Goal: Communication & Community: Share content

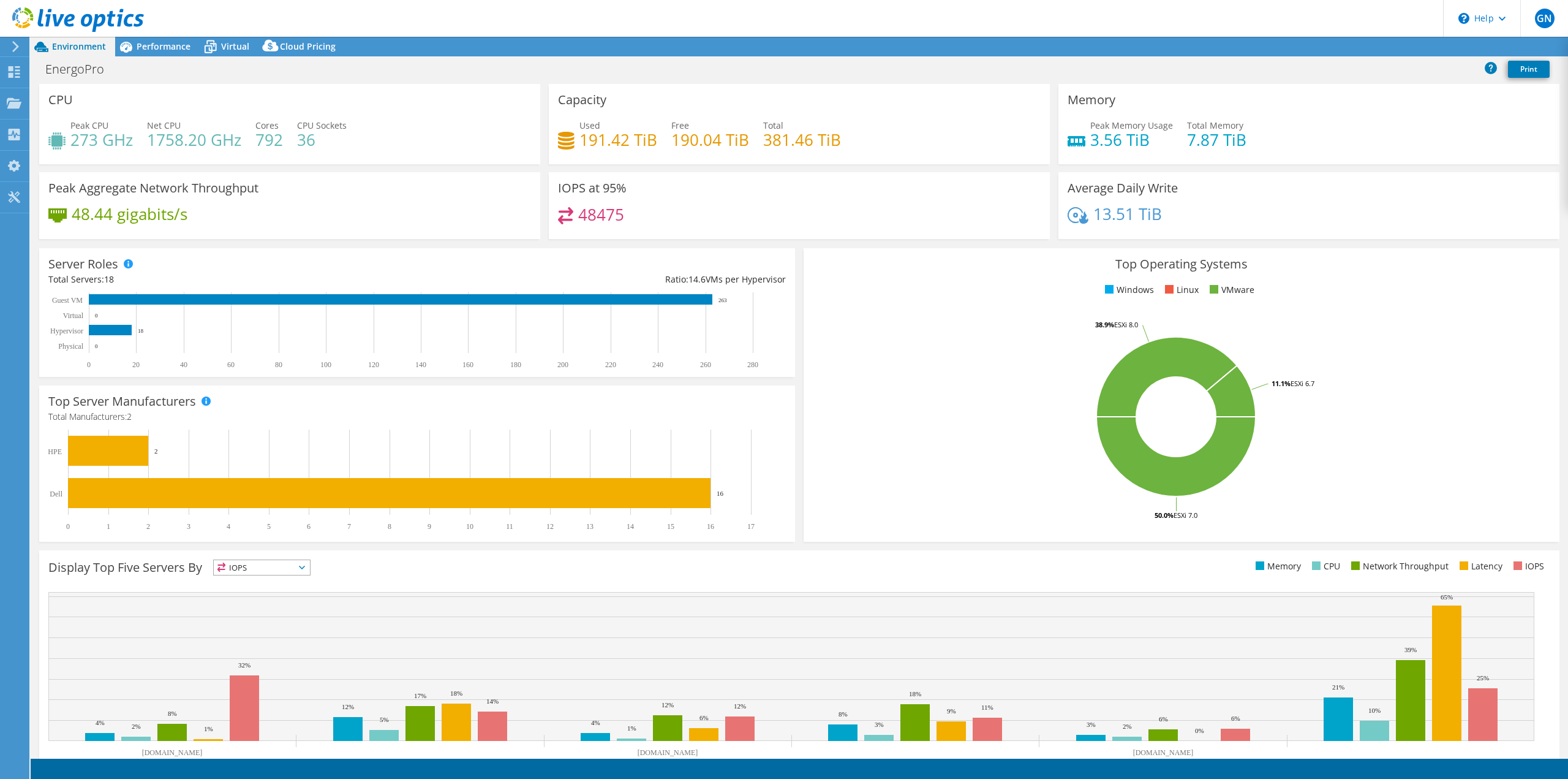
select select "USD"
click at [164, 49] on span "Performance" at bounding box center [164, 46] width 54 height 12
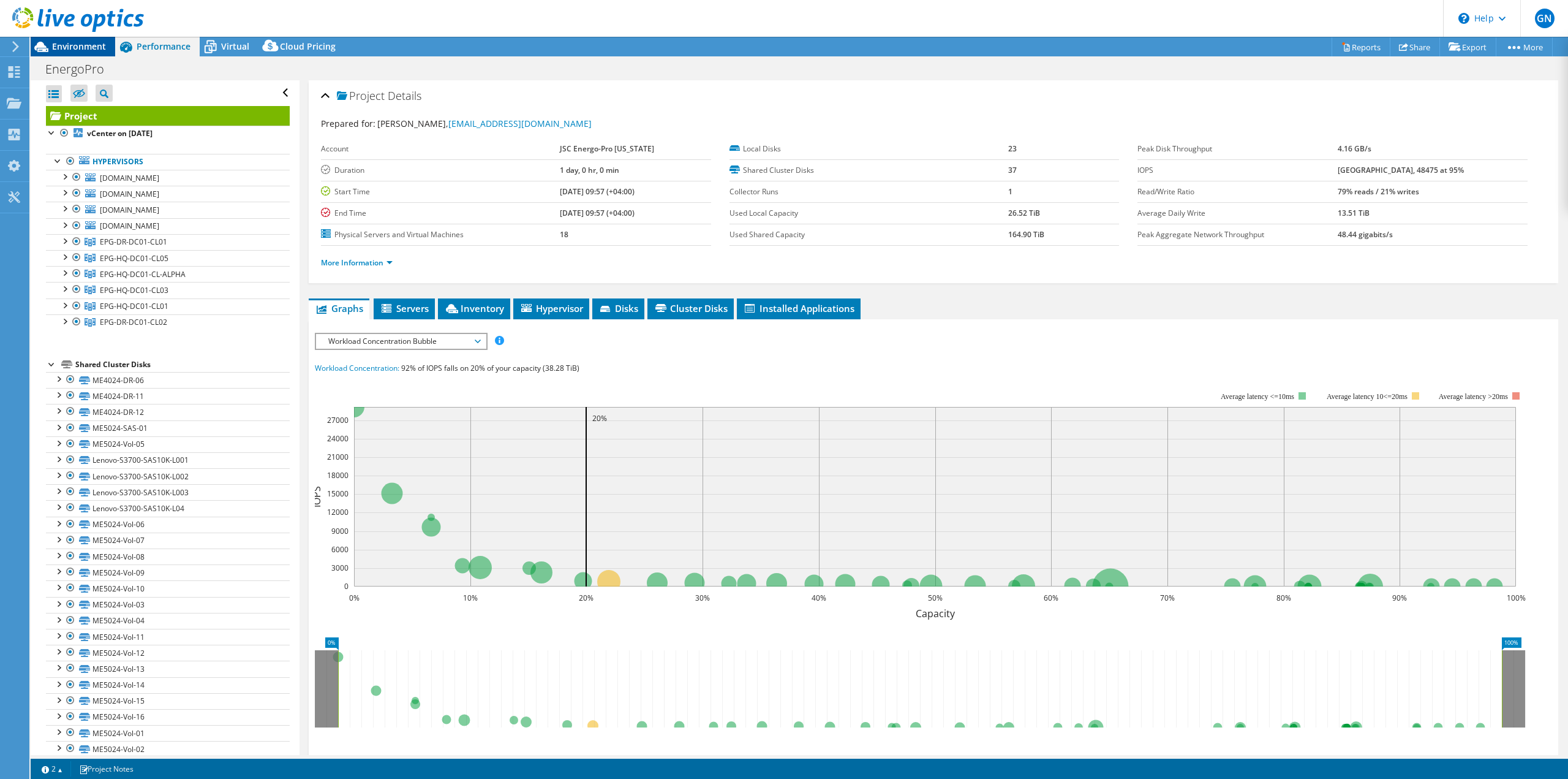
click at [80, 43] on span "Environment" at bounding box center [79, 46] width 54 height 12
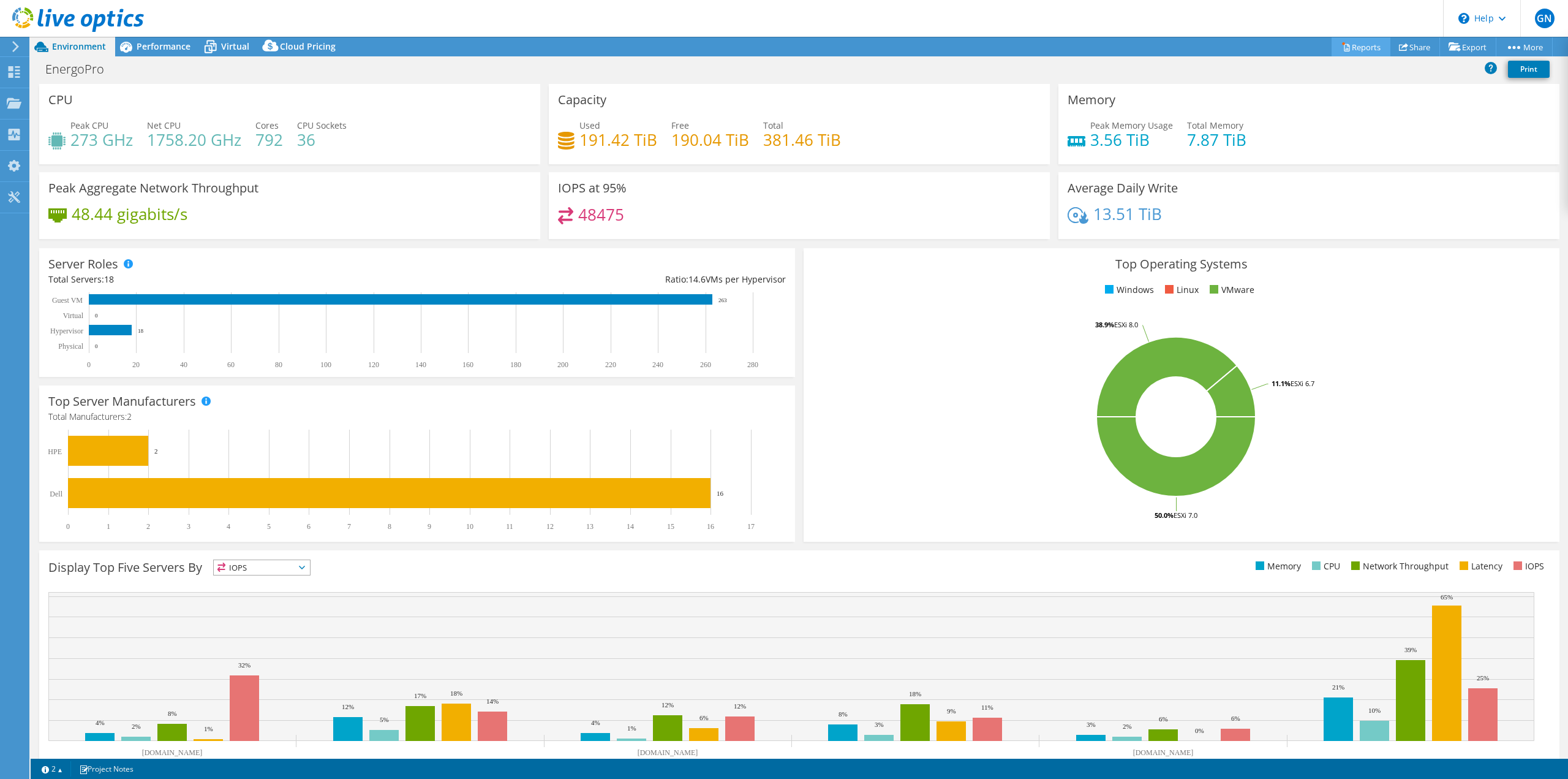
click at [1359, 48] on link "Reports" at bounding box center [1360, 47] width 59 height 19
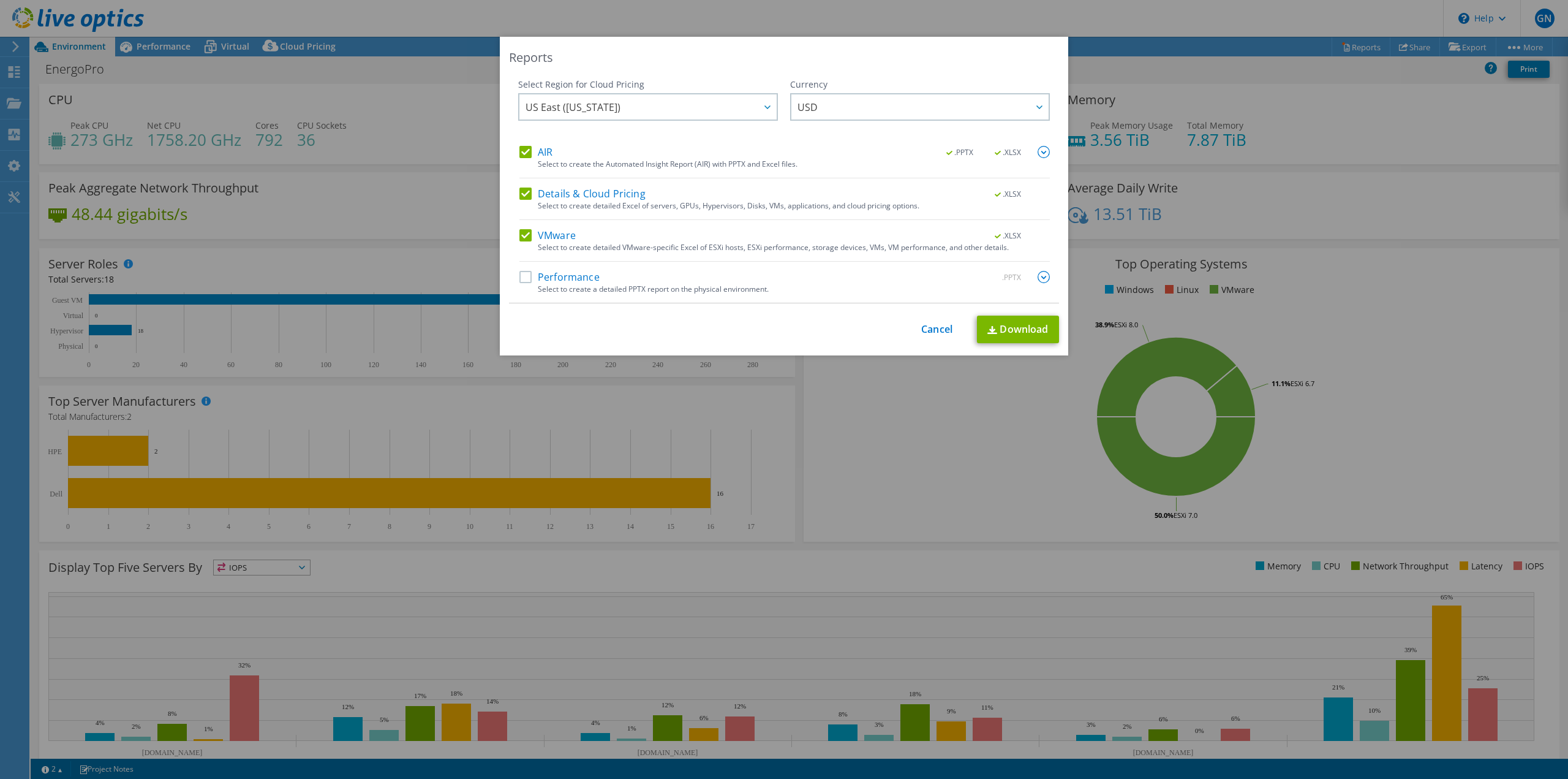
click at [521, 189] on label "Details & Cloud Pricing" at bounding box center [582, 193] width 126 height 12
click at [0, 0] on input "Details & Cloud Pricing" at bounding box center [0, 0] width 0 height 0
click at [519, 232] on label "VMware" at bounding box center [548, 235] width 56 height 12
click at [0, 0] on input "VMware" at bounding box center [0, 0] width 0 height 0
click at [520, 232] on label "VMware" at bounding box center [548, 235] width 56 height 12
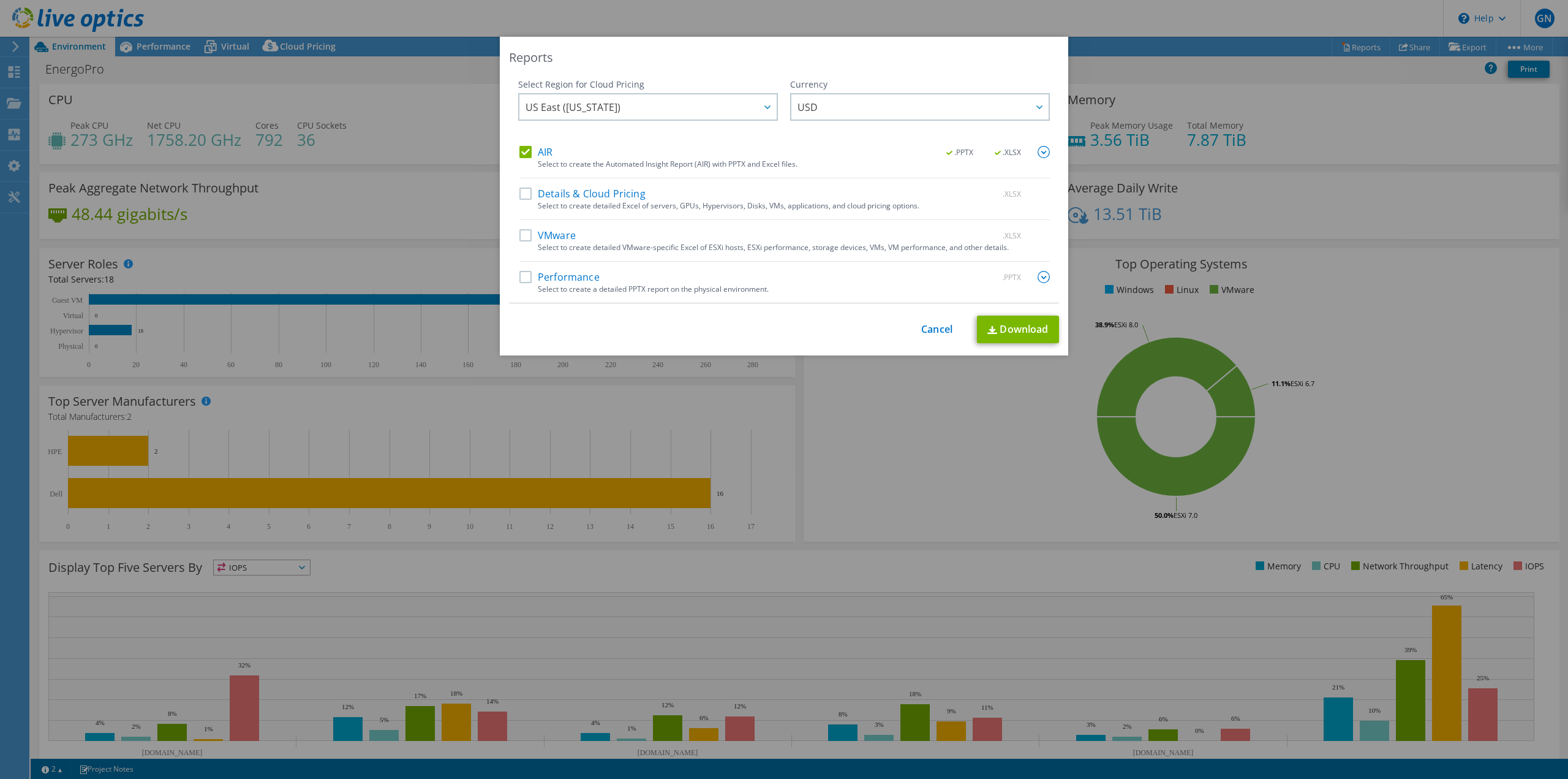
click at [0, 0] on input "VMware" at bounding box center [0, 0] width 0 height 0
click at [1040, 149] on img at bounding box center [1043, 151] width 12 height 12
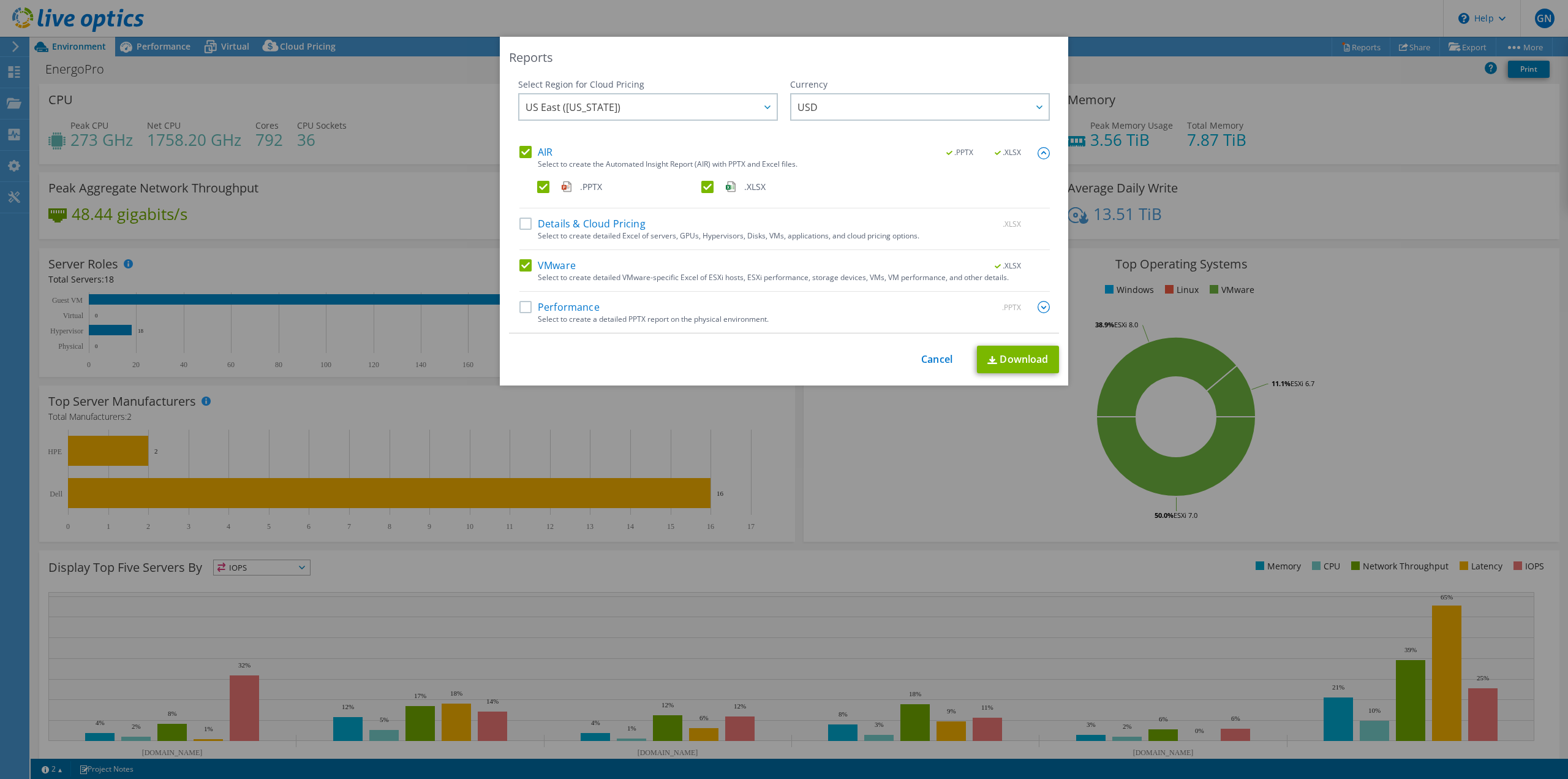
click at [702, 183] on label ".XLSX" at bounding box center [781, 186] width 162 height 12
click at [0, 0] on input ".XLSX" at bounding box center [0, 0] width 0 height 0
click at [524, 266] on label "VMware" at bounding box center [548, 265] width 56 height 12
click at [0, 0] on input "VMware" at bounding box center [0, 0] width 0 height 0
click at [1010, 359] on link "Download" at bounding box center [1018, 359] width 82 height 28
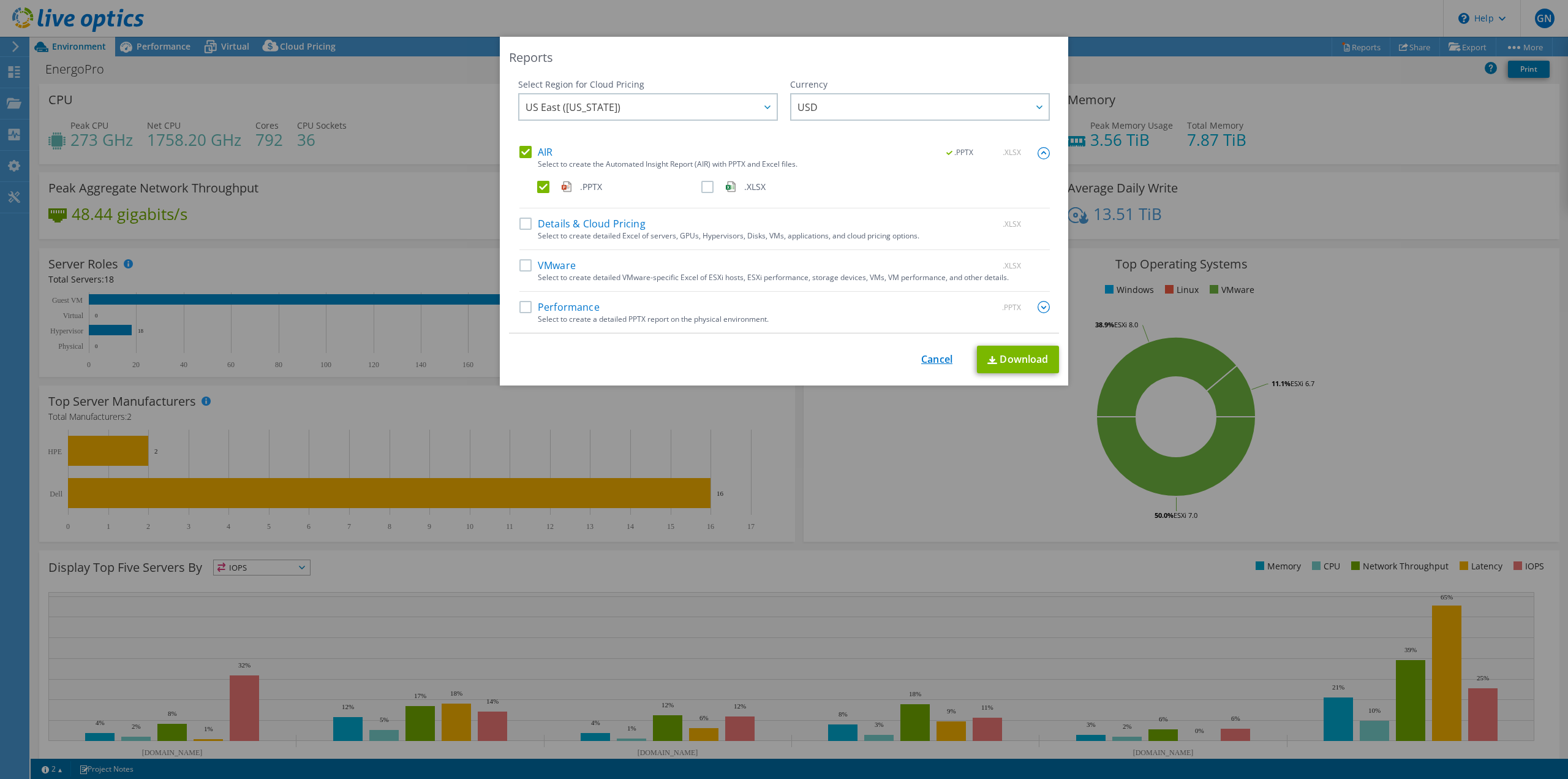
click at [931, 357] on link "Cancel" at bounding box center [936, 359] width 31 height 12
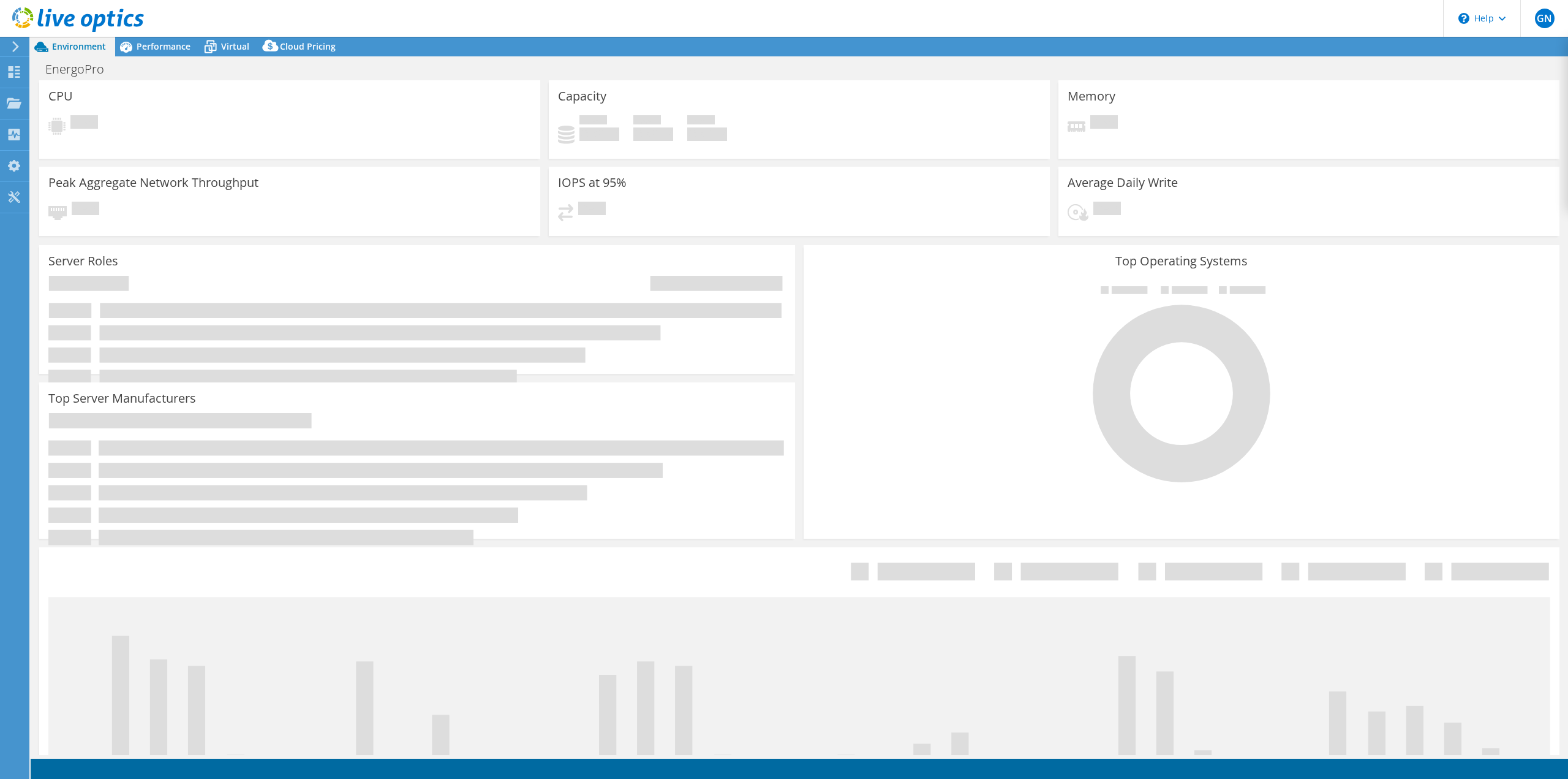
select select "USD"
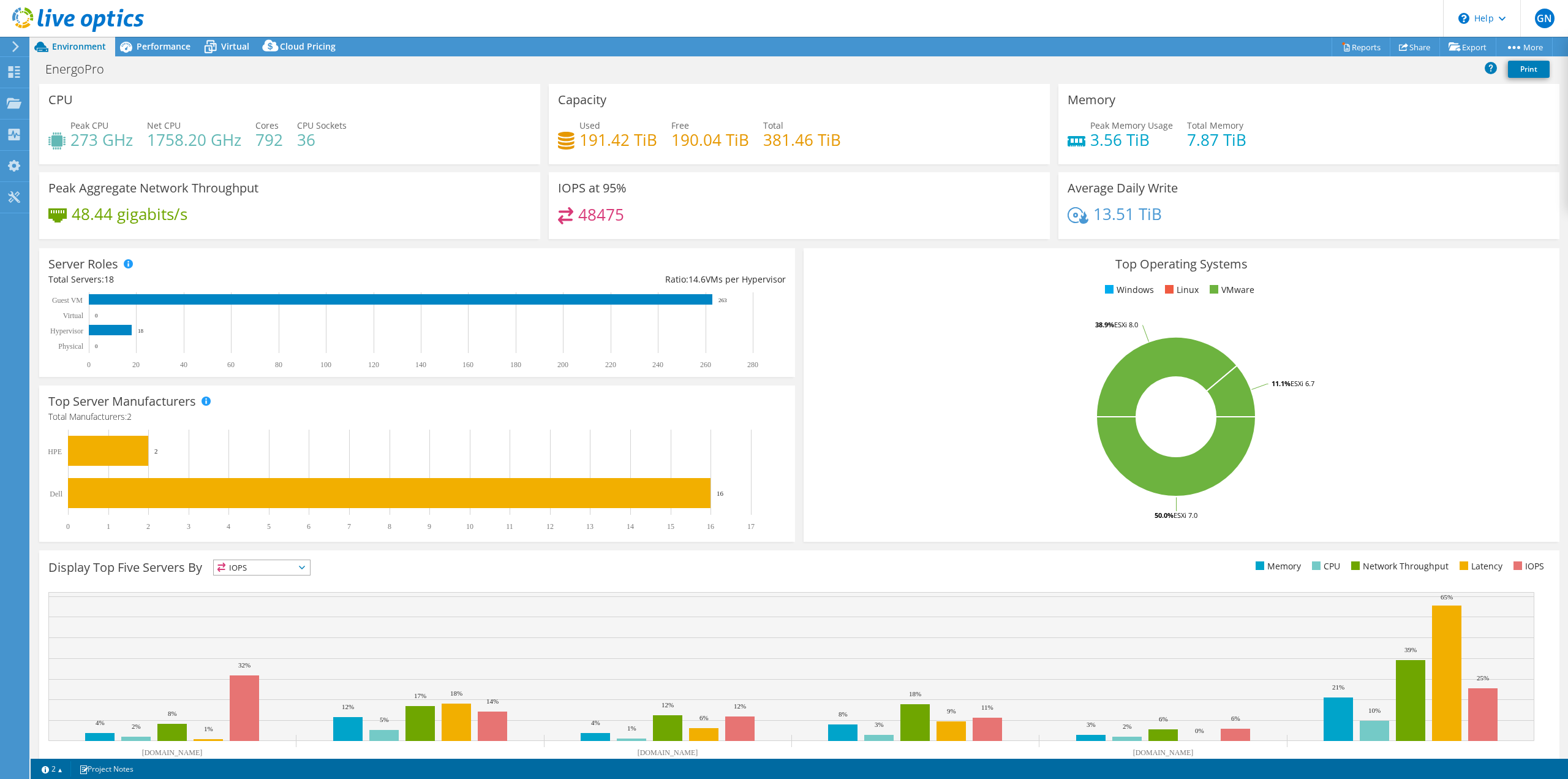
click at [573, 215] on div "48475" at bounding box center [590, 214] width 66 height 14
click at [601, 212] on h4 "48475" at bounding box center [600, 214] width 46 height 14
drag, startPoint x: 28, startPoint y: 45, endPoint x: 21, endPoint y: 38, distance: 9.9
click at [6, 40] on div at bounding box center [72, 20] width 144 height 41
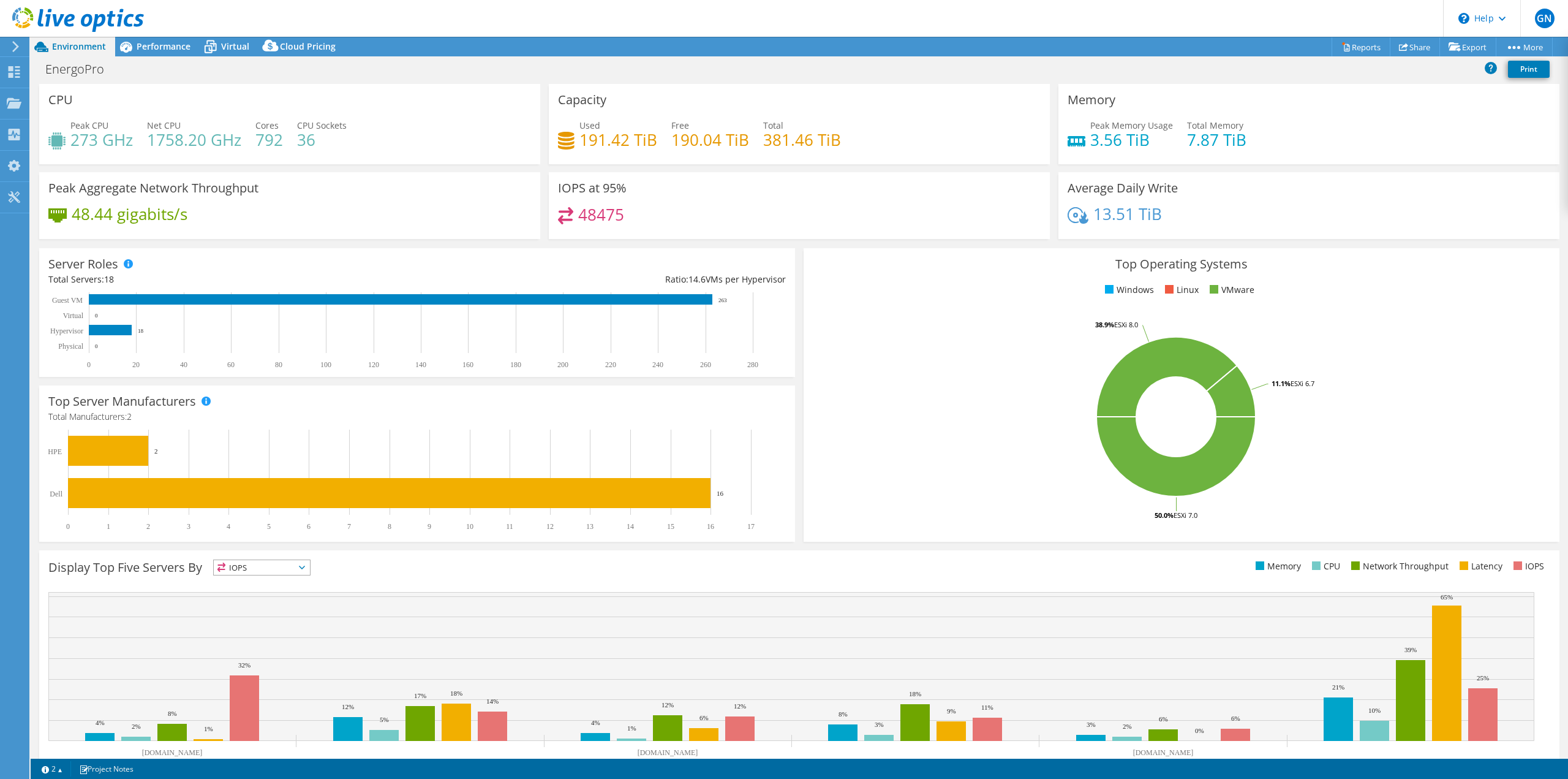
click at [14, 48] on icon at bounding box center [15, 46] width 9 height 11
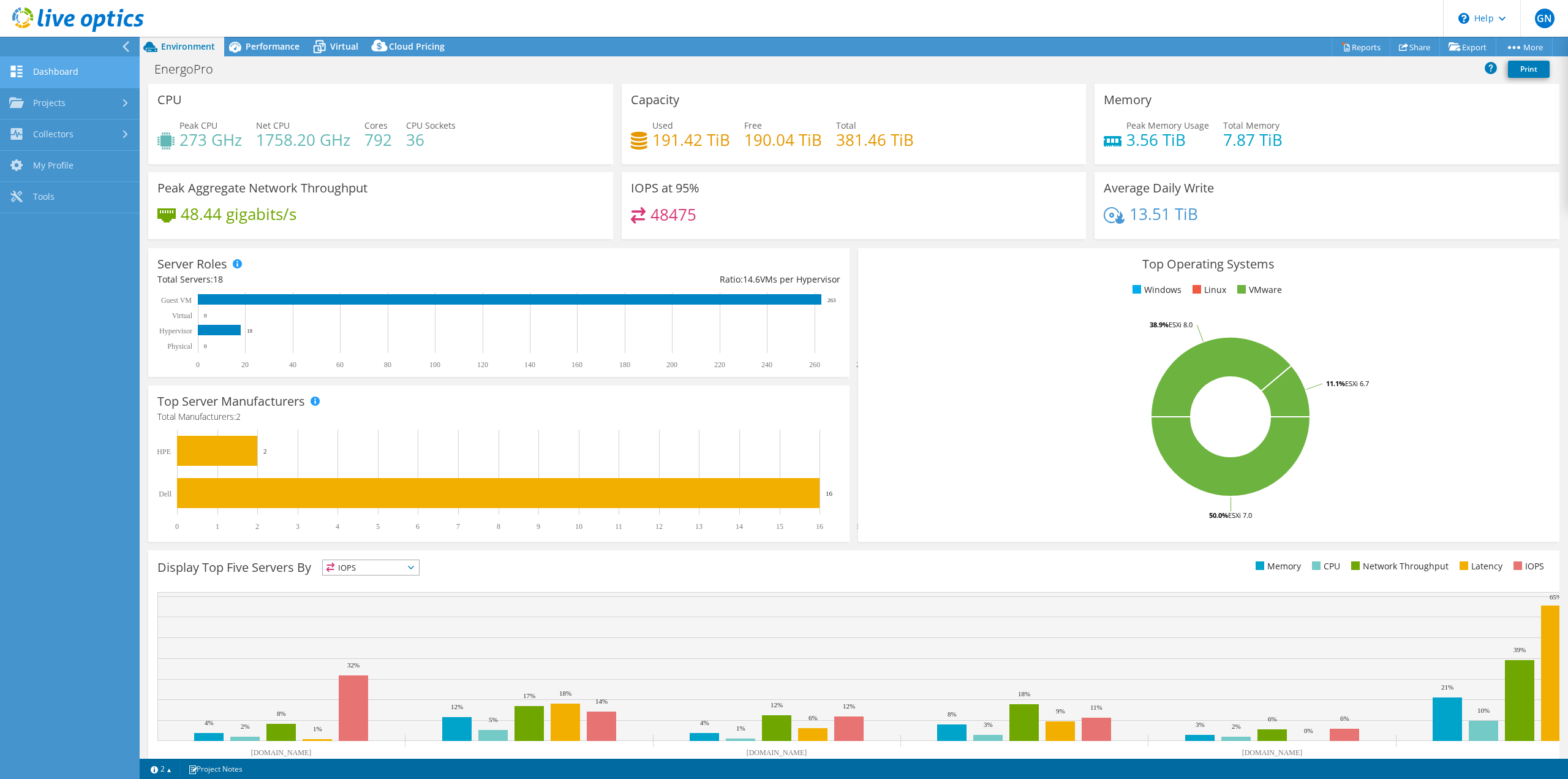
click at [93, 75] on link "Dashboard" at bounding box center [70, 72] width 140 height 31
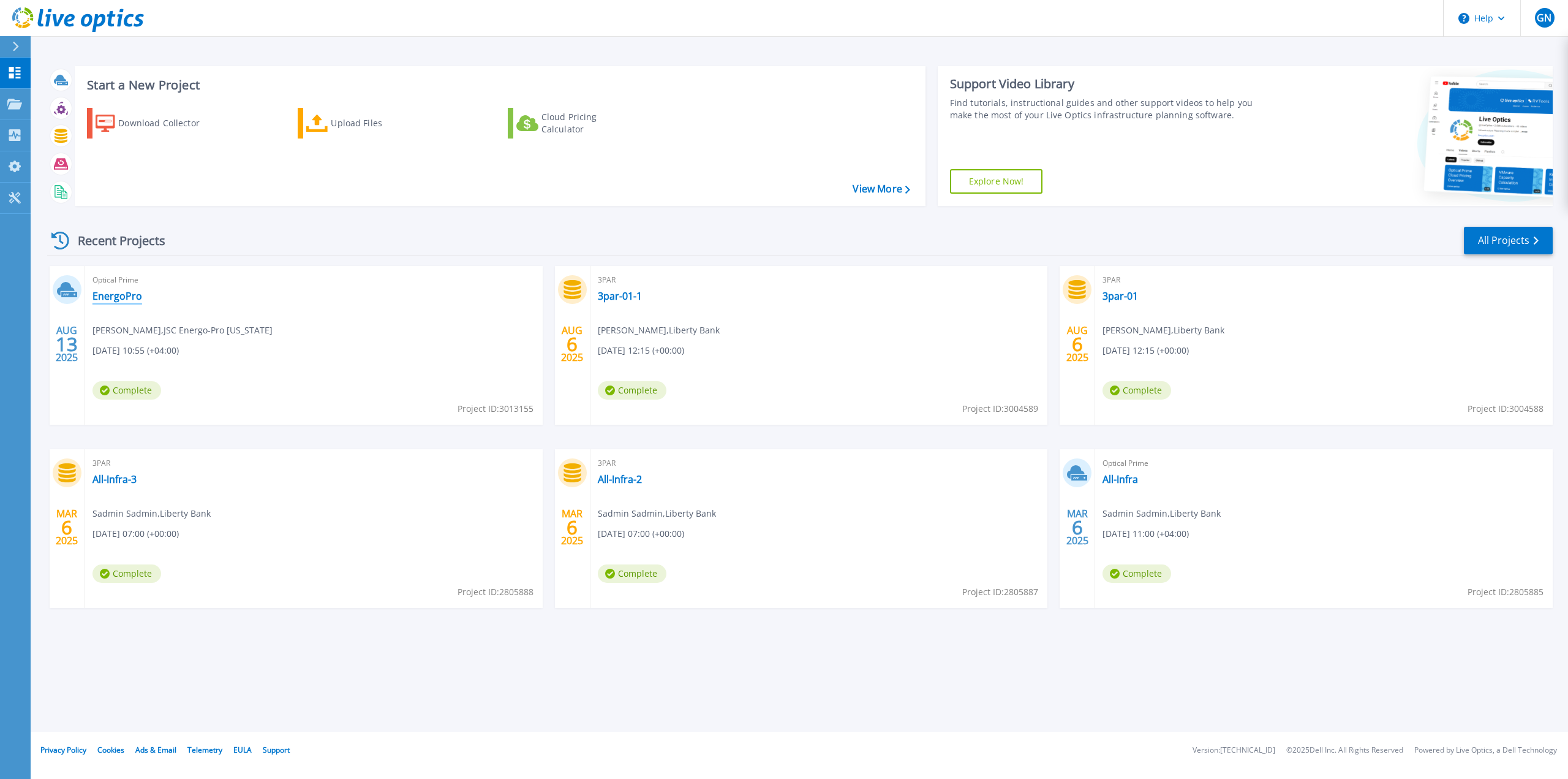
click at [127, 294] on link "EnergoPro" at bounding box center [117, 296] width 49 height 12
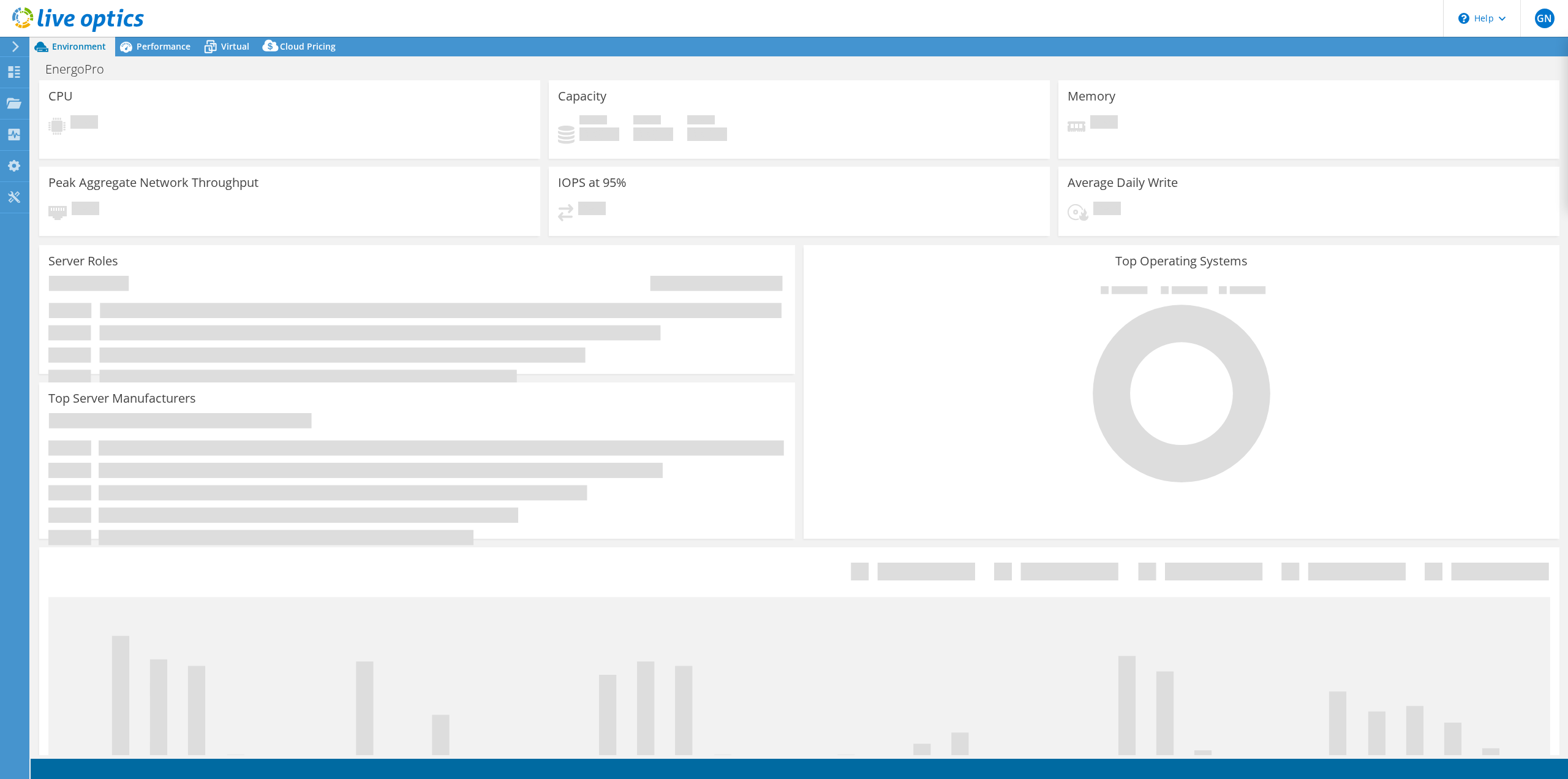
select select "USD"
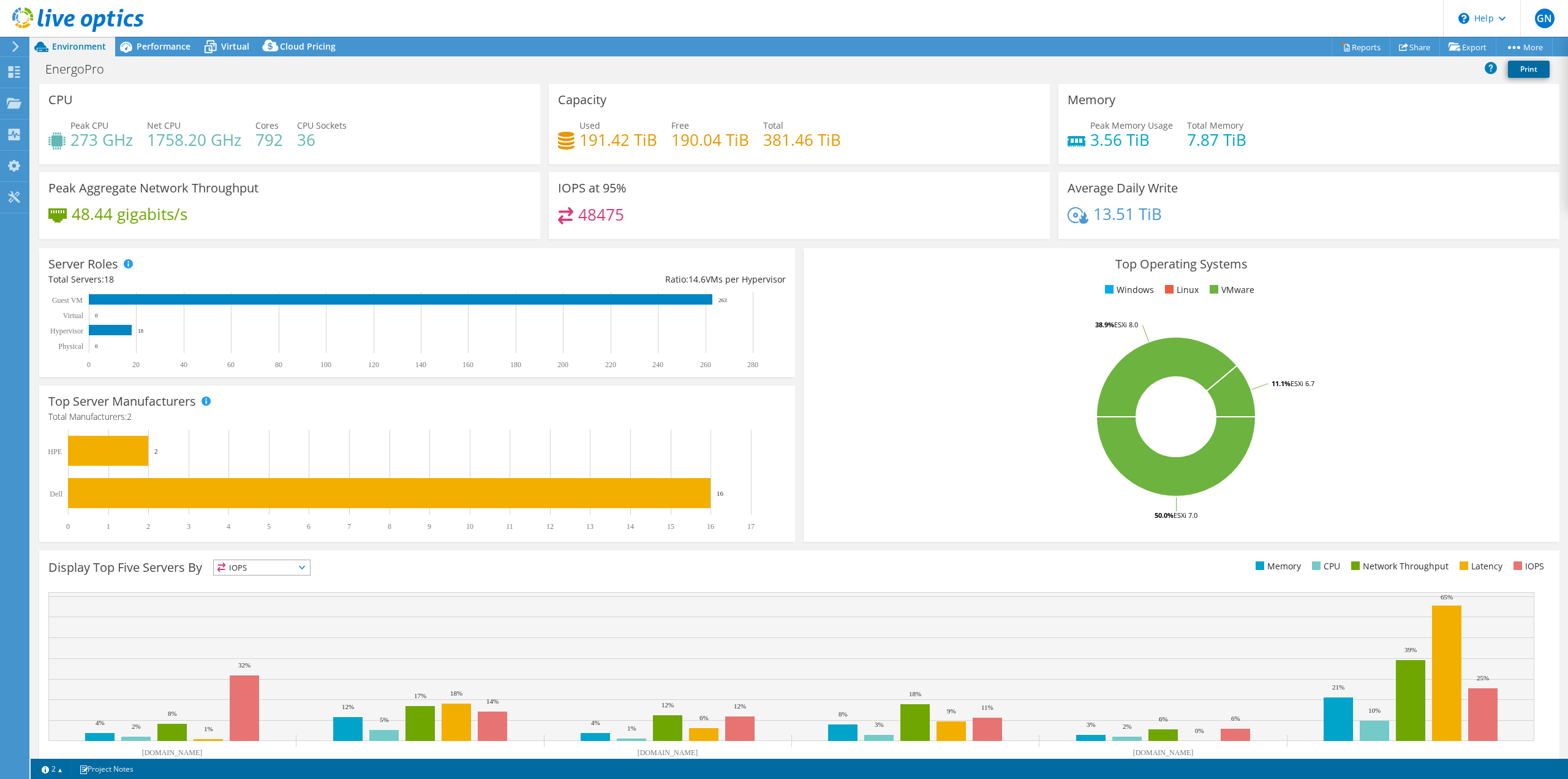
click at [1529, 68] on link "Print" at bounding box center [1528, 70] width 41 height 17
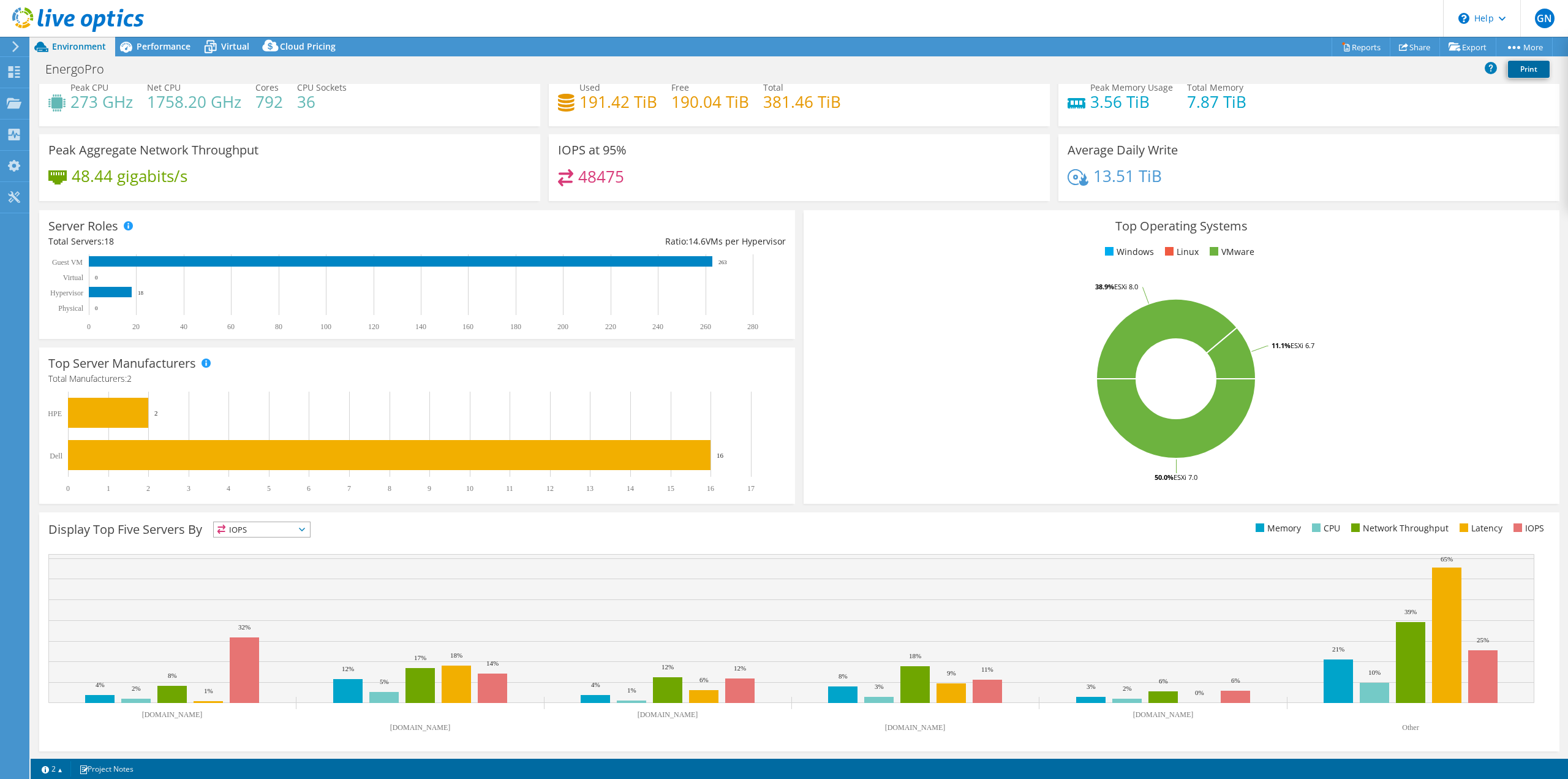
scroll to position [39, 0]
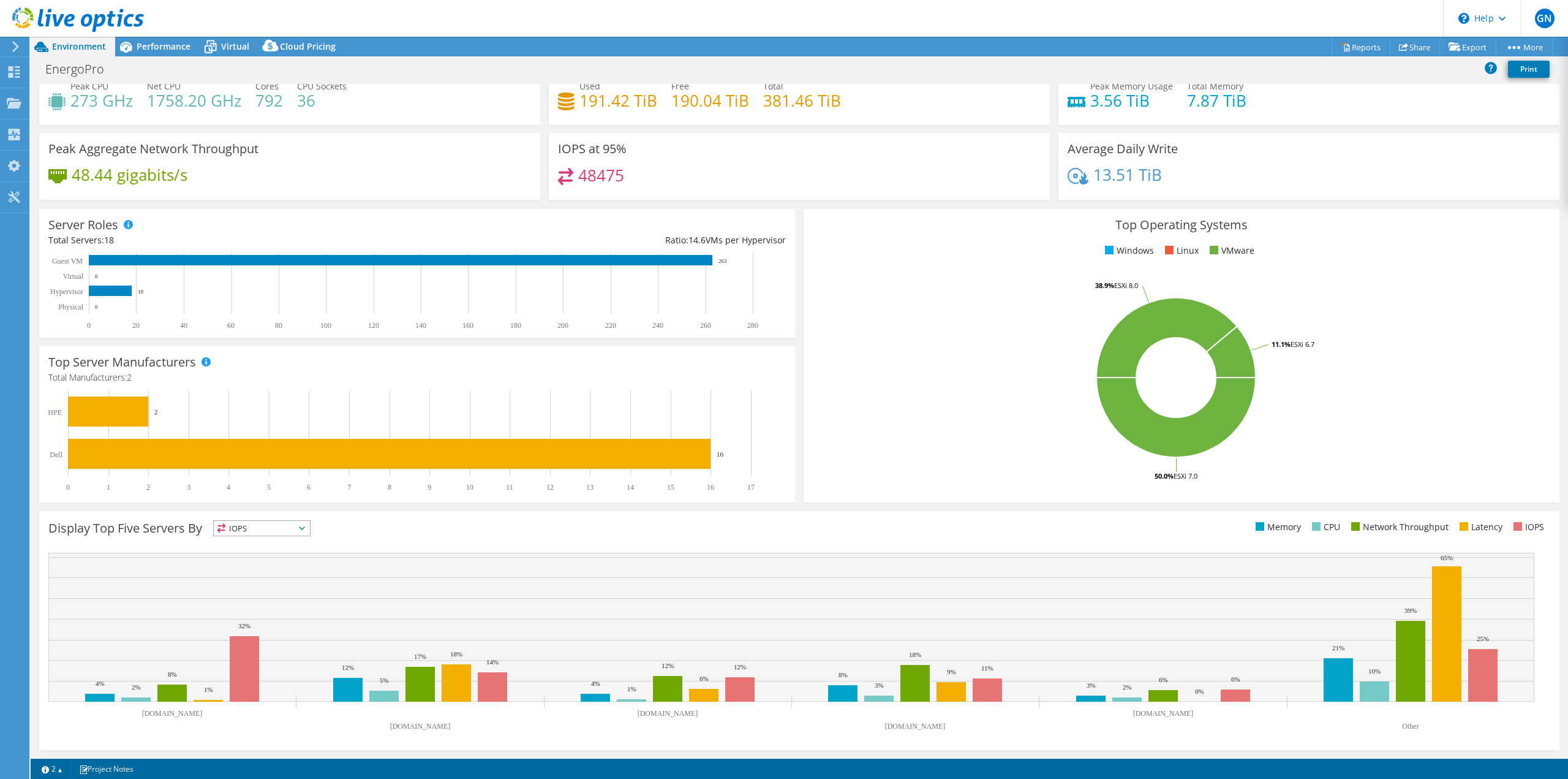
click at [268, 520] on div "IOPS IOPS" at bounding box center [261, 528] width 97 height 16
click at [451, 507] on div "This graph will display once collector runs have completed Display Top Five Ser…" at bounding box center [799, 630] width 1529 height 248
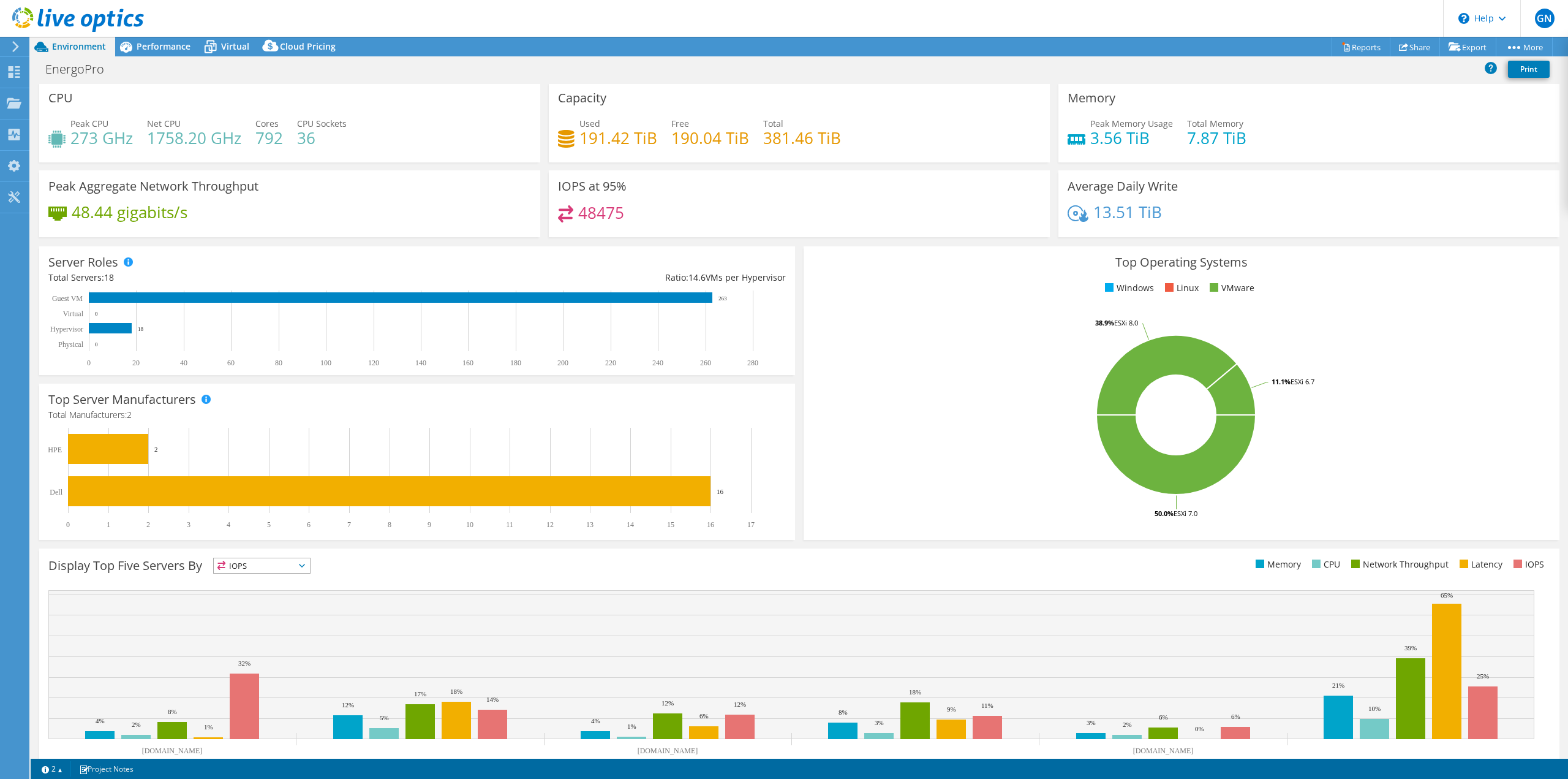
scroll to position [0, 0]
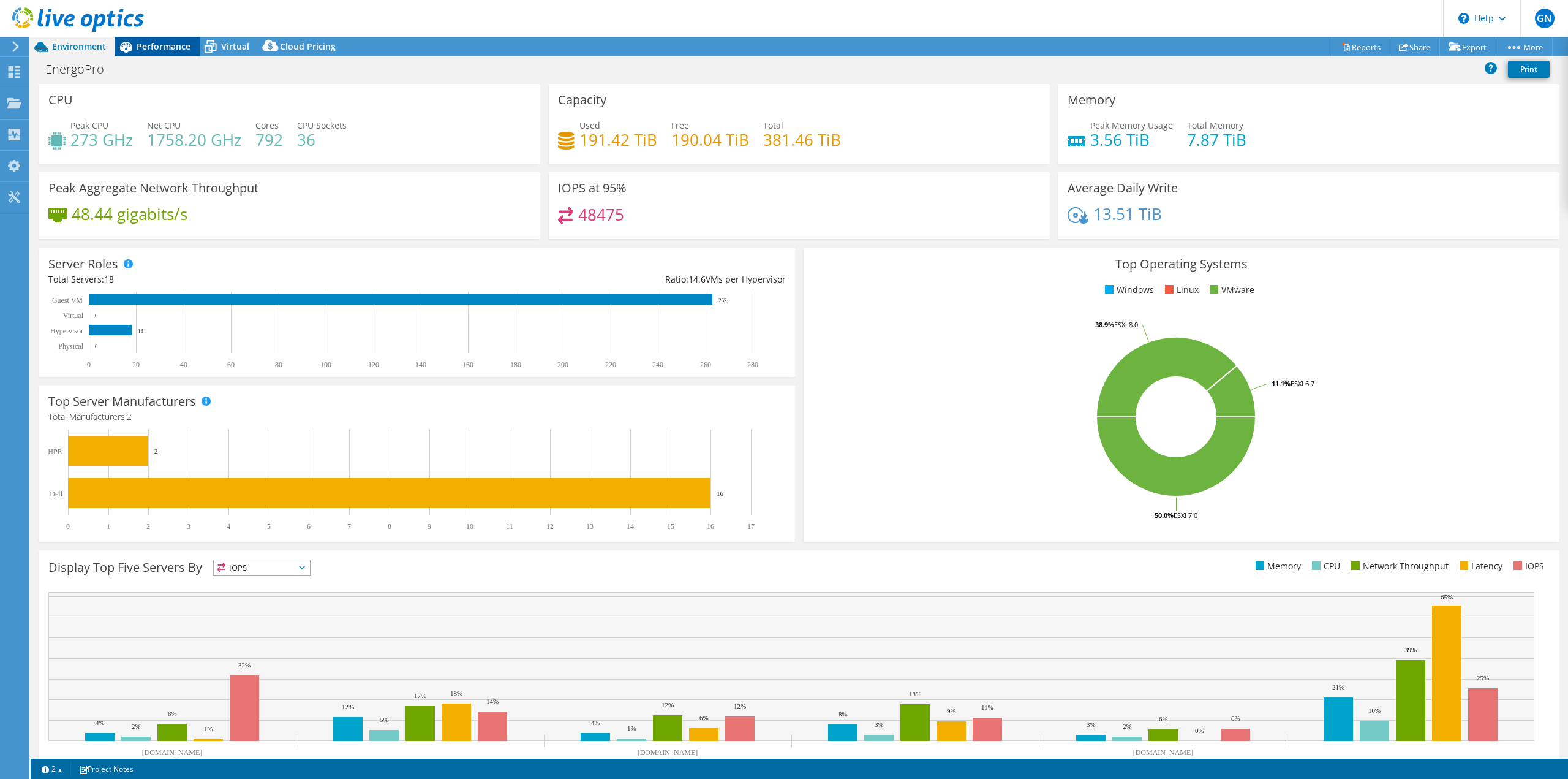
click at [178, 43] on span "Performance" at bounding box center [164, 46] width 54 height 12
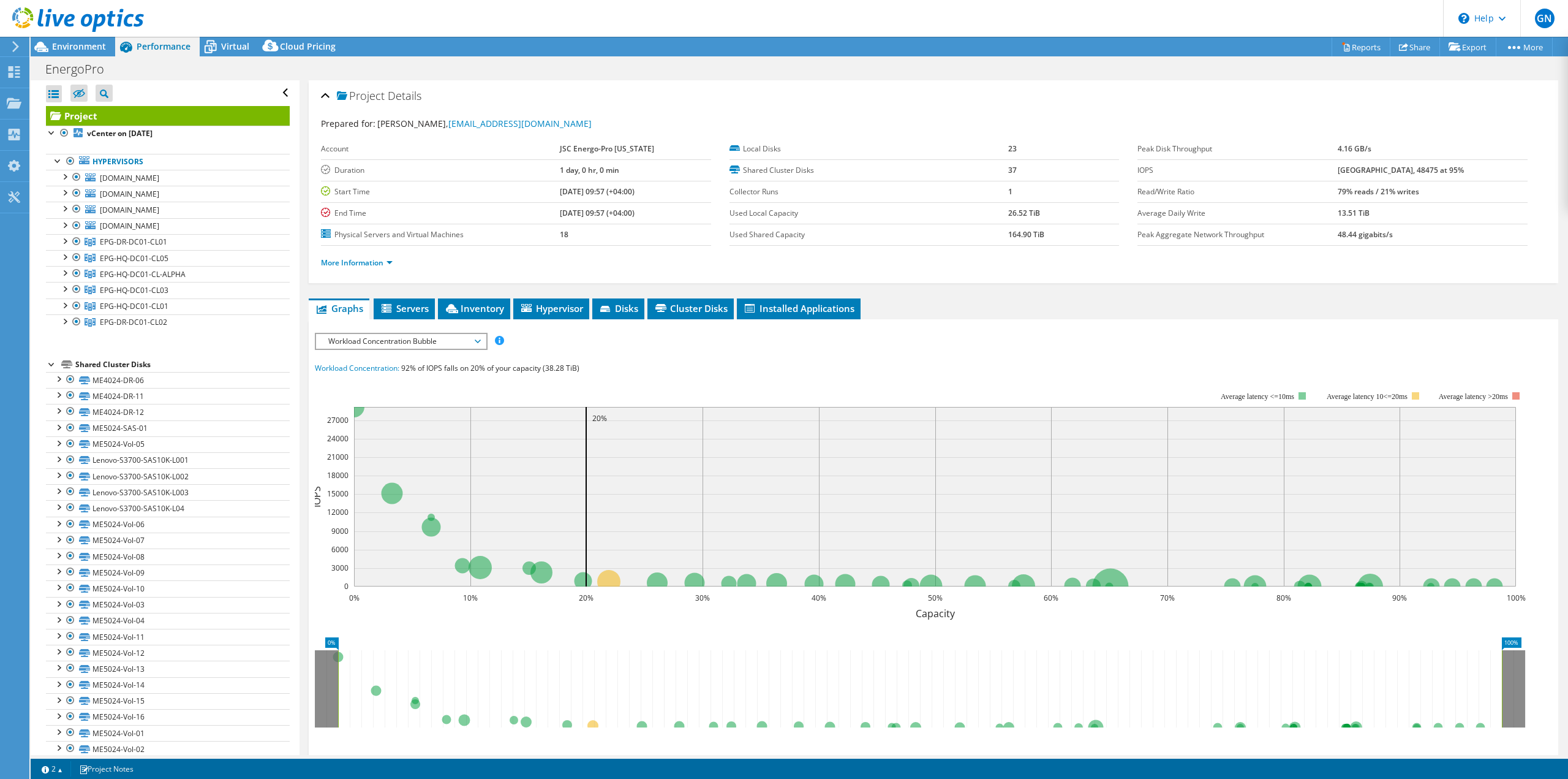
click at [458, 346] on span "Workload Concentration Bubble" at bounding box center [401, 341] width 157 height 14
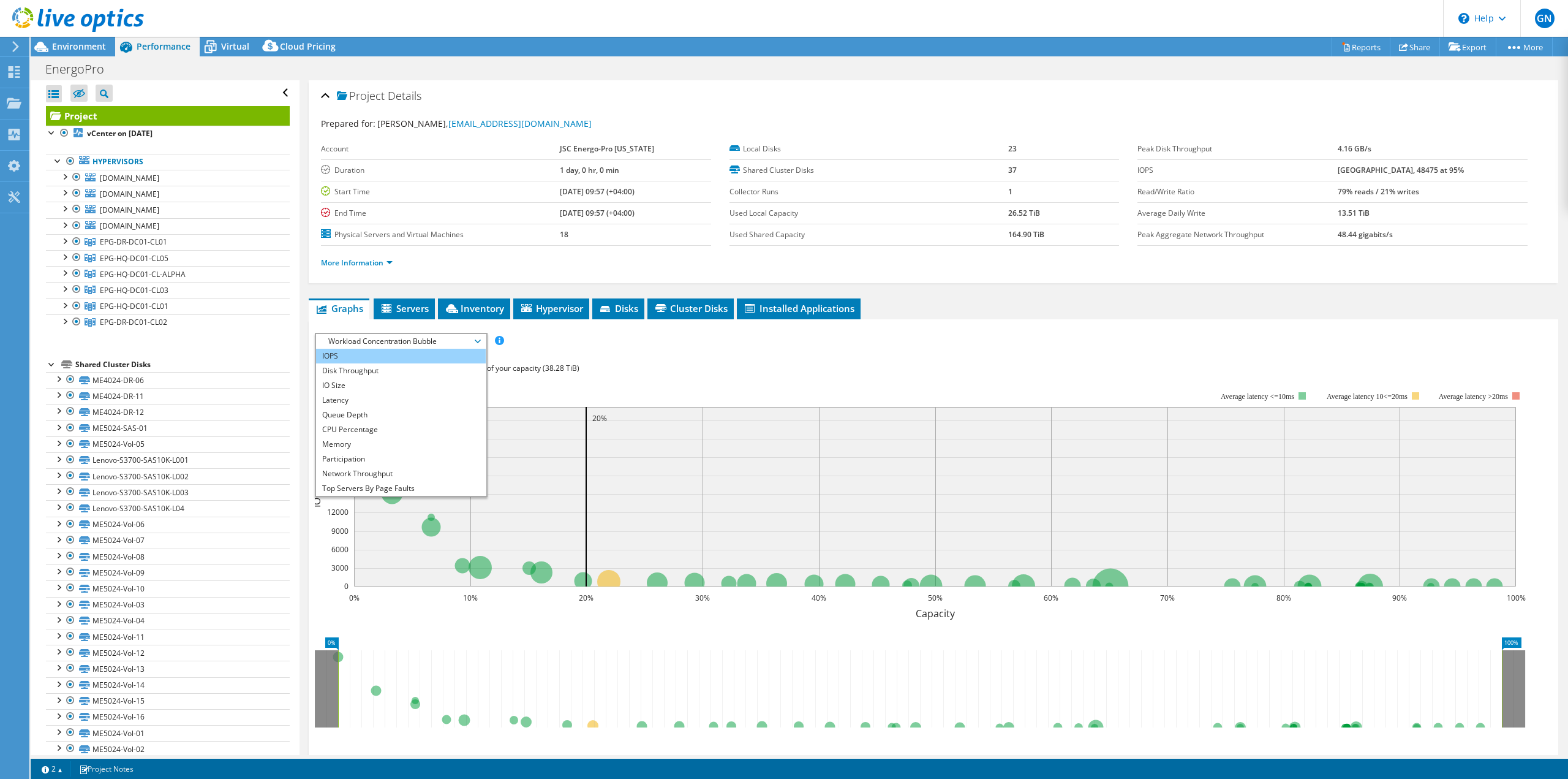
click at [405, 359] on li "IOPS" at bounding box center [401, 356] width 169 height 14
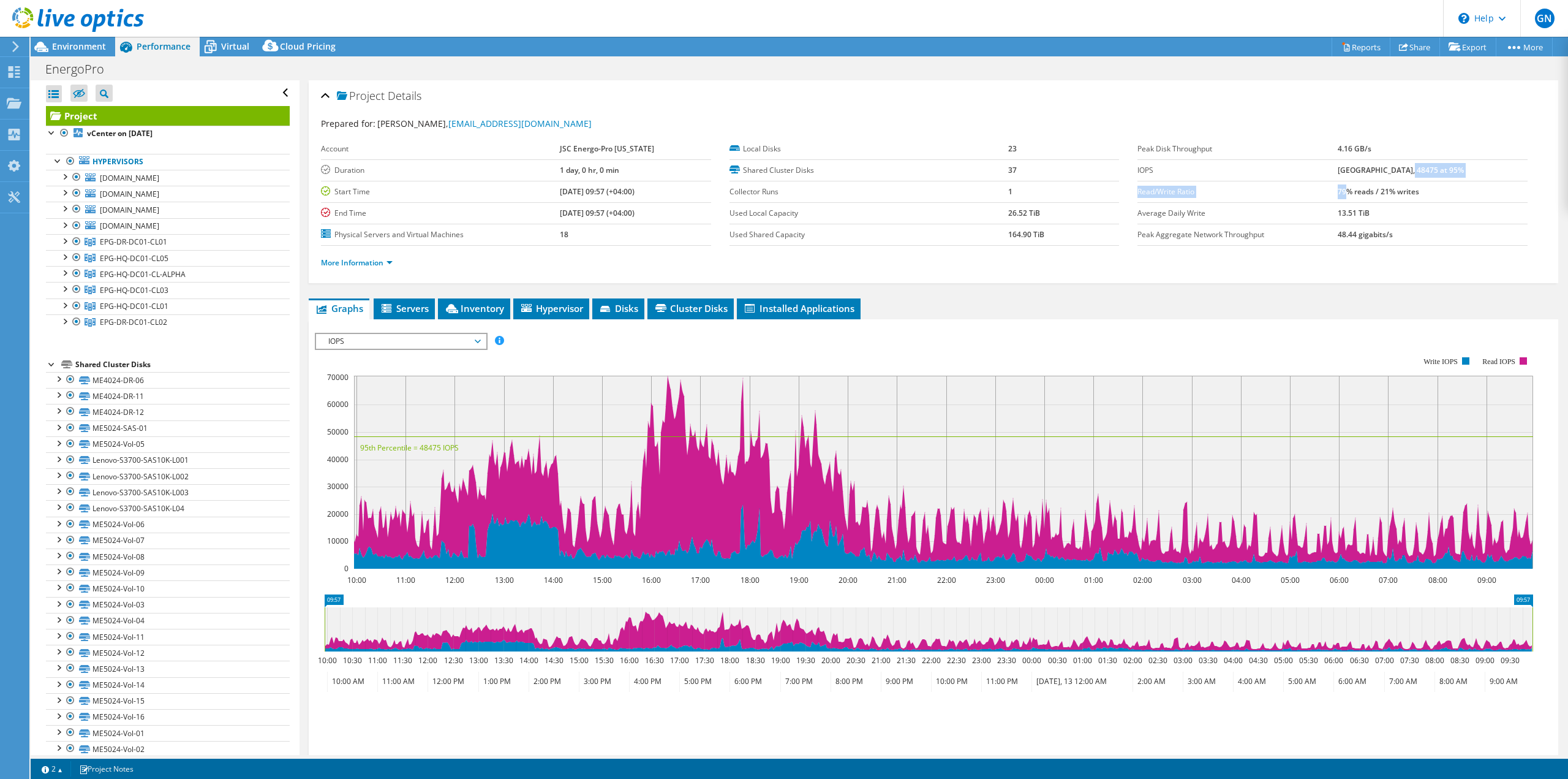
drag, startPoint x: 1361, startPoint y: 188, endPoint x: 1418, endPoint y: 180, distance: 57.6
click at [1418, 180] on tbody "Peak Disk Throughput 4.16 GB/s IOPS 70602 at Peak, 48475 at 95% Read/Write Rati…" at bounding box center [1332, 192] width 390 height 107
click at [1409, 190] on b "79% reads / 21% writes" at bounding box center [1378, 191] width 81 height 10
click at [1443, 167] on b "70602 at Peak, 48475 at 95%" at bounding box center [1401, 170] width 126 height 10
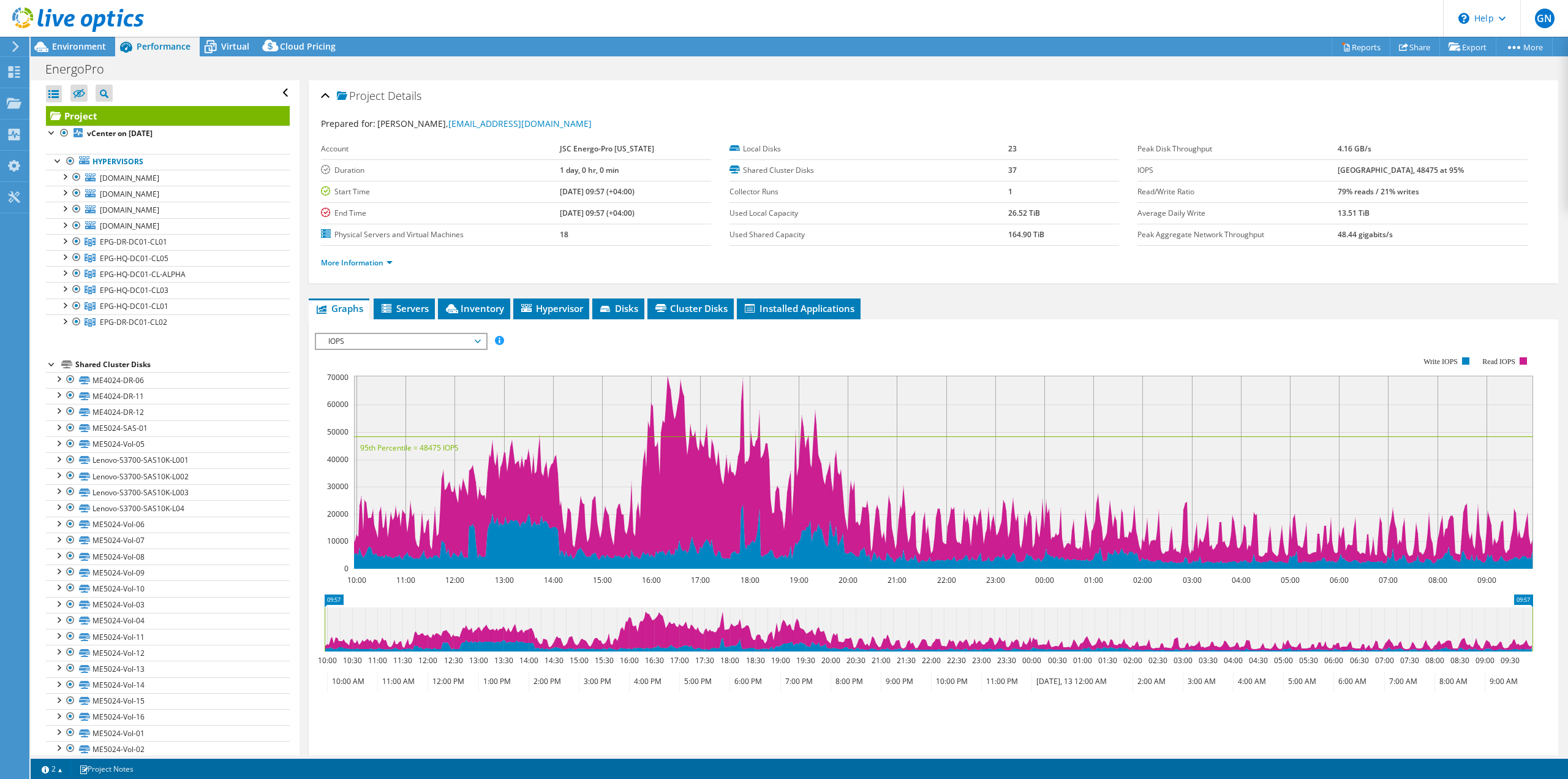
drag, startPoint x: 1351, startPoint y: 188, endPoint x: 1364, endPoint y: 188, distance: 13.0
click at [1364, 188] on tr "Read/Write Ratio 79% reads / 21% writes" at bounding box center [1332, 191] width 390 height 22
click at [1364, 188] on b "79% reads / 21% writes" at bounding box center [1378, 191] width 81 height 10
drag, startPoint x: 1350, startPoint y: 230, endPoint x: 1402, endPoint y: 230, distance: 52.0
click at [1402, 230] on tr "Peak Aggregate Network Throughput 48.44 gigabits/s" at bounding box center [1332, 235] width 390 height 22
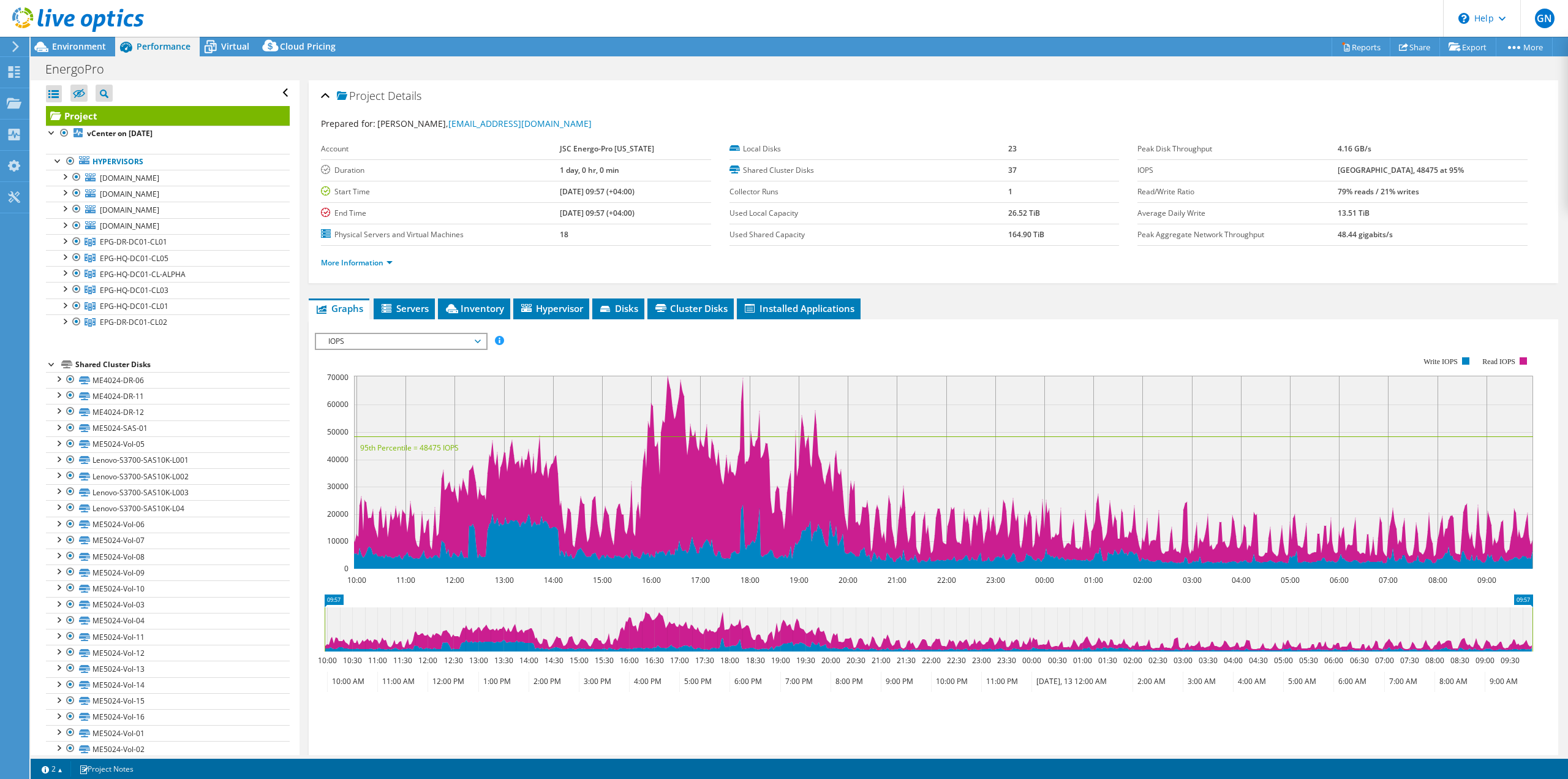
click at [1393, 230] on b "48.44 gigabits/s" at bounding box center [1365, 234] width 55 height 10
drag, startPoint x: 1394, startPoint y: 195, endPoint x: 1403, endPoint y: 196, distance: 9.1
click at [1403, 196] on tr "Read/Write Ratio 79% reads / 21% writes" at bounding box center [1332, 191] width 390 height 22
click at [1403, 196] on b "79% reads / 21% writes" at bounding box center [1378, 191] width 81 height 10
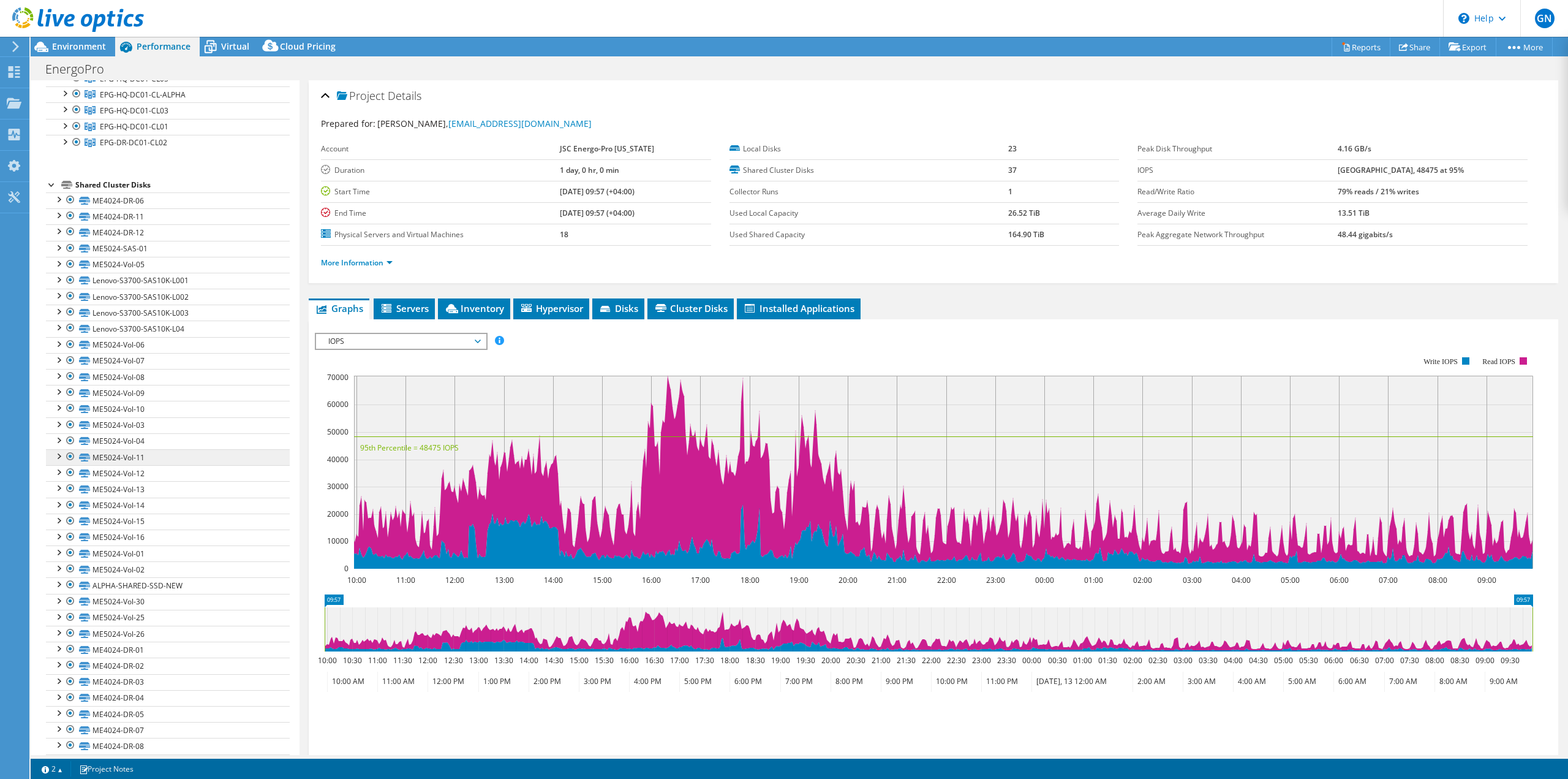
scroll to position [225, 0]
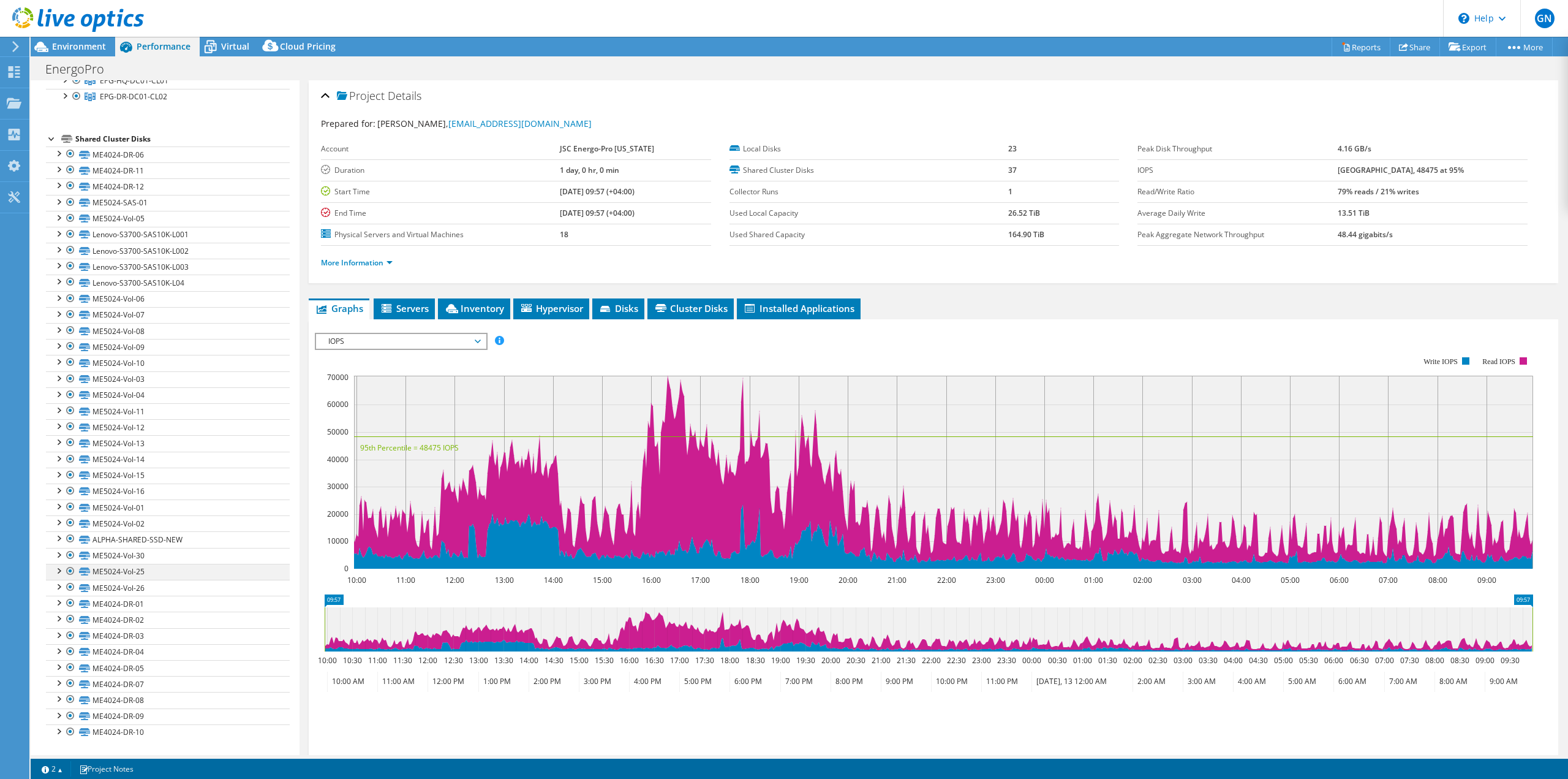
click at [59, 569] on div at bounding box center [58, 570] width 12 height 12
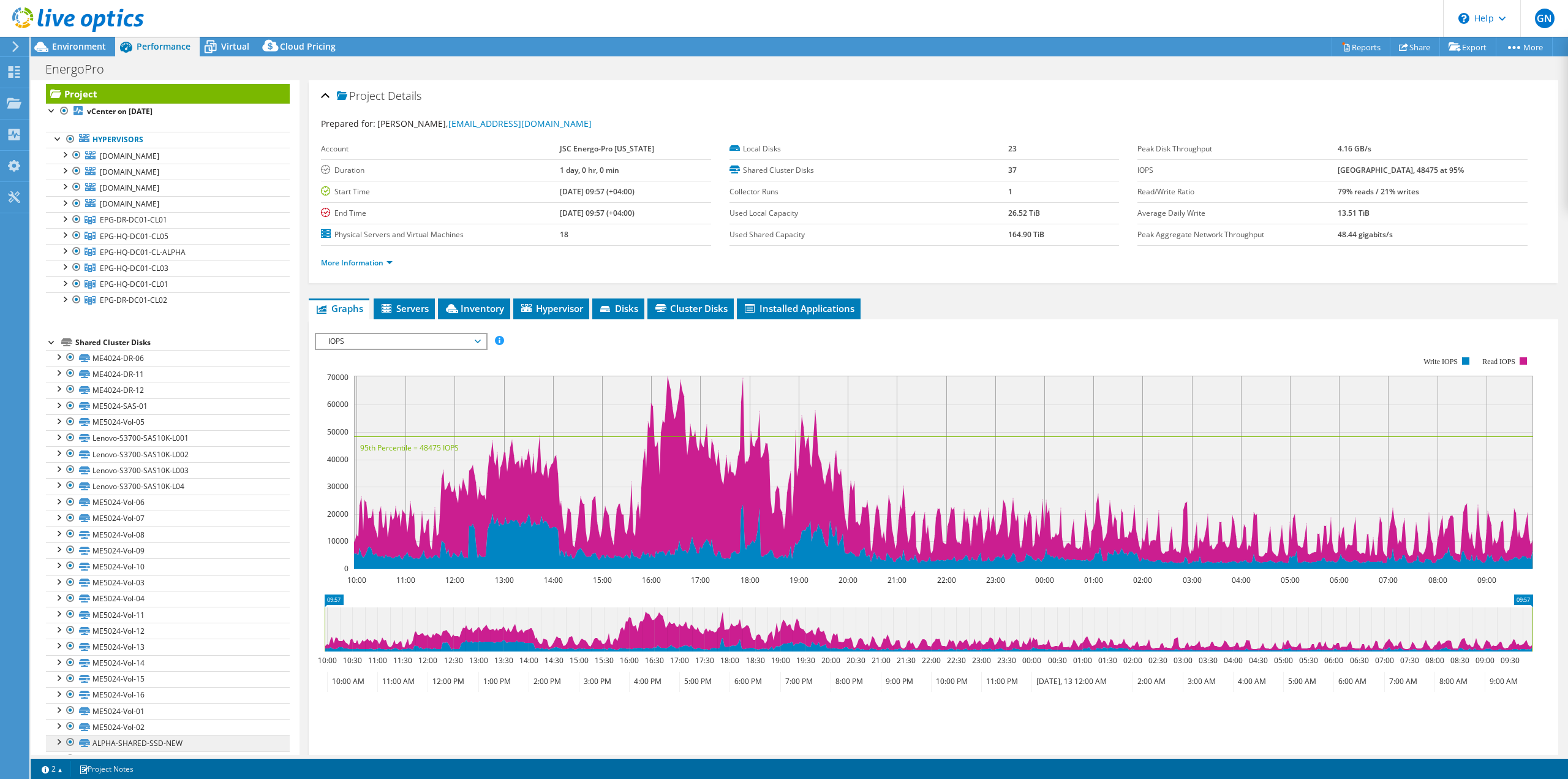
scroll to position [0, 0]
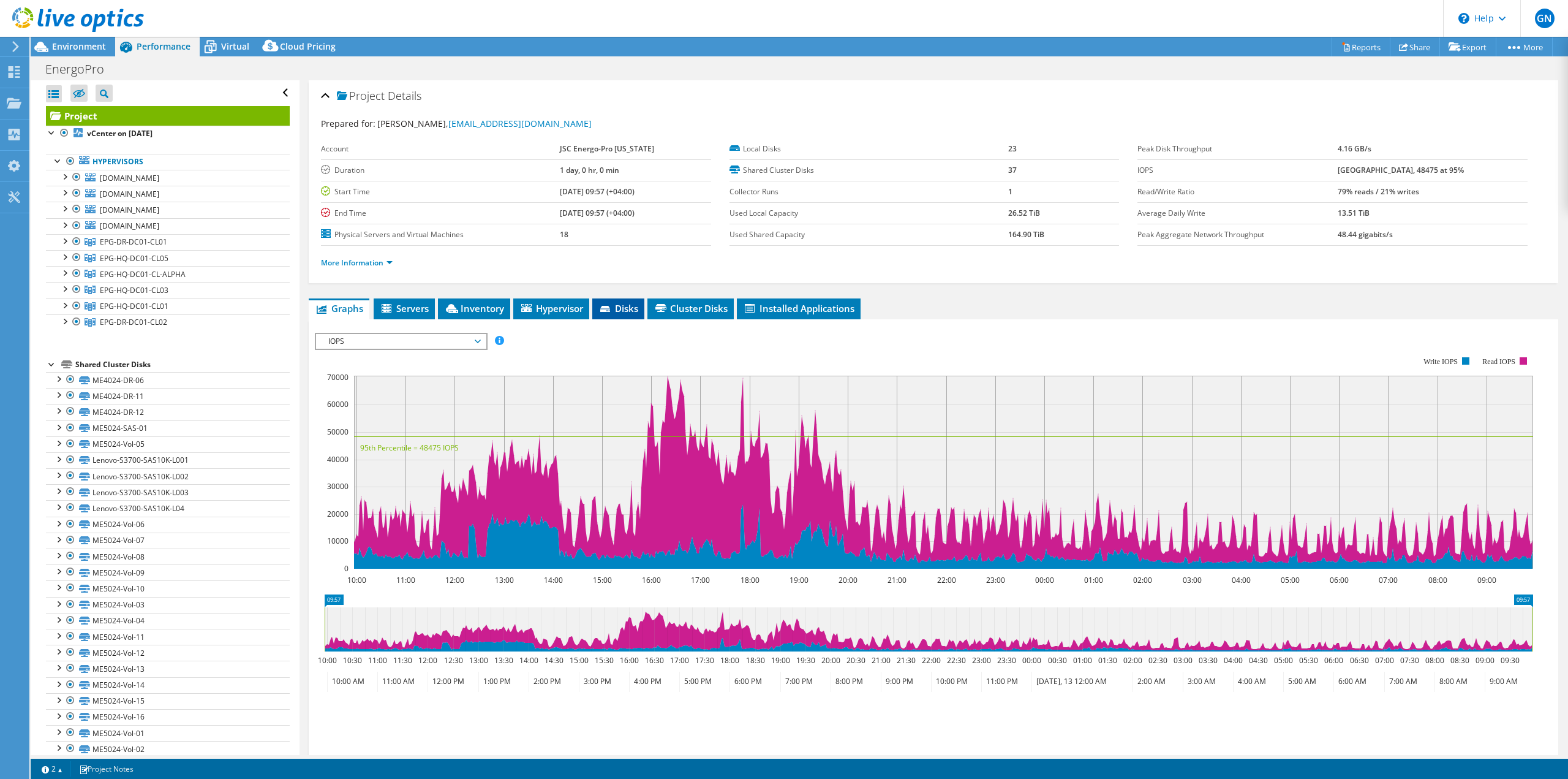
click at [629, 310] on span "Disks" at bounding box center [618, 308] width 40 height 12
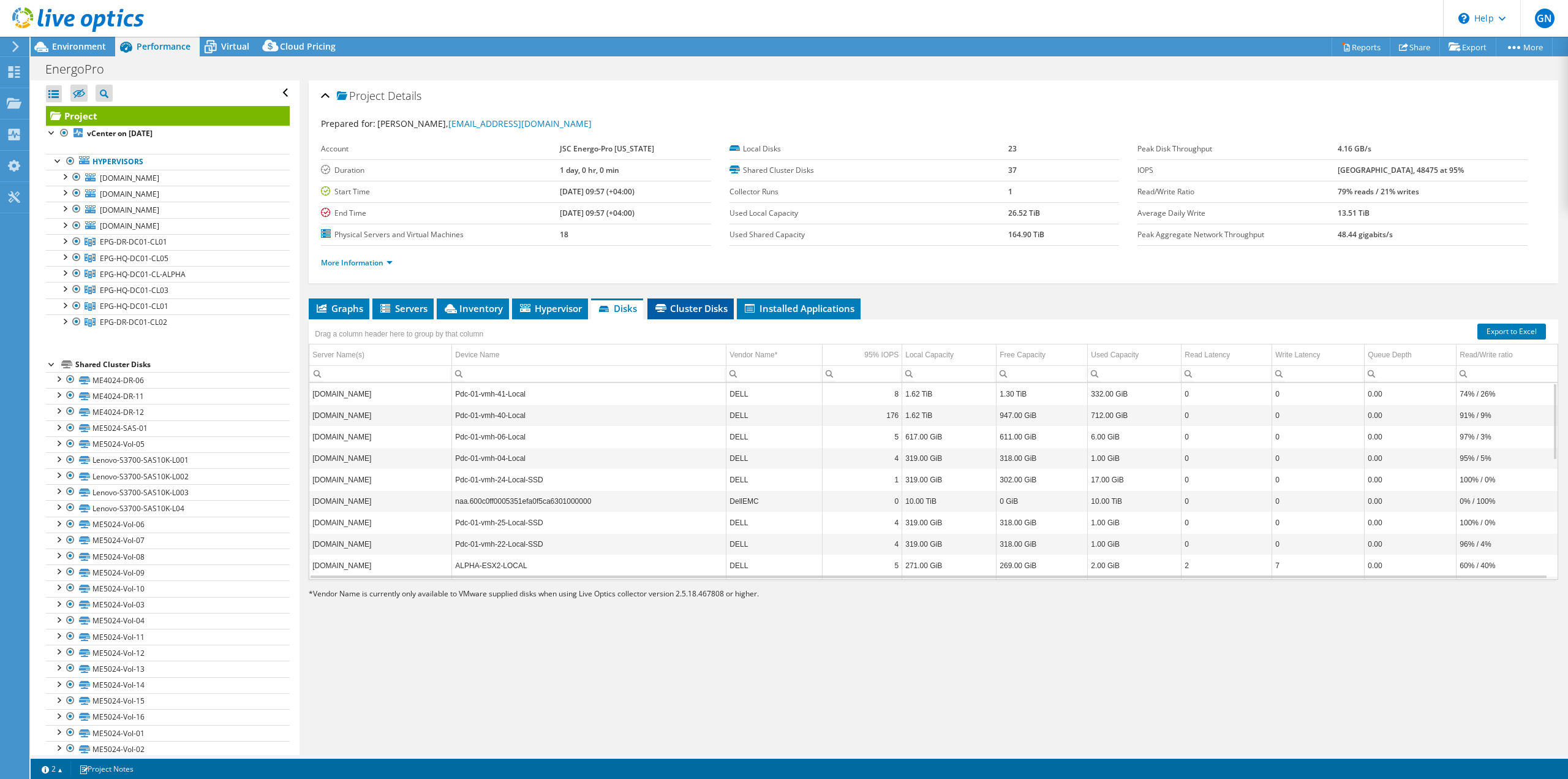
click at [694, 309] on span "Cluster Disks" at bounding box center [690, 308] width 74 height 12
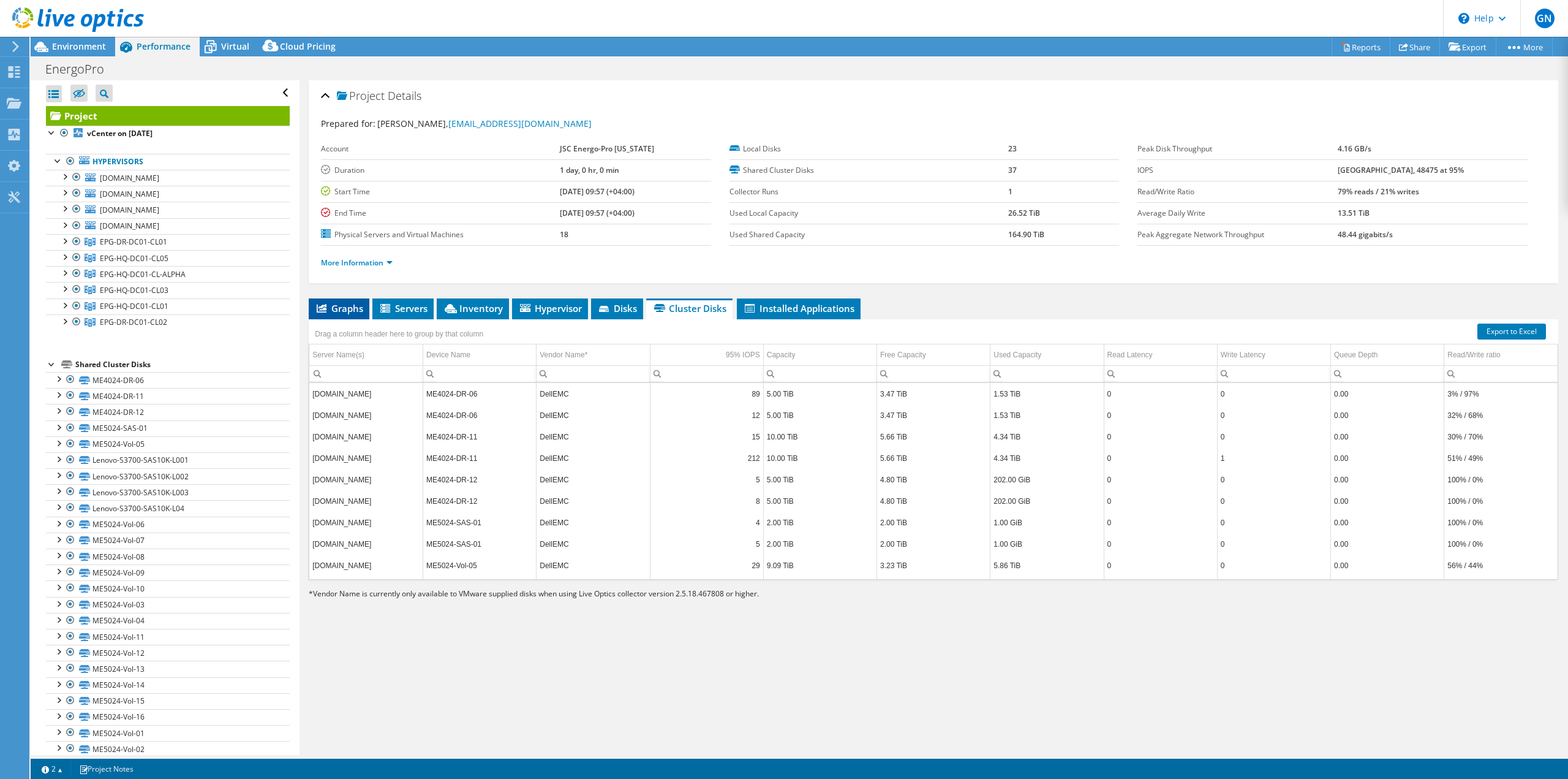
click at [347, 310] on span "Graphs" at bounding box center [339, 308] width 49 height 12
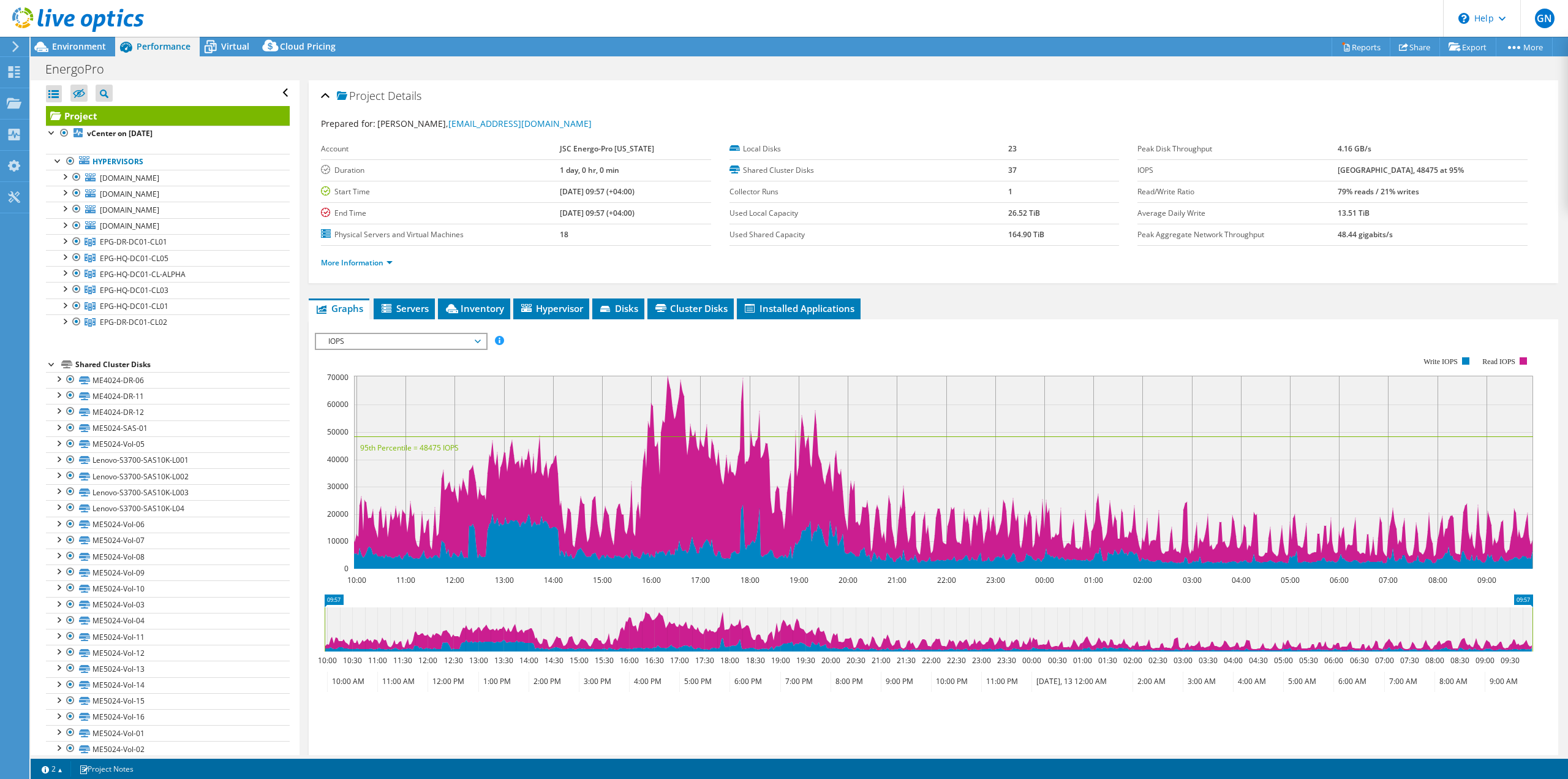
click at [447, 342] on span "IOPS" at bounding box center [401, 341] width 157 height 14
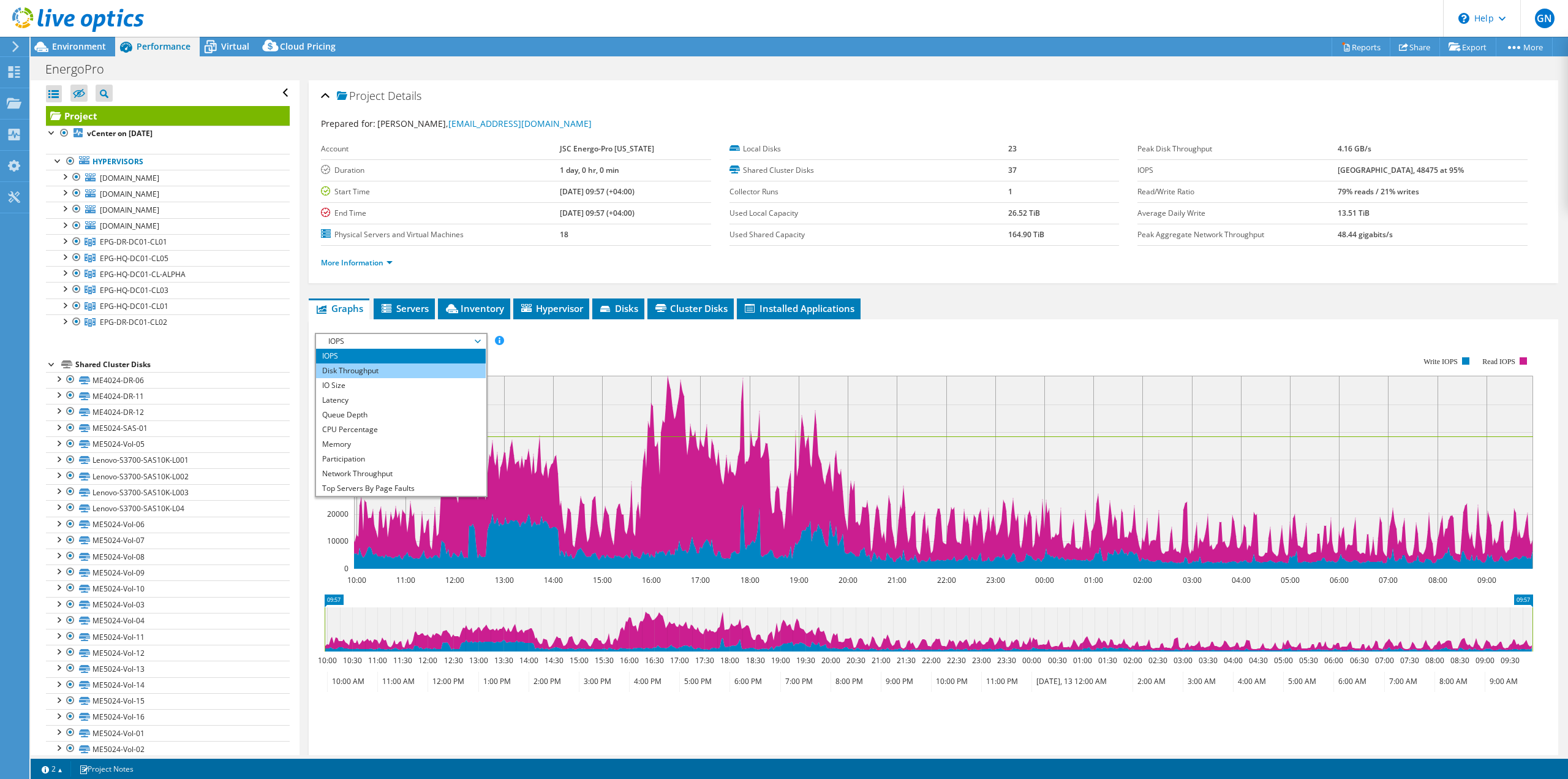
click at [402, 367] on li "Disk Throughput" at bounding box center [401, 370] width 169 height 14
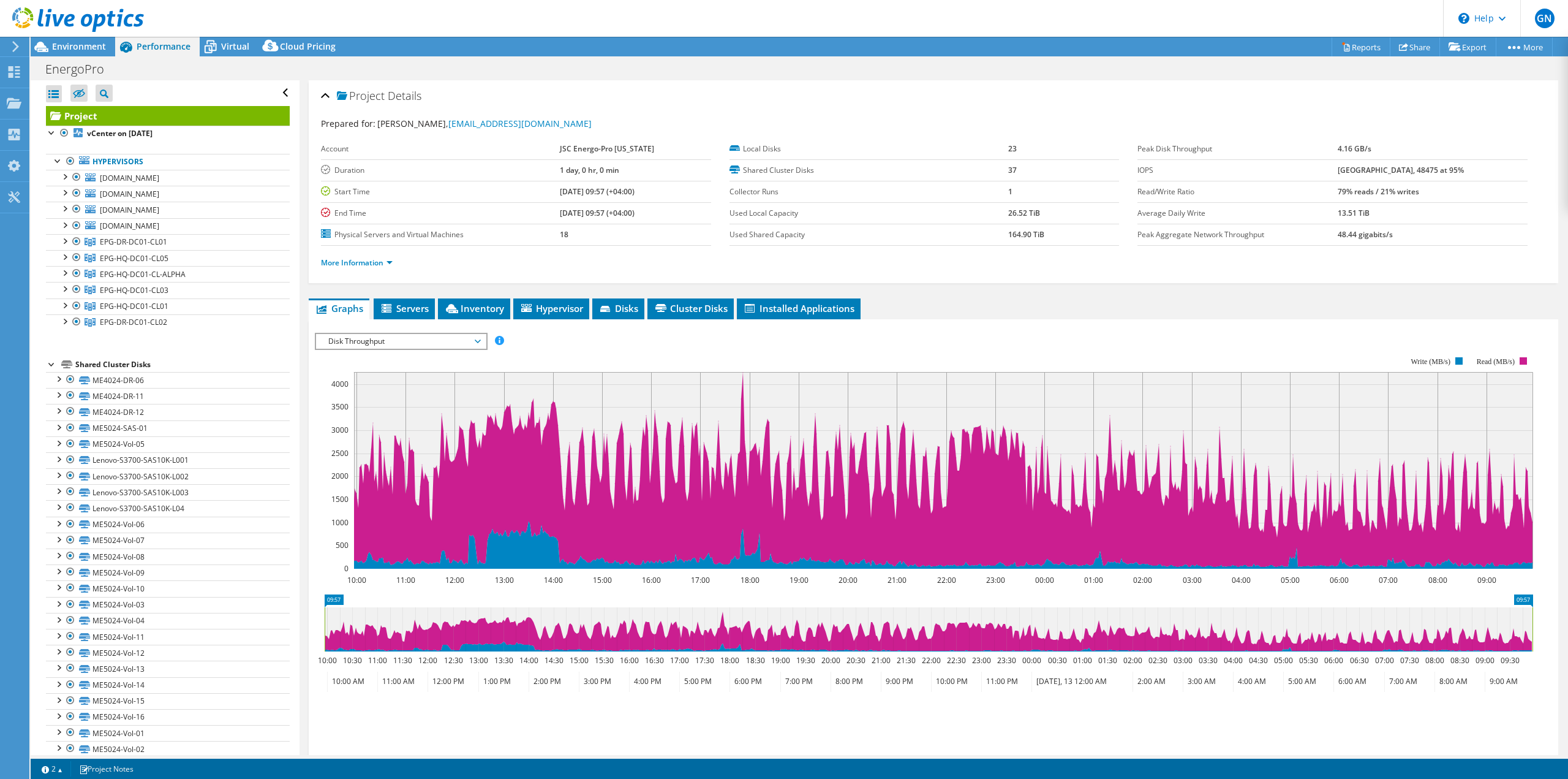
click at [403, 345] on span "Disk Throughput" at bounding box center [401, 341] width 157 height 14
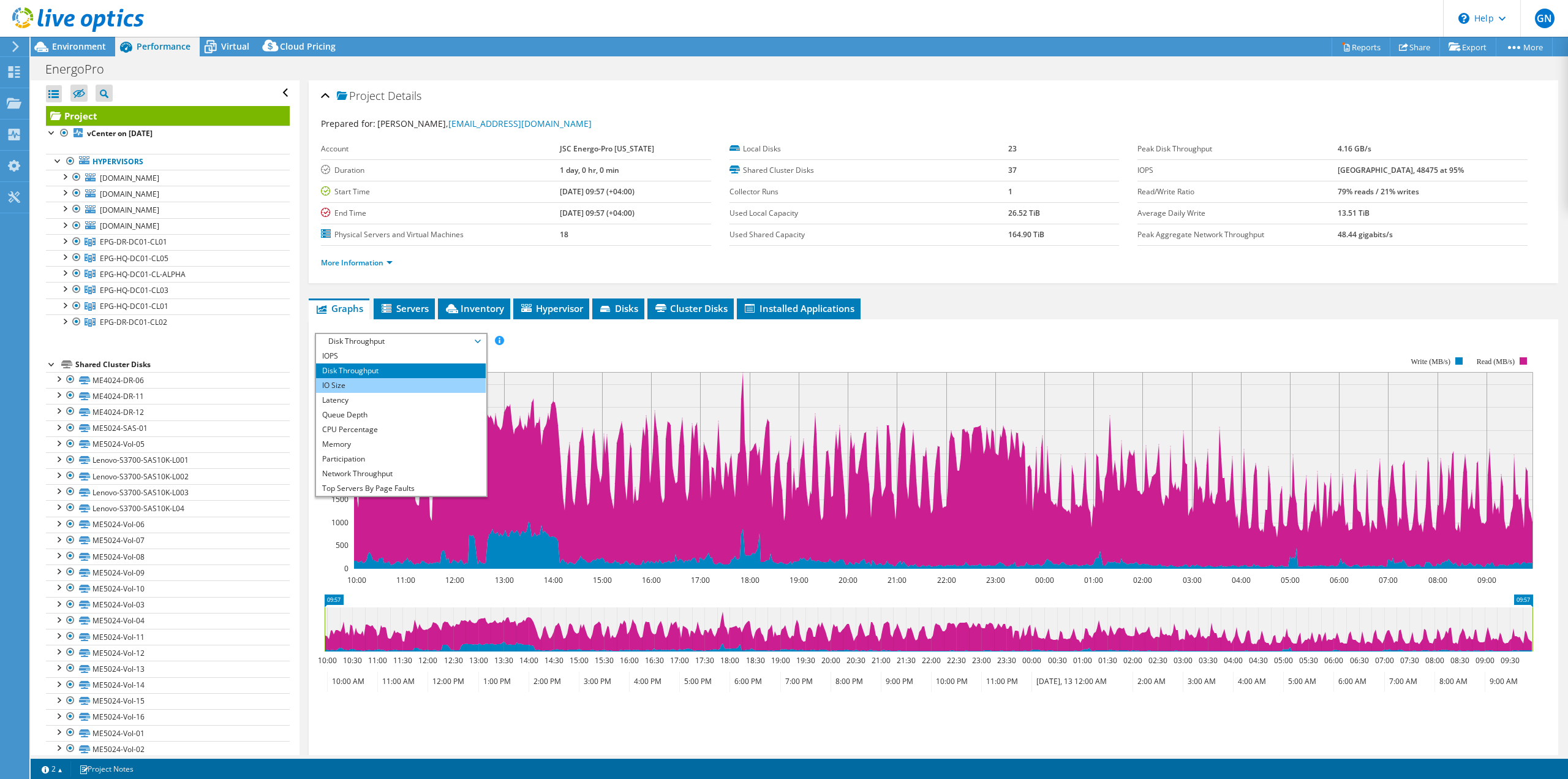
click at [380, 387] on li "IO Size" at bounding box center [401, 386] width 169 height 14
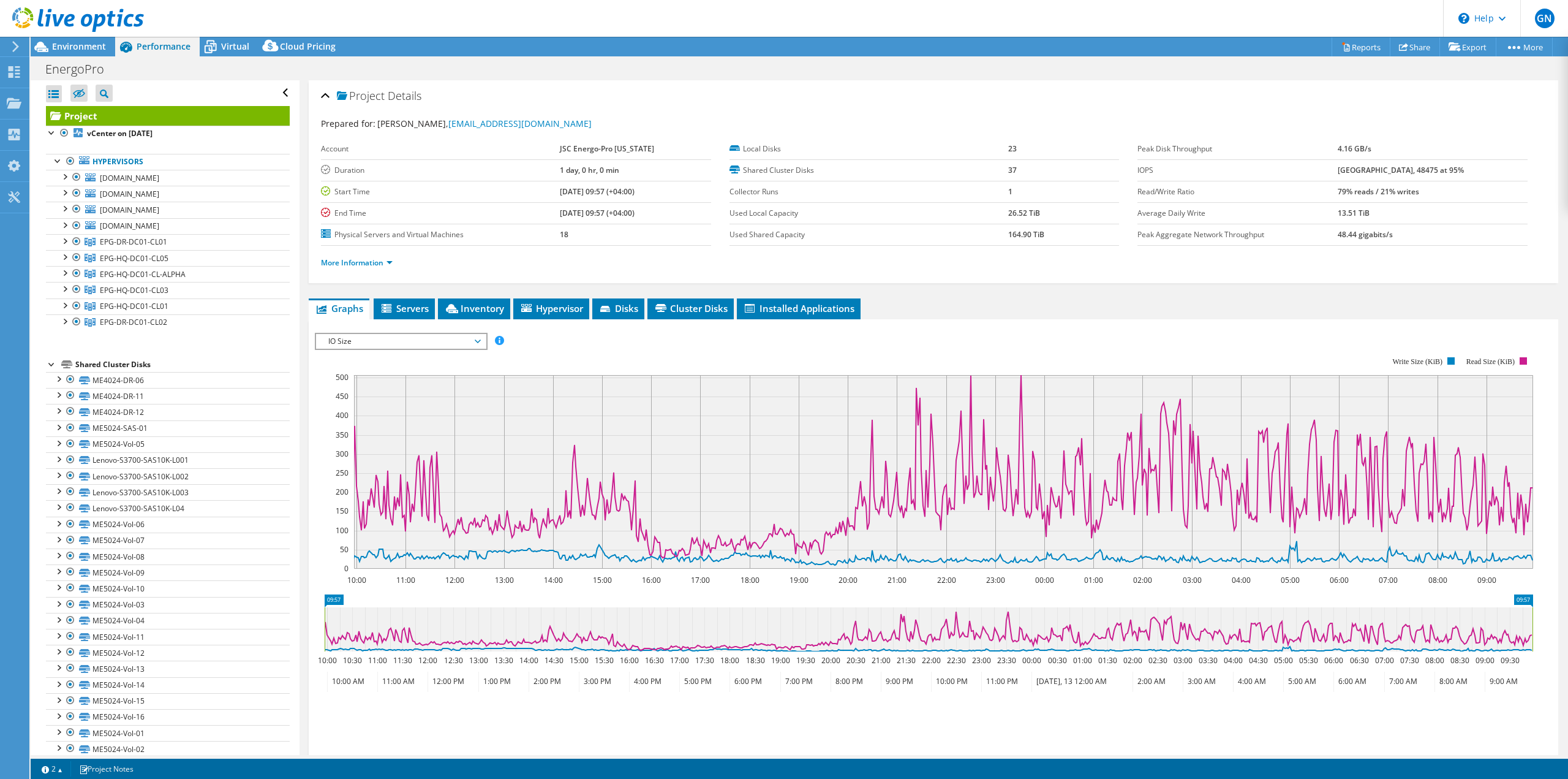
click at [427, 338] on span "IO Size" at bounding box center [401, 341] width 157 height 14
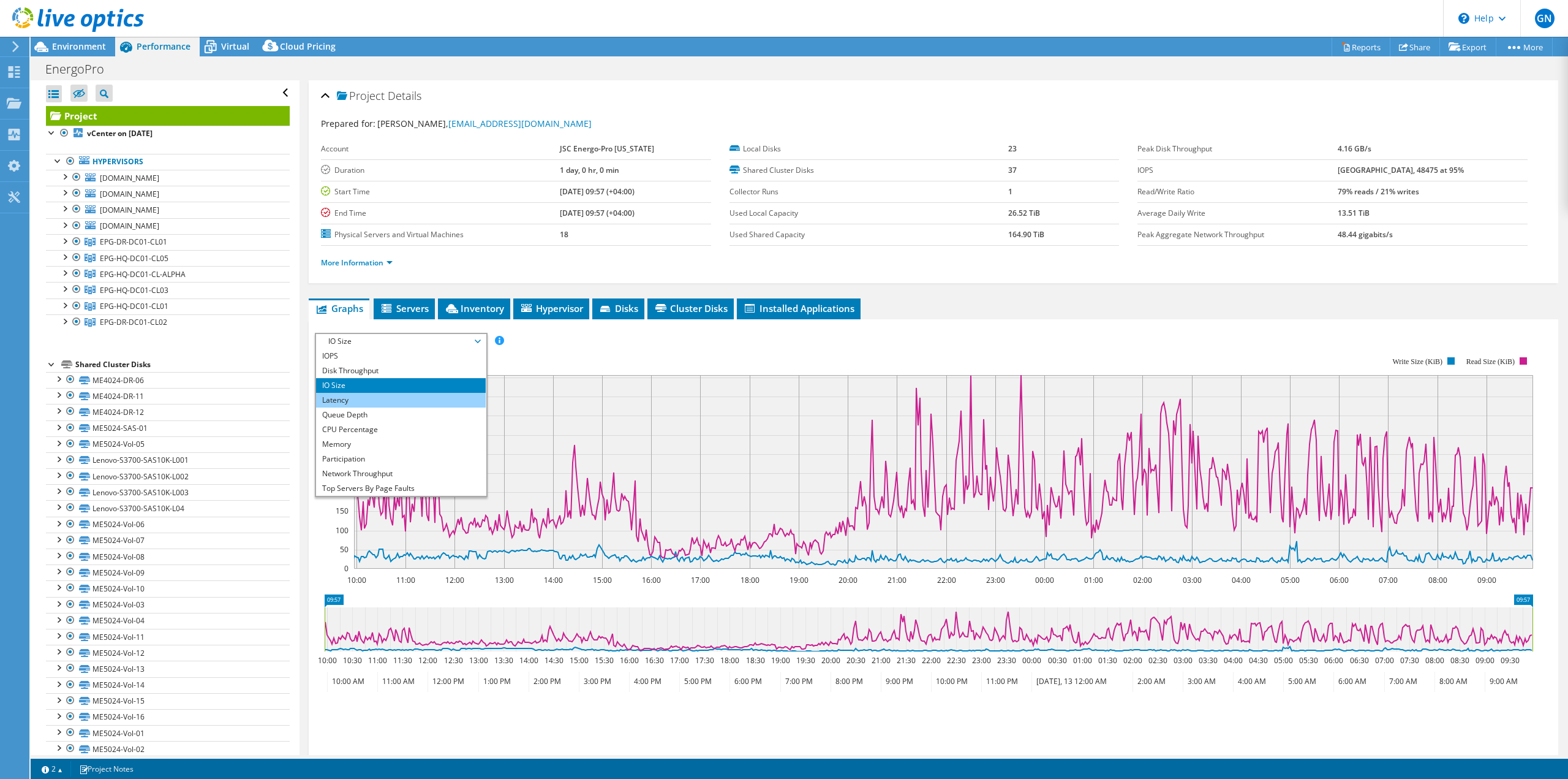
click at [371, 399] on li "Latency" at bounding box center [401, 400] width 169 height 14
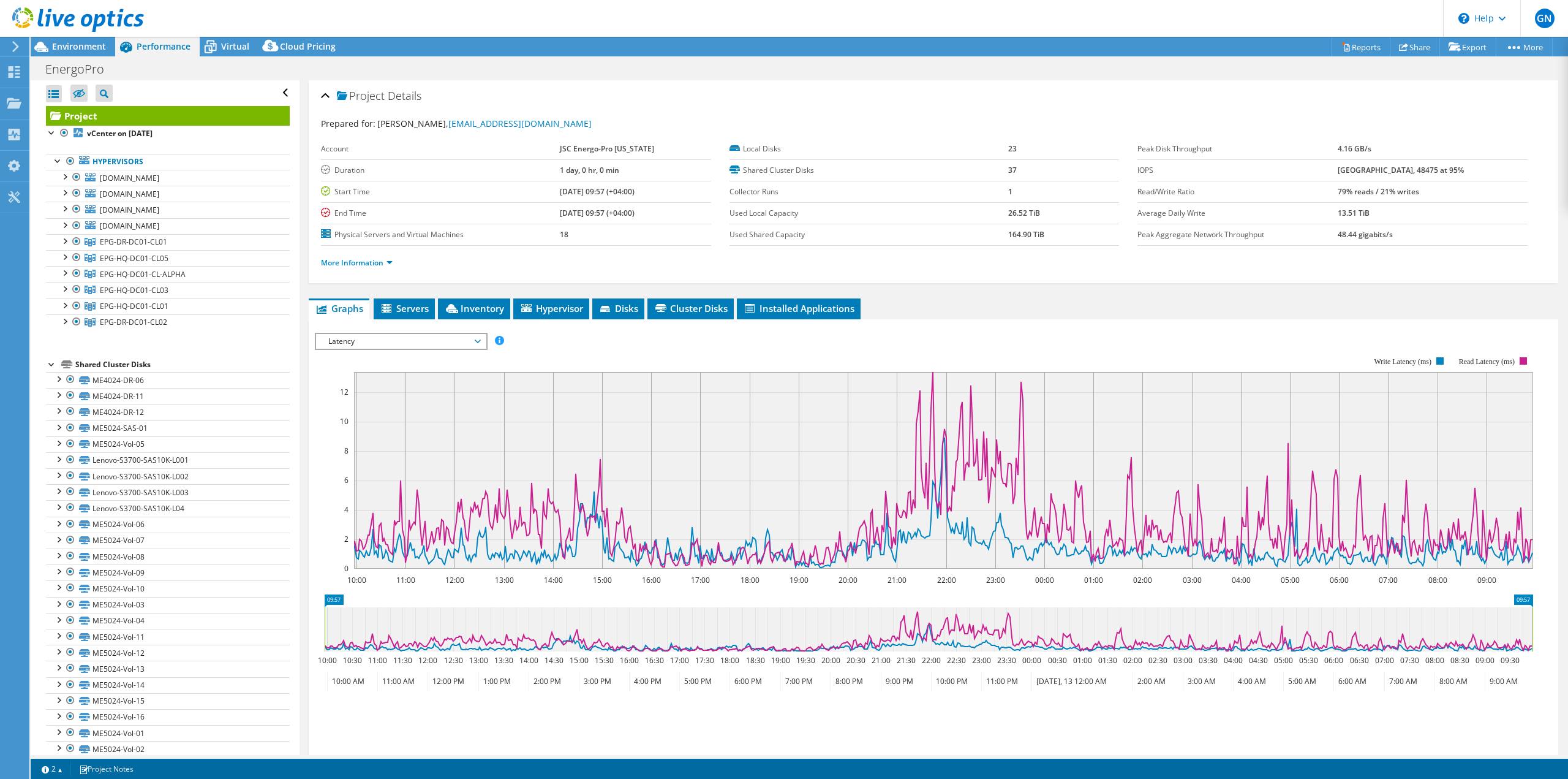
click at [390, 341] on span "Latency" at bounding box center [401, 341] width 157 height 14
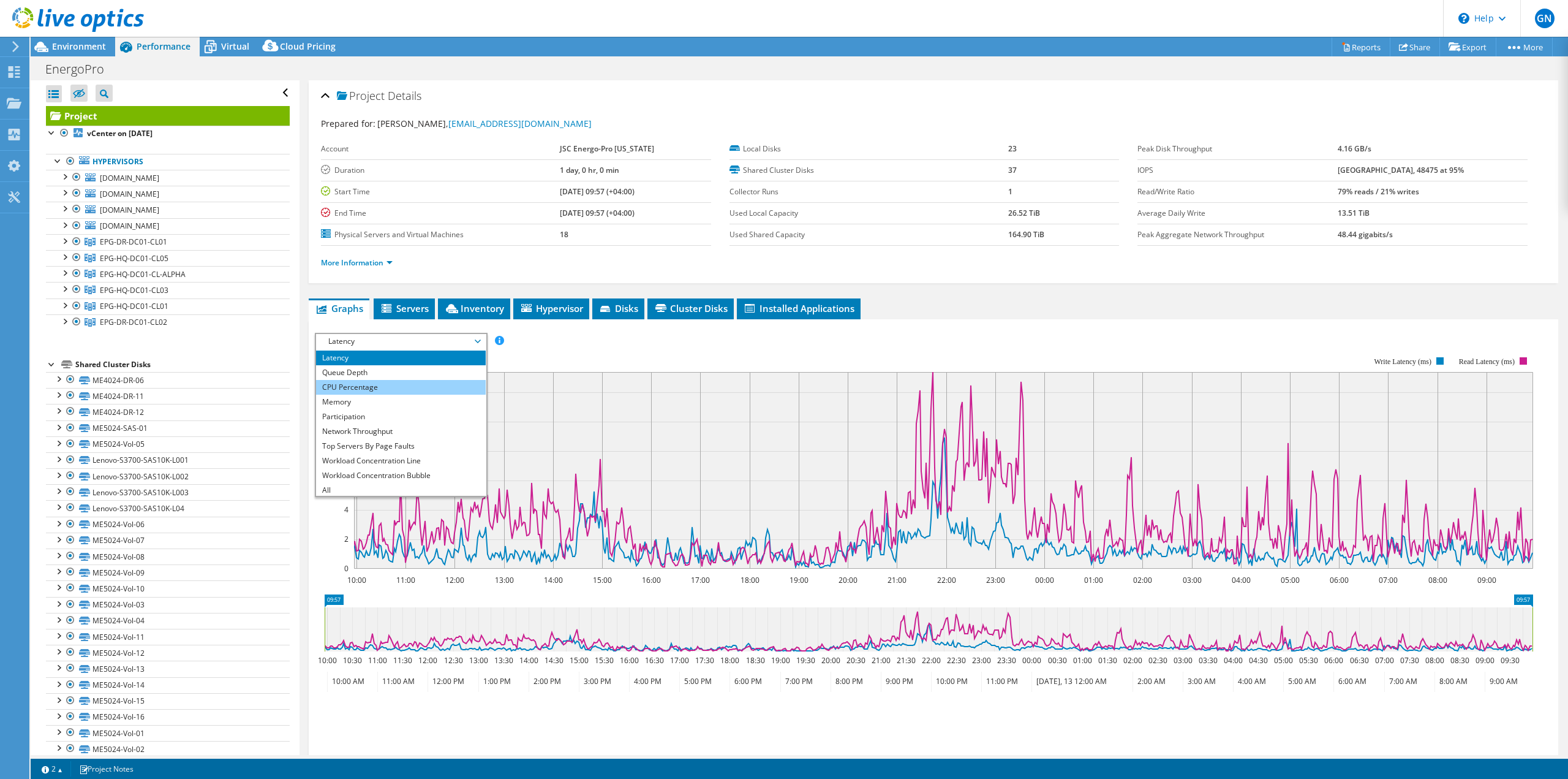
scroll to position [44, 0]
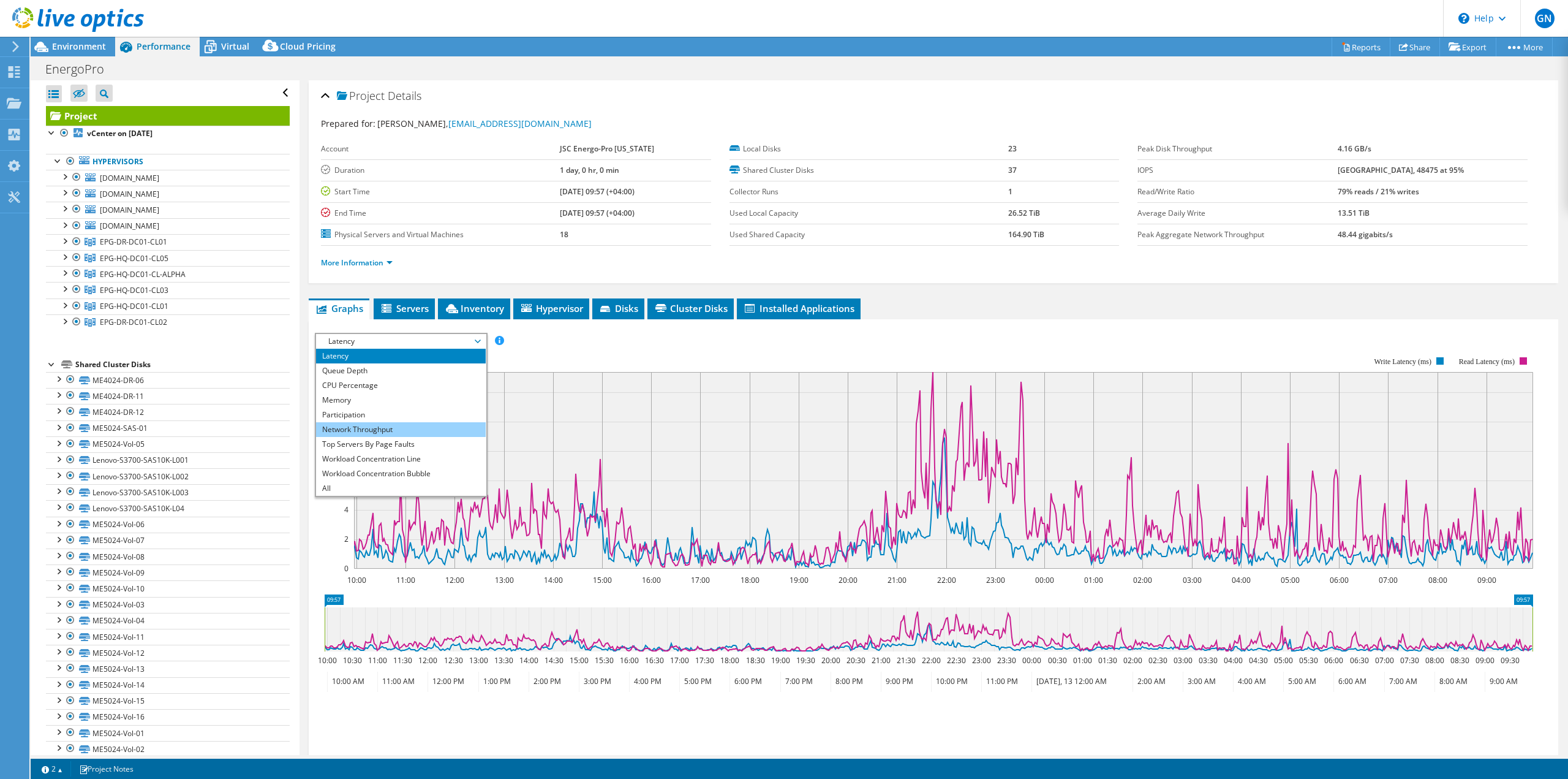
click at [424, 433] on li "Network Throughput" at bounding box center [401, 430] width 169 height 14
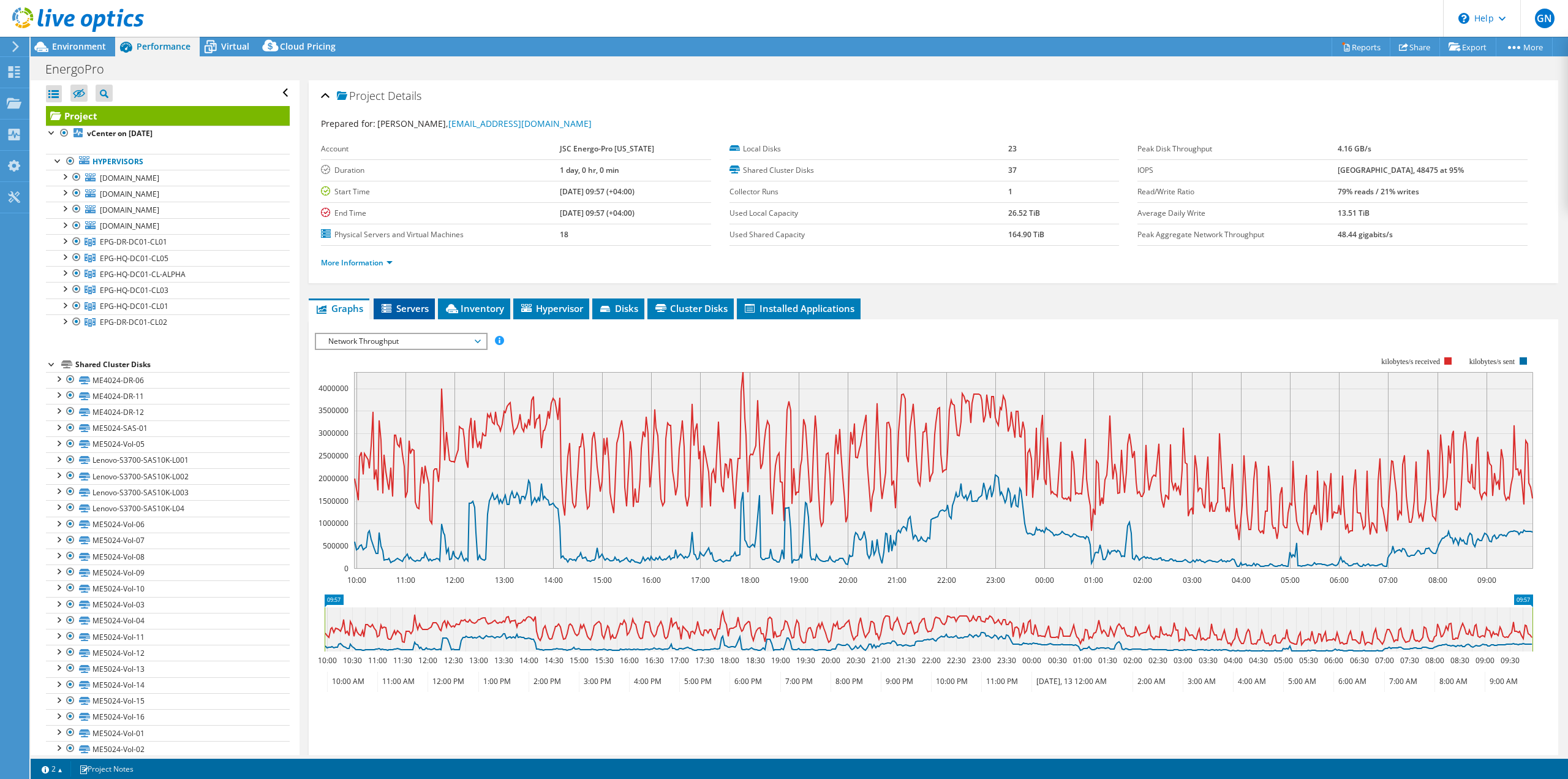
click at [400, 308] on span "Servers" at bounding box center [404, 308] width 49 height 12
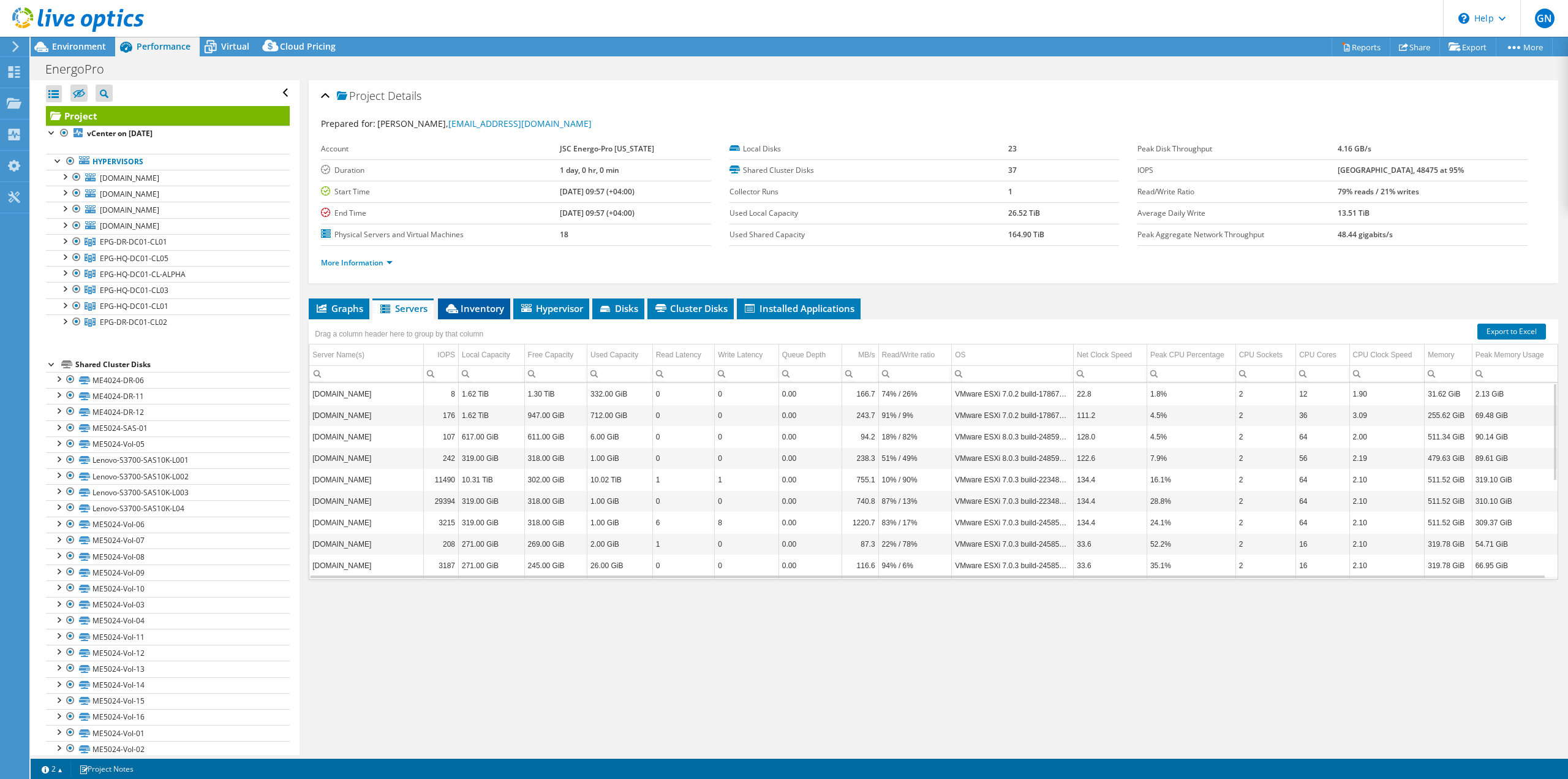
click at [458, 310] on icon at bounding box center [452, 308] width 12 height 9
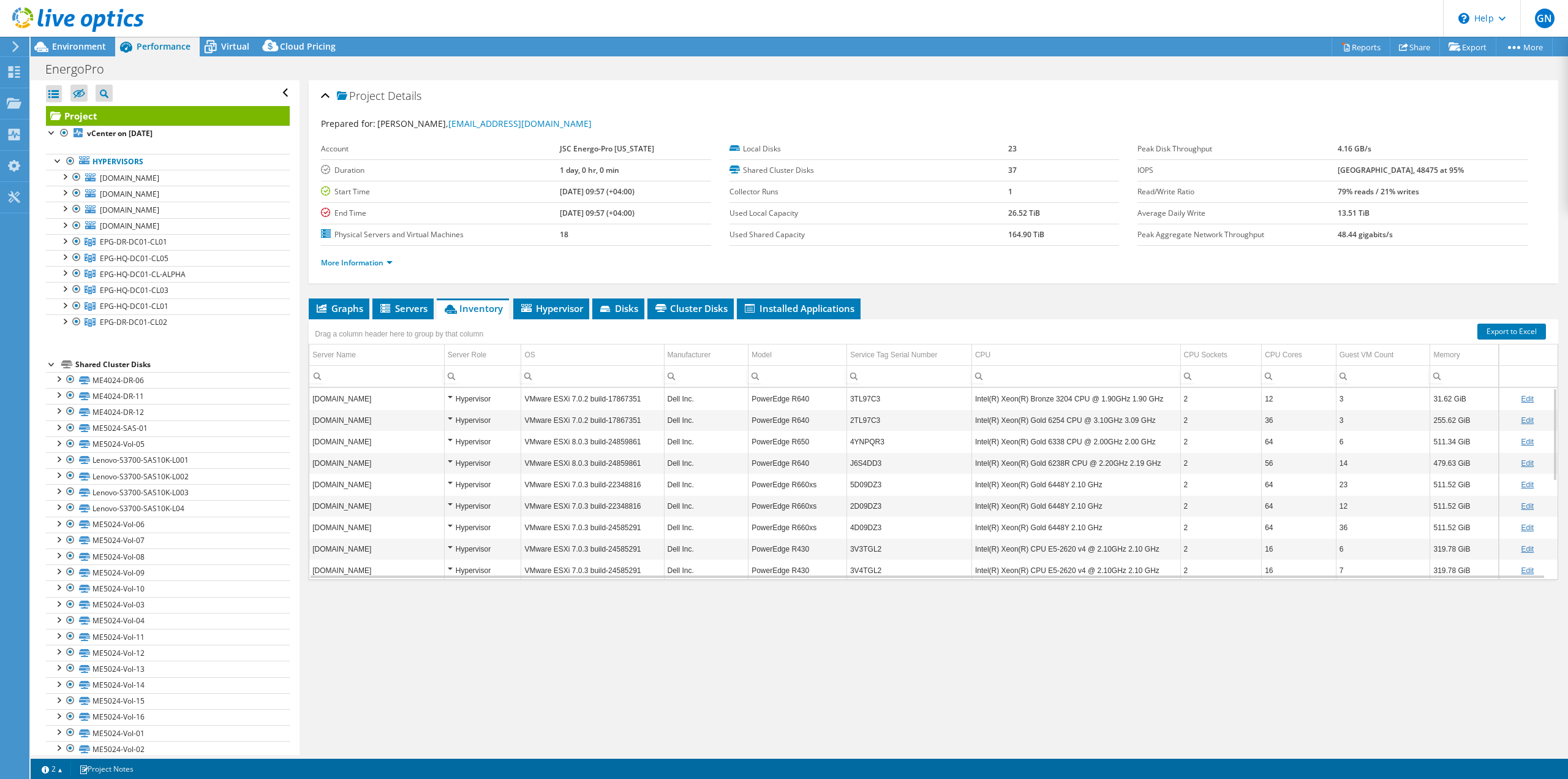
click at [346, 320] on div "Drag a column header here to group by that column" at bounding box center [398, 333] width 180 height 26
click at [345, 312] on span "Graphs" at bounding box center [339, 308] width 49 height 12
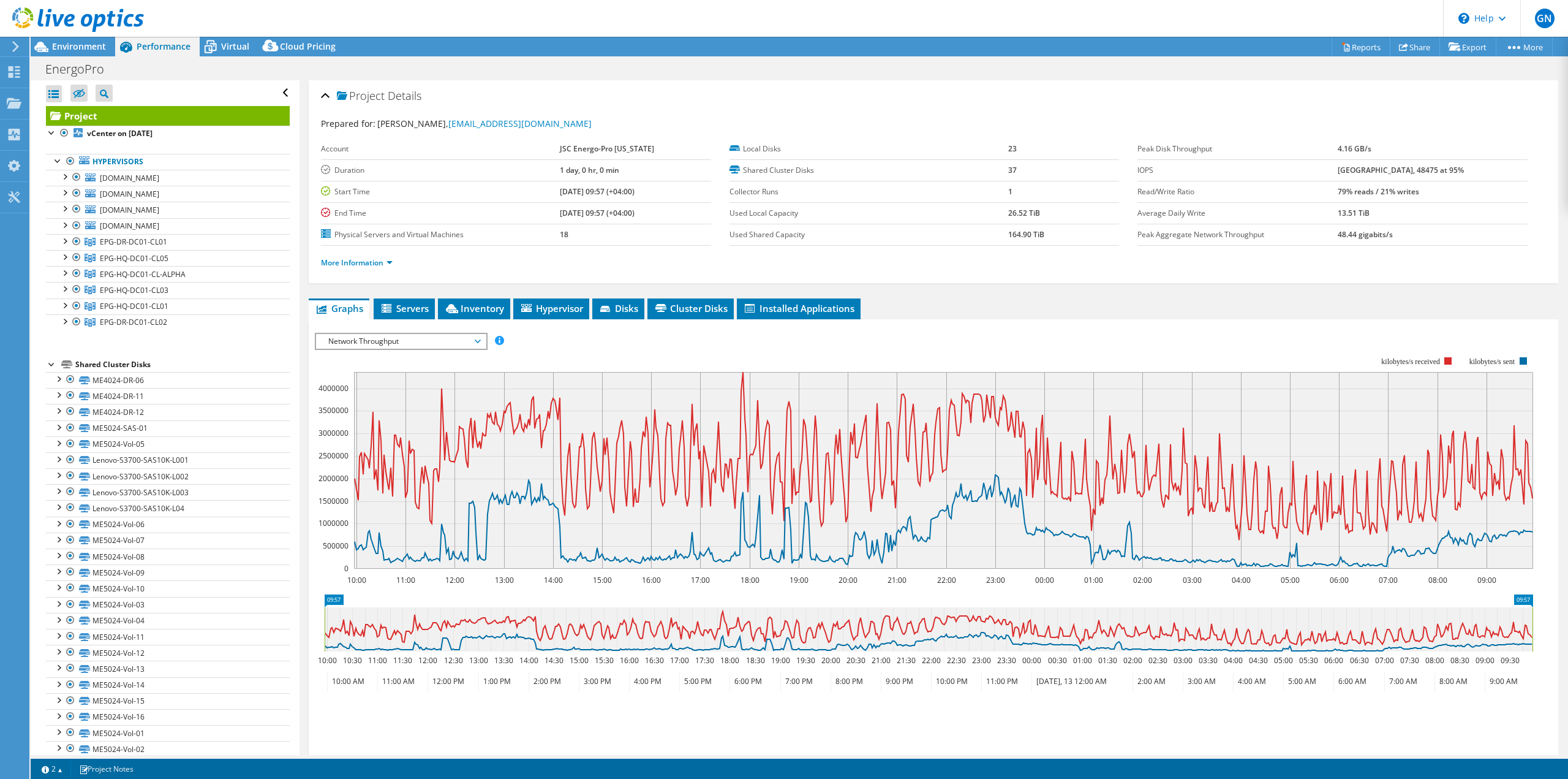
click at [400, 338] on span "Network Throughput" at bounding box center [401, 341] width 157 height 14
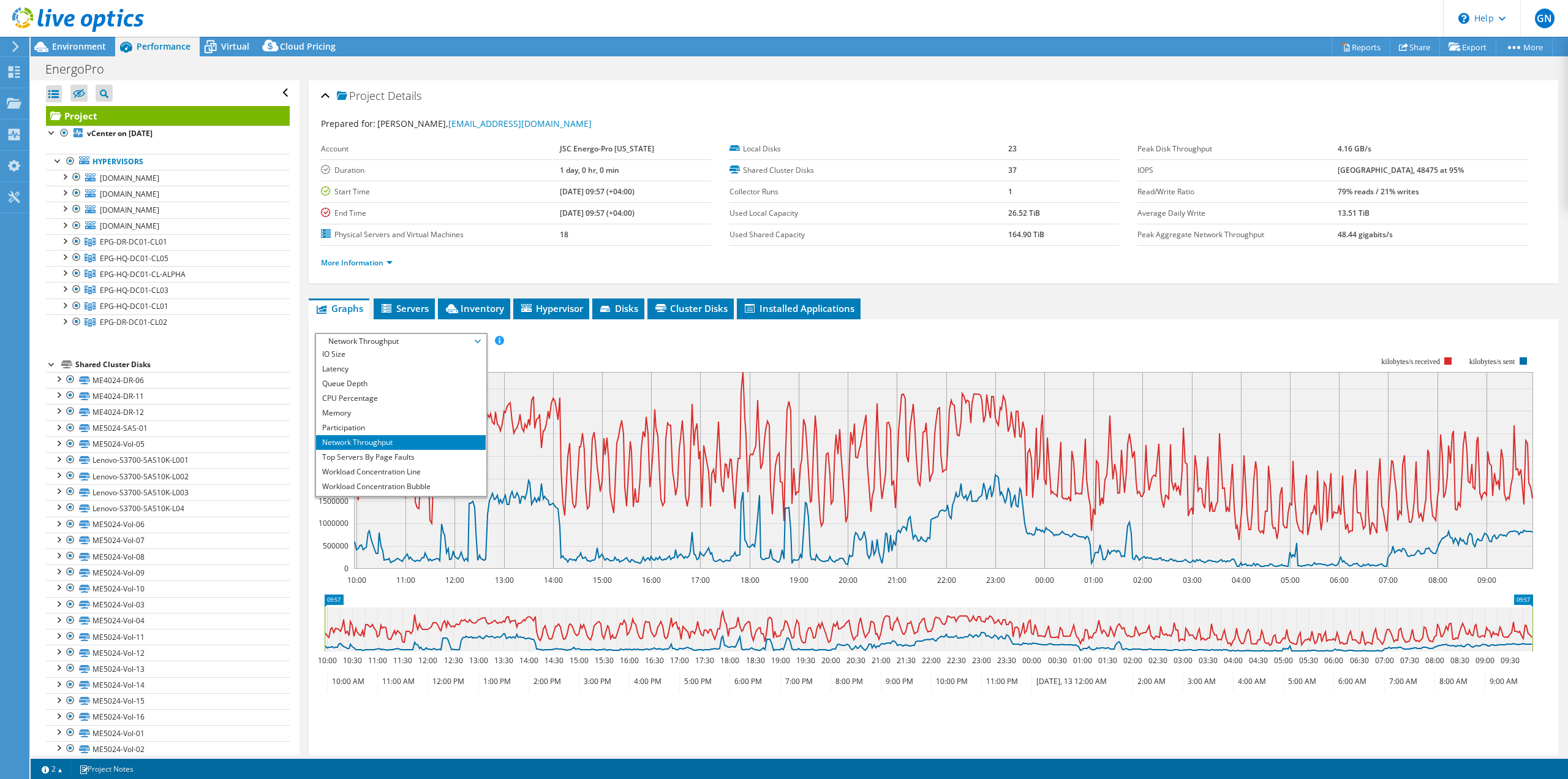
scroll to position [0, 0]
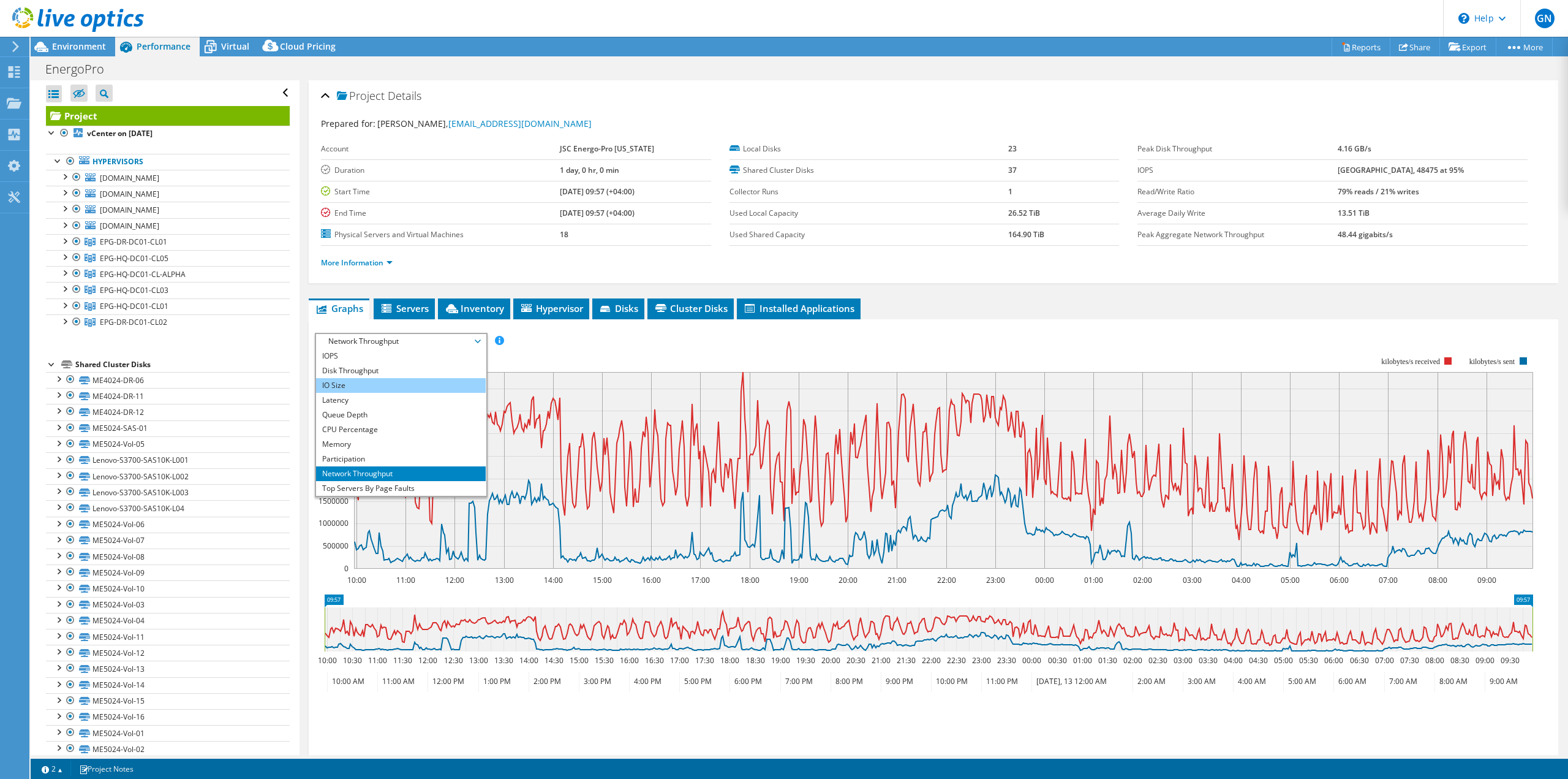
click at [414, 380] on li "IO Size" at bounding box center [401, 386] width 169 height 14
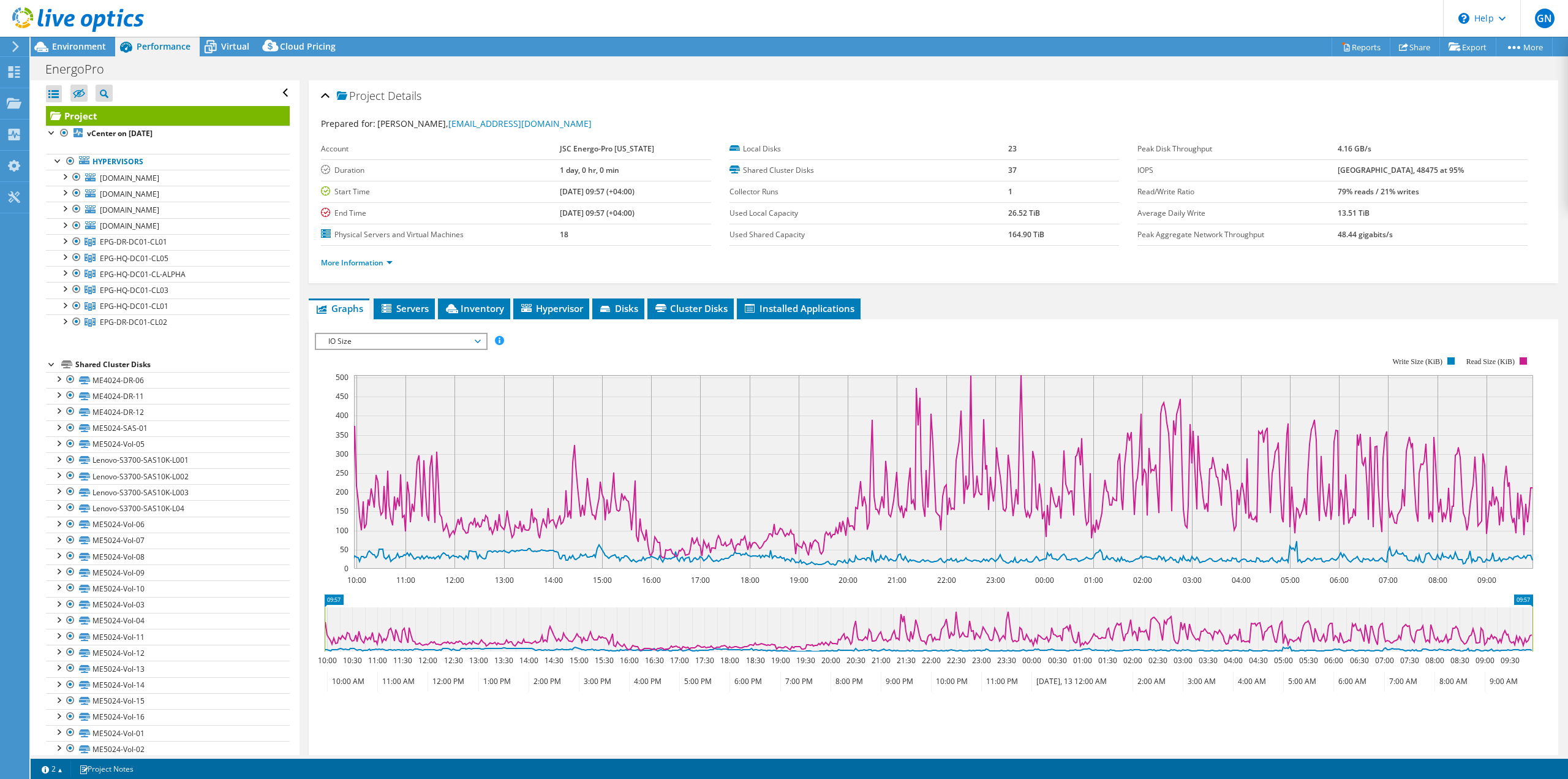
click at [900, 621] on icon at bounding box center [928, 629] width 1207 height 44
drag, startPoint x: 902, startPoint y: 618, endPoint x: 803, endPoint y: 621, distance: 99.0
click at [803, 621] on icon at bounding box center [928, 629] width 1207 height 44
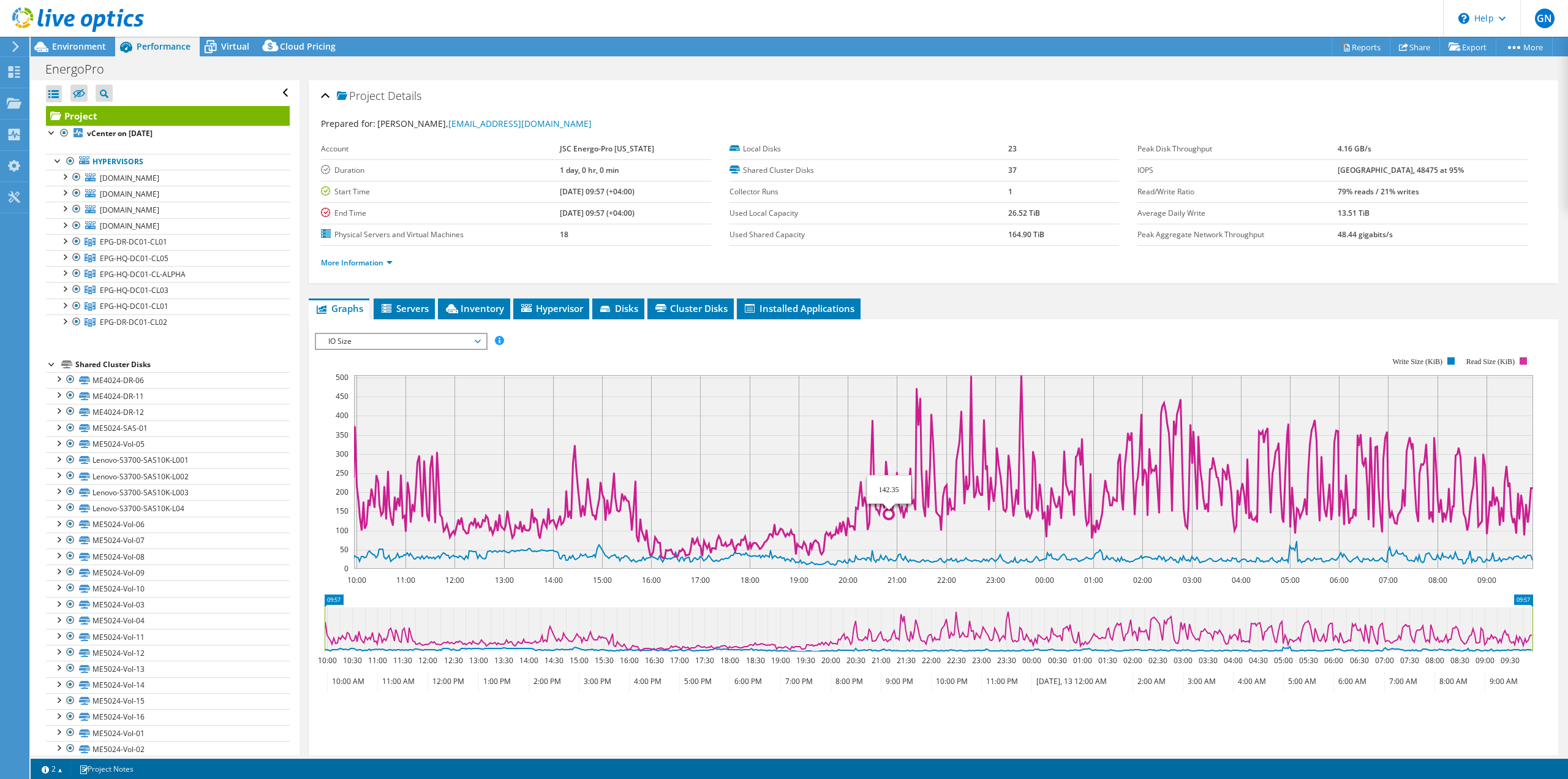
drag, startPoint x: 939, startPoint y: 499, endPoint x: 965, endPoint y: 474, distance: 36.1
click at [955, 476] on icon "10:00 11:00 12:00 13:00 14:00 15:00 16:00 17:00 18:00 19:00 20:00 21:00 22:00 2…" at bounding box center [928, 462] width 1228 height 245
drag, startPoint x: 930, startPoint y: 386, endPoint x: 968, endPoint y: 380, distance: 38.5
click at [968, 380] on icon "10:00 11:00 12:00 13:00 14:00 15:00 16:00 17:00 18:00 19:00 20:00 21:00 22:00 2…" at bounding box center [928, 462] width 1228 height 245
click at [1409, 386] on rect at bounding box center [944, 471] width 1179 height 193
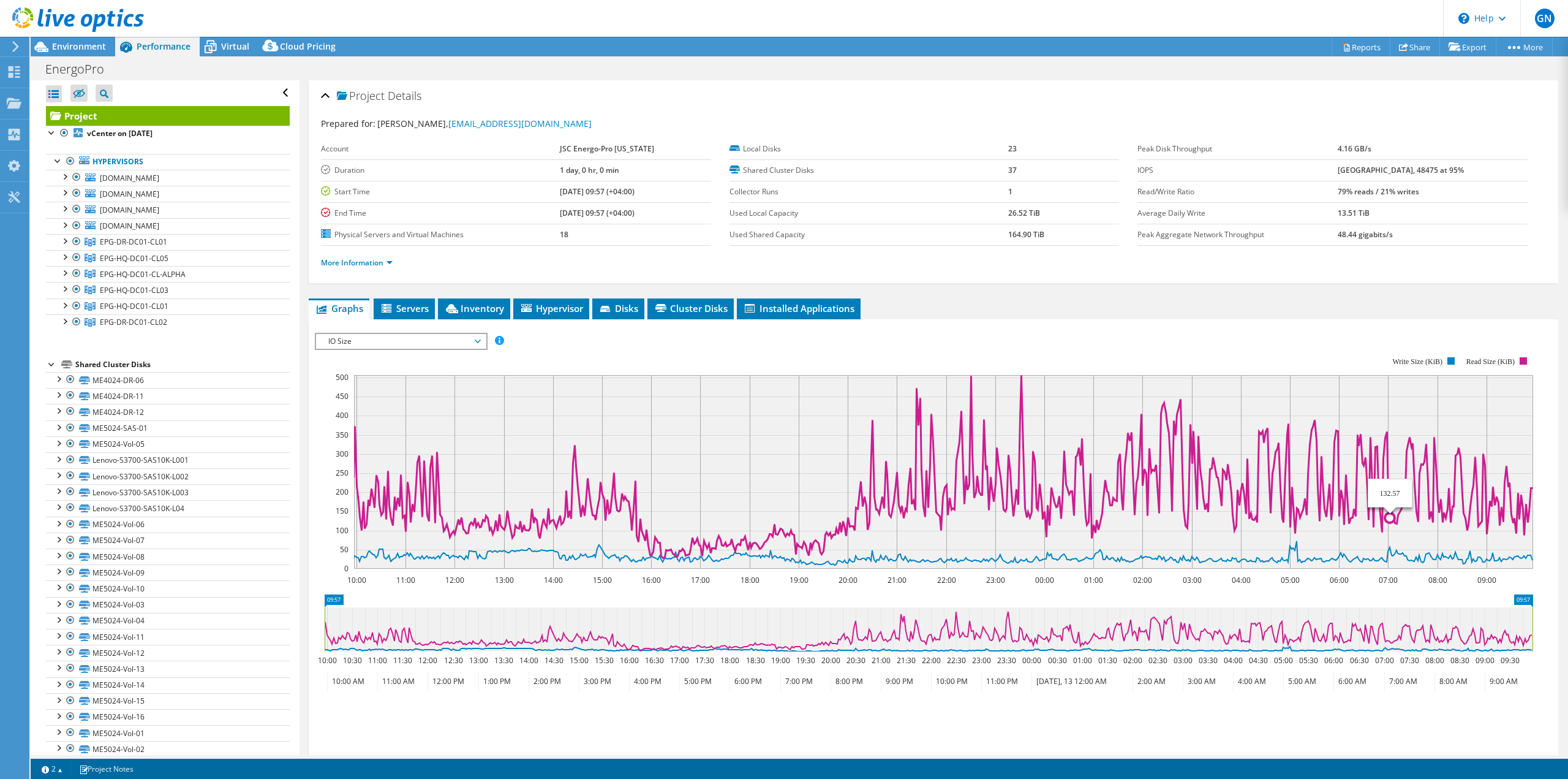
drag, startPoint x: 1391, startPoint y: 382, endPoint x: 1370, endPoint y: 384, distance: 21.1
click at [1380, 383] on rect at bounding box center [944, 471] width 1179 height 193
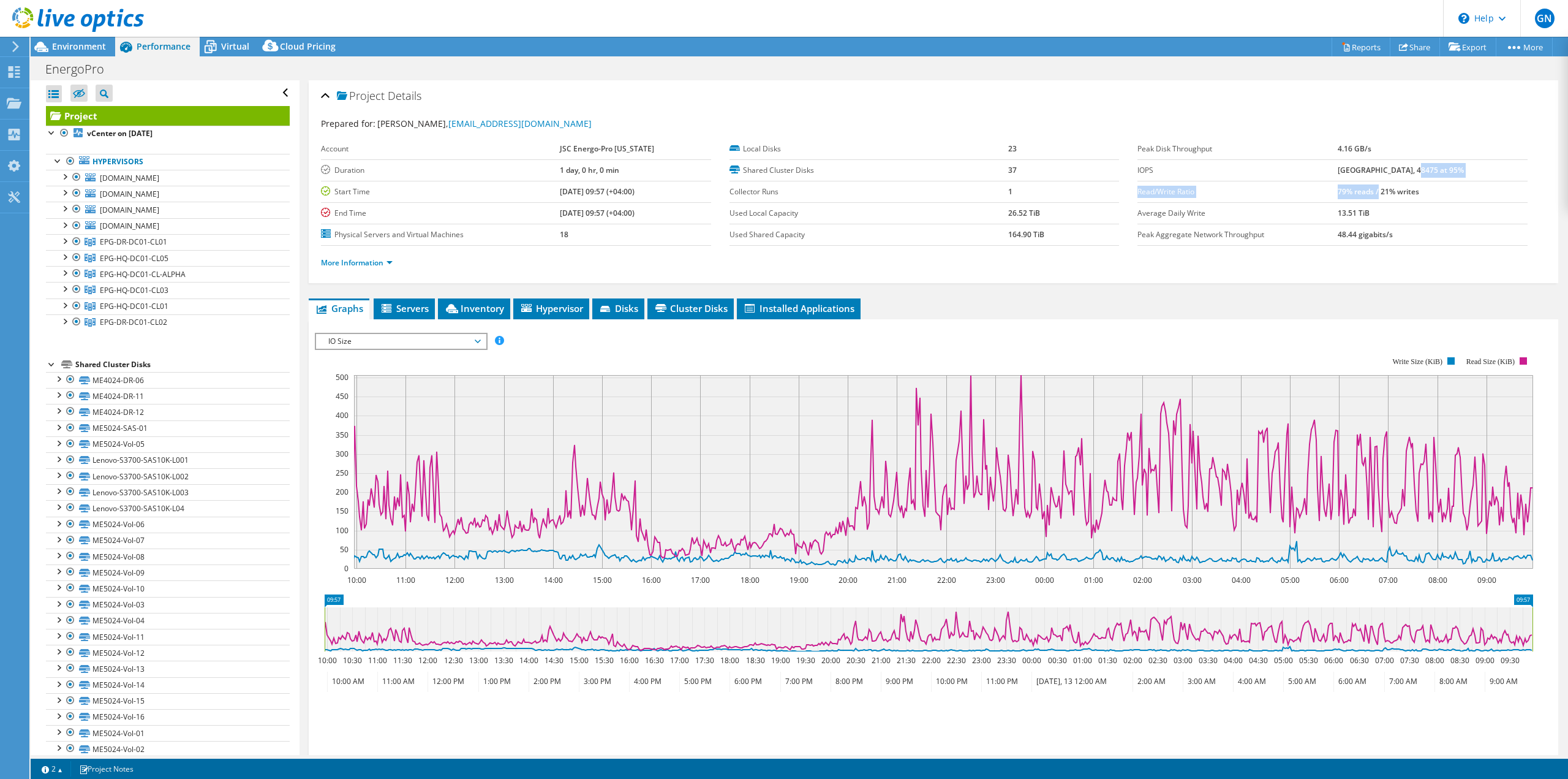
drag, startPoint x: 1392, startPoint y: 181, endPoint x: 1427, endPoint y: 178, distance: 35.1
click at [1427, 178] on tbody "Peak Disk Throughput 4.16 GB/s IOPS 70602 at Peak, 48475 at 95% Read/Write Rati…" at bounding box center [1332, 192] width 390 height 107
click at [1427, 178] on td "70602 at Peak, 48475 at 95%" at bounding box center [1433, 170] width 190 height 22
drag, startPoint x: 1433, startPoint y: 191, endPoint x: 1371, endPoint y: 199, distance: 62.5
click at [1371, 199] on td "79% reads / 21% writes" at bounding box center [1433, 191] width 190 height 22
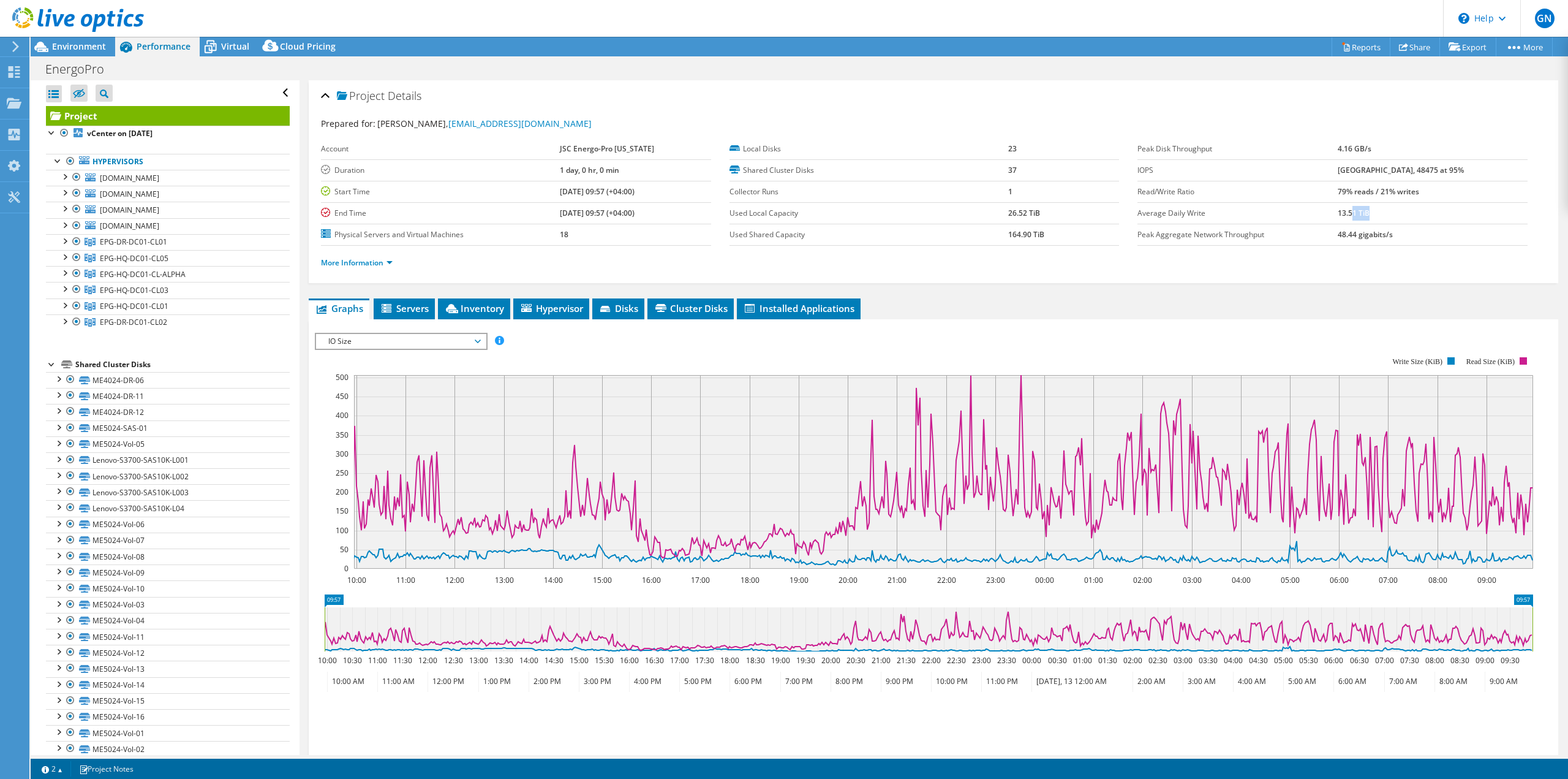
drag, startPoint x: 1366, startPoint y: 218, endPoint x: 1411, endPoint y: 220, distance: 45.0
click at [1406, 220] on td "13.51 TiB" at bounding box center [1433, 213] width 190 height 22
click at [1411, 220] on td "13.51 TiB" at bounding box center [1433, 213] width 190 height 22
drag, startPoint x: 1348, startPoint y: 235, endPoint x: 1401, endPoint y: 236, distance: 53.0
click at [1401, 236] on tr "Peak Aggregate Network Throughput 48.44 gigabits/s" at bounding box center [1332, 235] width 390 height 22
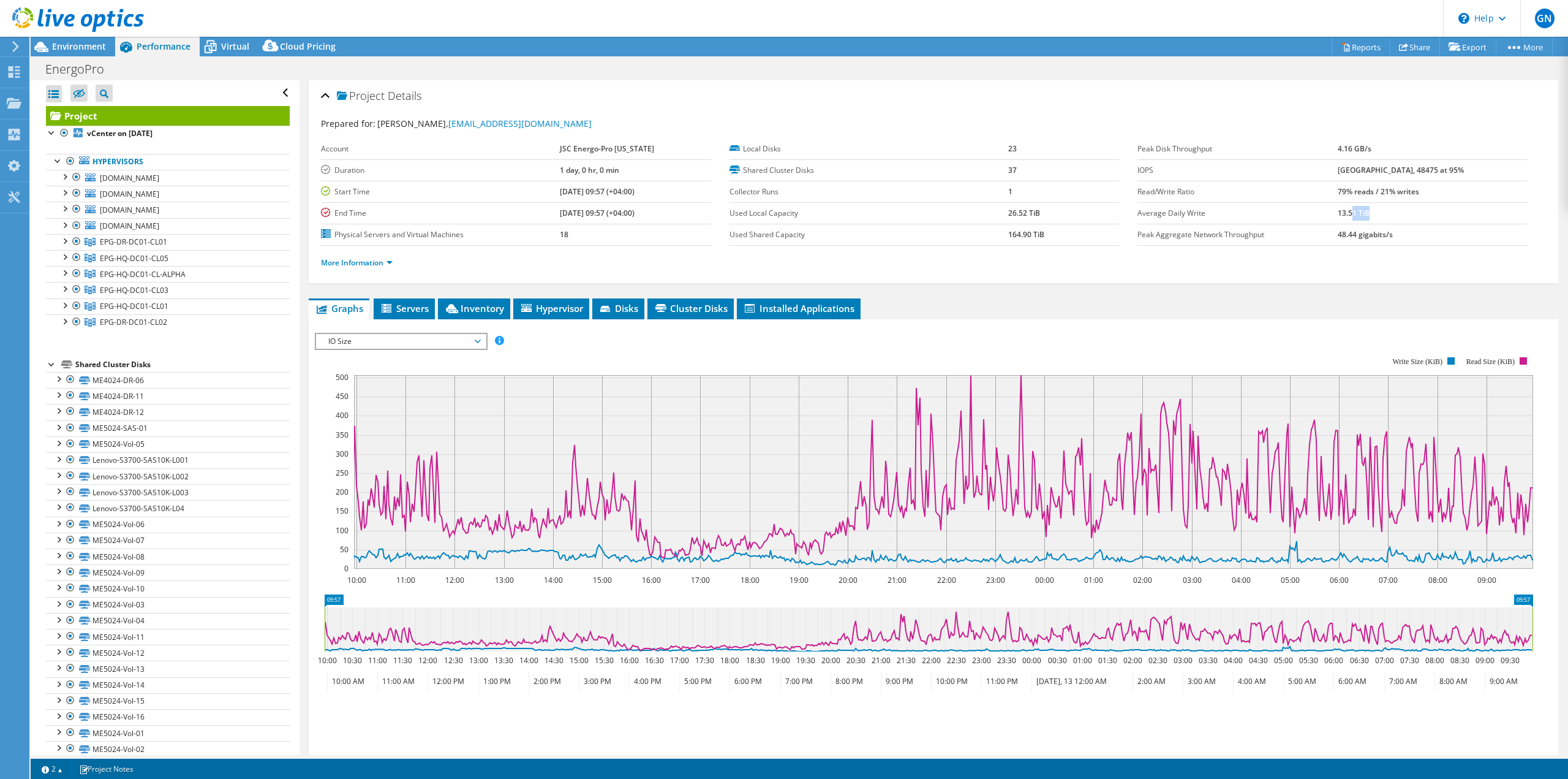
click at [1393, 236] on b "48.44 gigabits/s" at bounding box center [1365, 234] width 55 height 10
drag, startPoint x: 1419, startPoint y: 235, endPoint x: 1351, endPoint y: 233, distance: 68.0
click at [1351, 233] on tr "Peak Aggregate Network Throughput 48.44 gigabits/s" at bounding box center [1332, 235] width 390 height 22
click at [1338, 233] on label "Peak Aggregate Network Throughput" at bounding box center [1237, 234] width 201 height 12
drag, startPoint x: 1361, startPoint y: 142, endPoint x: 1380, endPoint y: 146, distance: 19.4
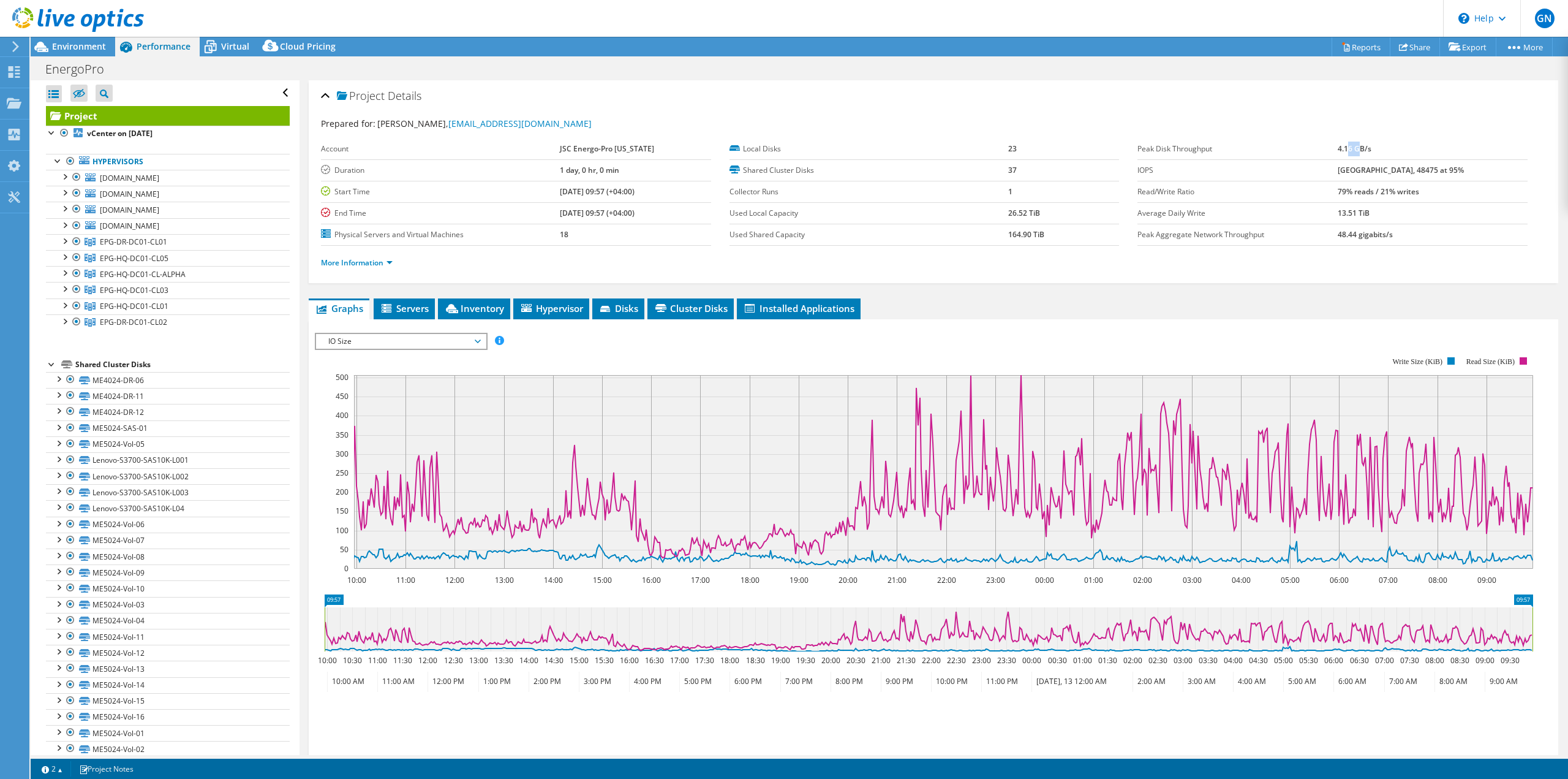
click at [1377, 144] on td "4.16 GB/s" at bounding box center [1433, 149] width 190 height 22
click at [1371, 146] on b "4.16 GB/s" at bounding box center [1354, 149] width 34 height 10
click at [409, 345] on span "IO Size" at bounding box center [401, 341] width 157 height 14
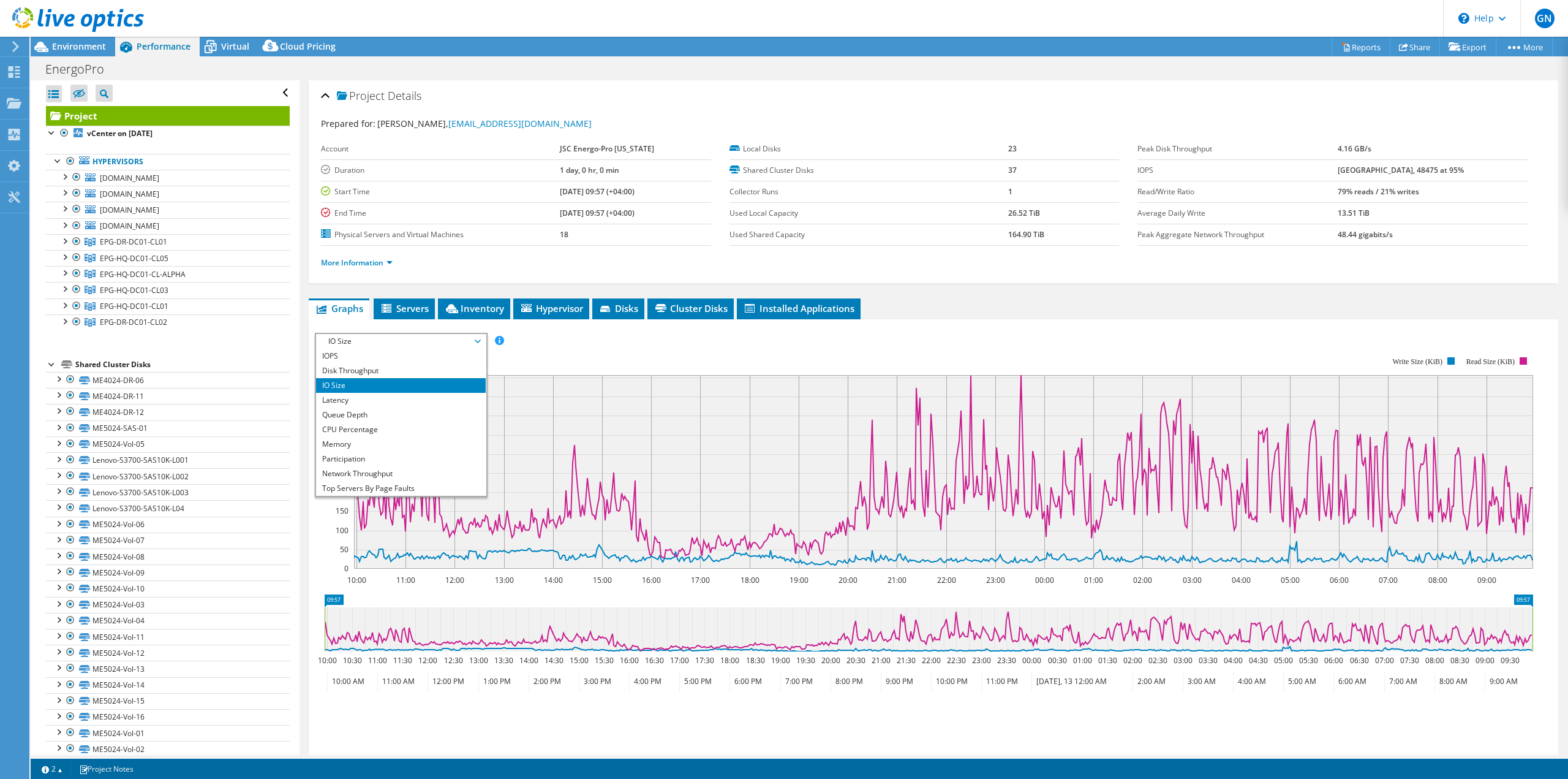
click at [409, 345] on span "IO Size" at bounding box center [401, 341] width 157 height 14
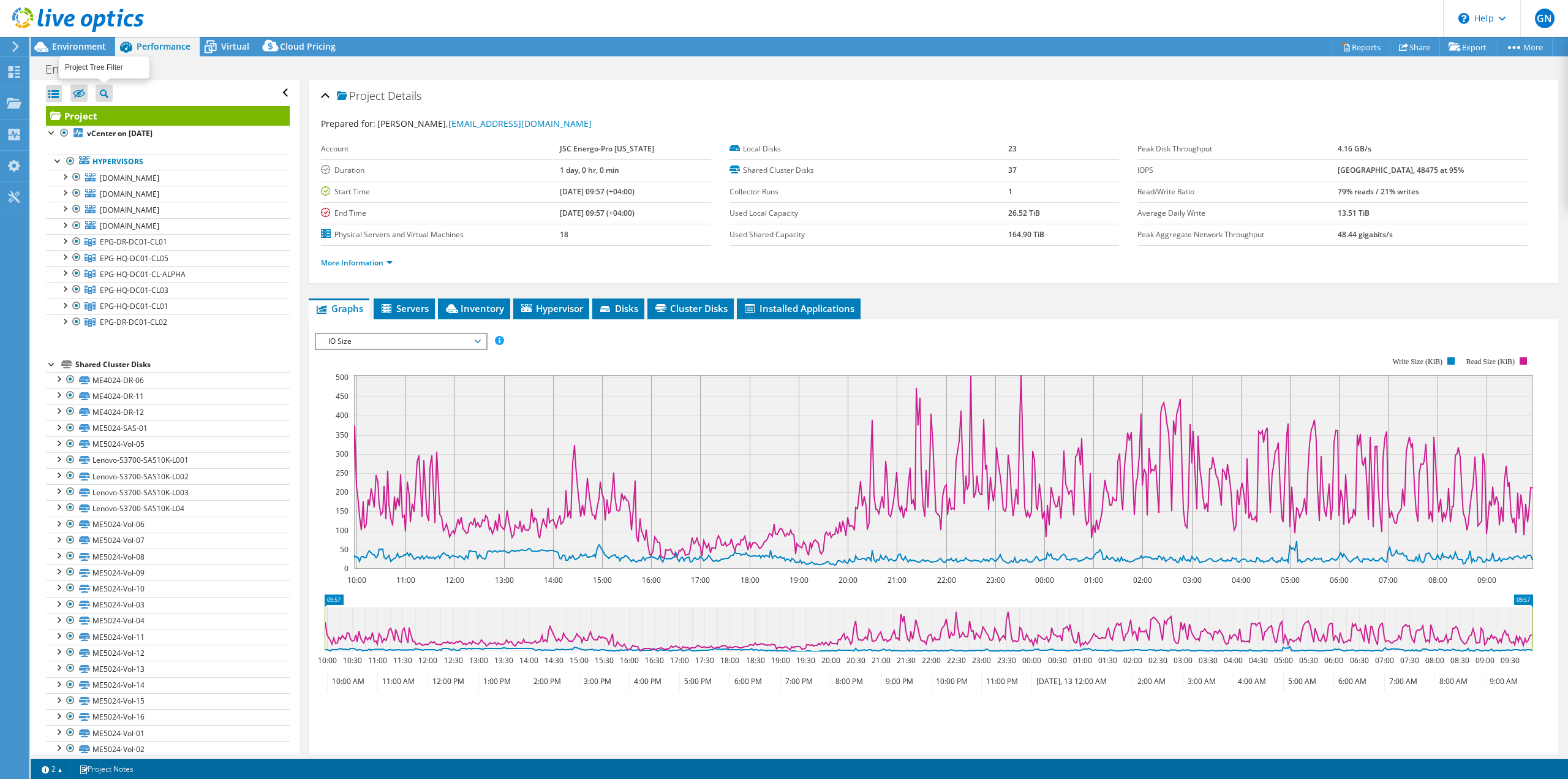
click at [105, 91] on icon at bounding box center [104, 93] width 9 height 9
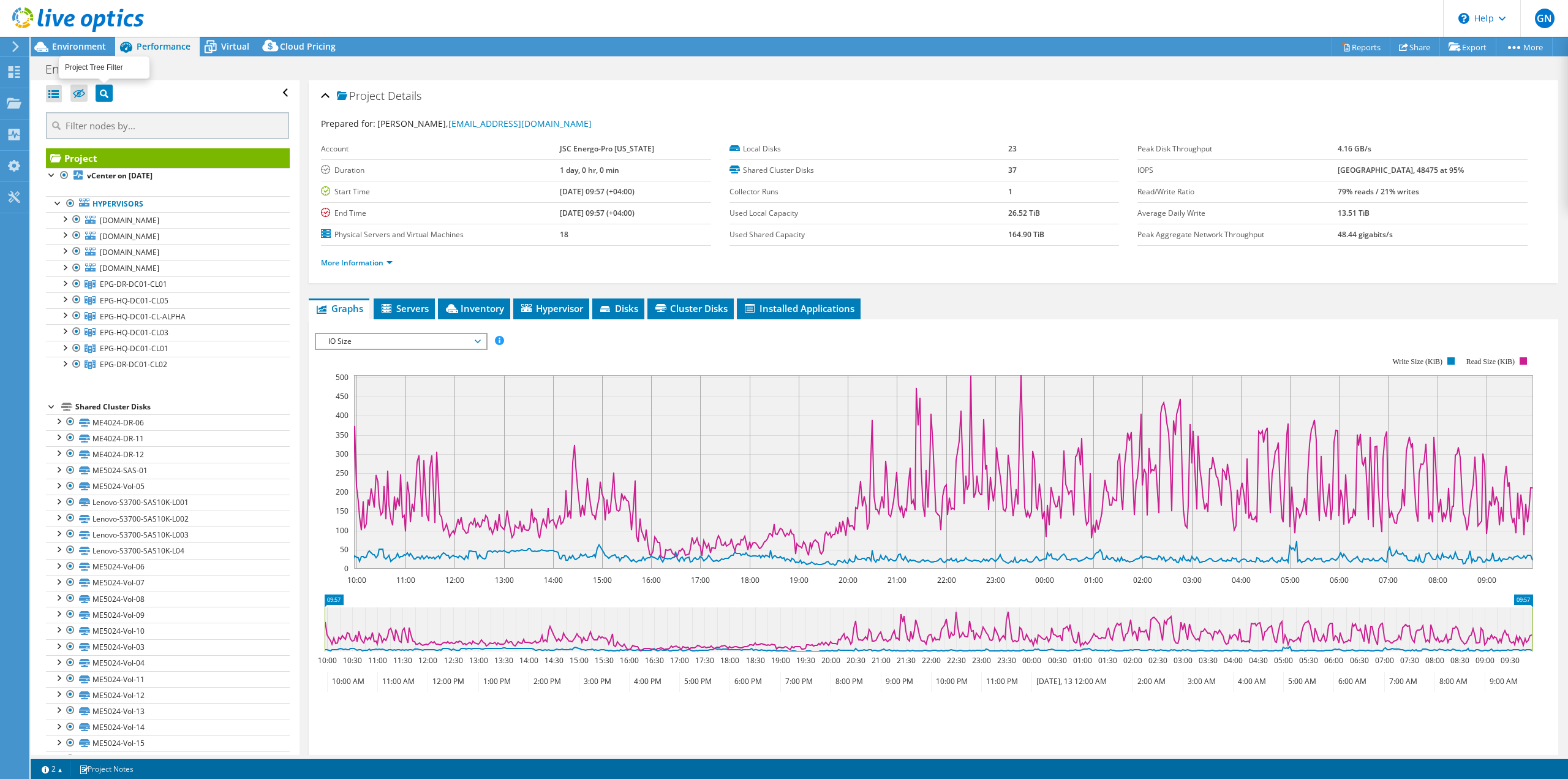
click at [105, 91] on icon at bounding box center [104, 93] width 9 height 9
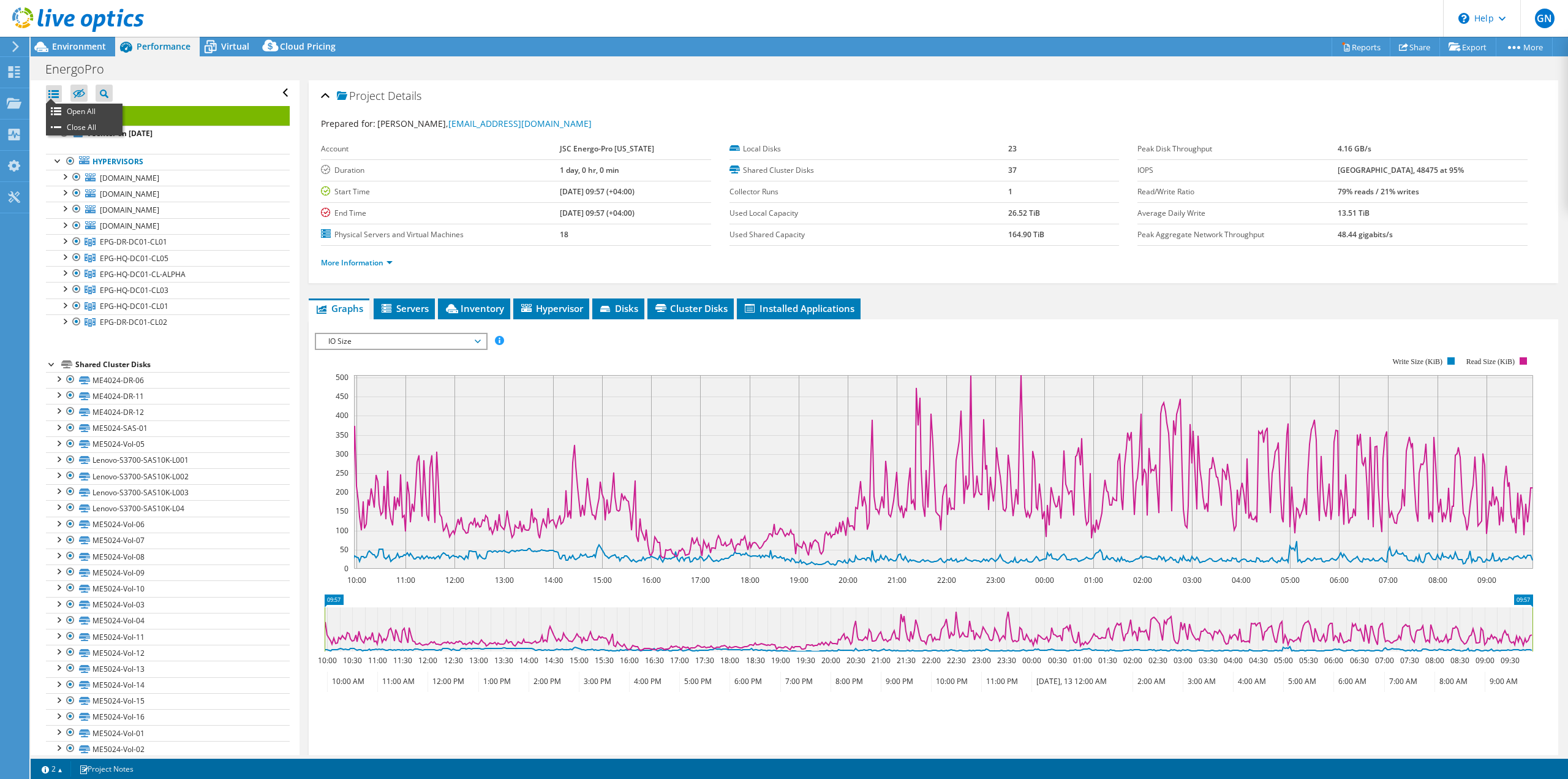
click at [54, 96] on div at bounding box center [54, 94] width 16 height 17
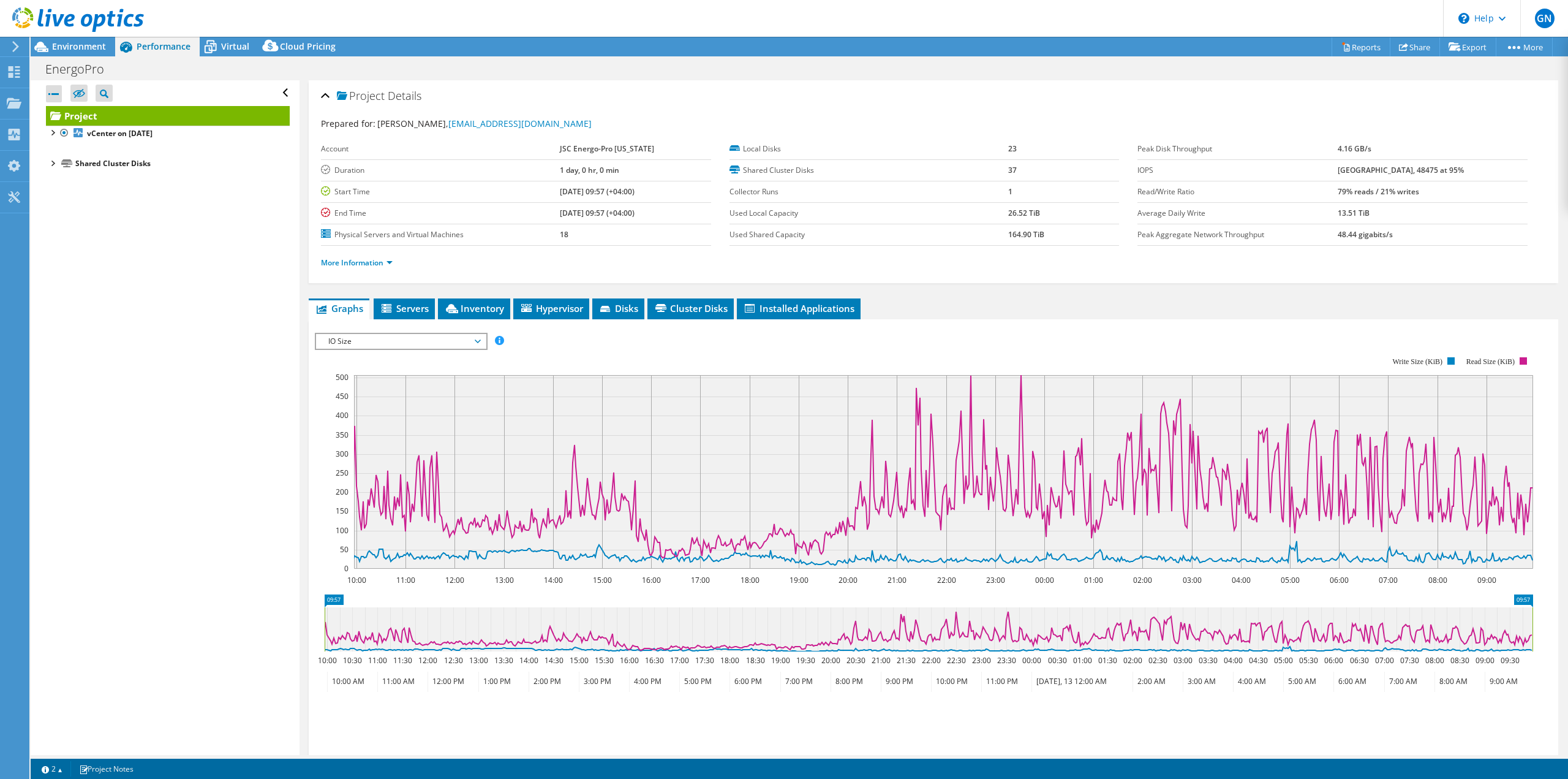
click at [54, 96] on div at bounding box center [54, 94] width 16 height 17
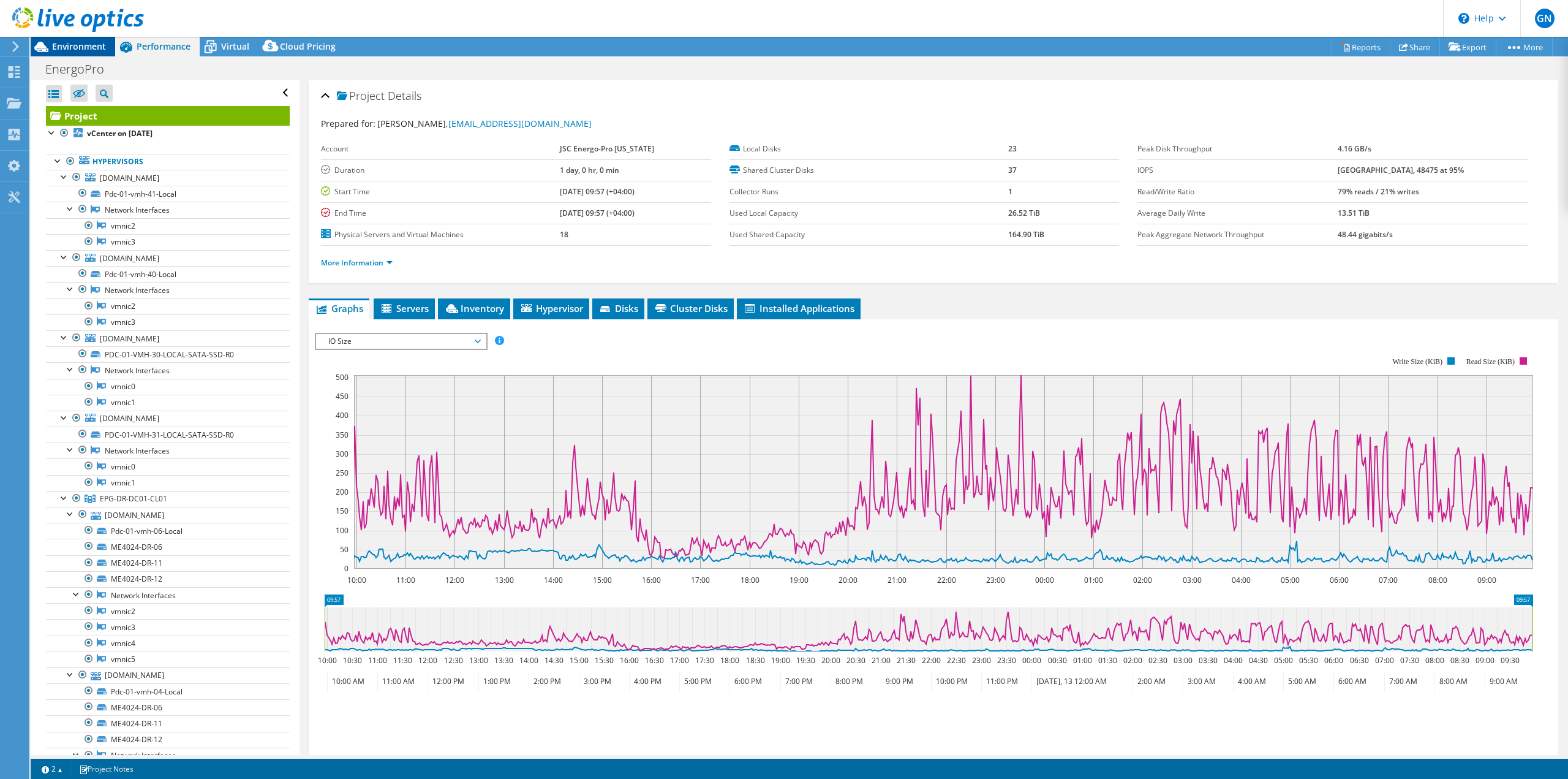
click at [51, 41] on icon at bounding box center [41, 47] width 22 height 22
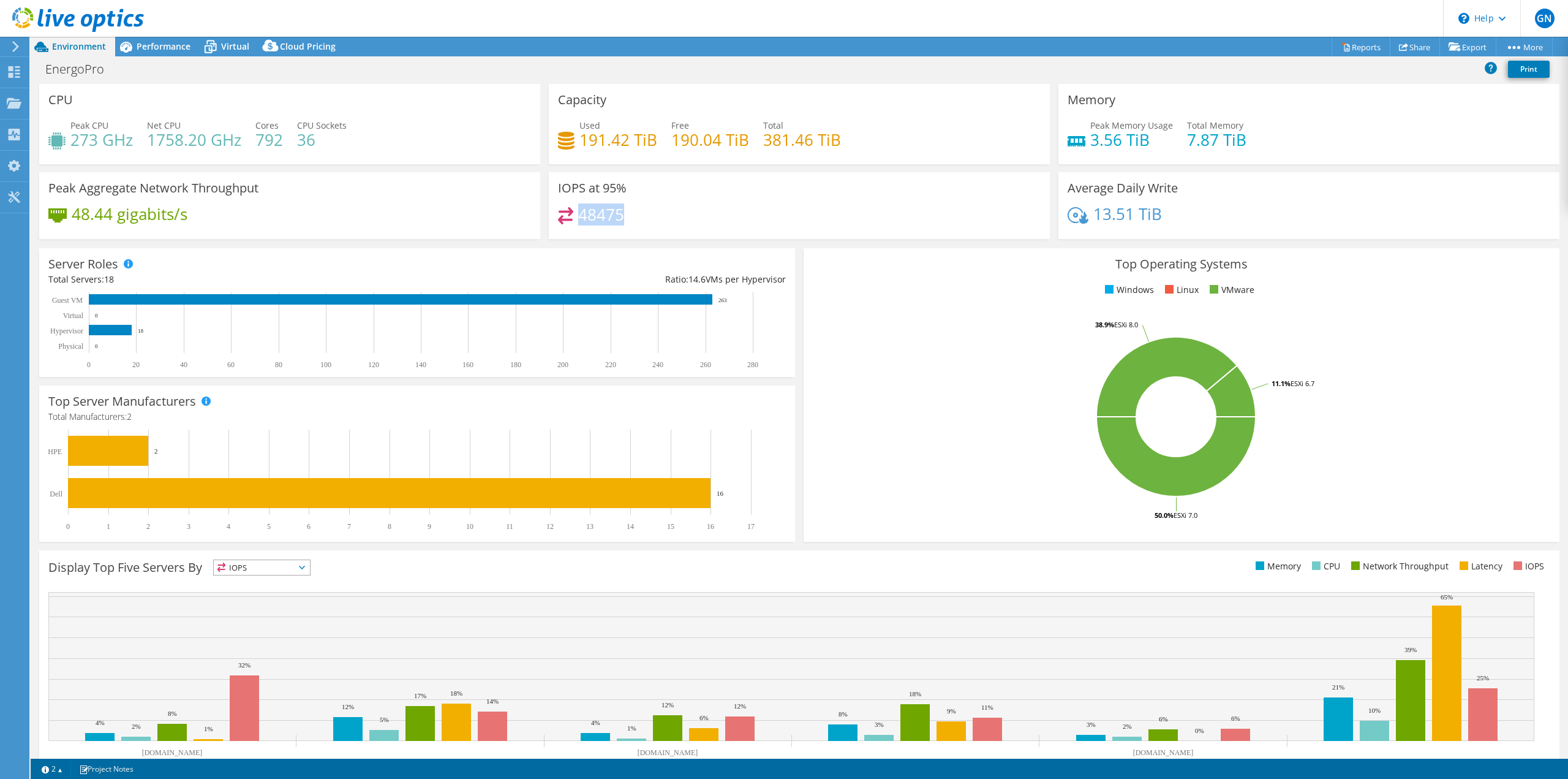
drag, startPoint x: 579, startPoint y: 218, endPoint x: 616, endPoint y: 212, distance: 37.5
click at [616, 212] on h4 "48475" at bounding box center [600, 214] width 46 height 14
click at [20, 46] on icon at bounding box center [15, 46] width 9 height 11
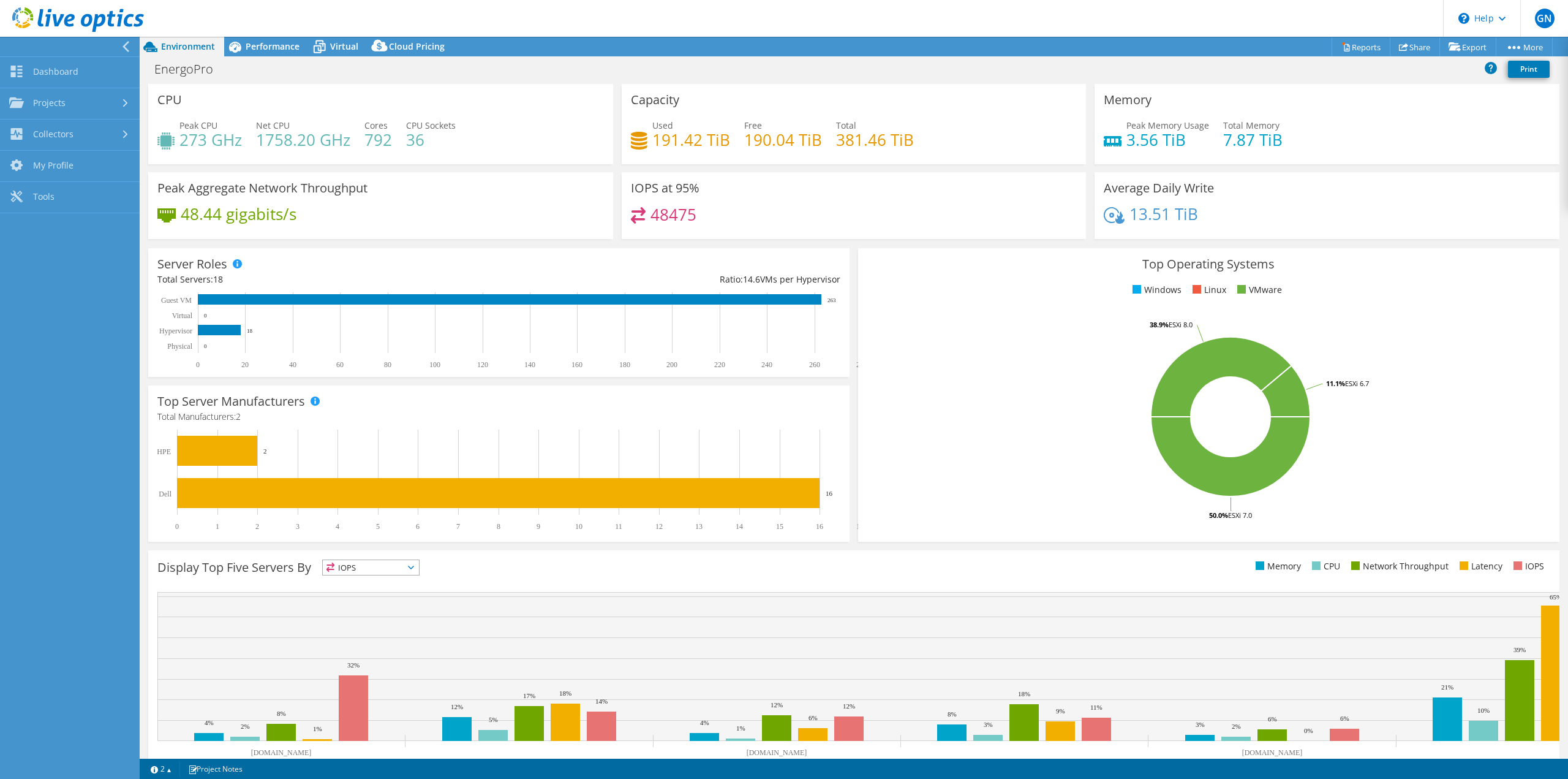
click at [121, 44] on div at bounding box center [67, 46] width 140 height 20
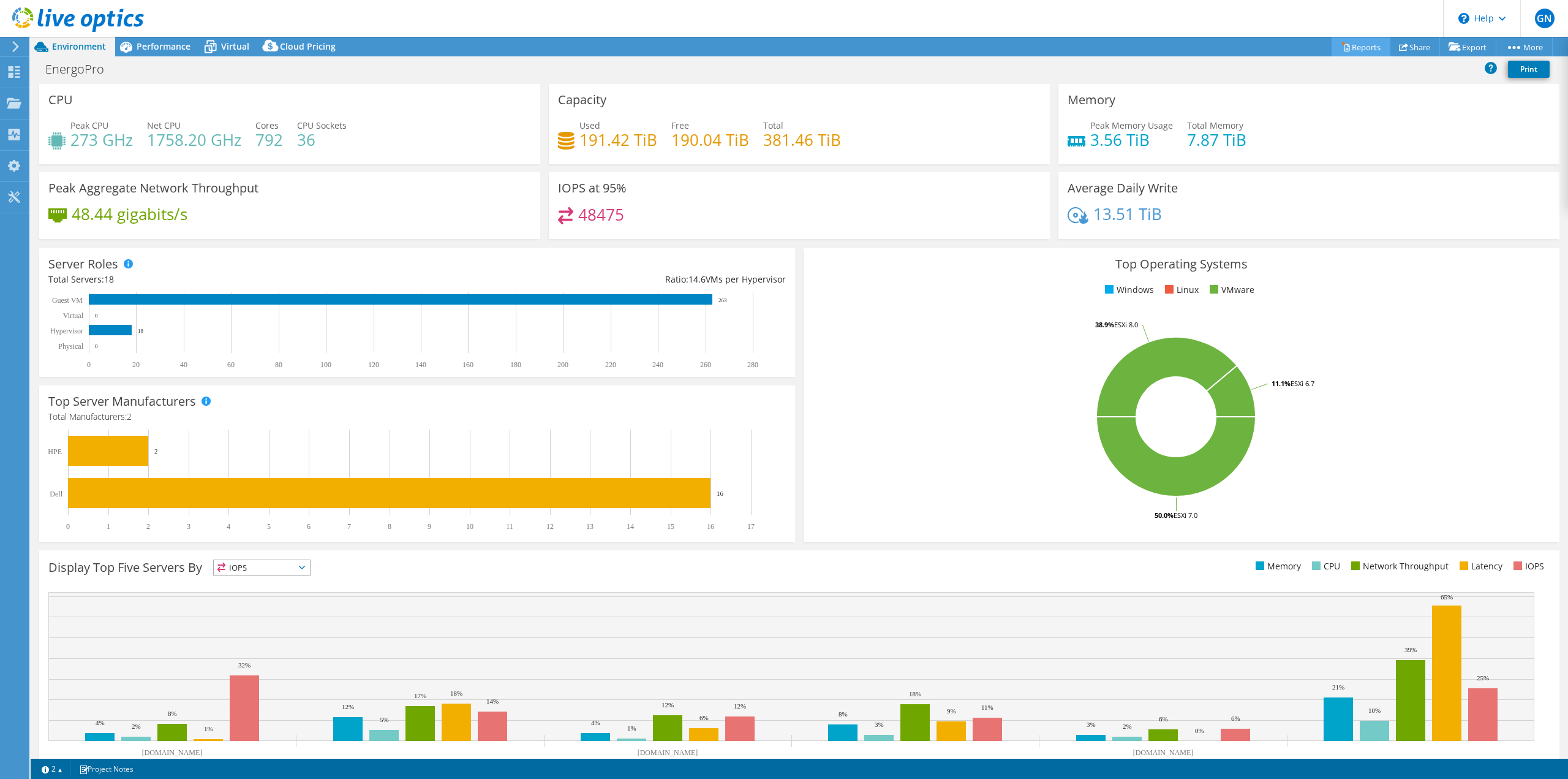
click at [1367, 43] on link "Reports" at bounding box center [1360, 47] width 59 height 19
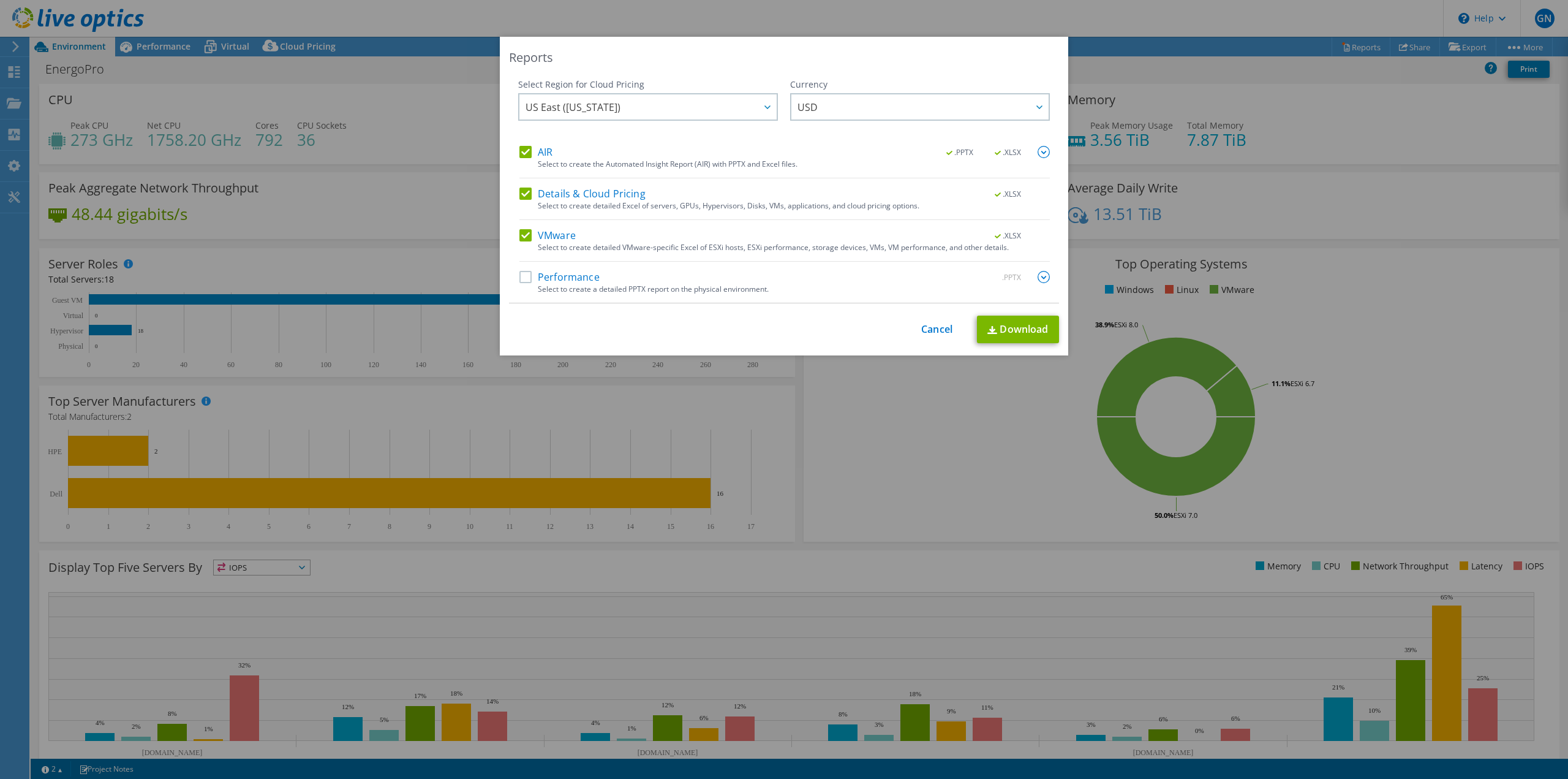
click at [519, 280] on label "Performance" at bounding box center [559, 277] width 80 height 12
click at [0, 0] on input "Performance" at bounding box center [0, 0] width 0 height 0
drag, startPoint x: 521, startPoint y: 241, endPoint x: 524, endPoint y: 214, distance: 27.2
click at [521, 240] on div "VMware .XLSX" at bounding box center [784, 236] width 530 height 14
click at [521, 191] on label "Details & Cloud Pricing" at bounding box center [582, 193] width 126 height 12
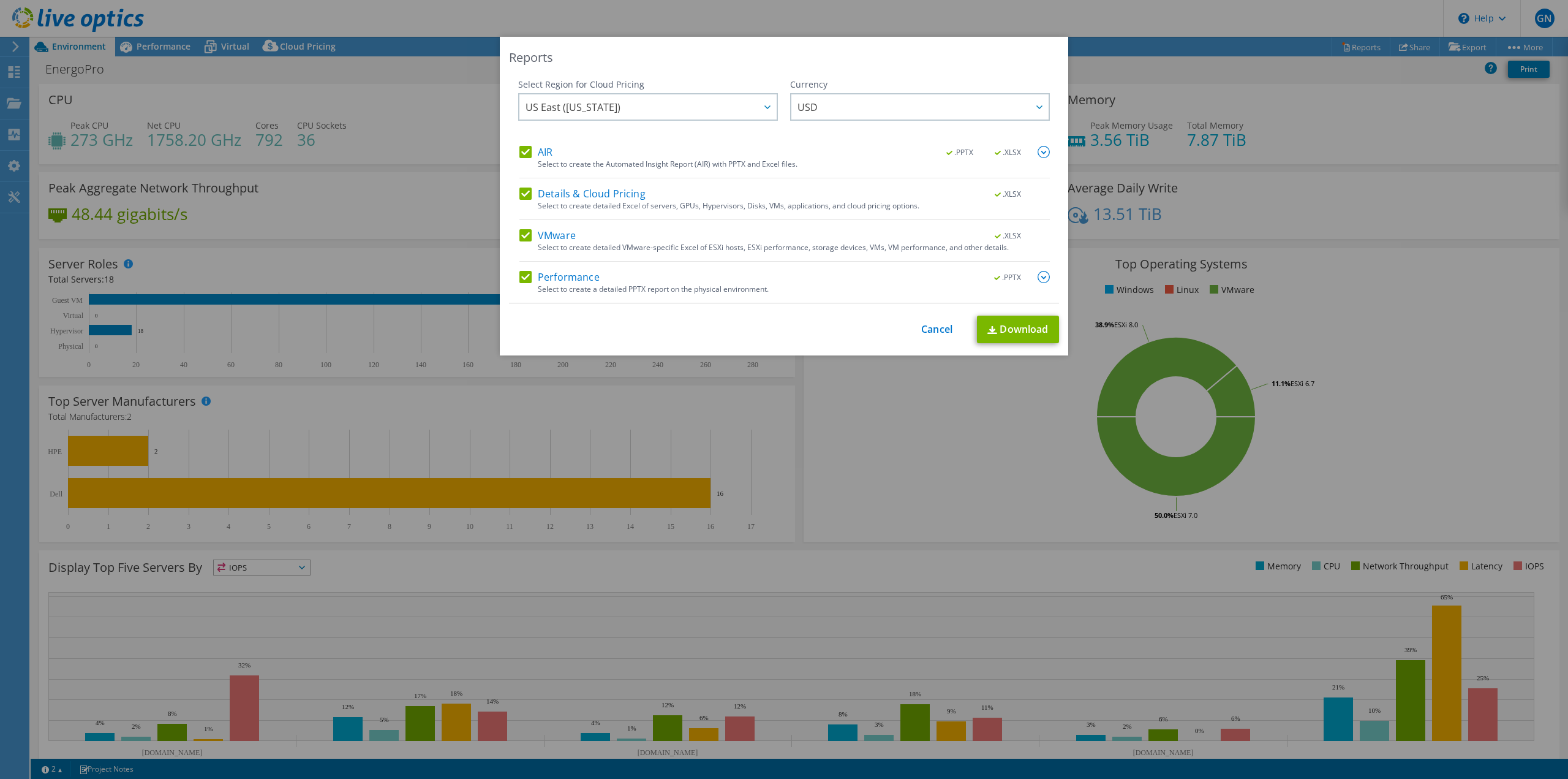
click at [0, 0] on input "Details & Cloud Pricing" at bounding box center [0, 0] width 0 height 0
click at [519, 236] on label "VMware" at bounding box center [548, 235] width 56 height 12
click at [0, 0] on input "VMware" at bounding box center [0, 0] width 0 height 0
click at [521, 153] on label "AIR" at bounding box center [536, 151] width 33 height 12
click at [0, 0] on input "AIR" at bounding box center [0, 0] width 0 height 0
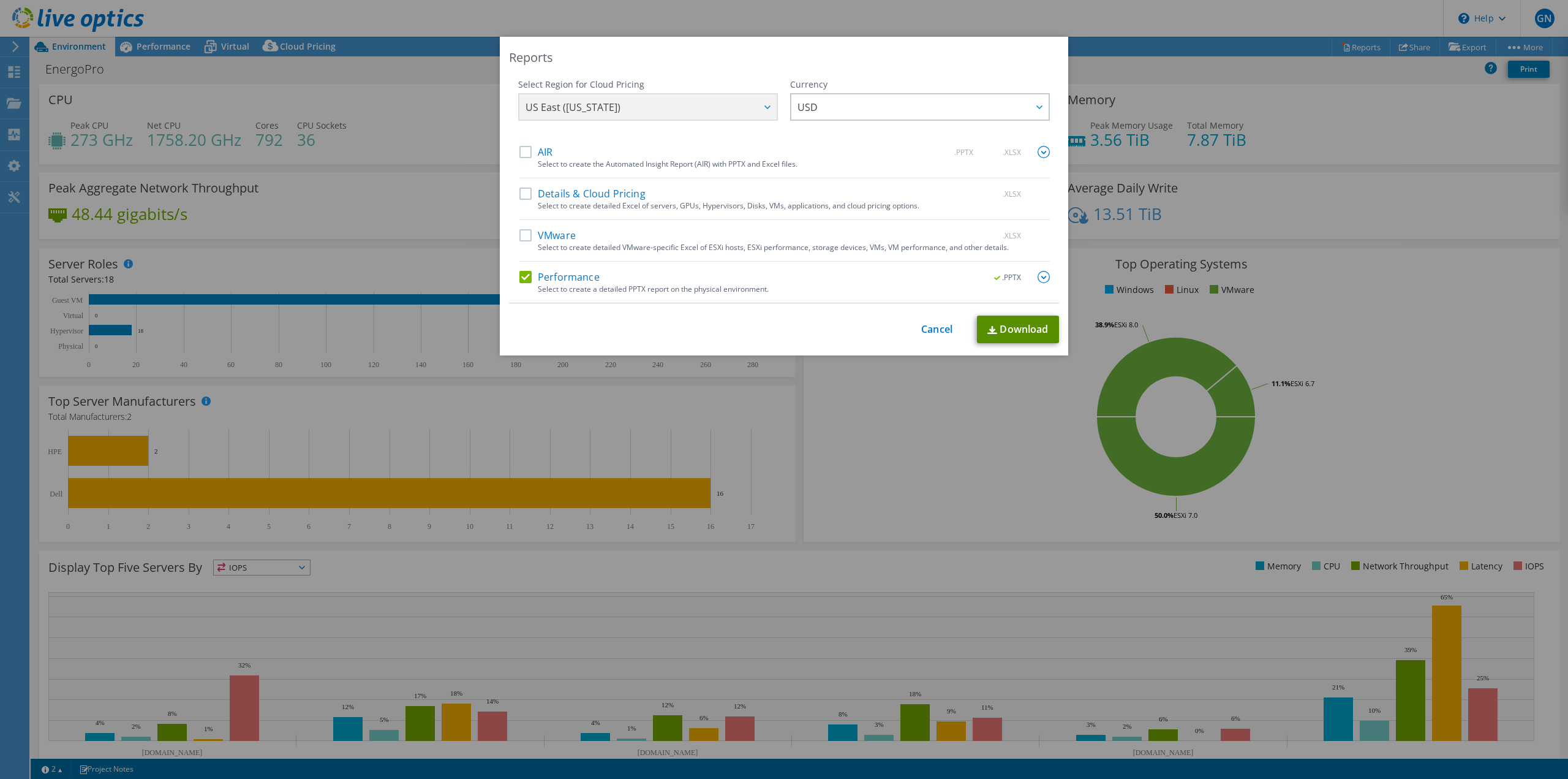
click at [1030, 332] on link "Download" at bounding box center [1018, 329] width 82 height 28
click at [930, 332] on link "Cancel" at bounding box center [936, 329] width 31 height 12
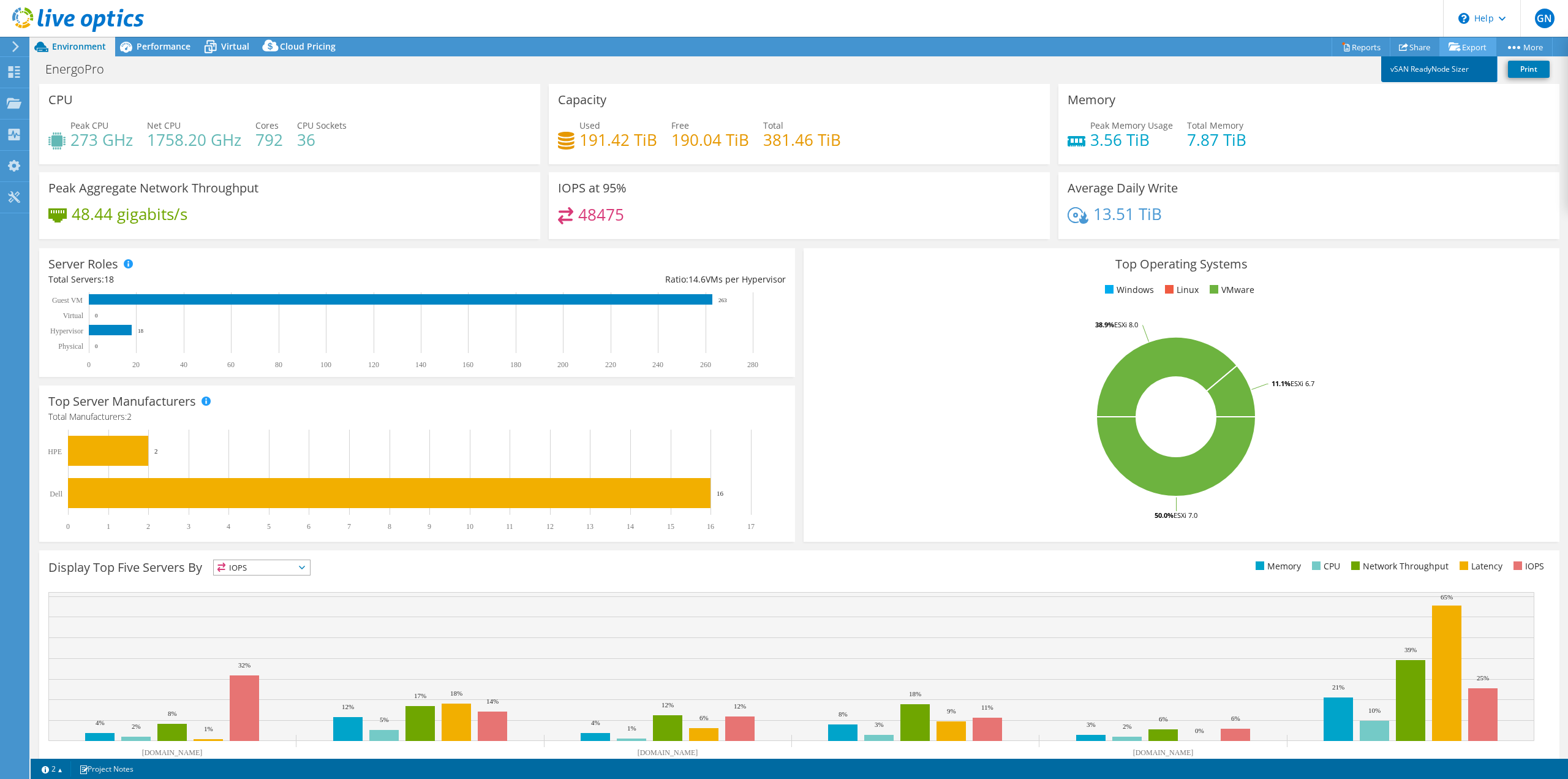
click at [1438, 72] on link "vSAN ReadyNode Sizer" at bounding box center [1439, 70] width 117 height 26
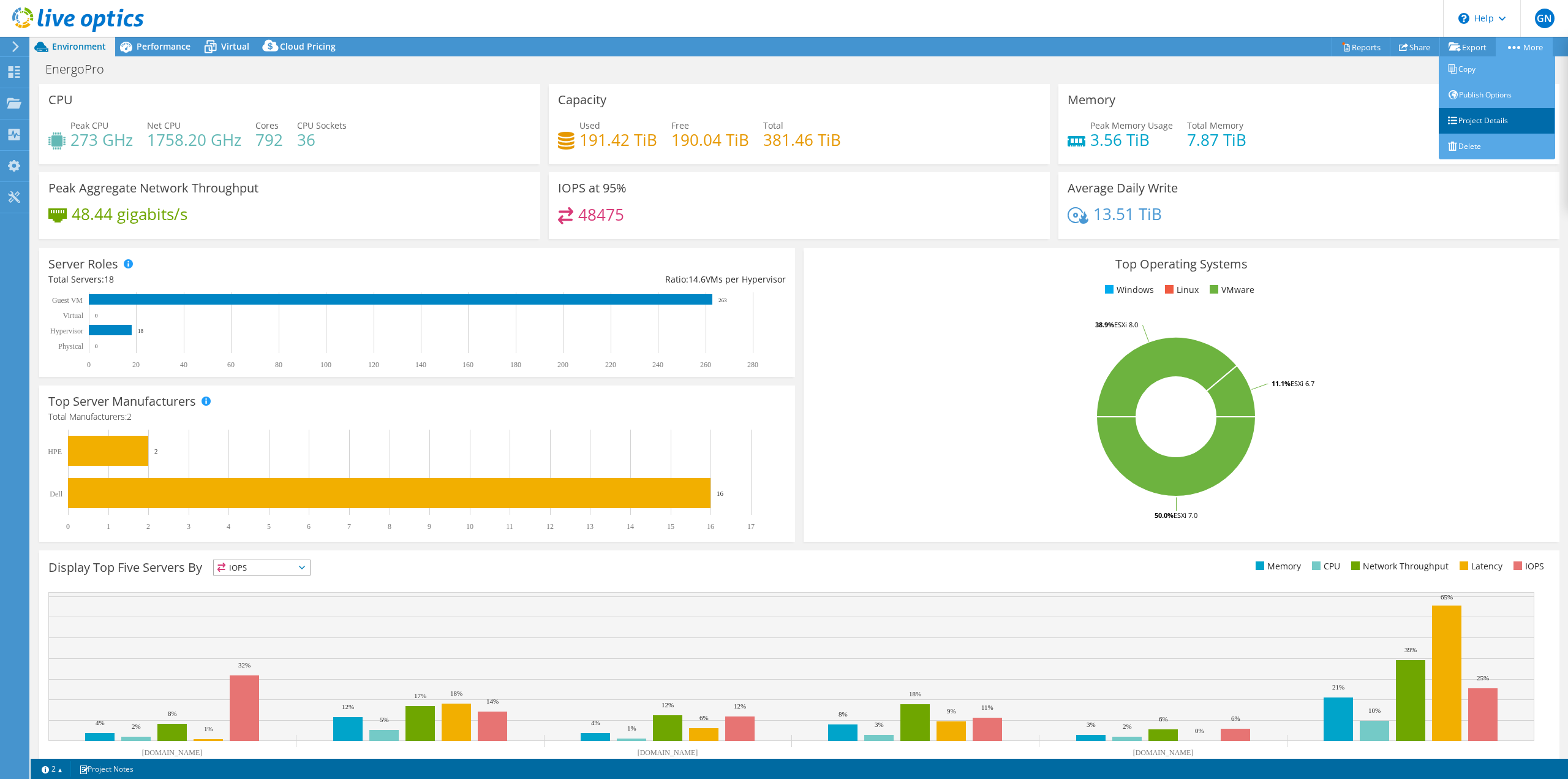
click at [1497, 119] on link "Project Details" at bounding box center [1496, 121] width 117 height 26
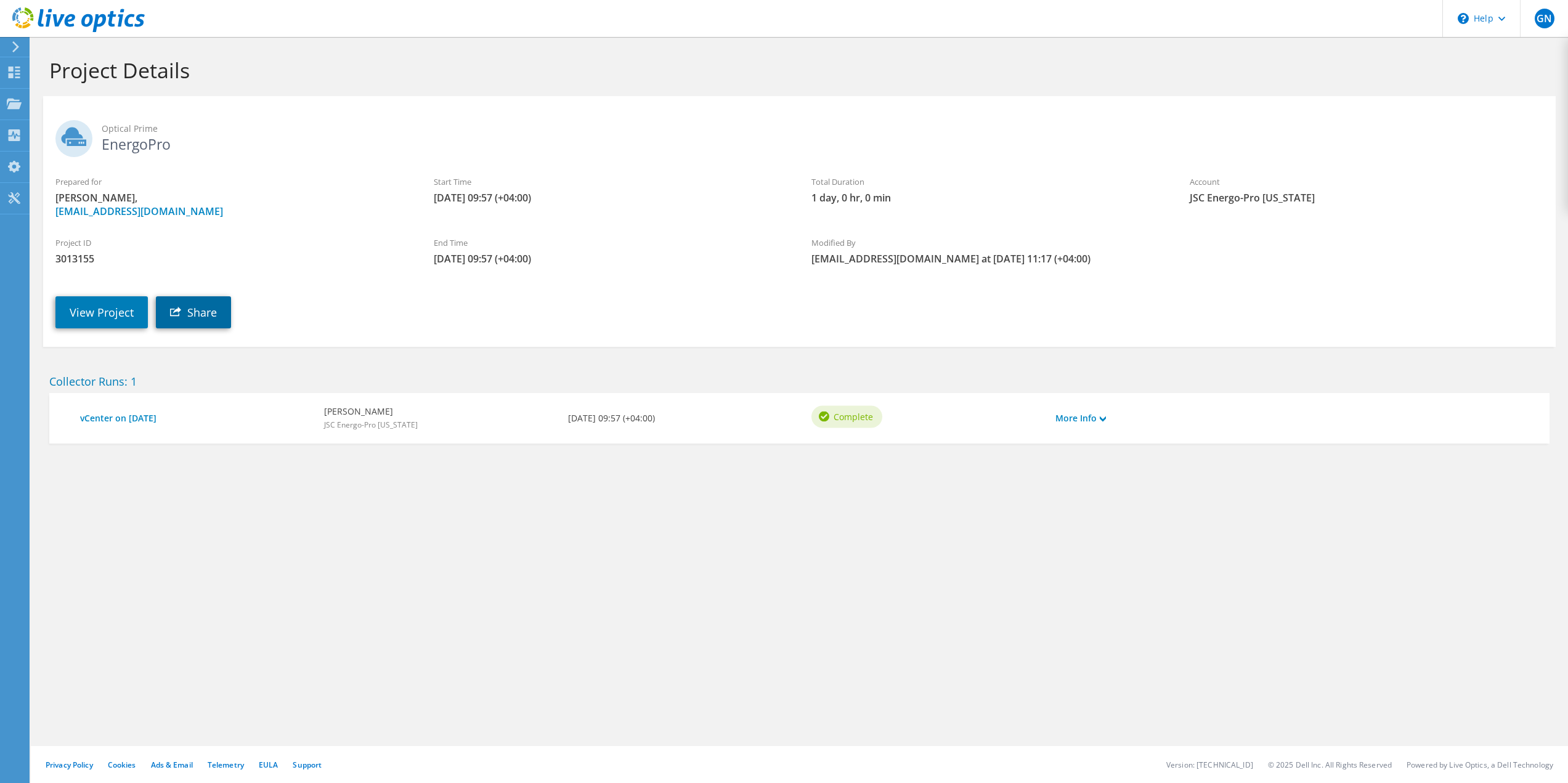
click at [206, 318] on link "Share" at bounding box center [193, 312] width 75 height 32
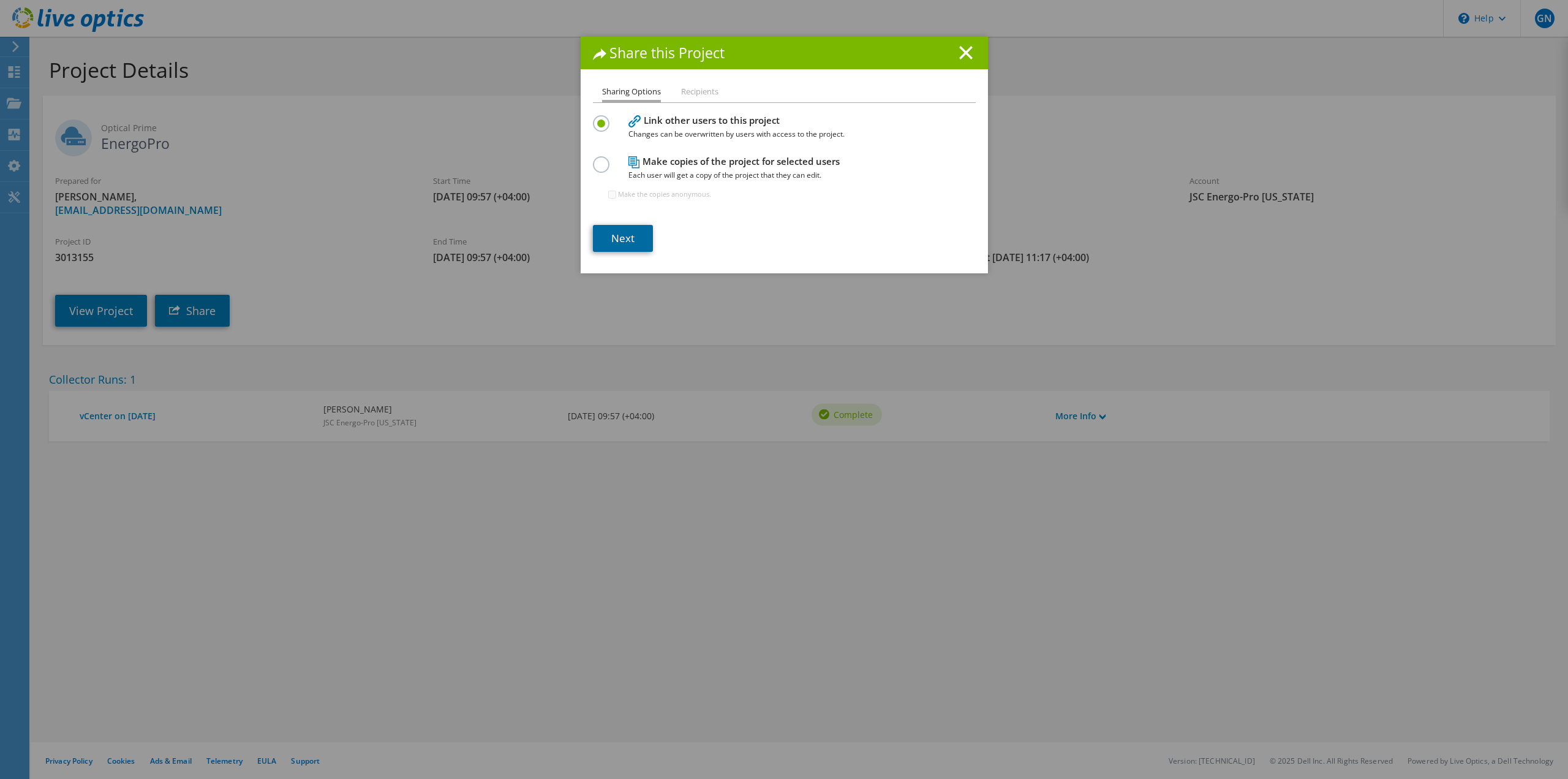
click at [630, 246] on link "Next" at bounding box center [623, 238] width 60 height 27
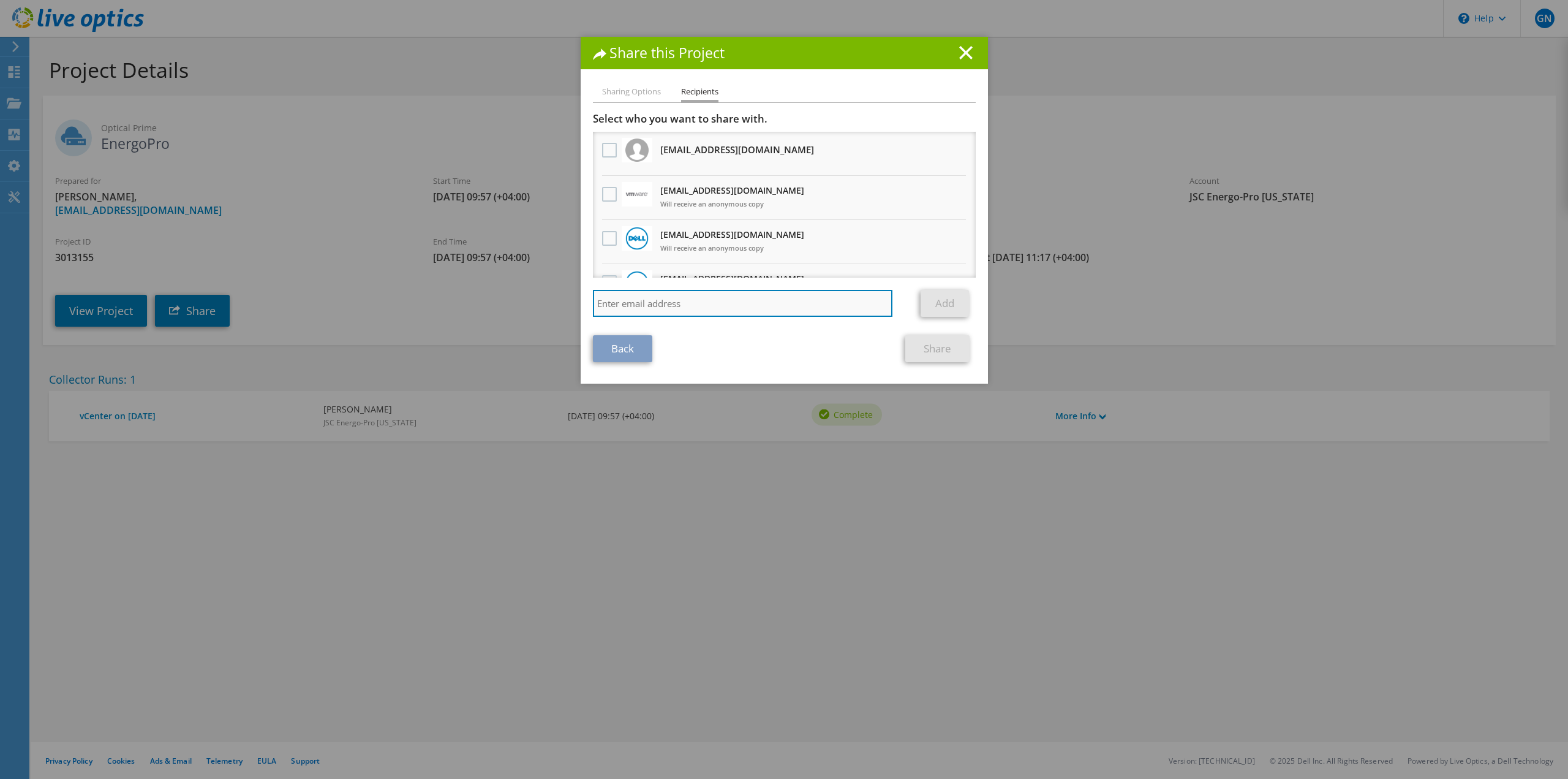
click at [685, 307] on input "search" at bounding box center [743, 303] width 300 height 27
type input "ა"
type input "v"
type input "ale"
drag, startPoint x: 650, startPoint y: 302, endPoint x: 522, endPoint y: 297, distance: 128.1
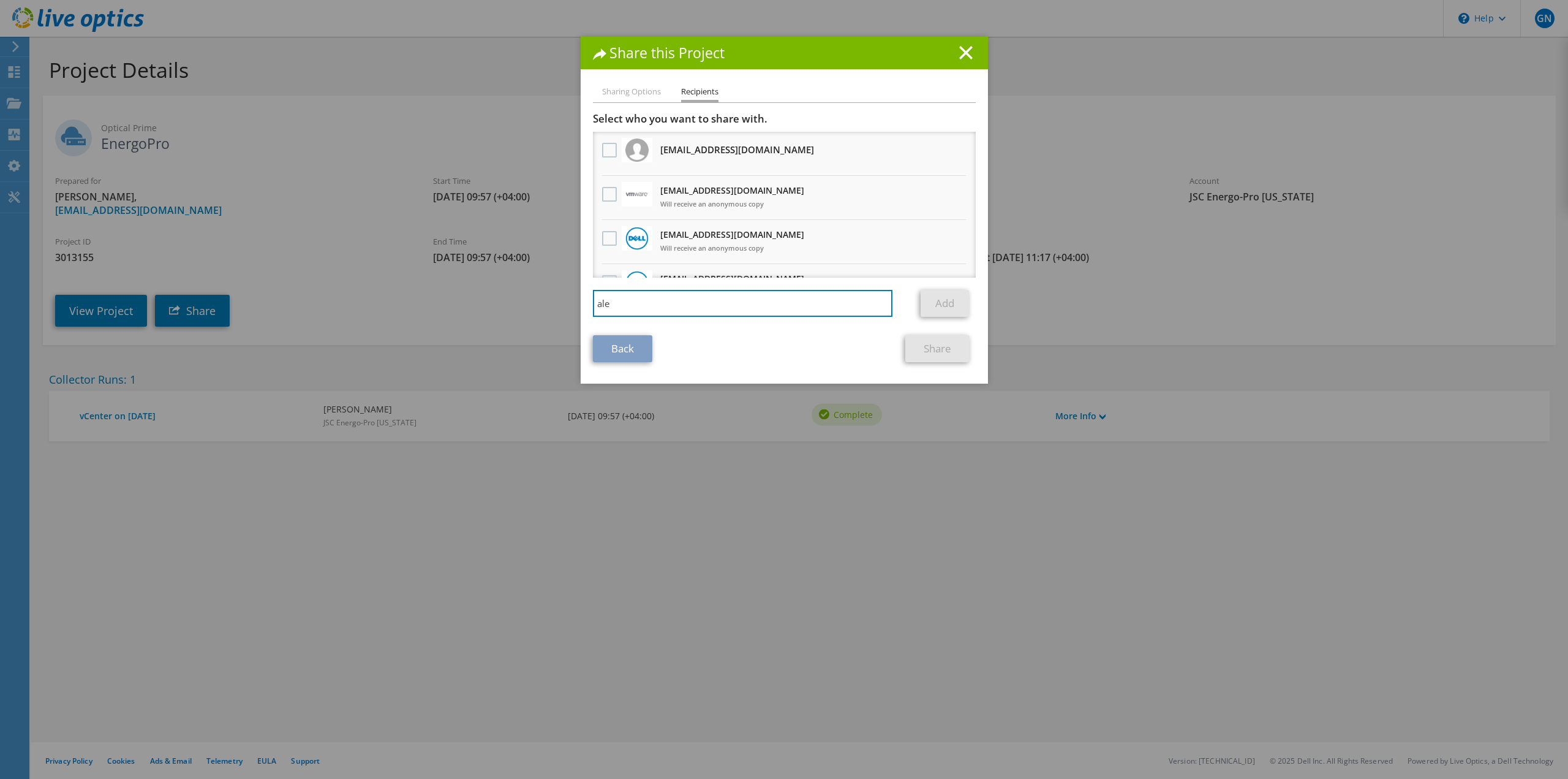
click at [527, 297] on div "Share this Project Sharing Options Recipients Link other users to this project …" at bounding box center [784, 389] width 1568 height 705
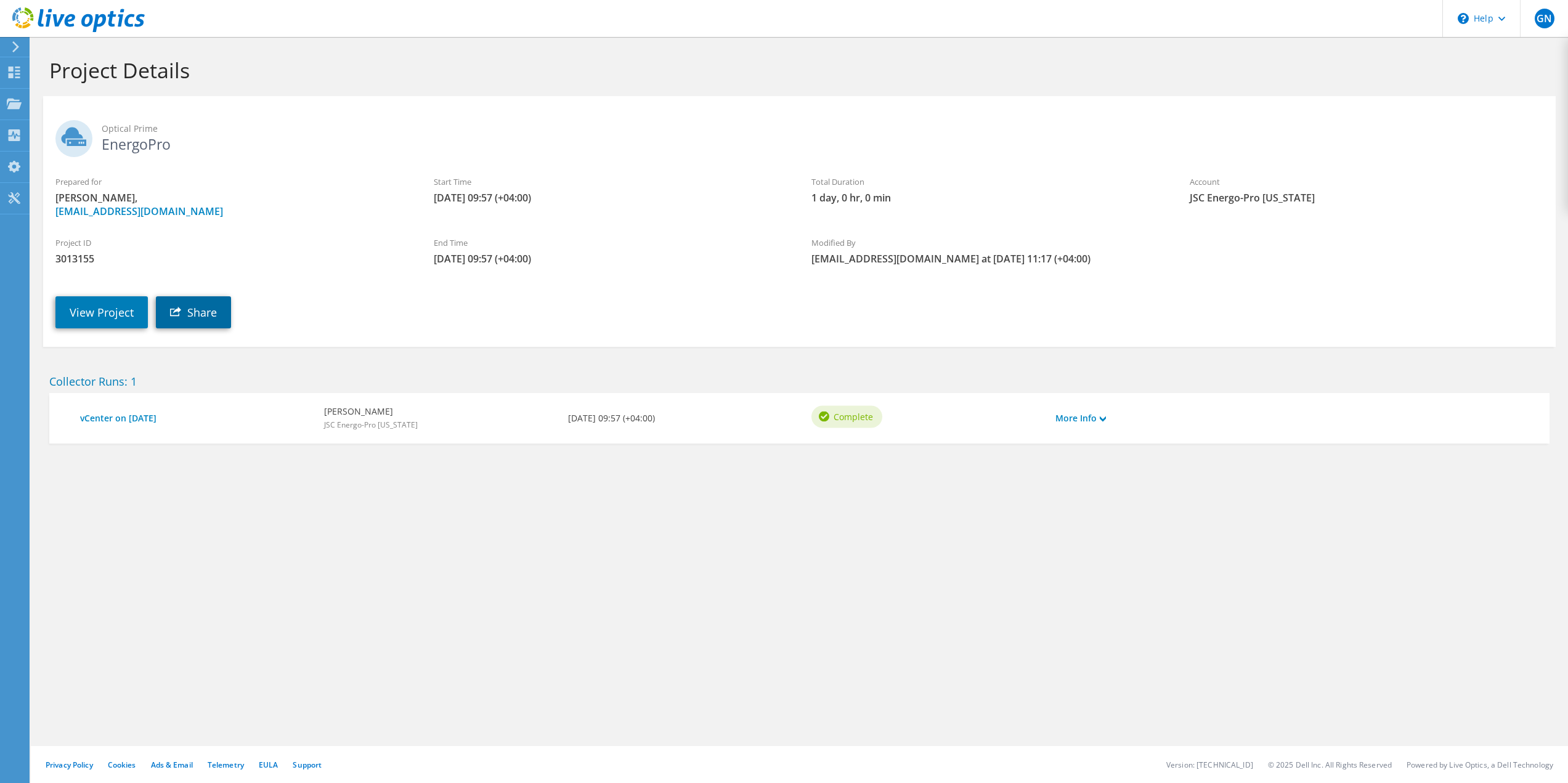
click at [197, 323] on link "Share" at bounding box center [193, 312] width 75 height 32
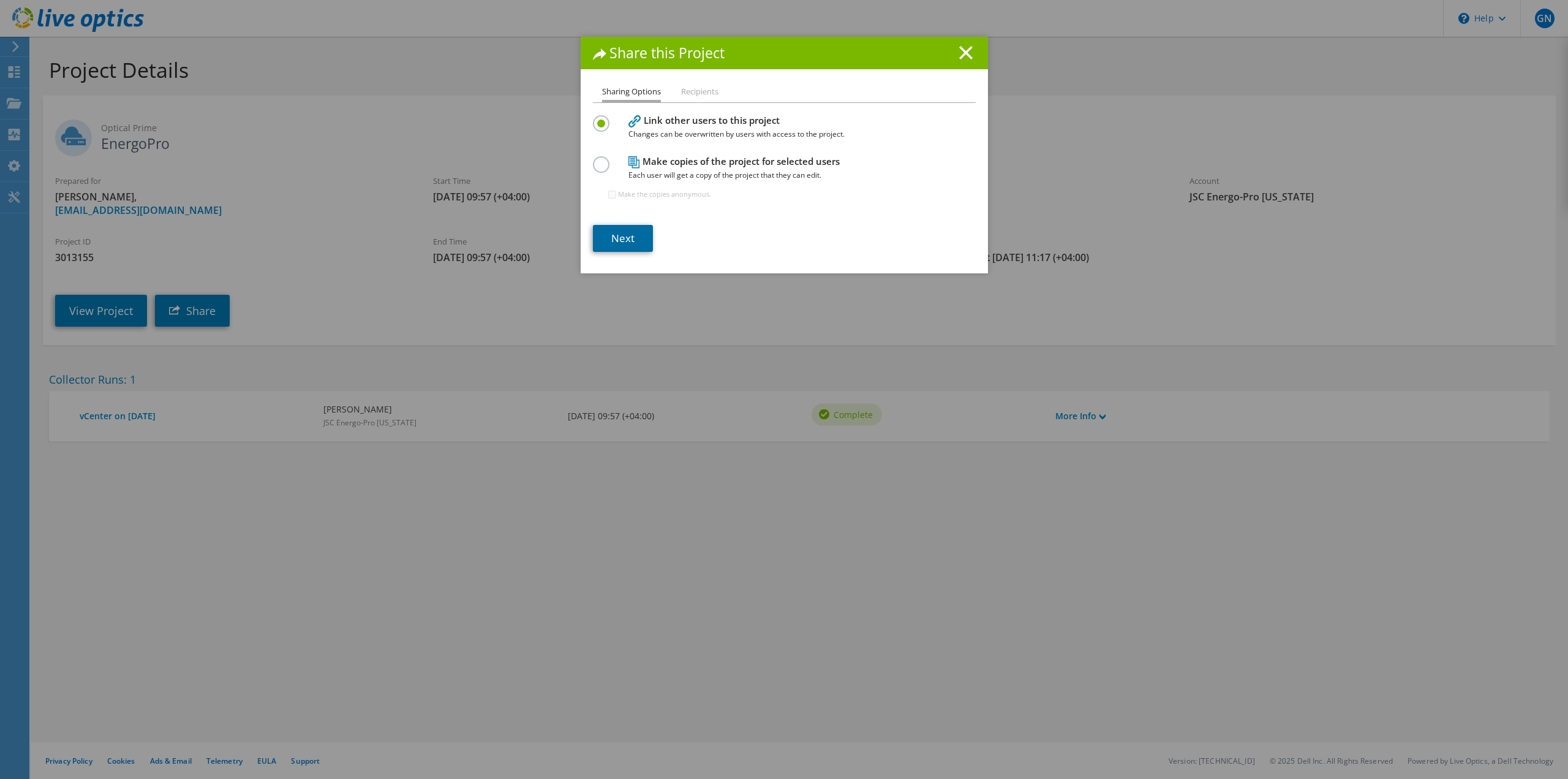
click at [629, 240] on link "Next" at bounding box center [623, 238] width 60 height 27
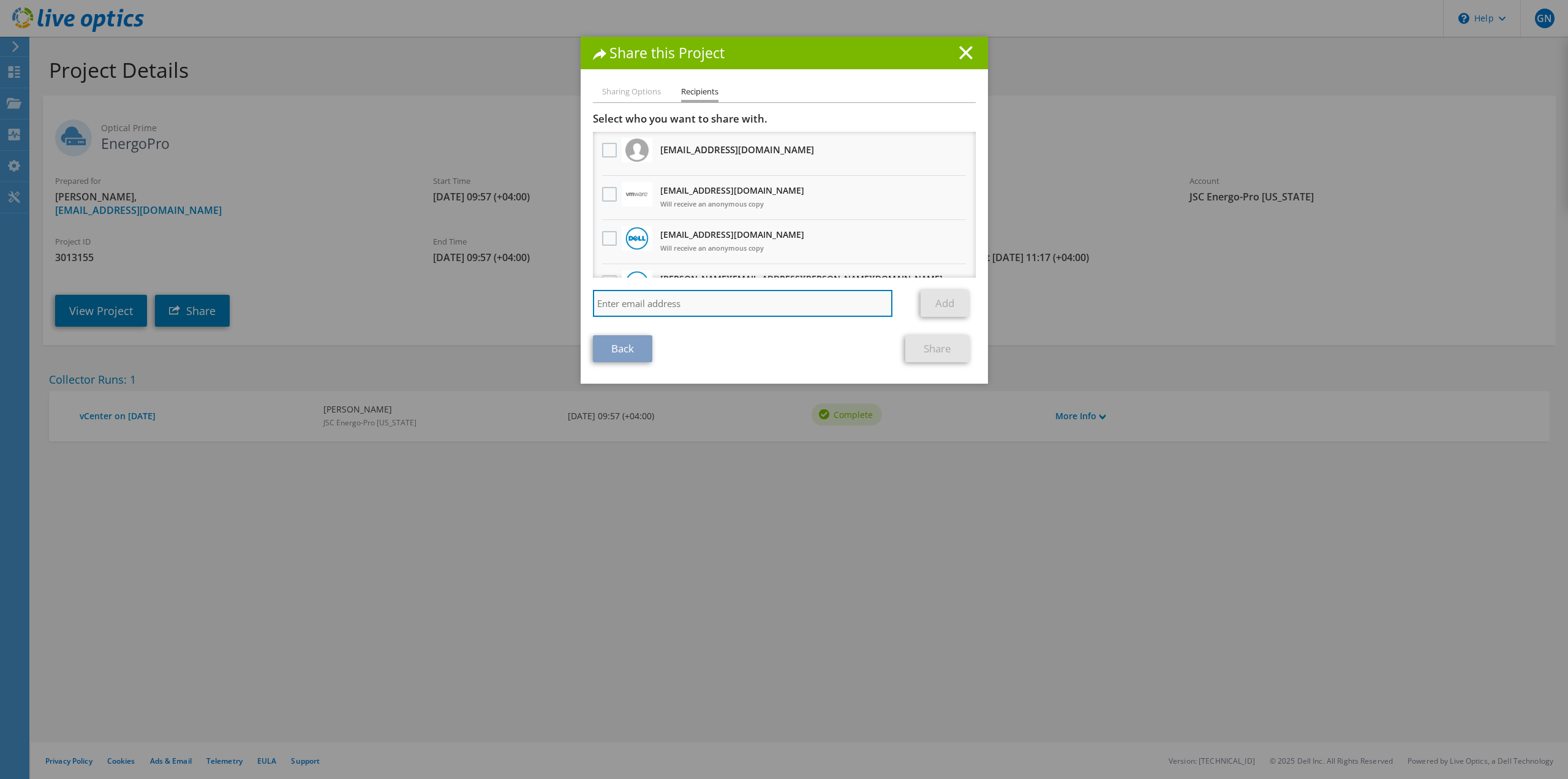
click at [668, 299] on input "search" at bounding box center [743, 303] width 300 height 27
paste input "[PERSON_NAME][EMAIL_ADDRESS][DOMAIN_NAME]"
type input "[PERSON_NAME][EMAIL_ADDRESS][DOMAIN_NAME]"
click at [942, 303] on link "Add" at bounding box center [944, 303] width 49 height 27
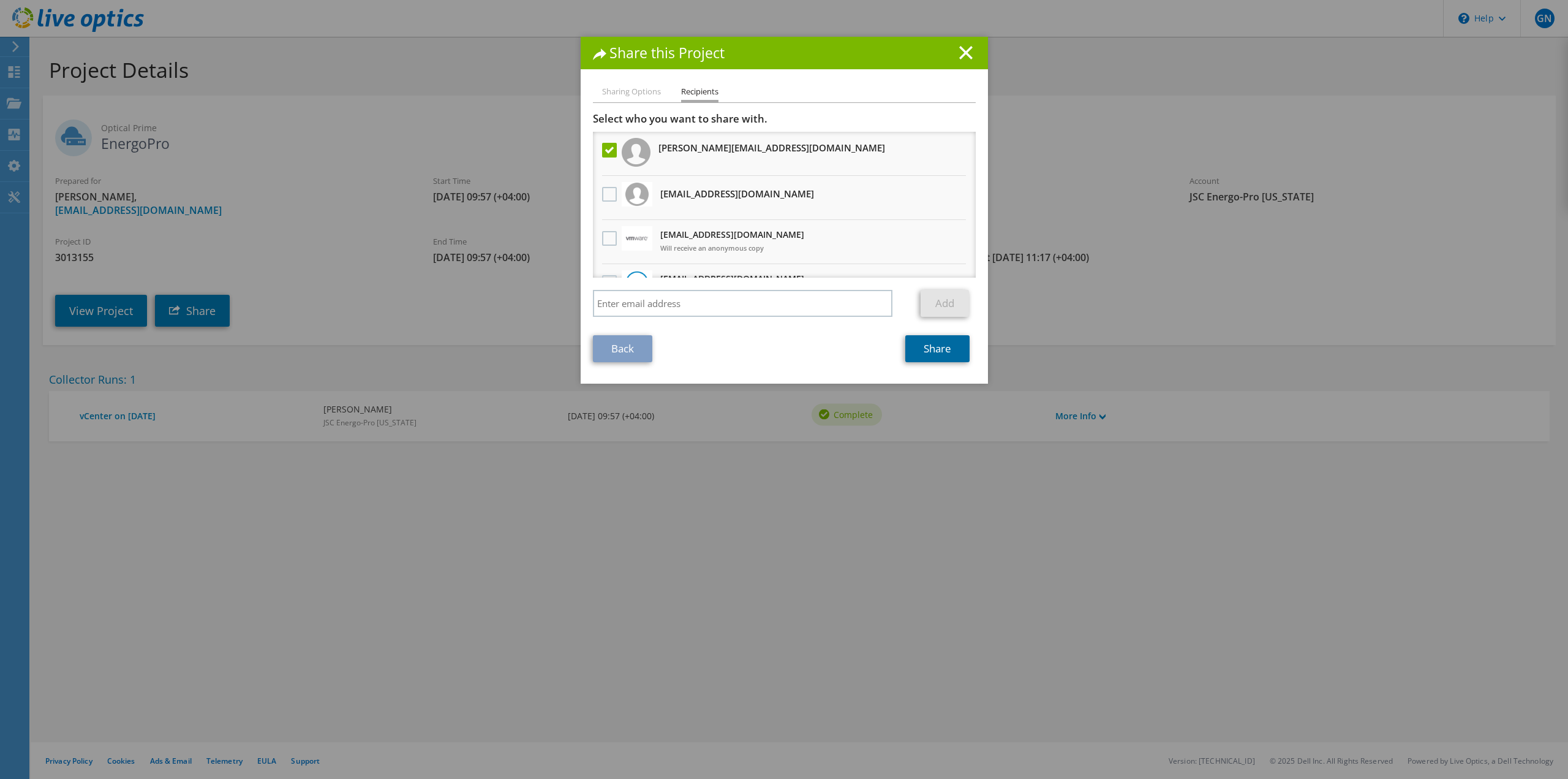
click at [923, 354] on link "Share" at bounding box center [937, 349] width 64 height 27
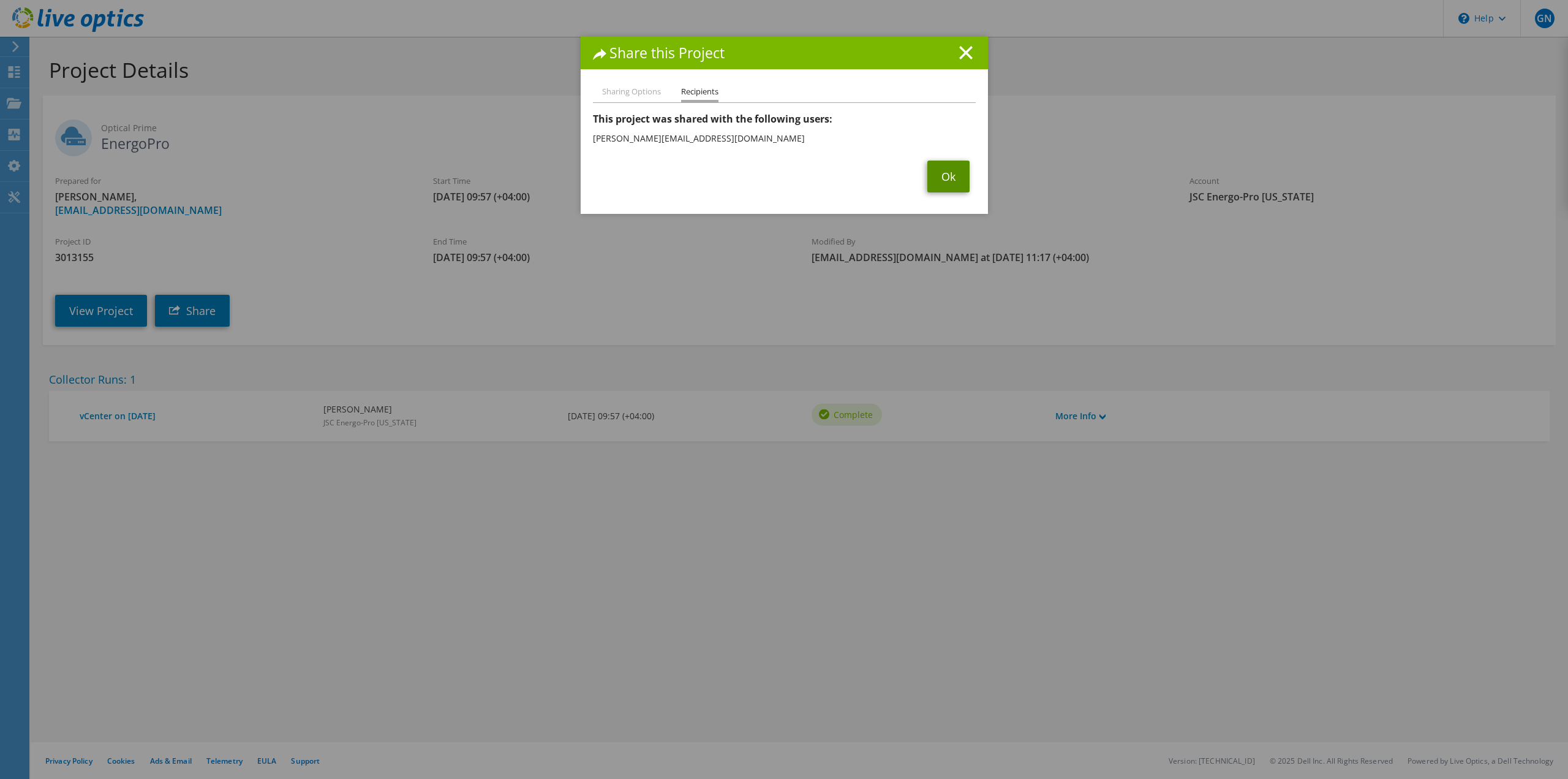
click at [940, 172] on link "Ok" at bounding box center [948, 177] width 42 height 32
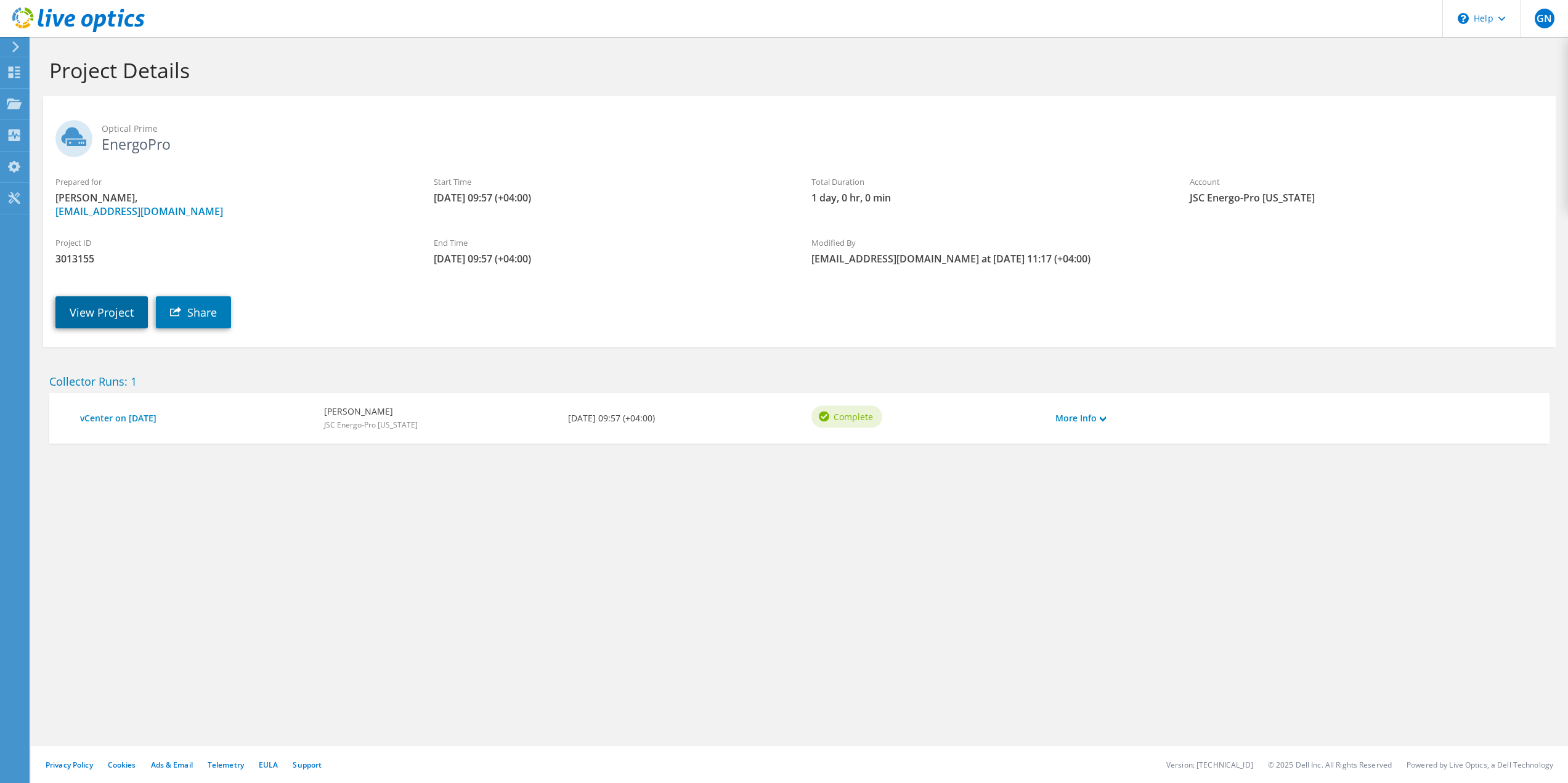
click at [110, 320] on link "View Project" at bounding box center [101, 312] width 93 height 32
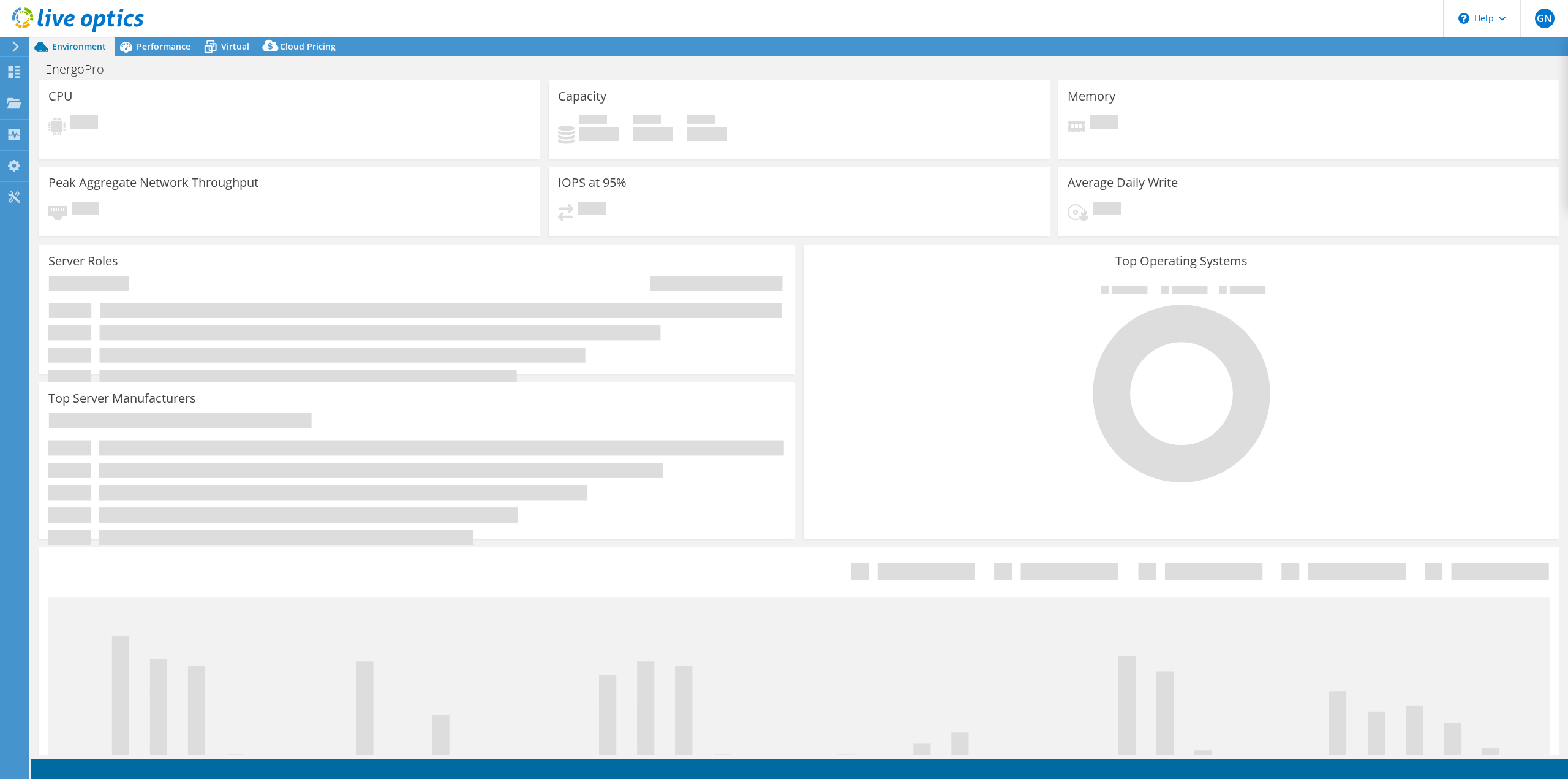
select select "USD"
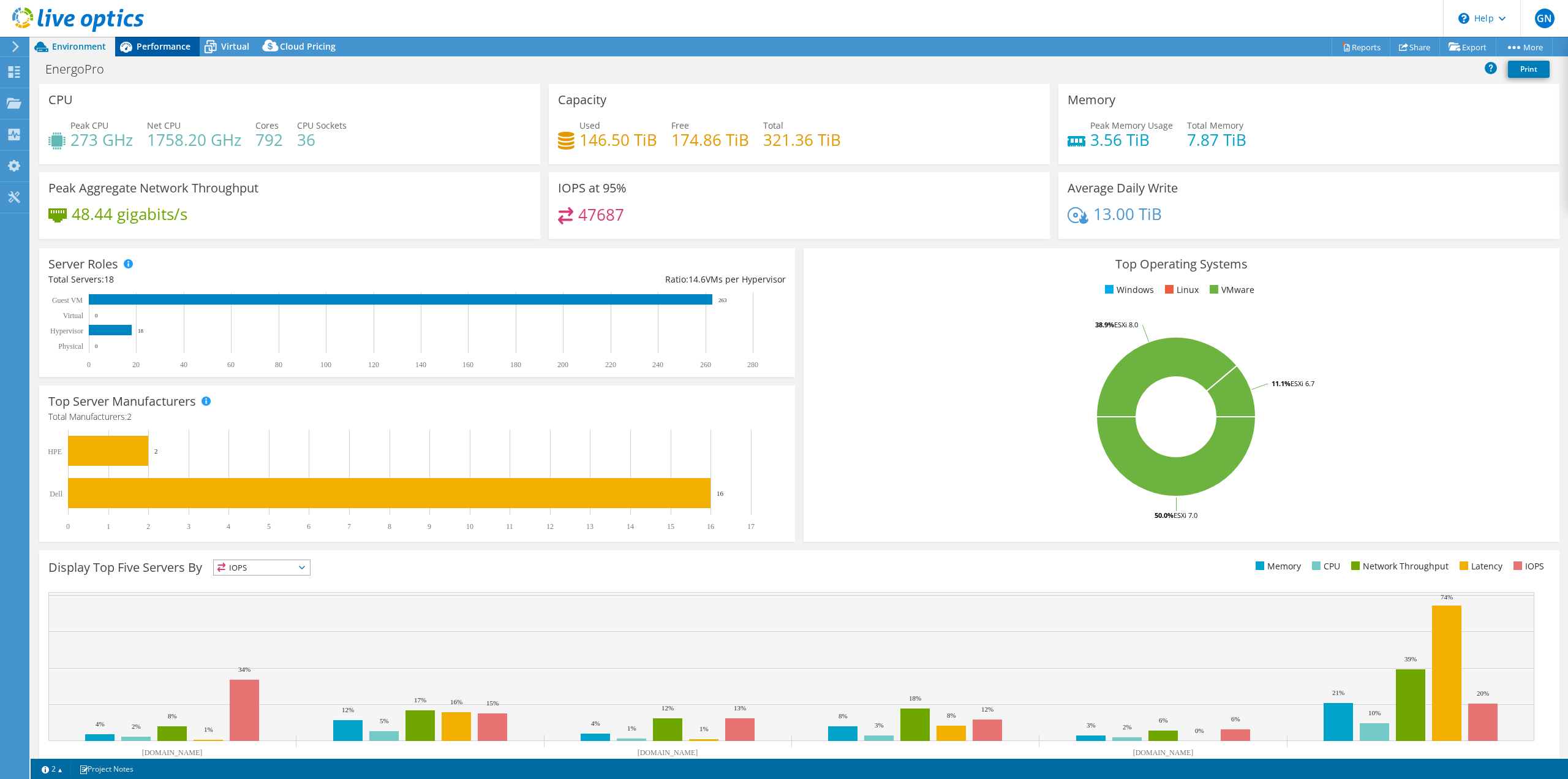
click at [157, 40] on div "Performance" at bounding box center [157, 46] width 85 height 20
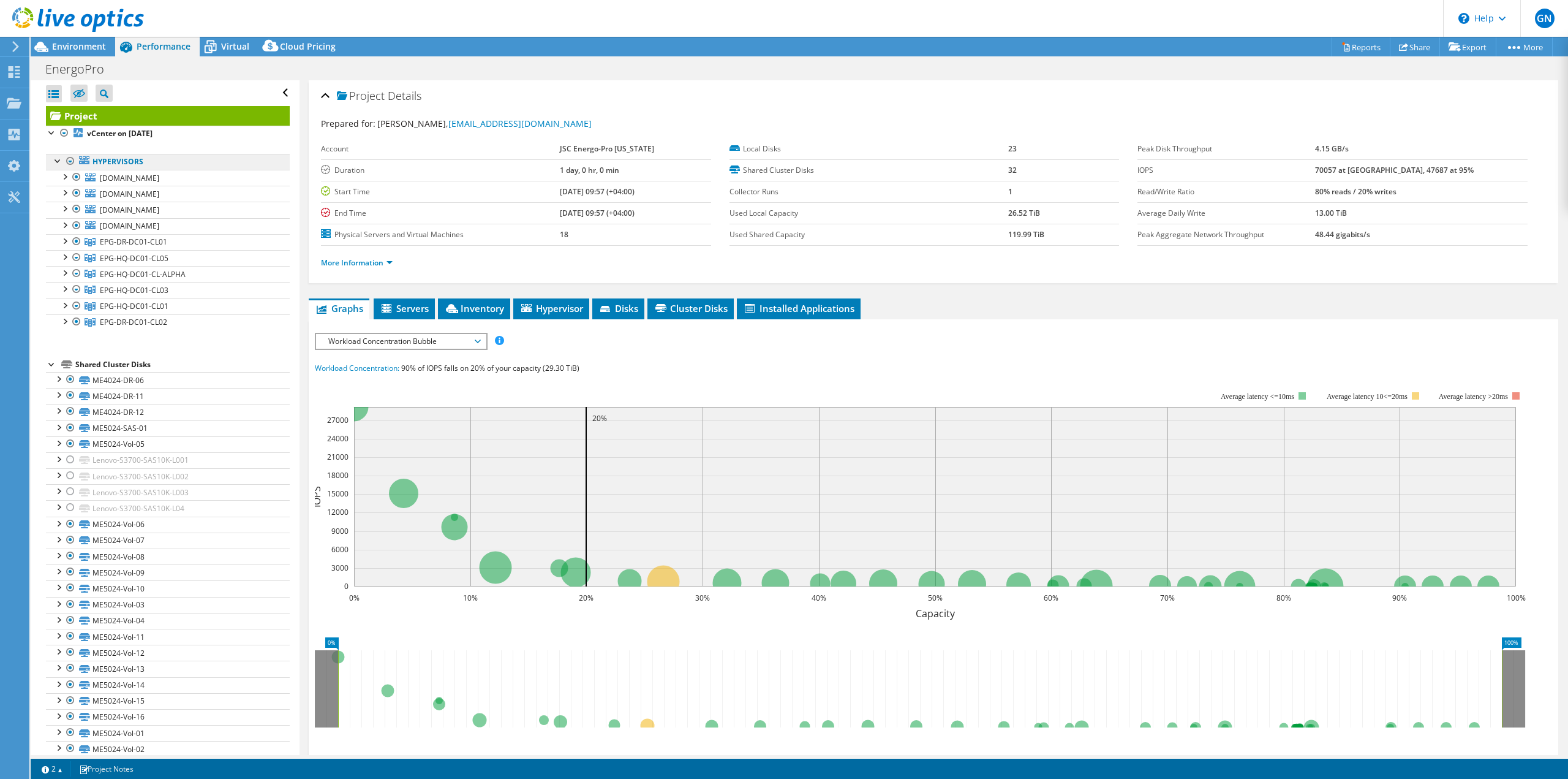
click at [121, 158] on link "Hypervisors" at bounding box center [167, 162] width 244 height 16
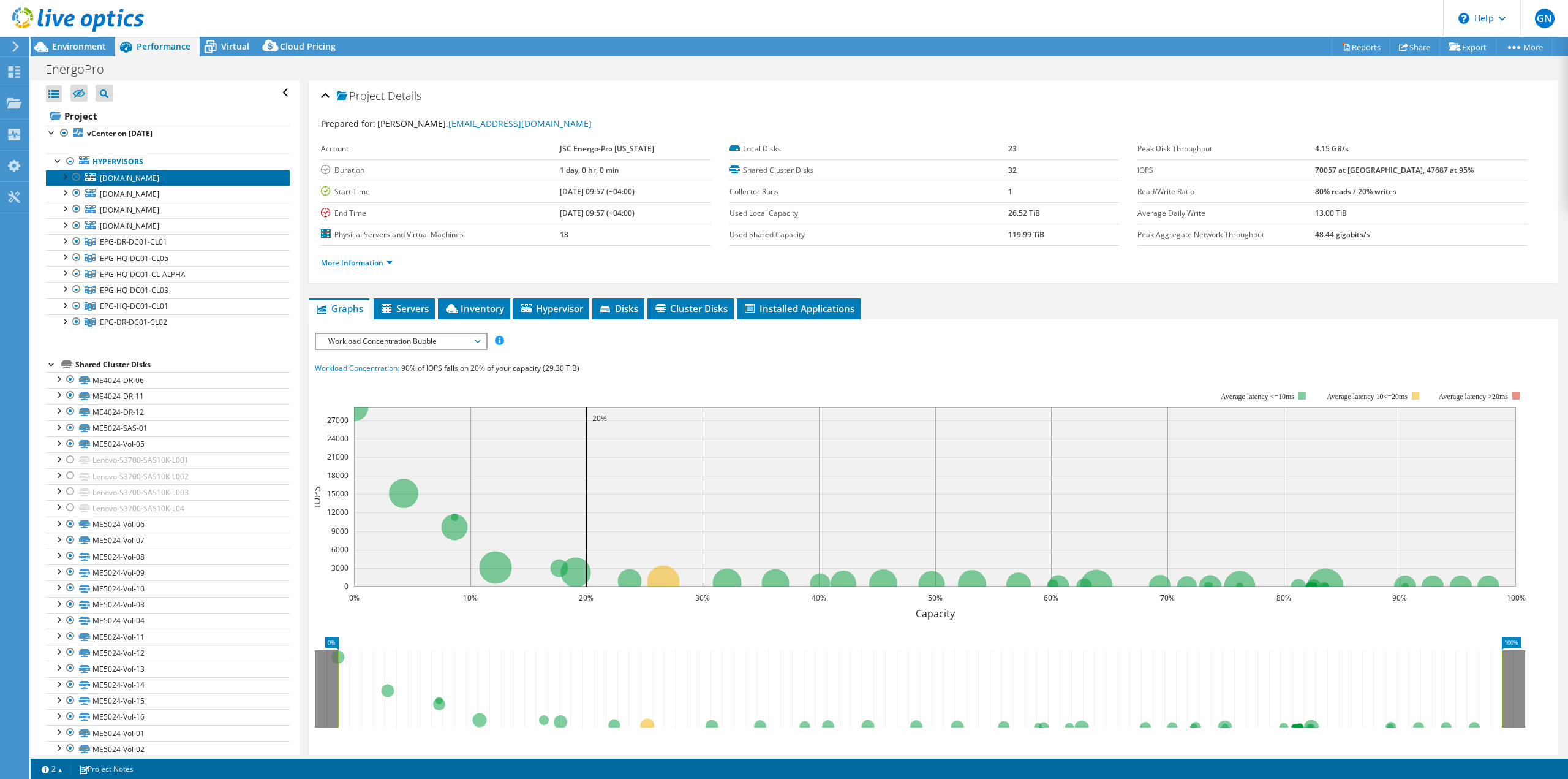
click at [129, 178] on span "[DOMAIN_NAME]" at bounding box center [130, 178] width 59 height 10
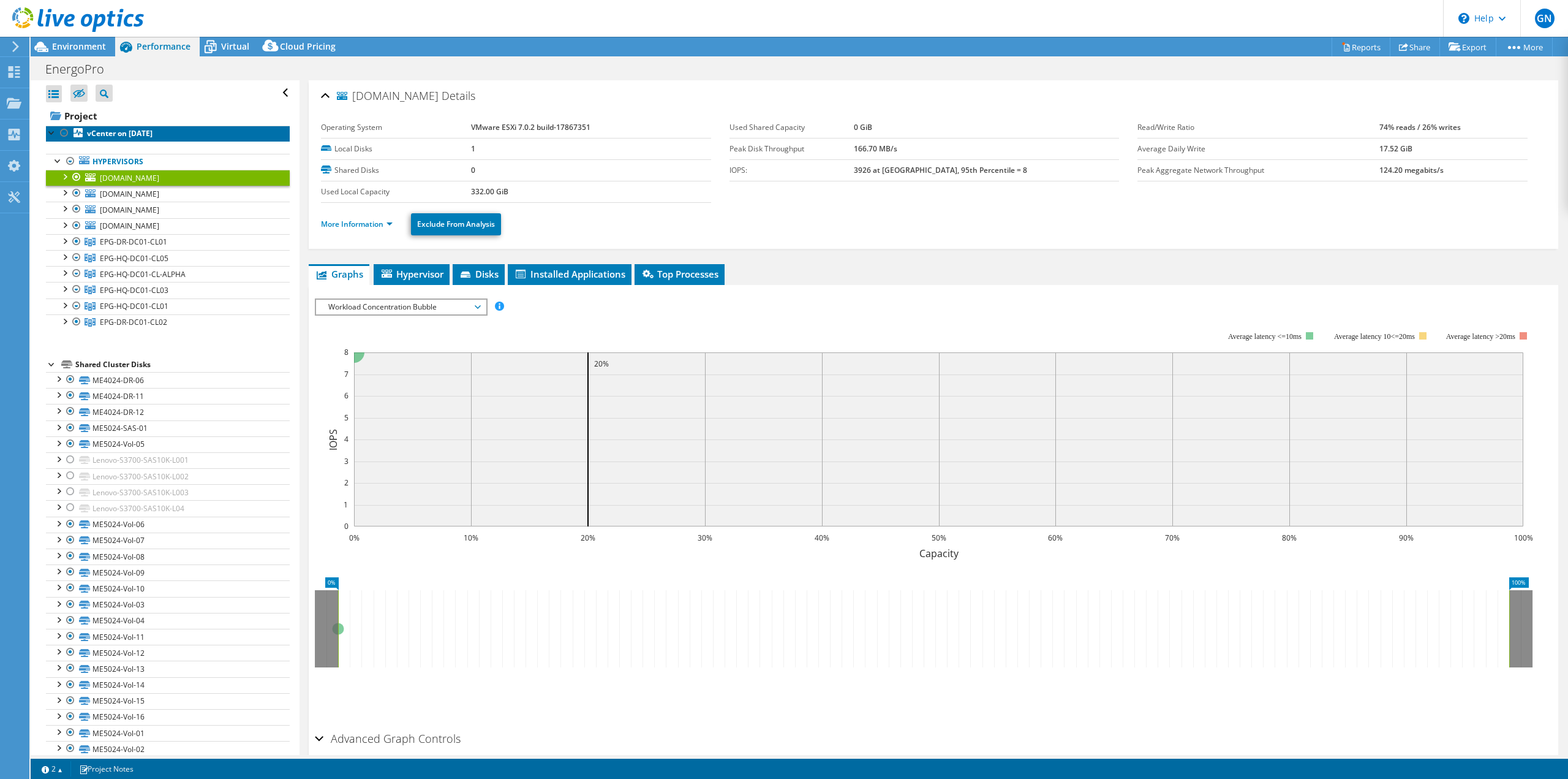
click at [114, 129] on b "vCenter on [DATE]" at bounding box center [120, 133] width 65 height 10
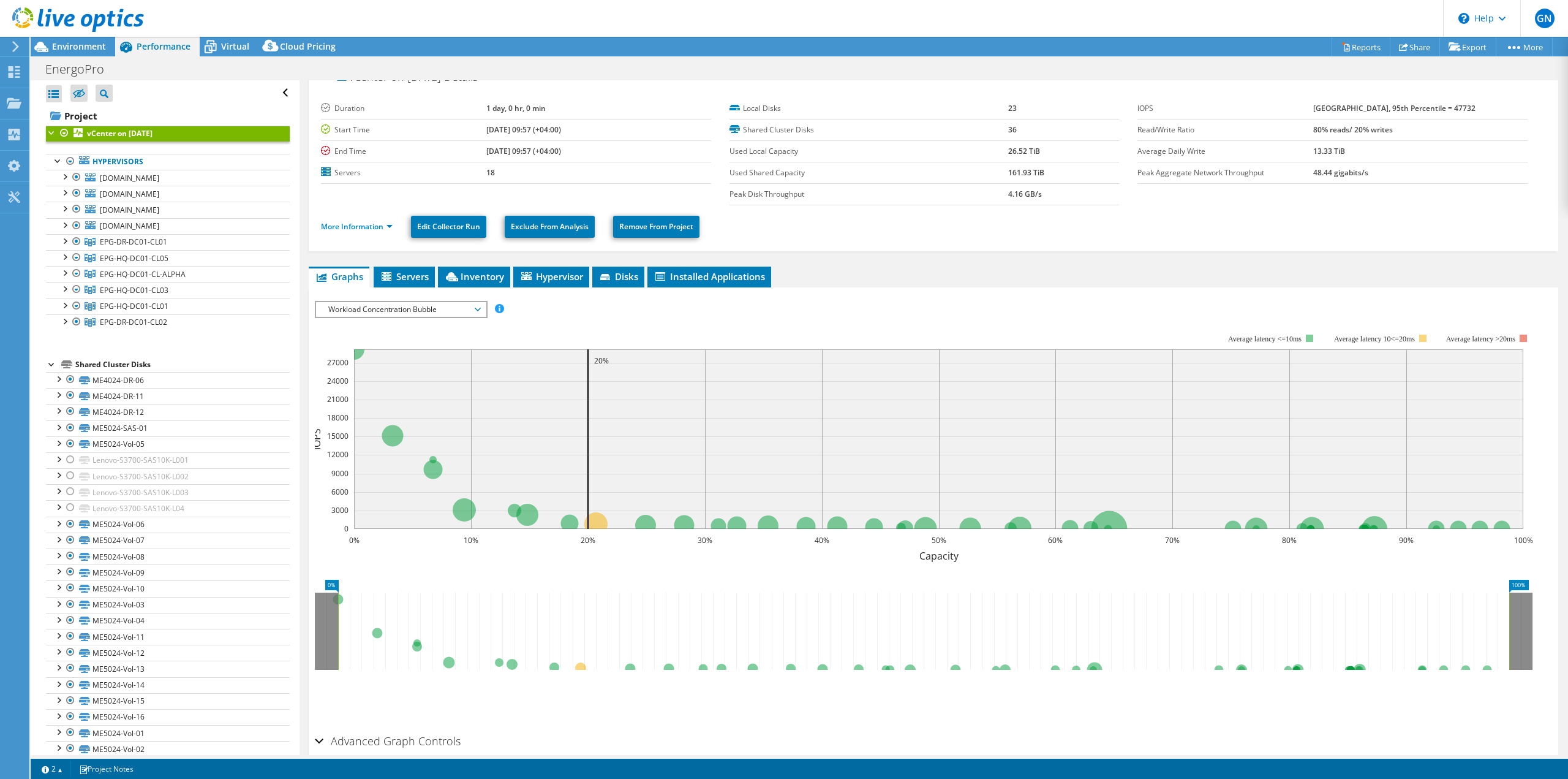
scroll to position [78, 0]
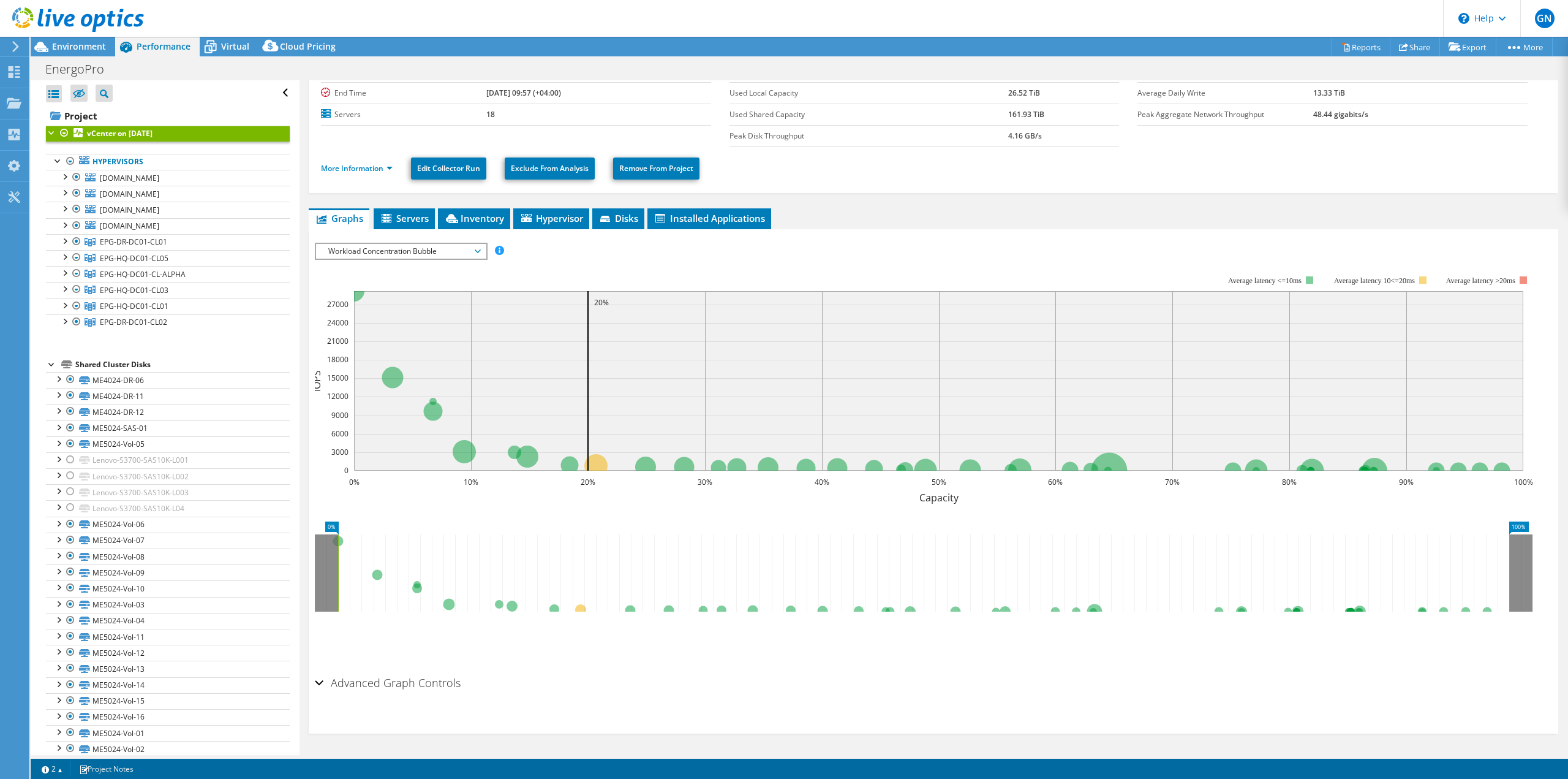
click at [412, 680] on h2 "Advanced Graph Controls" at bounding box center [387, 683] width 146 height 25
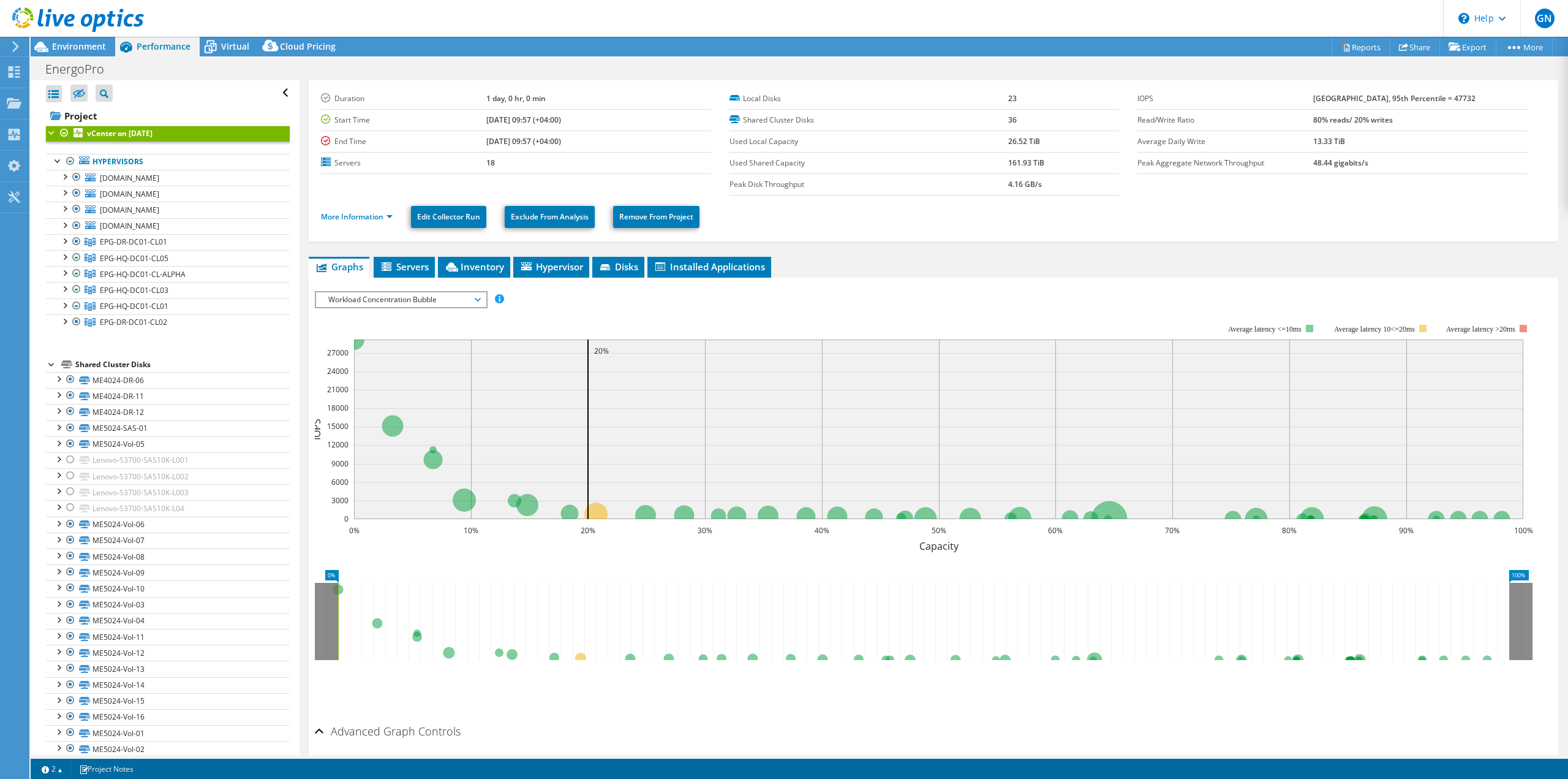
scroll to position [0, 0]
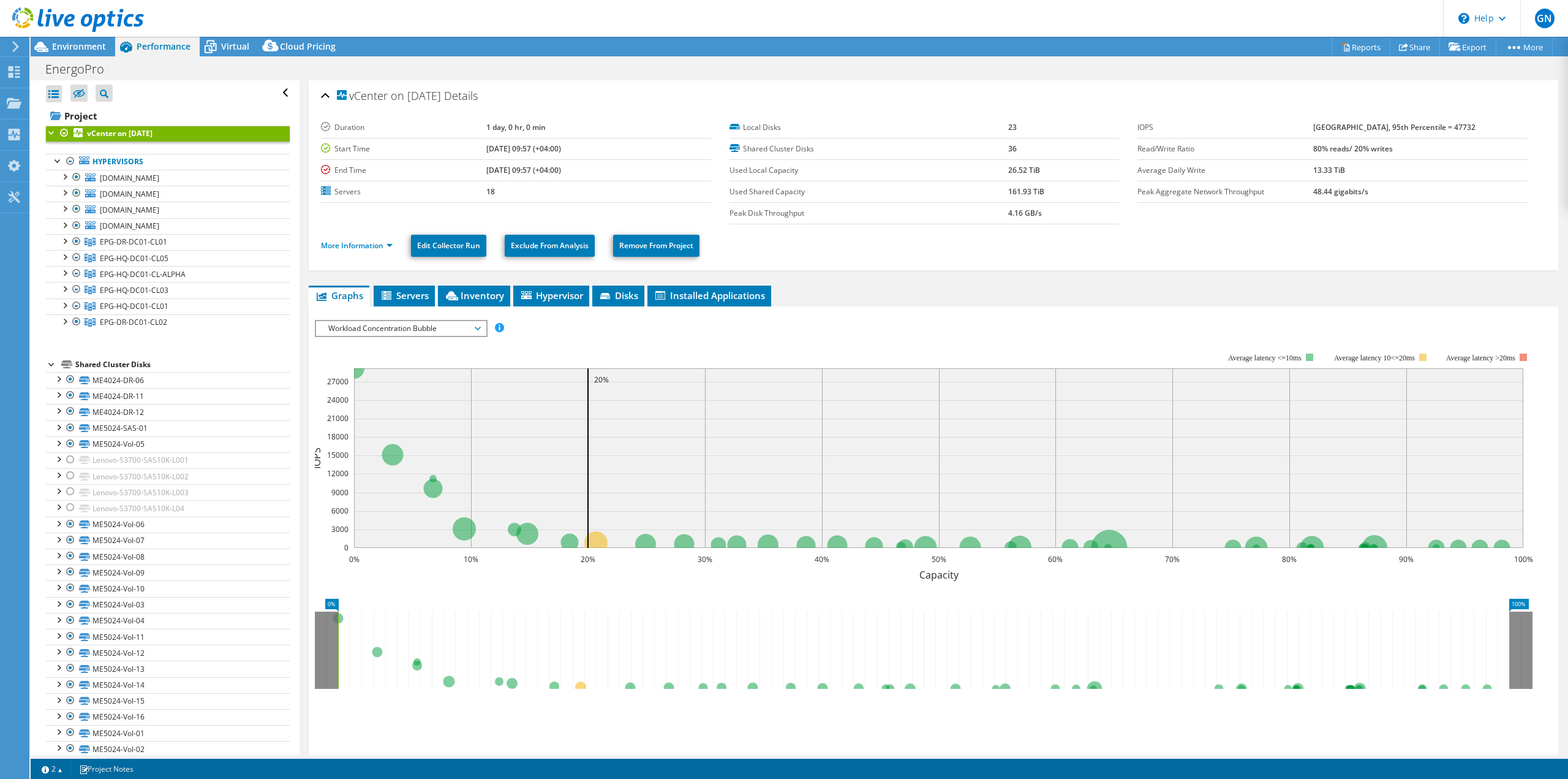
click at [408, 333] on span "Workload Concentration Bubble" at bounding box center [401, 328] width 157 height 14
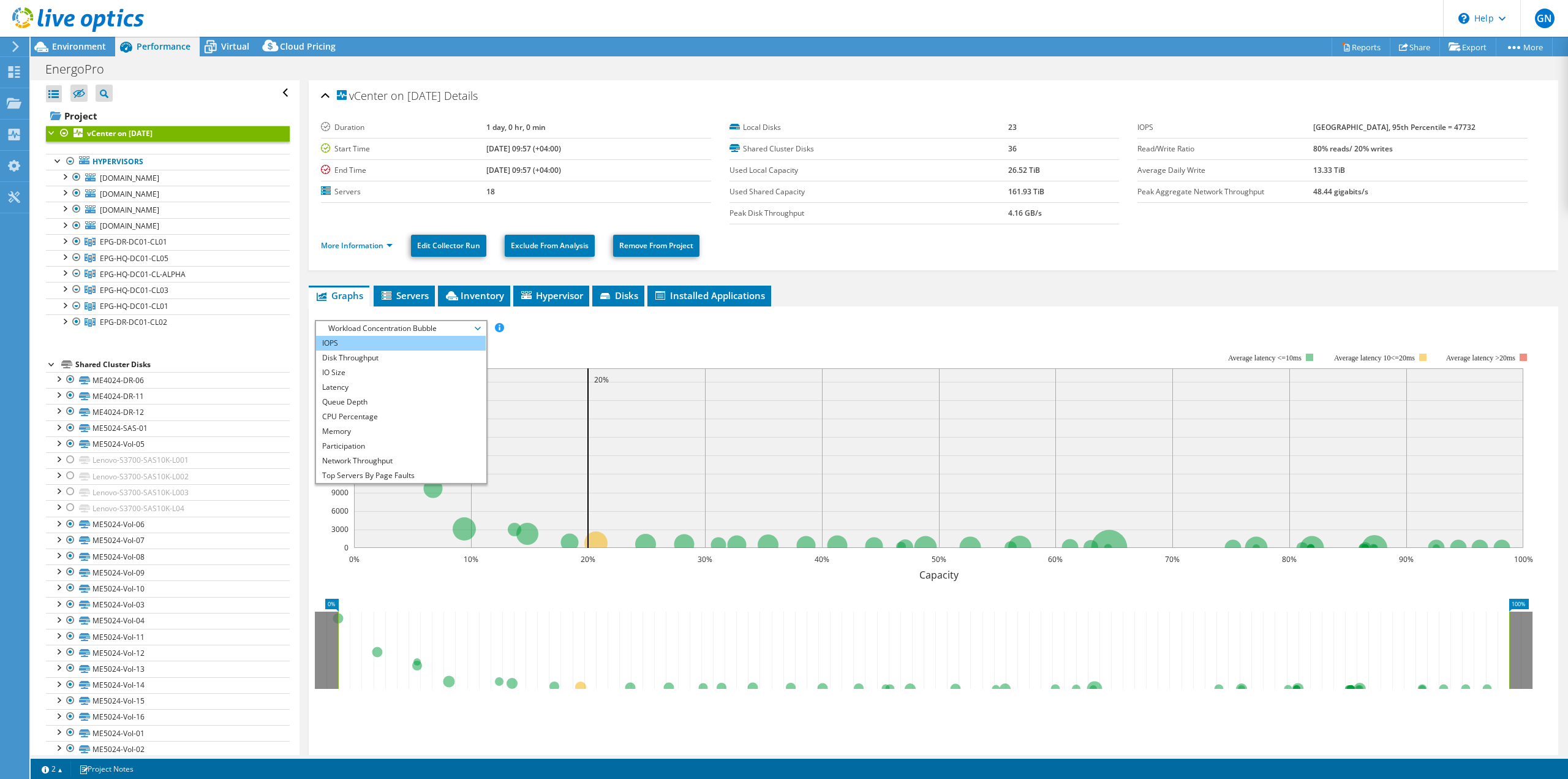
click at [401, 345] on li "IOPS" at bounding box center [401, 343] width 169 height 14
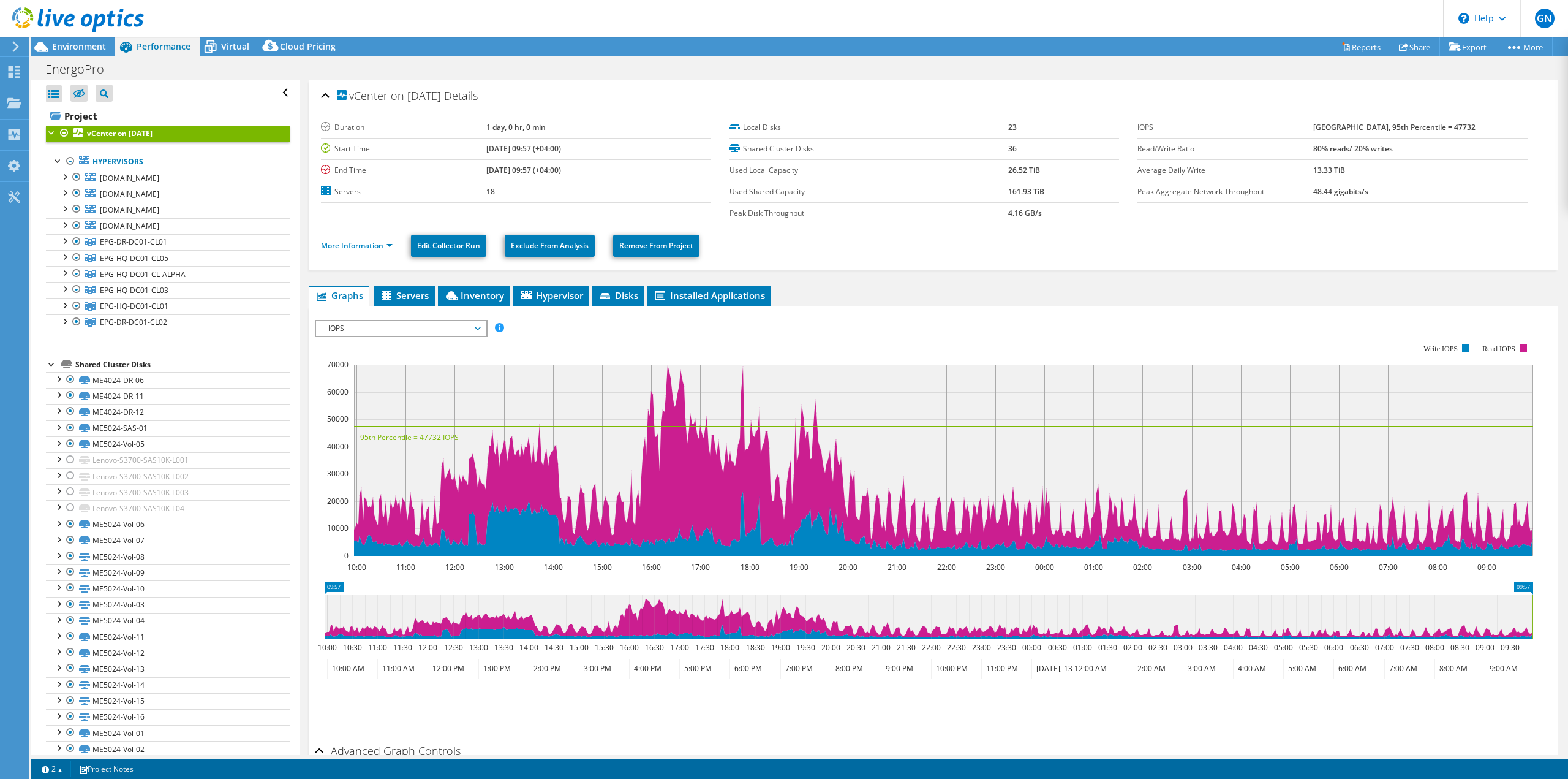
click at [380, 336] on div "IOPS IOPS Disk Throughput IO Size Latency Queue Depth CPU Percentage Memory Pag…" at bounding box center [401, 328] width 172 height 17
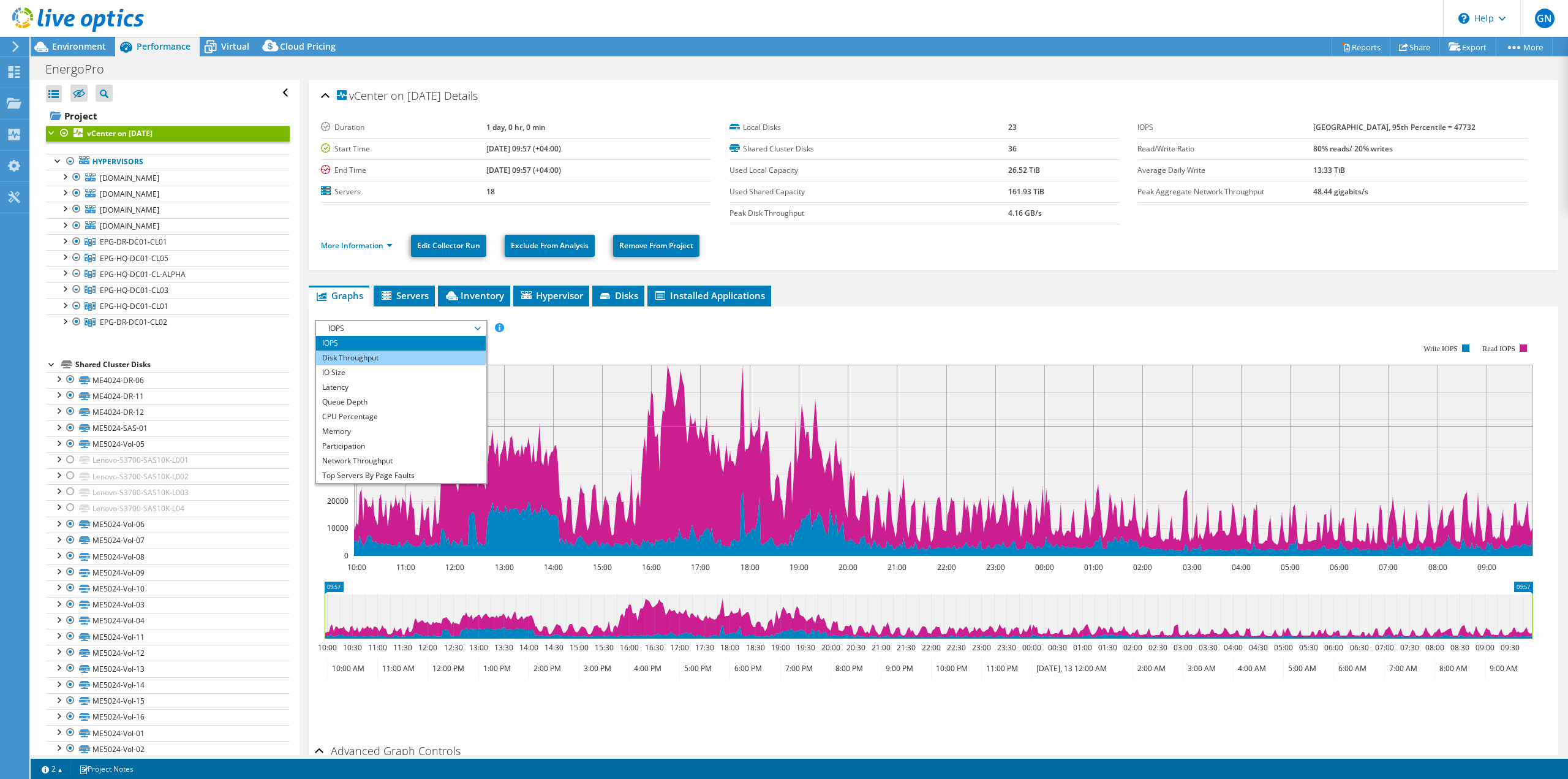
click at [380, 352] on li "Disk Throughput" at bounding box center [401, 358] width 169 height 14
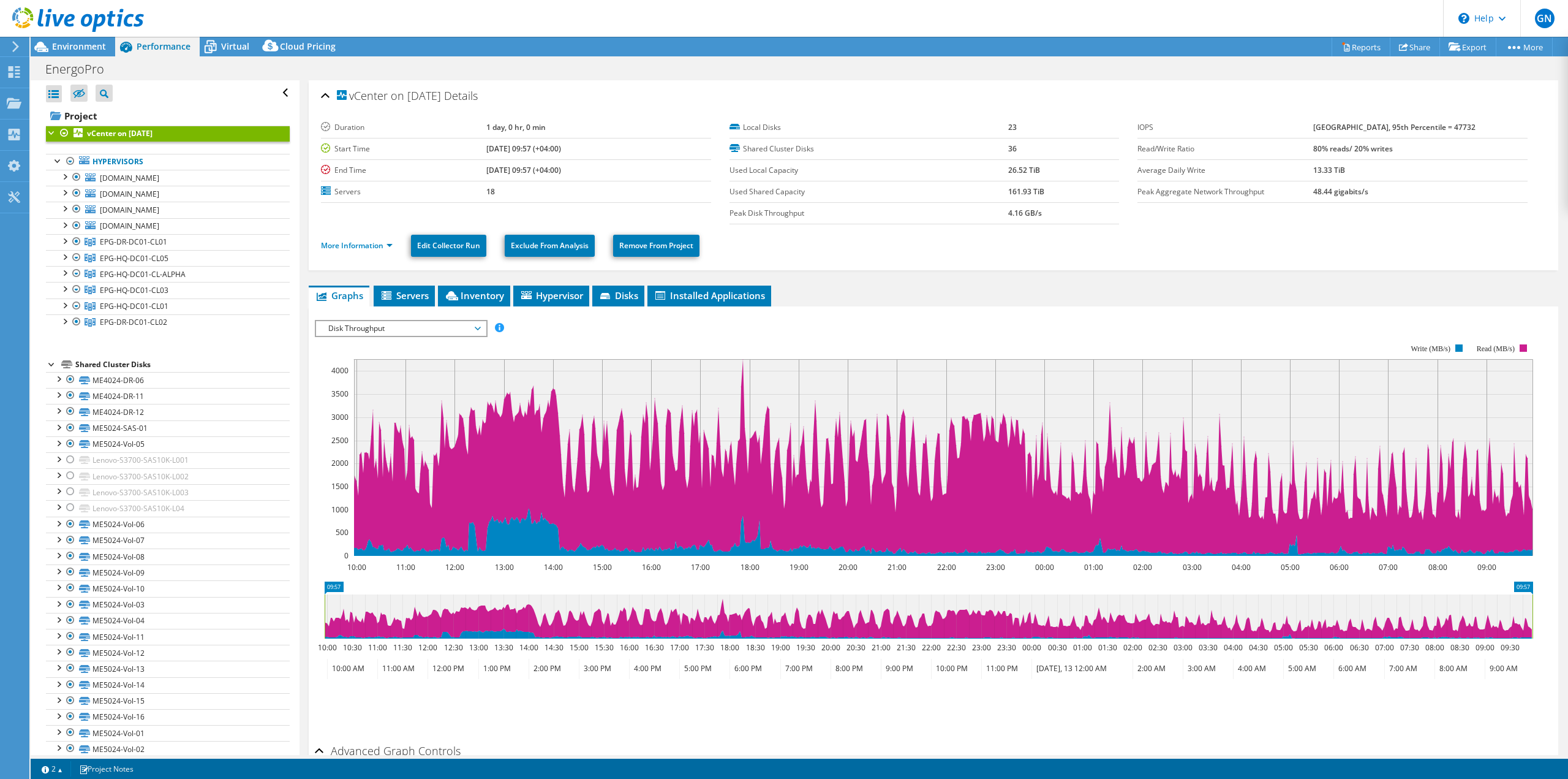
click at [387, 330] on span "Disk Throughput" at bounding box center [401, 328] width 157 height 14
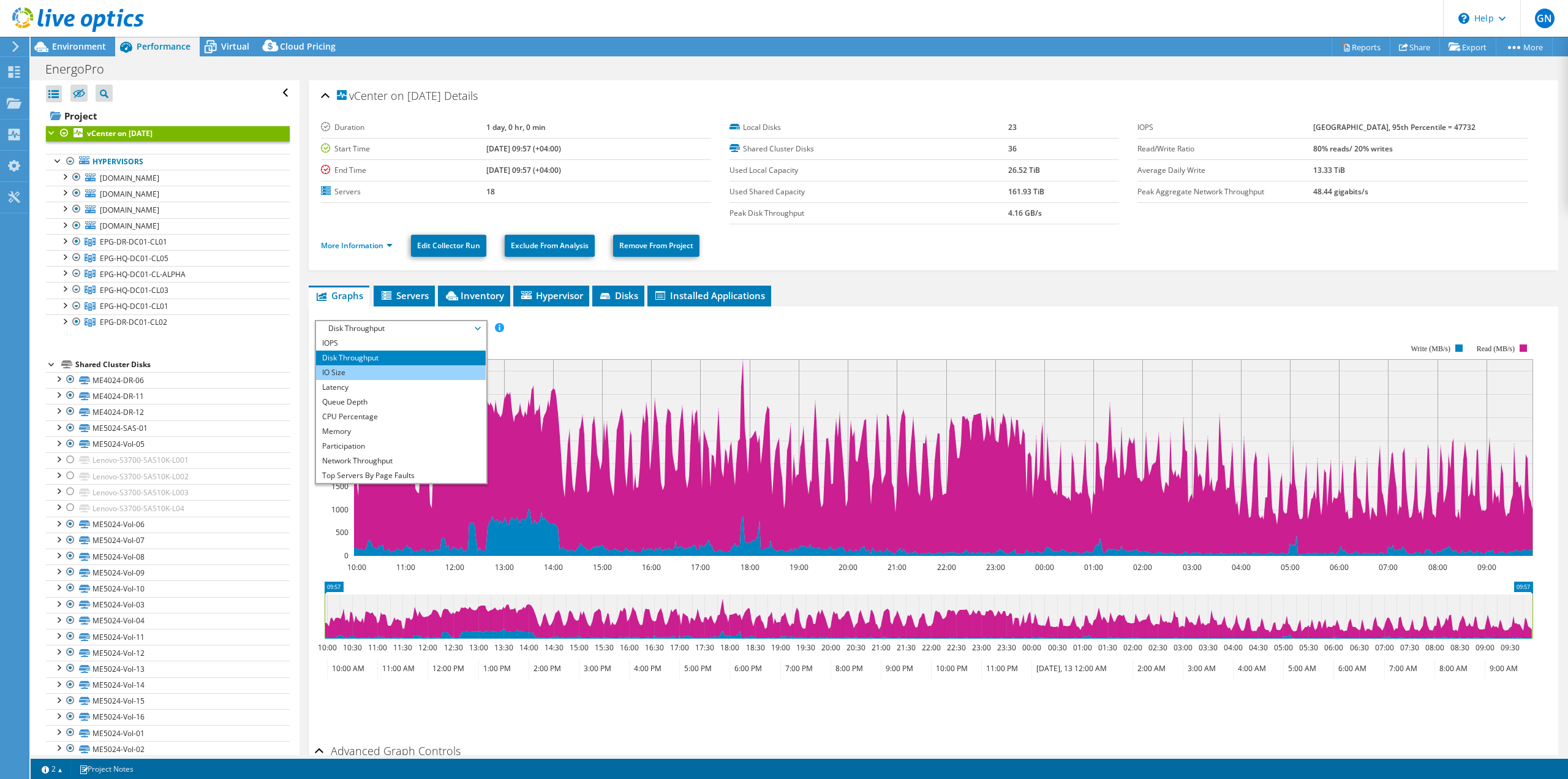
click at [377, 375] on li "IO Size" at bounding box center [401, 372] width 169 height 14
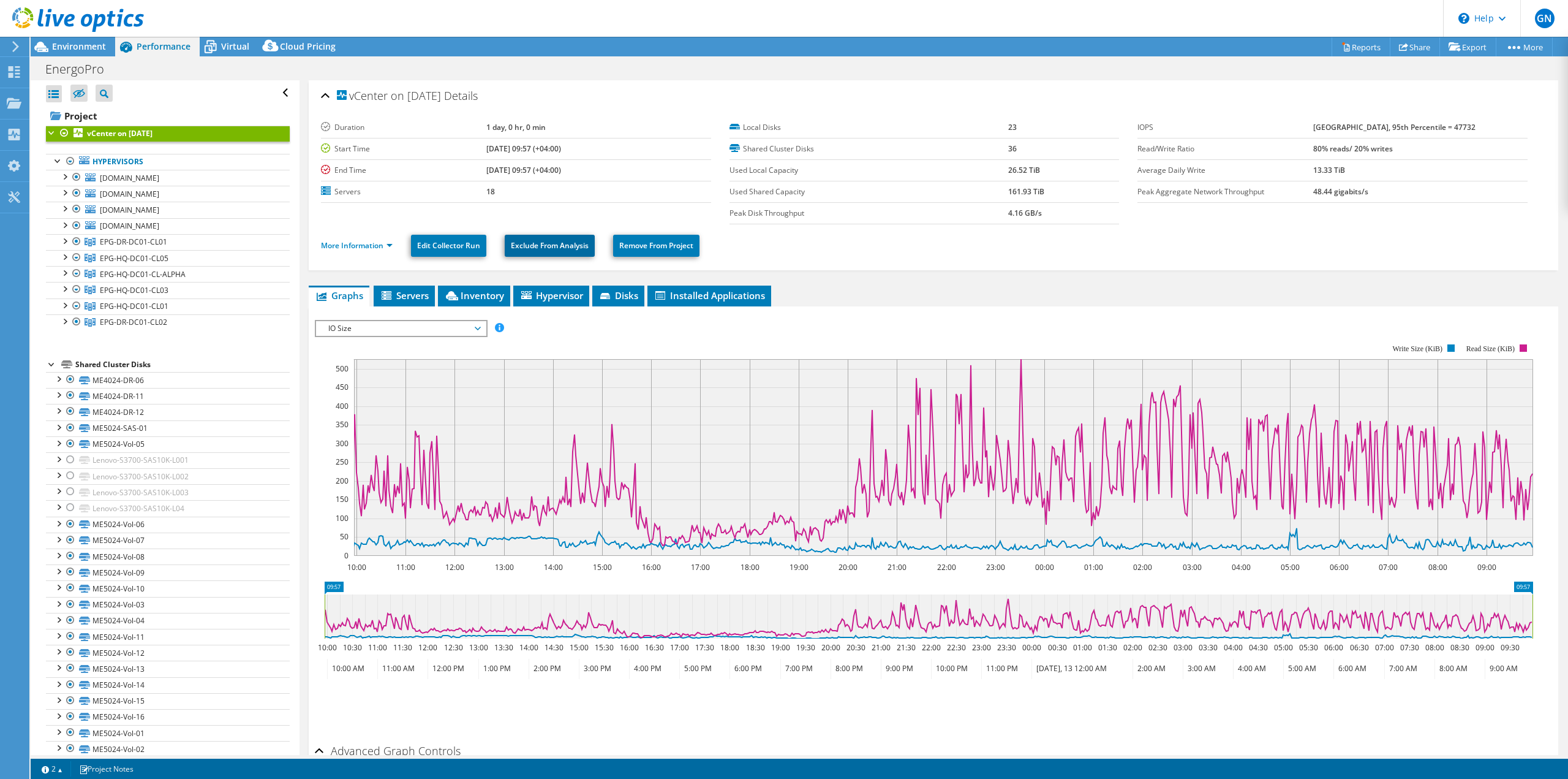
click at [554, 249] on link "Exclude From Analysis" at bounding box center [550, 246] width 90 height 22
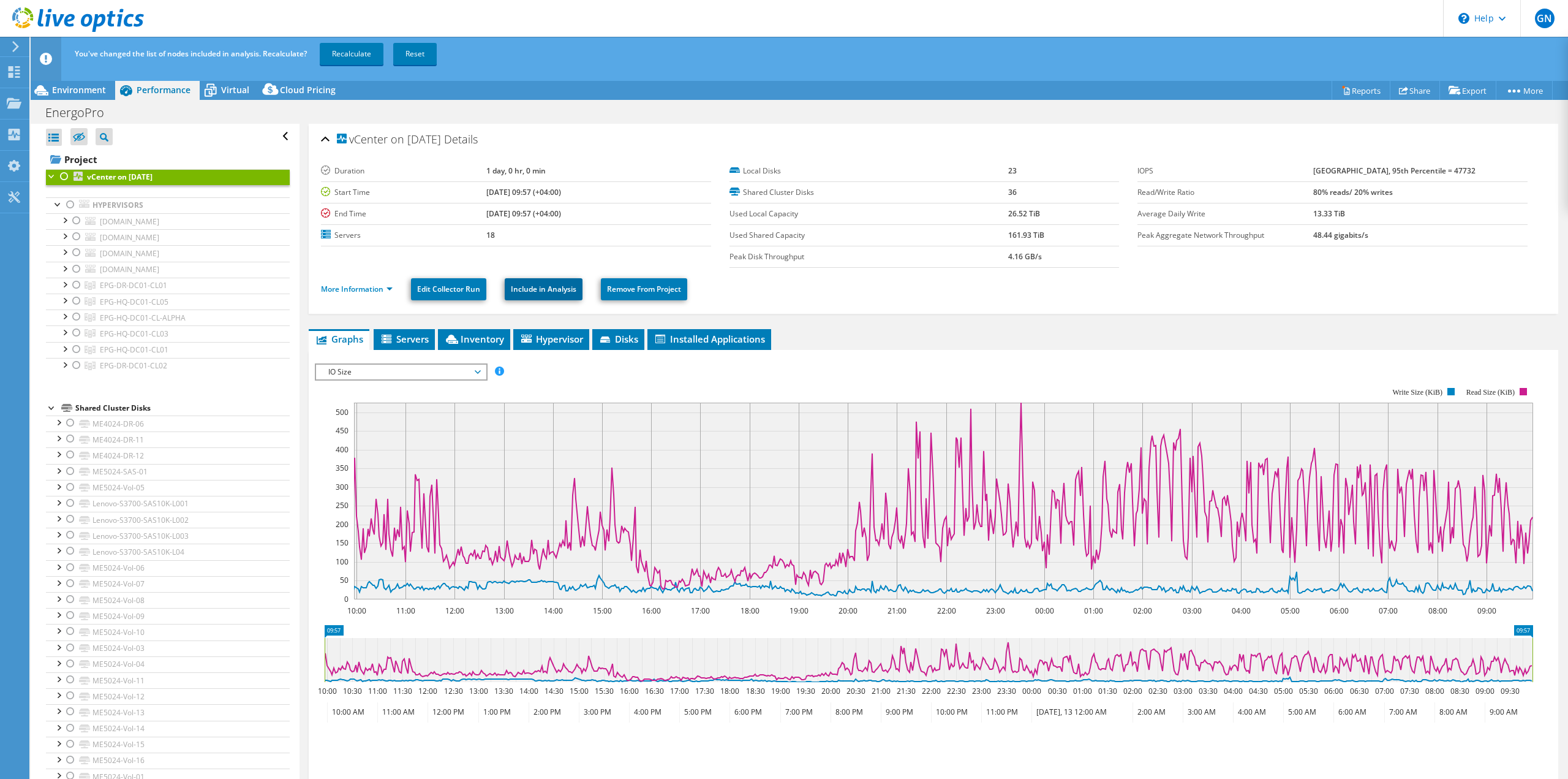
click at [540, 293] on link "Include in Analysis" at bounding box center [543, 289] width 77 height 22
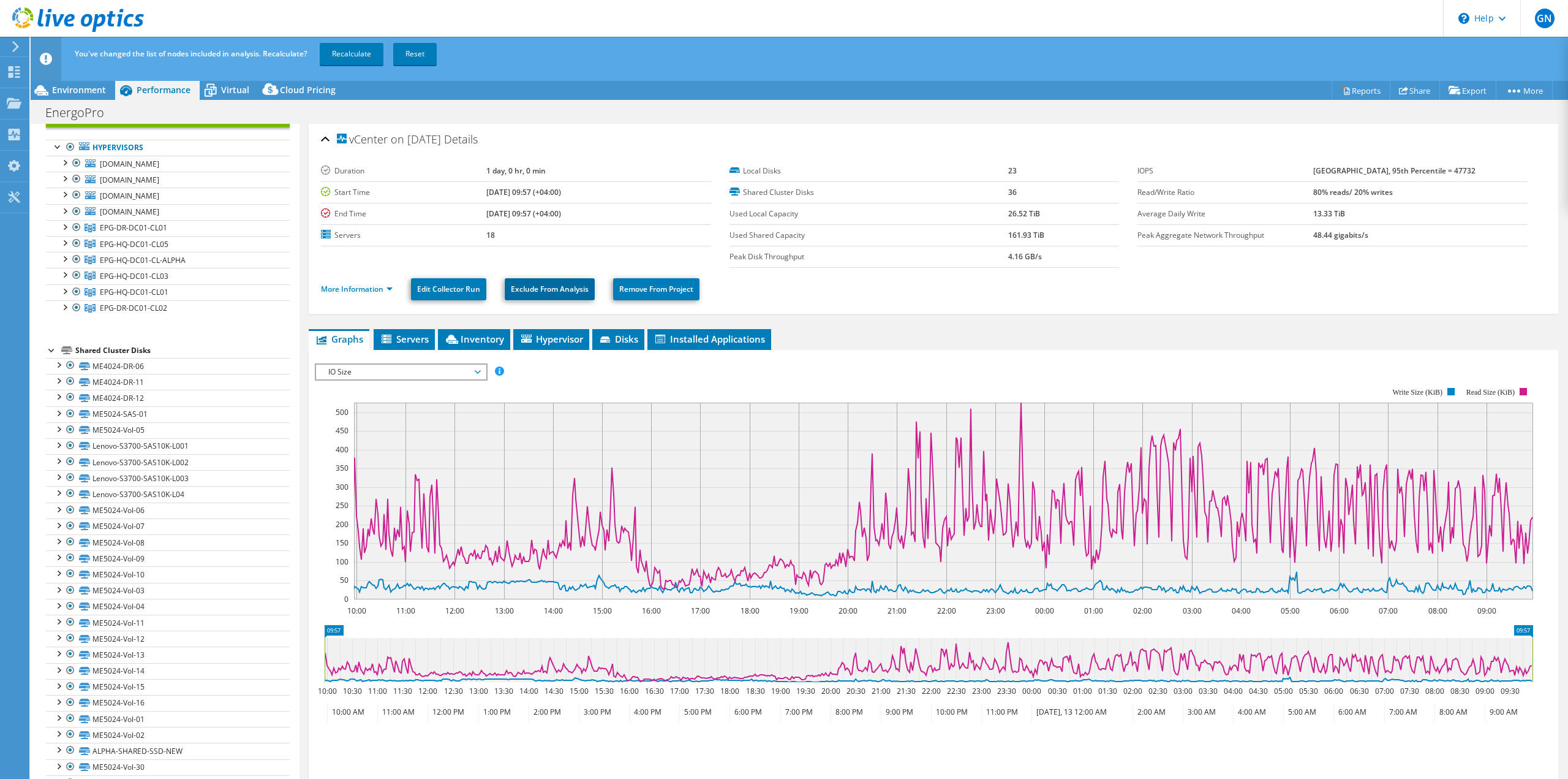
scroll to position [62, 0]
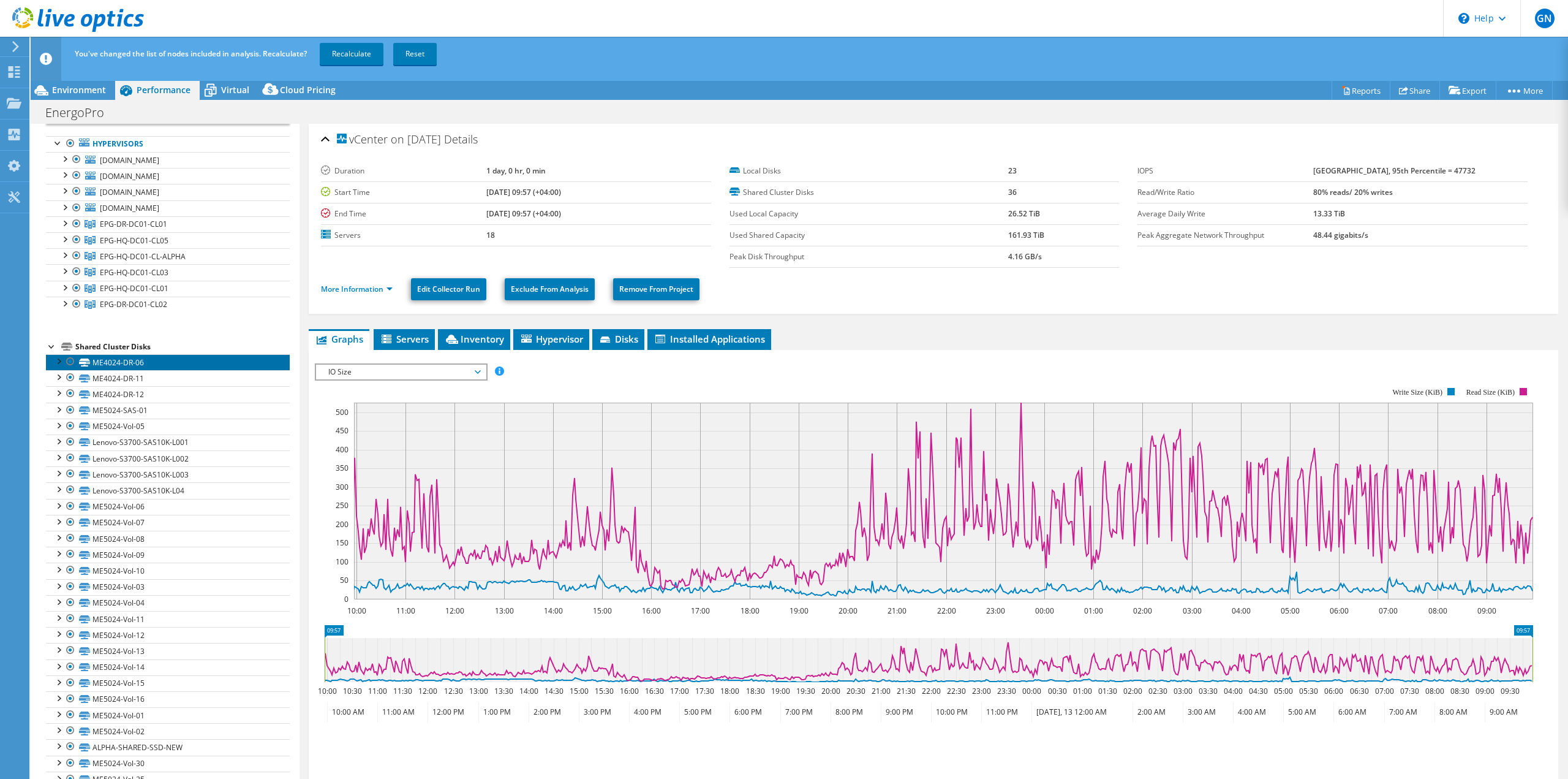
click at [151, 361] on link "ME4024-DR-06" at bounding box center [167, 362] width 244 height 16
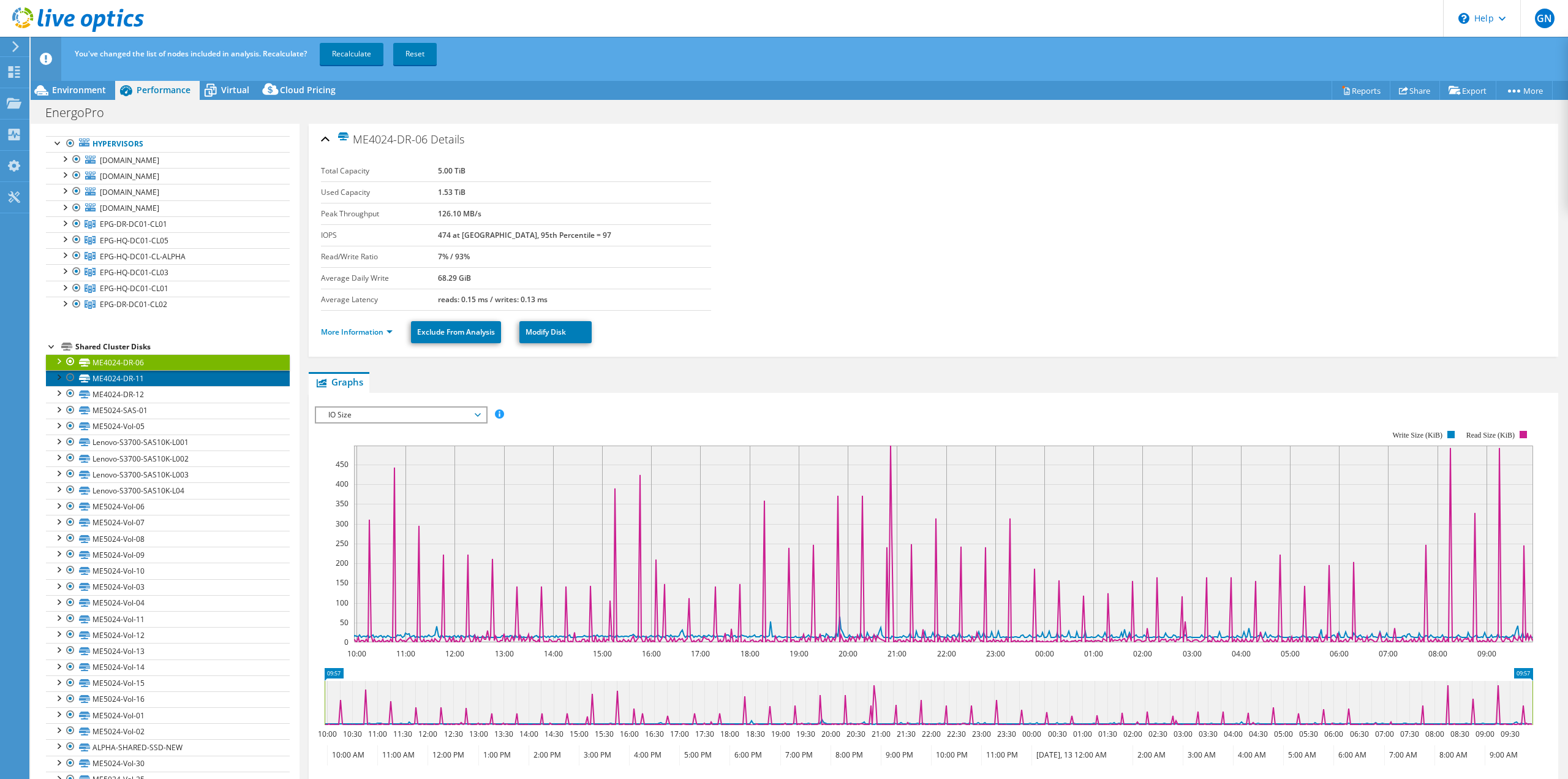
click at [191, 383] on link "ME4024-DR-11" at bounding box center [167, 378] width 244 height 16
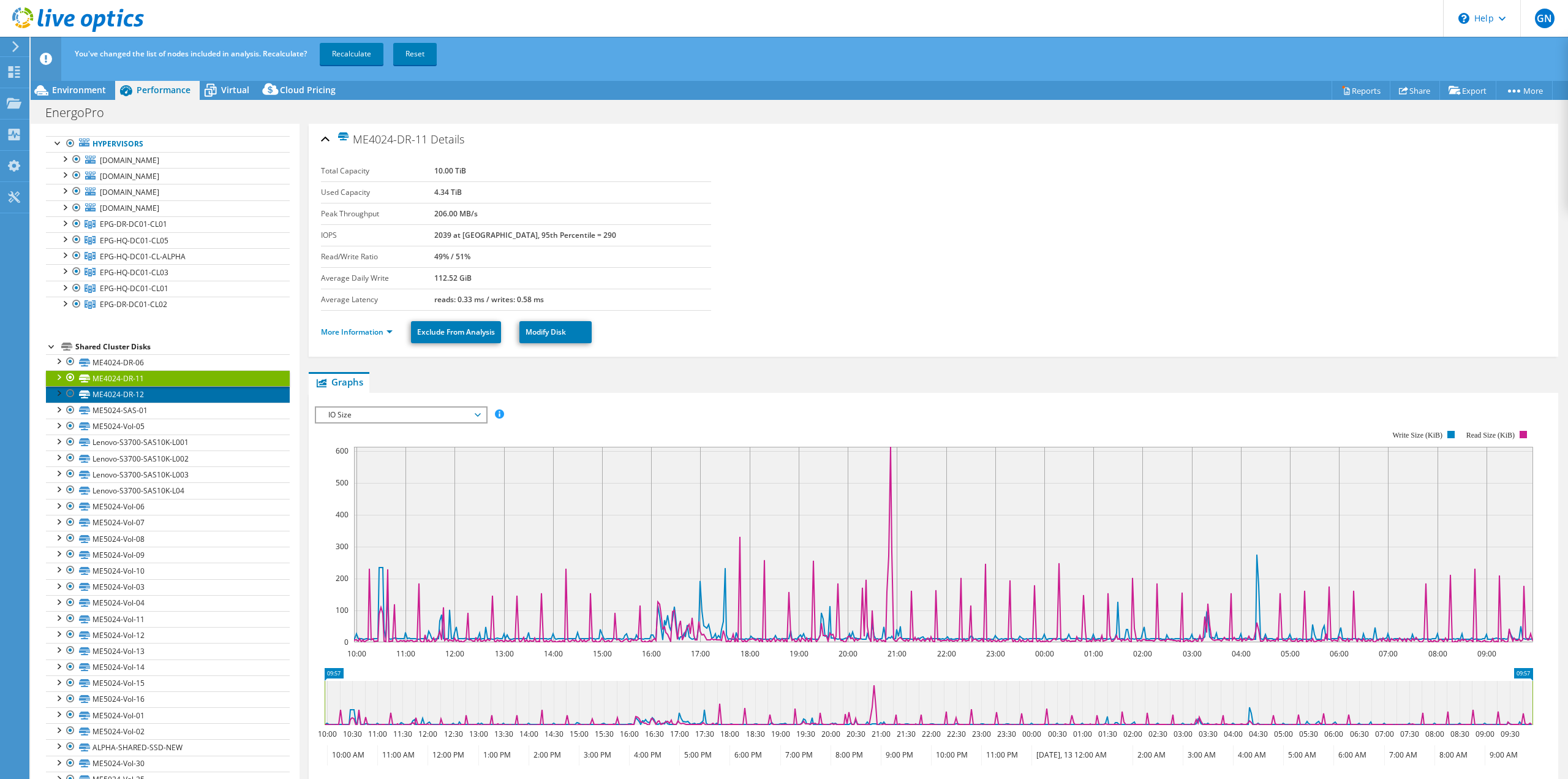
click at [185, 398] on link "ME4024-DR-12" at bounding box center [167, 394] width 244 height 16
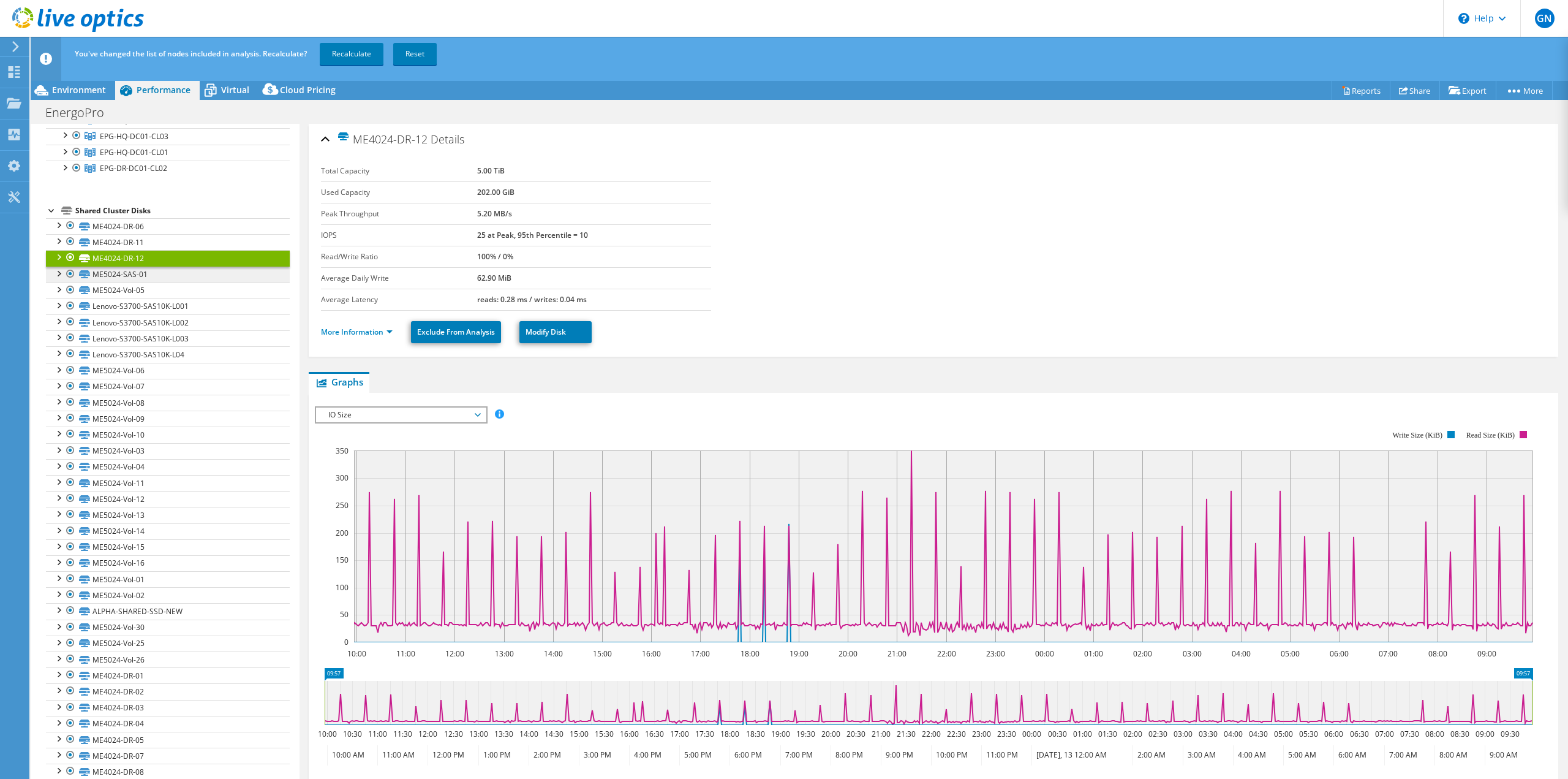
scroll to position [225, 0]
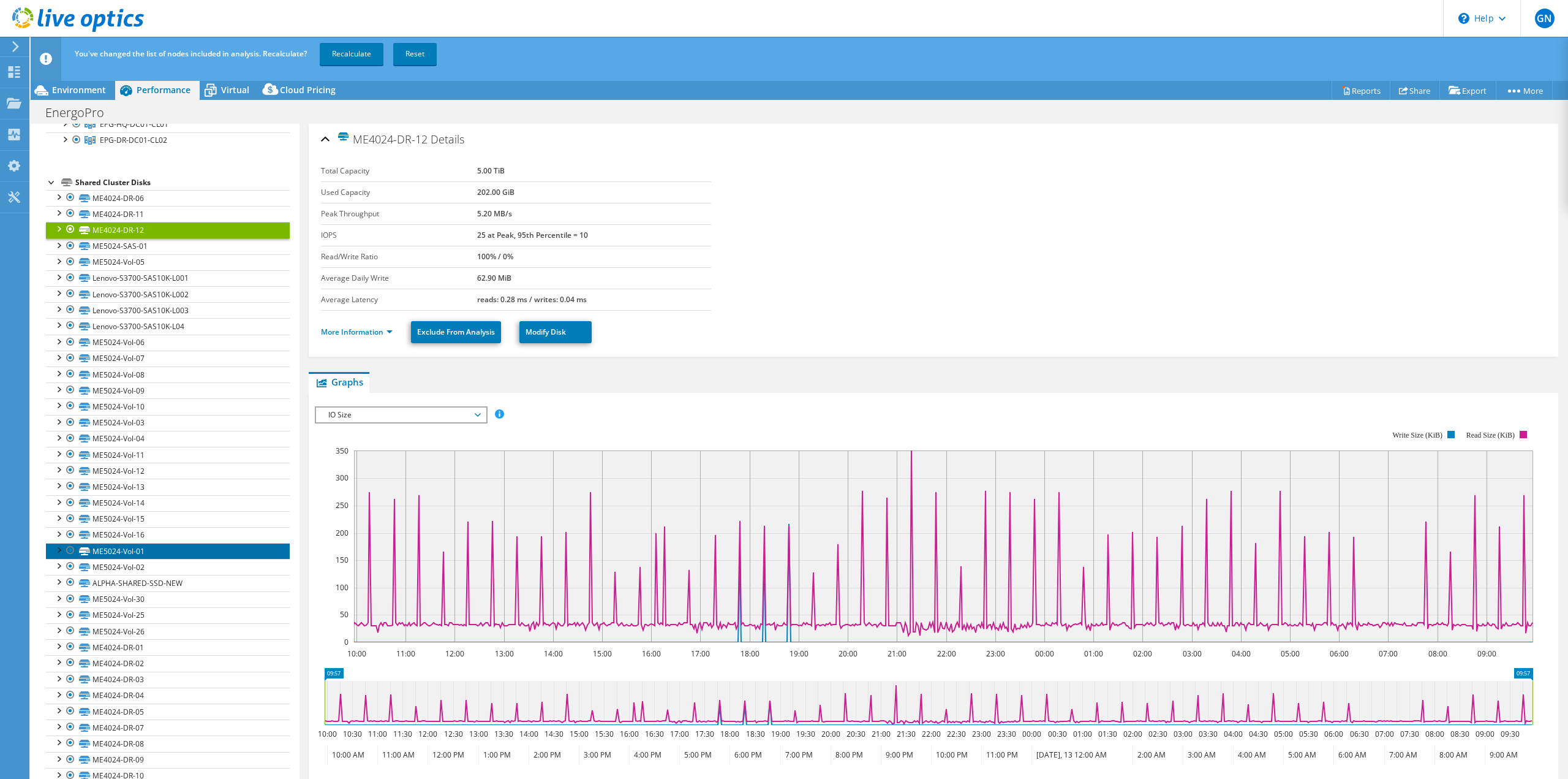
click at [135, 552] on link "ME5024-Vol-01" at bounding box center [167, 551] width 244 height 16
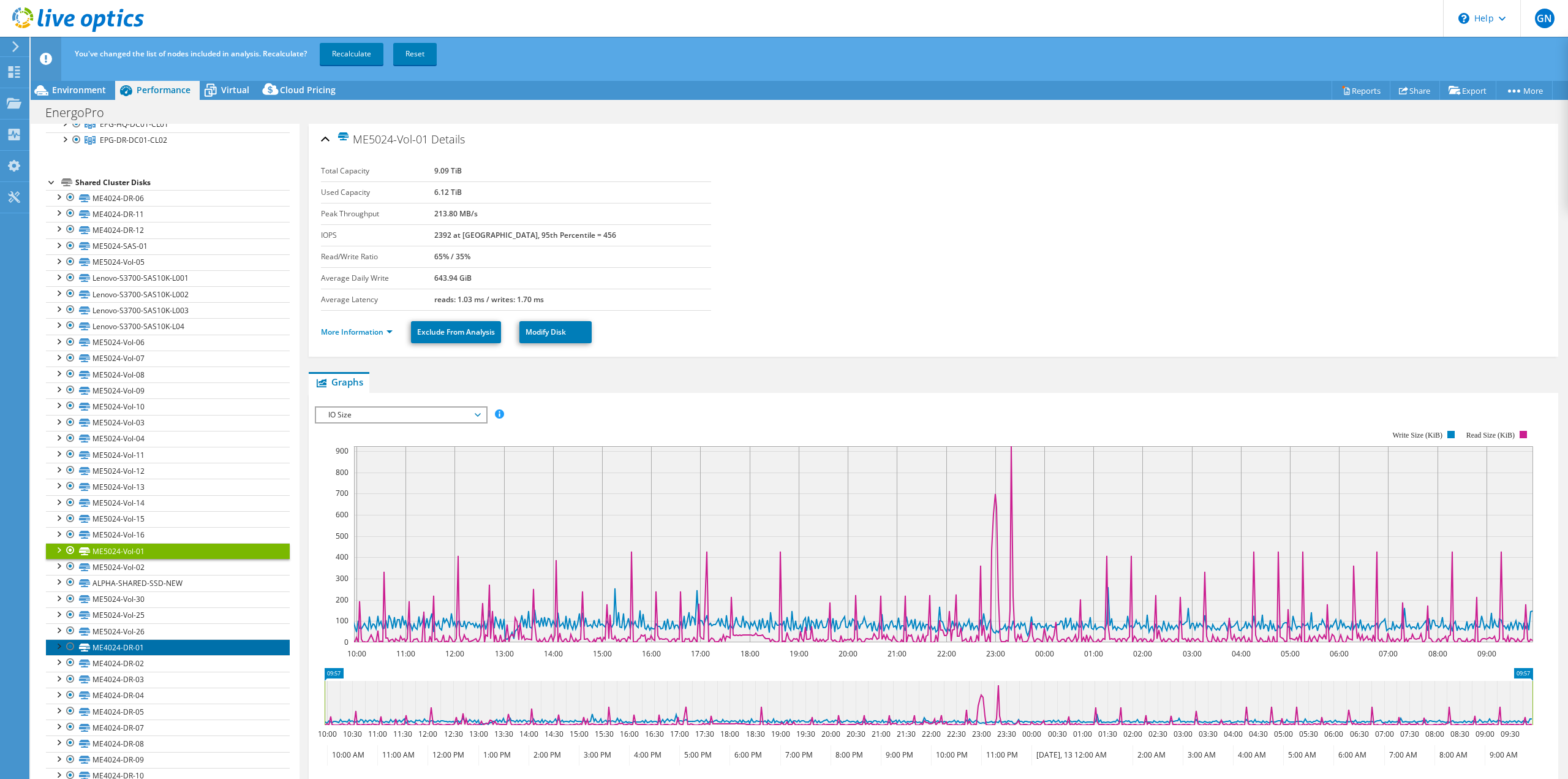
click at [165, 643] on link "ME4024-DR-01" at bounding box center [167, 647] width 244 height 16
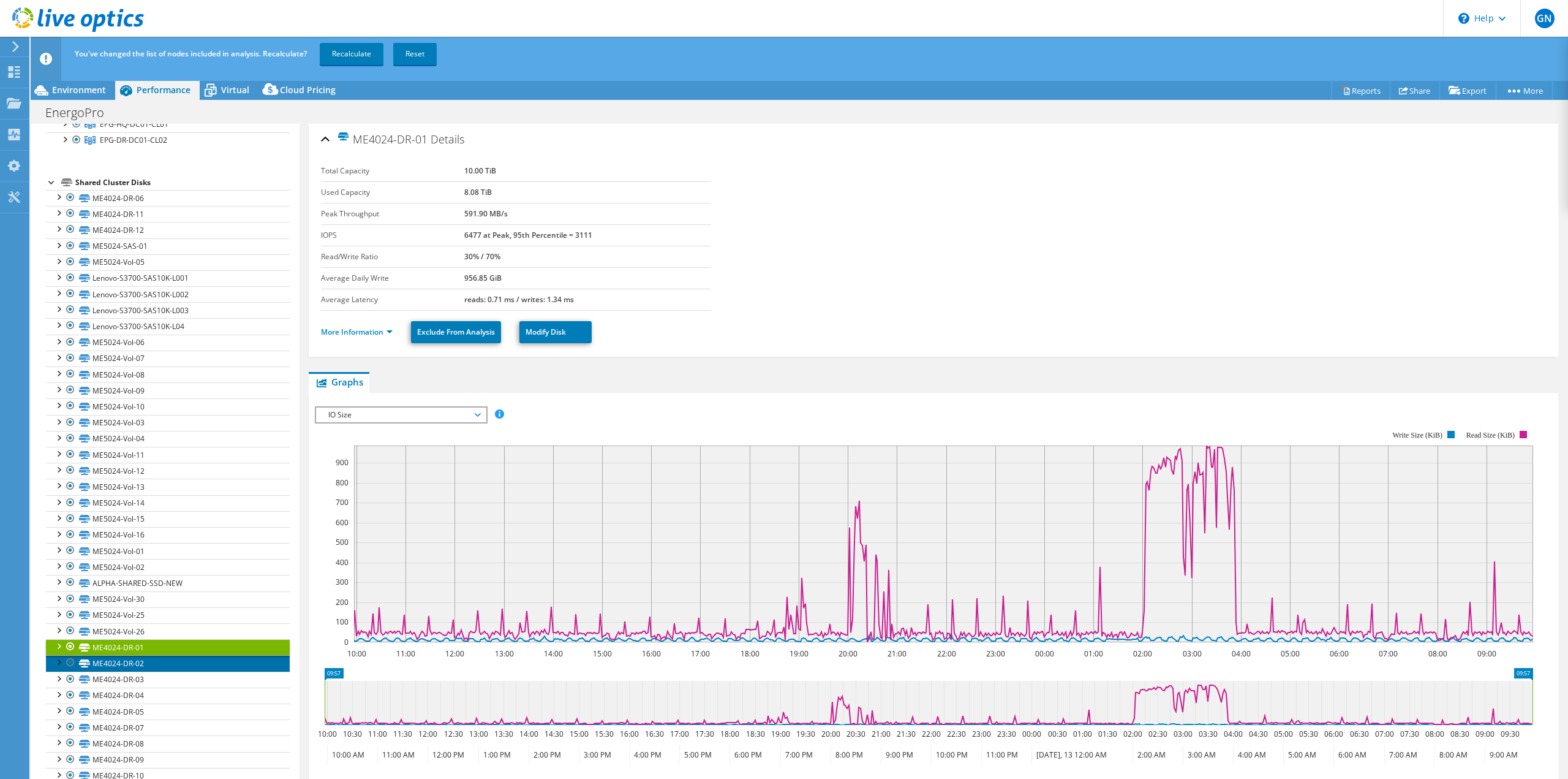
click at [139, 659] on link "ME4024-DR-02" at bounding box center [167, 663] width 244 height 16
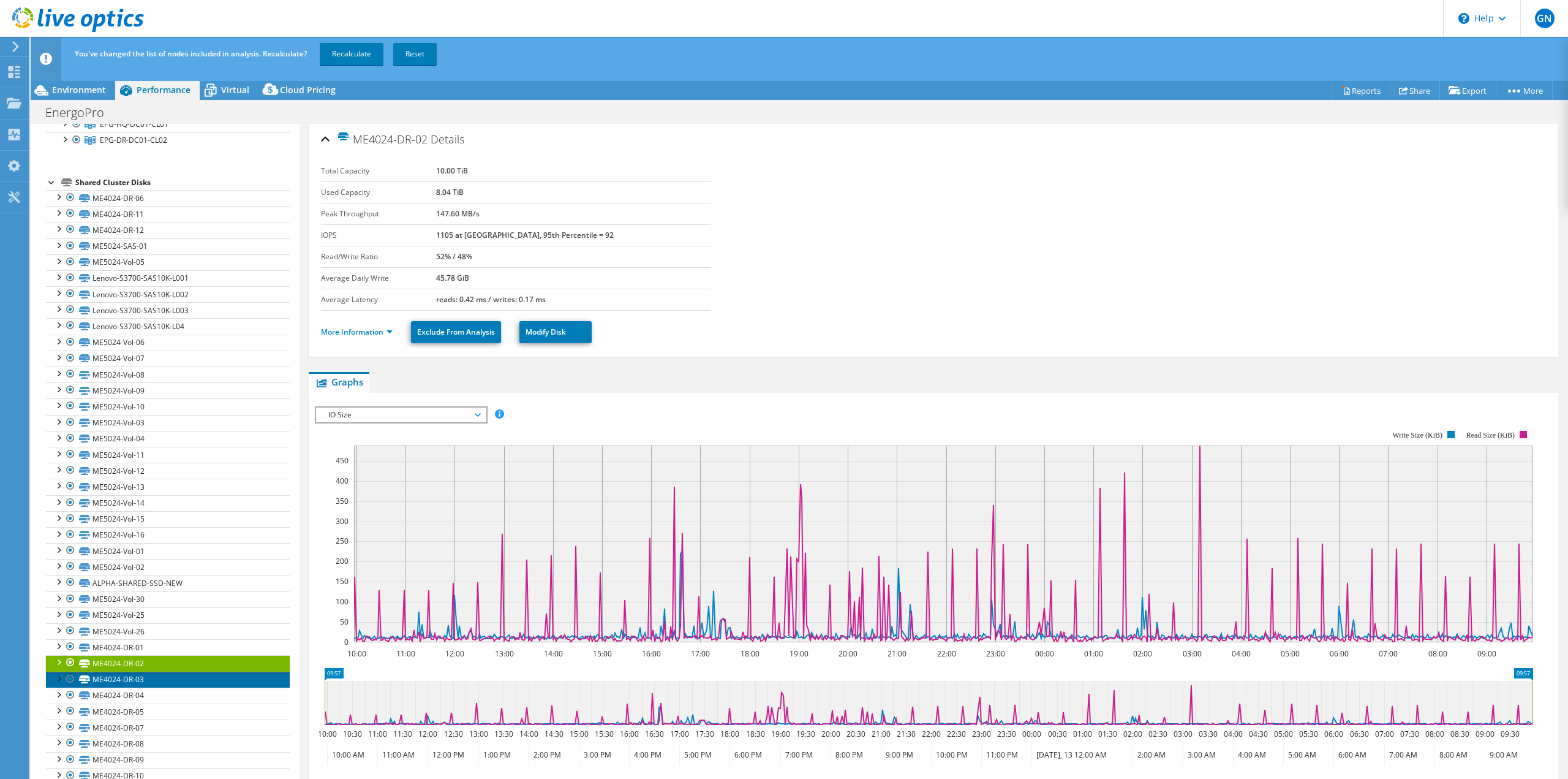
click at [123, 677] on link "ME4024-DR-03" at bounding box center [167, 680] width 244 height 16
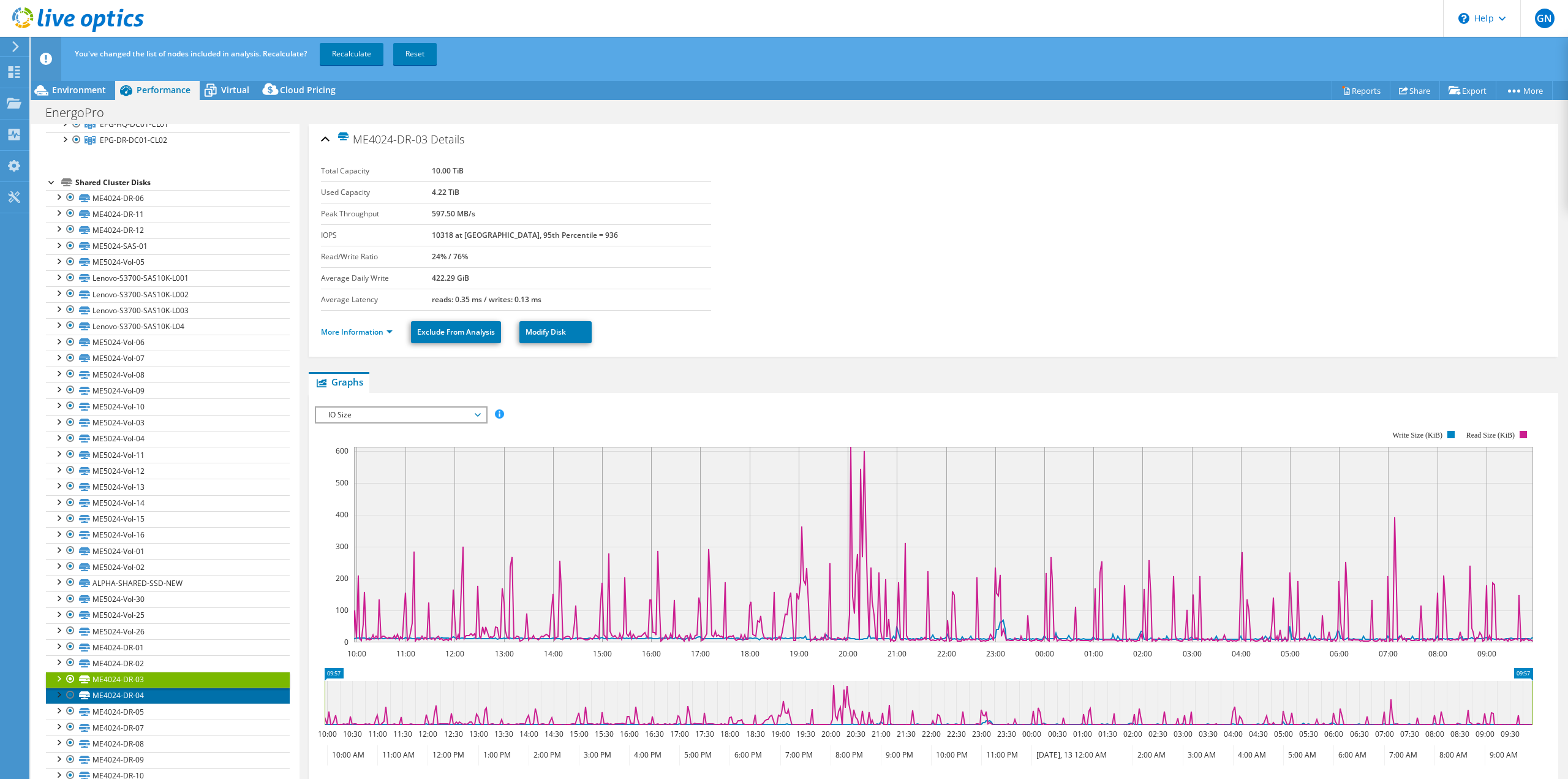
click at [145, 698] on link "ME4024-DR-04" at bounding box center [167, 696] width 244 height 16
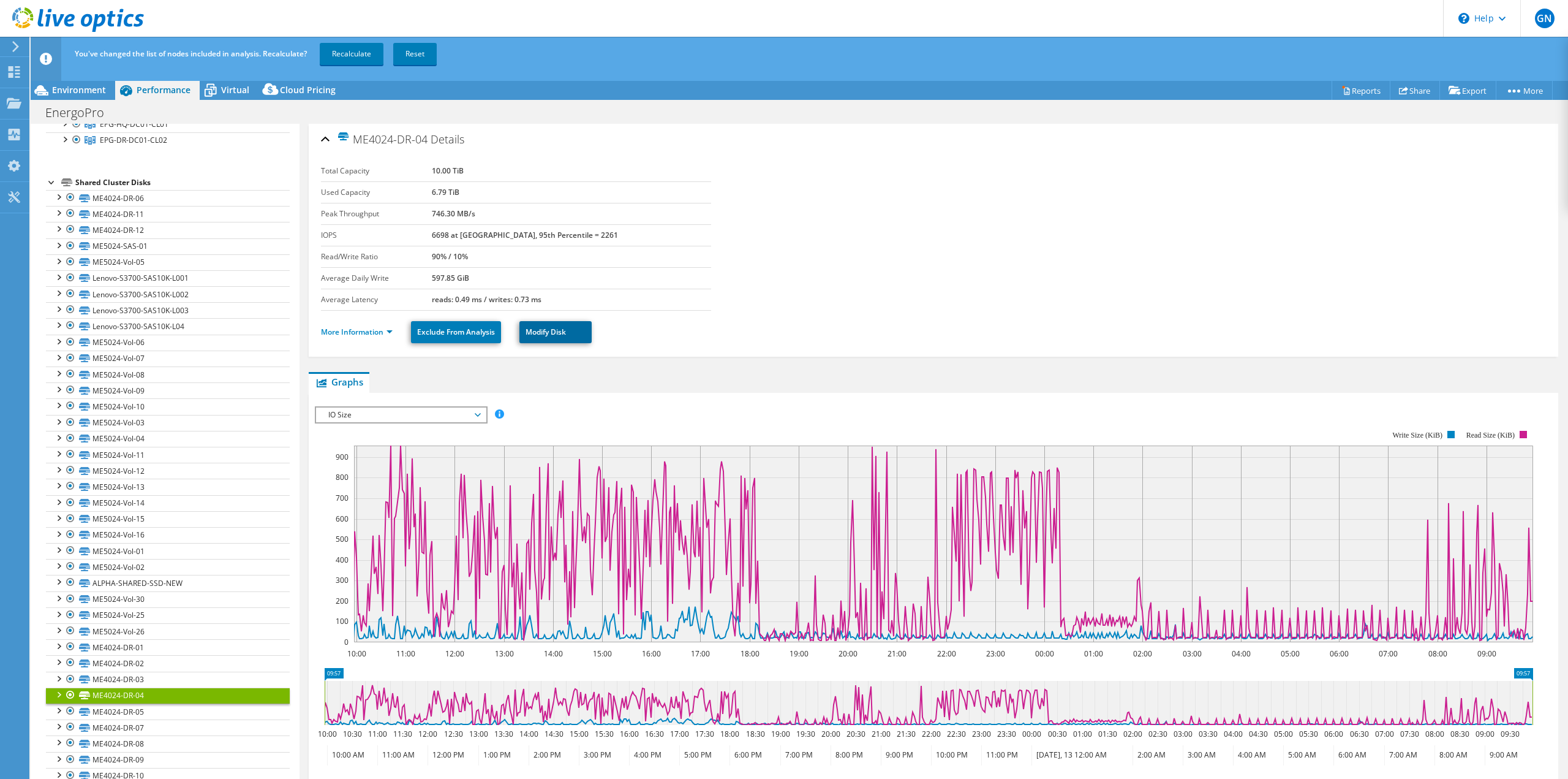
click at [573, 338] on link "Modify Disk" at bounding box center [555, 332] width 72 height 22
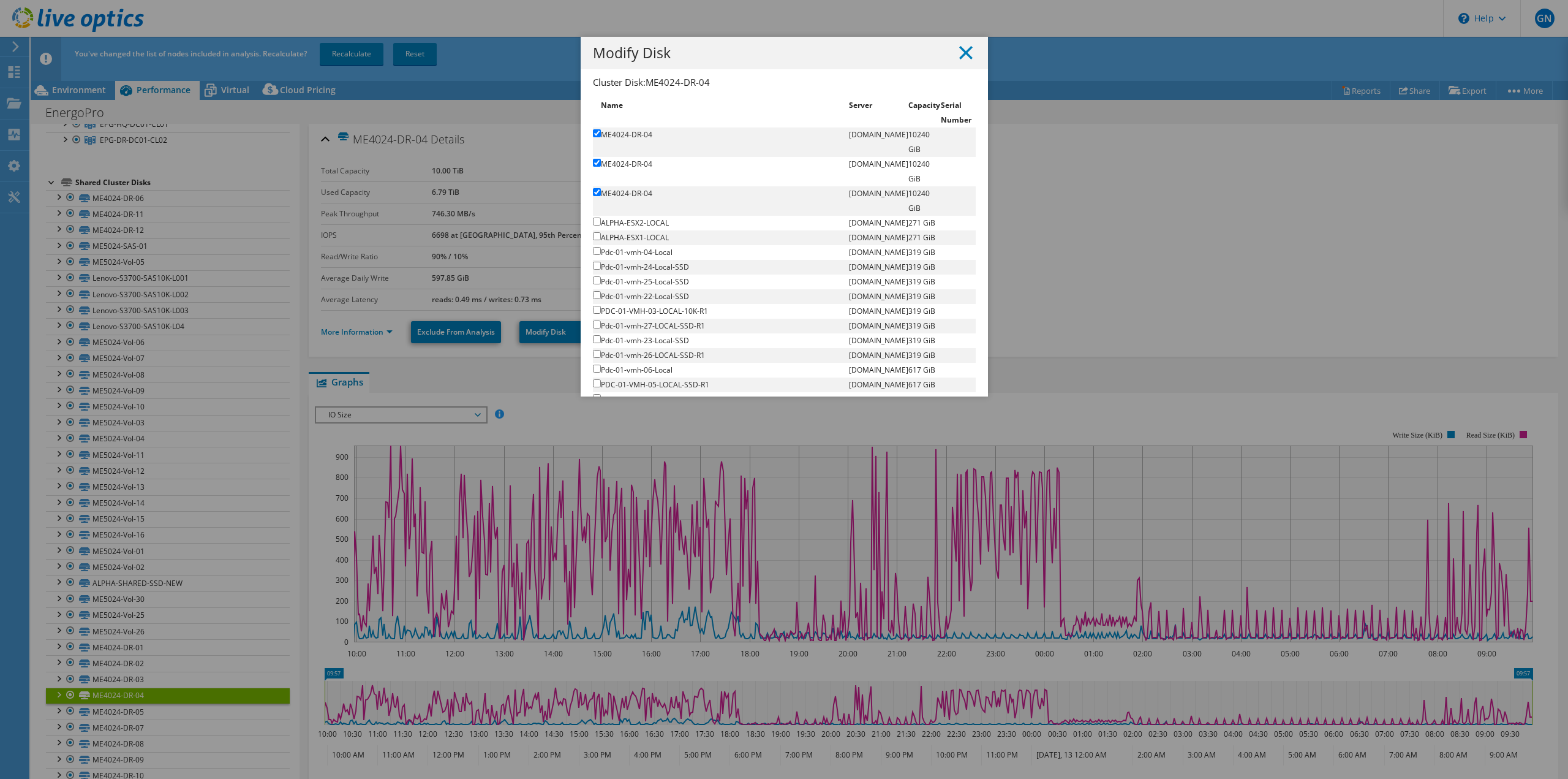
click at [961, 55] on icon at bounding box center [965, 52] width 14 height 14
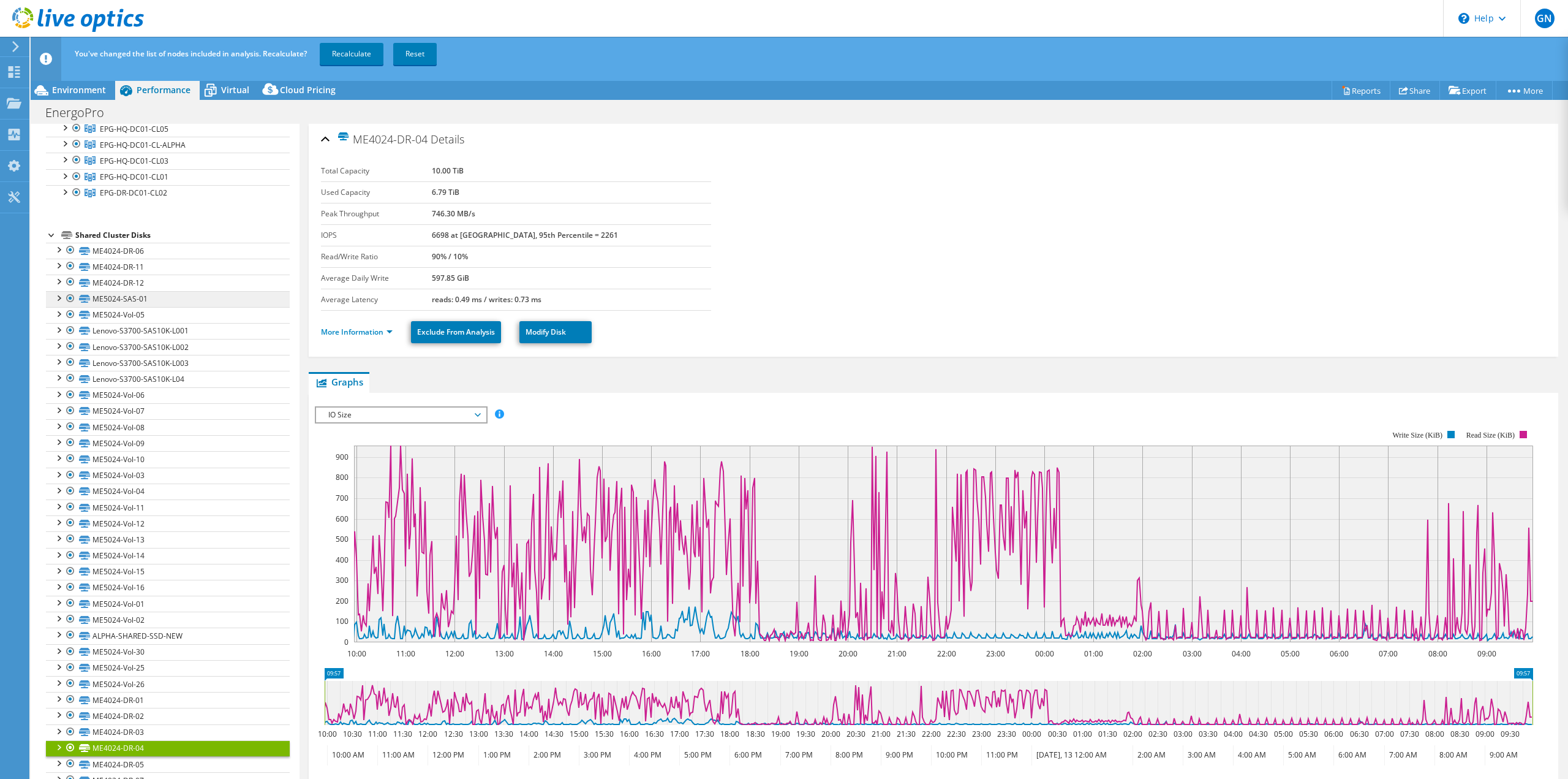
scroll to position [0, 0]
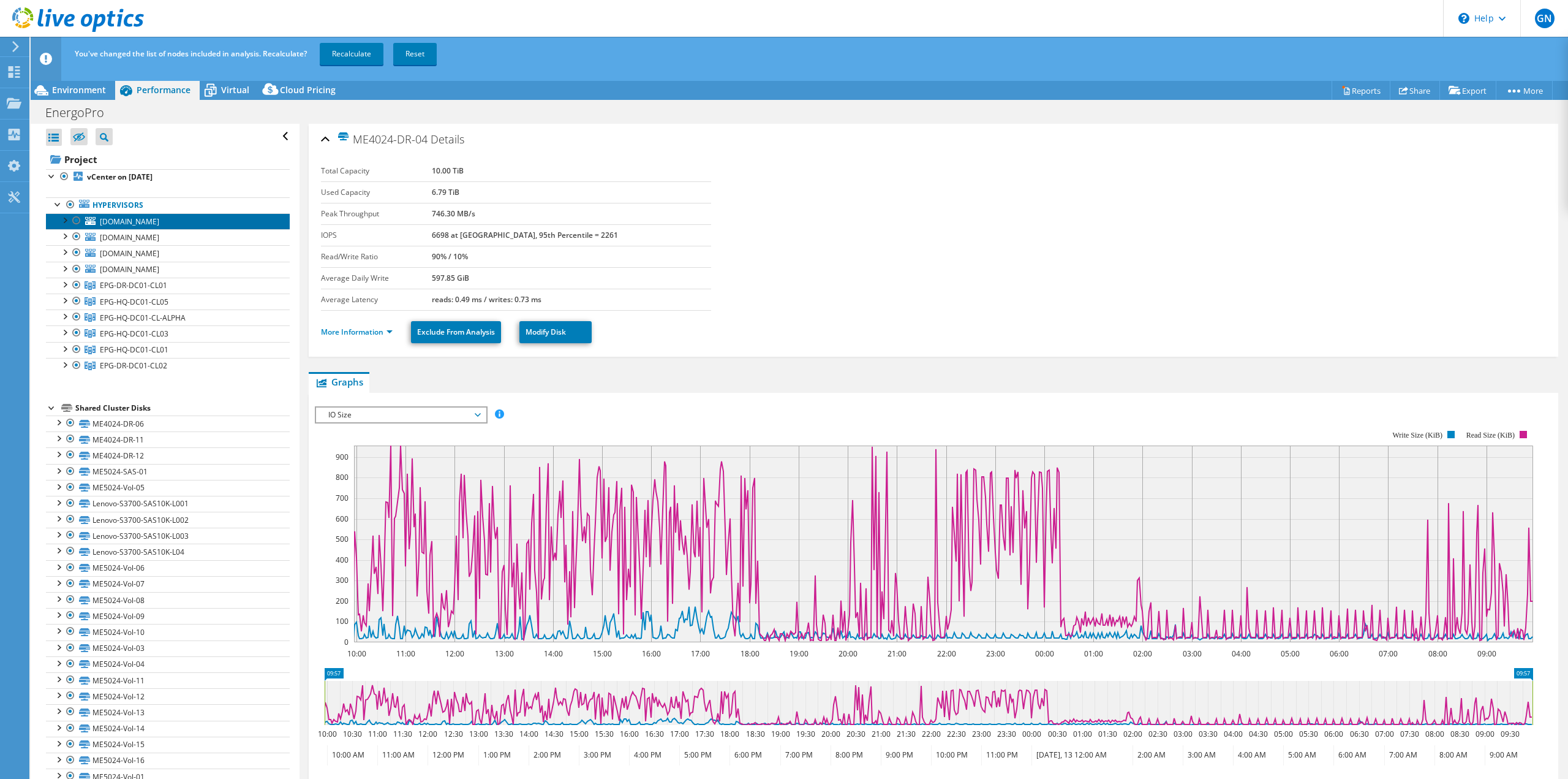
click at [143, 224] on span "[DOMAIN_NAME]" at bounding box center [130, 221] width 59 height 10
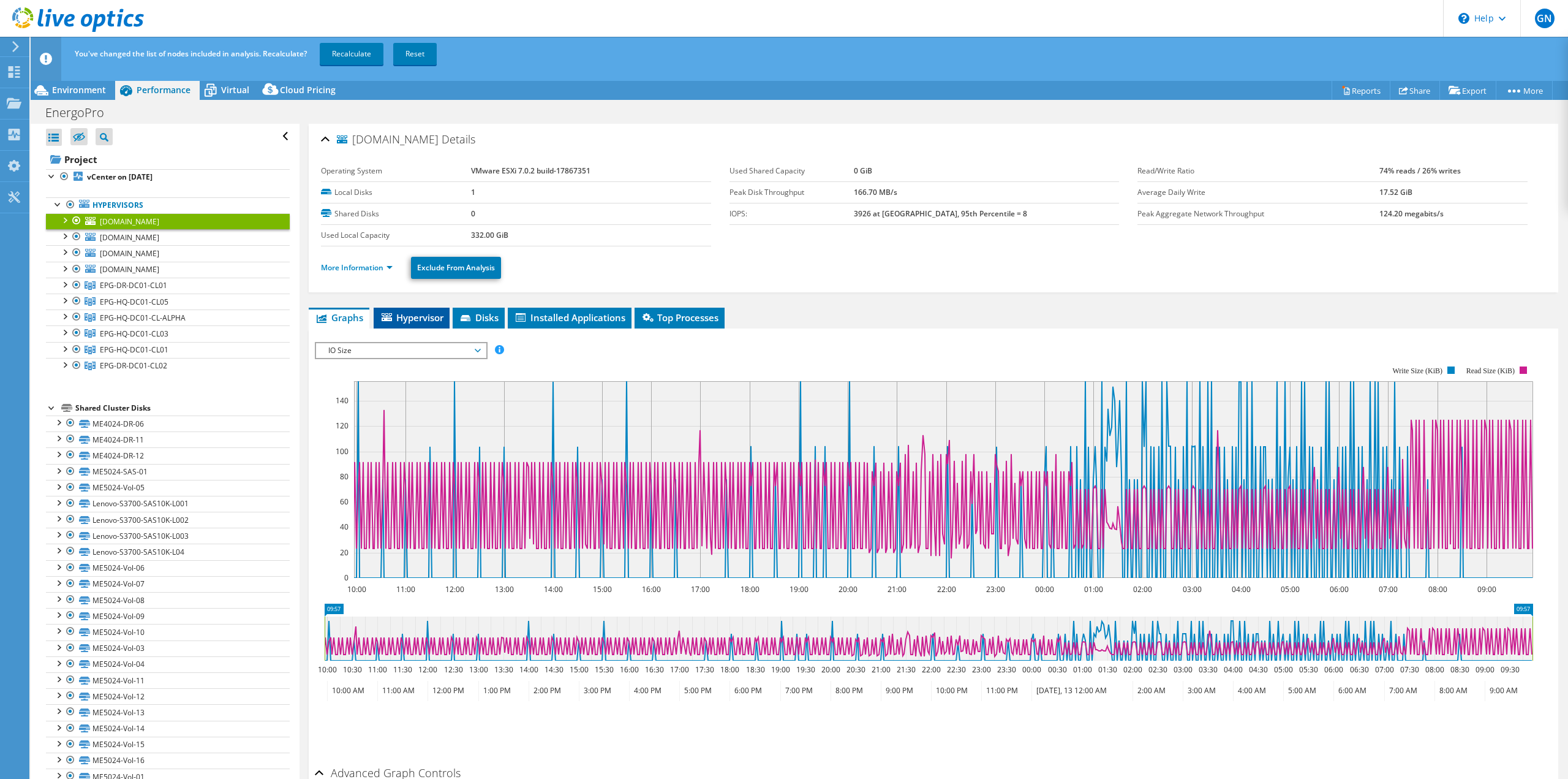
click at [429, 320] on span "Hypervisor" at bounding box center [411, 317] width 64 height 12
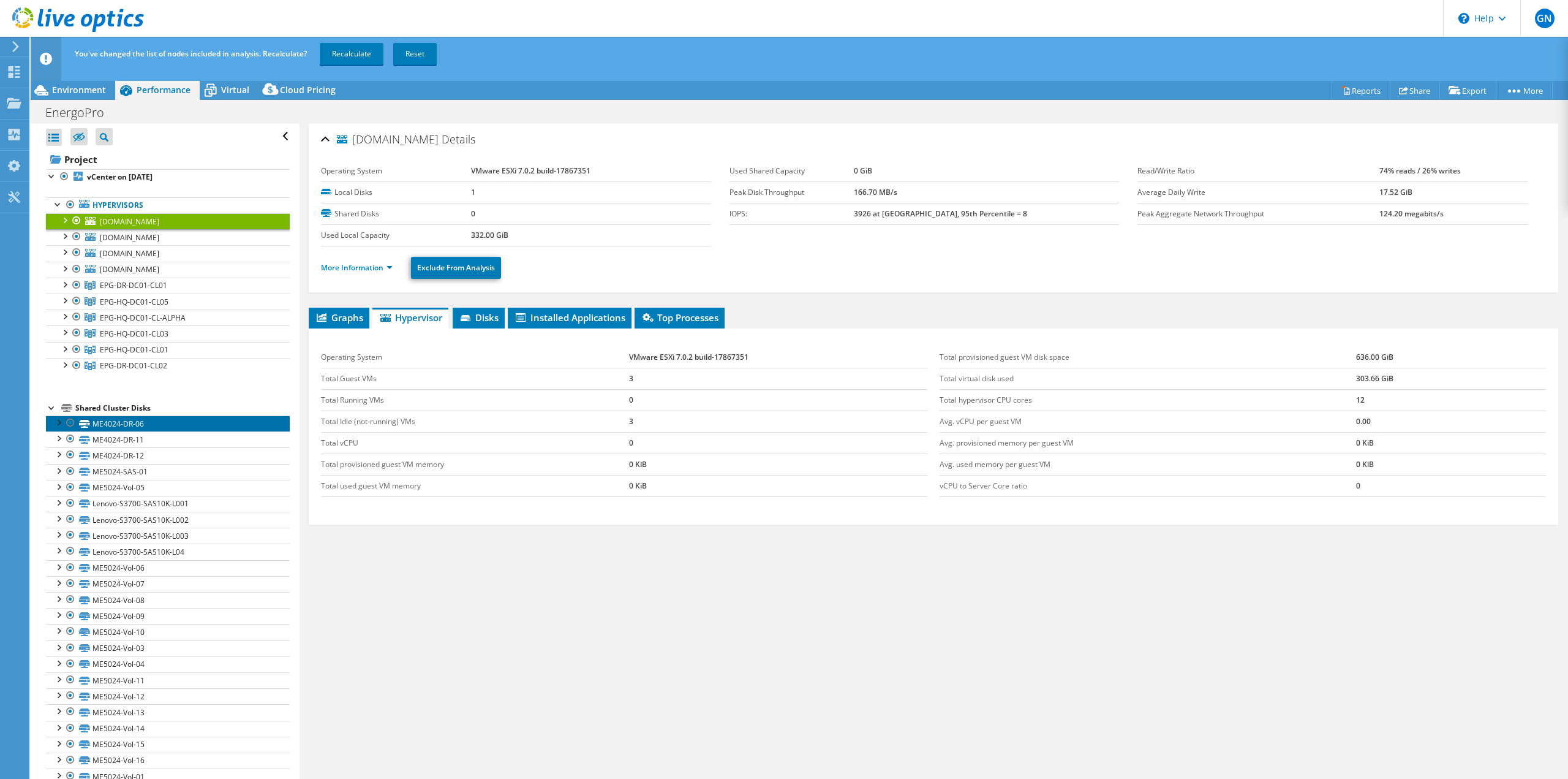
click at [147, 420] on link "ME4024-DR-06" at bounding box center [167, 423] width 244 height 16
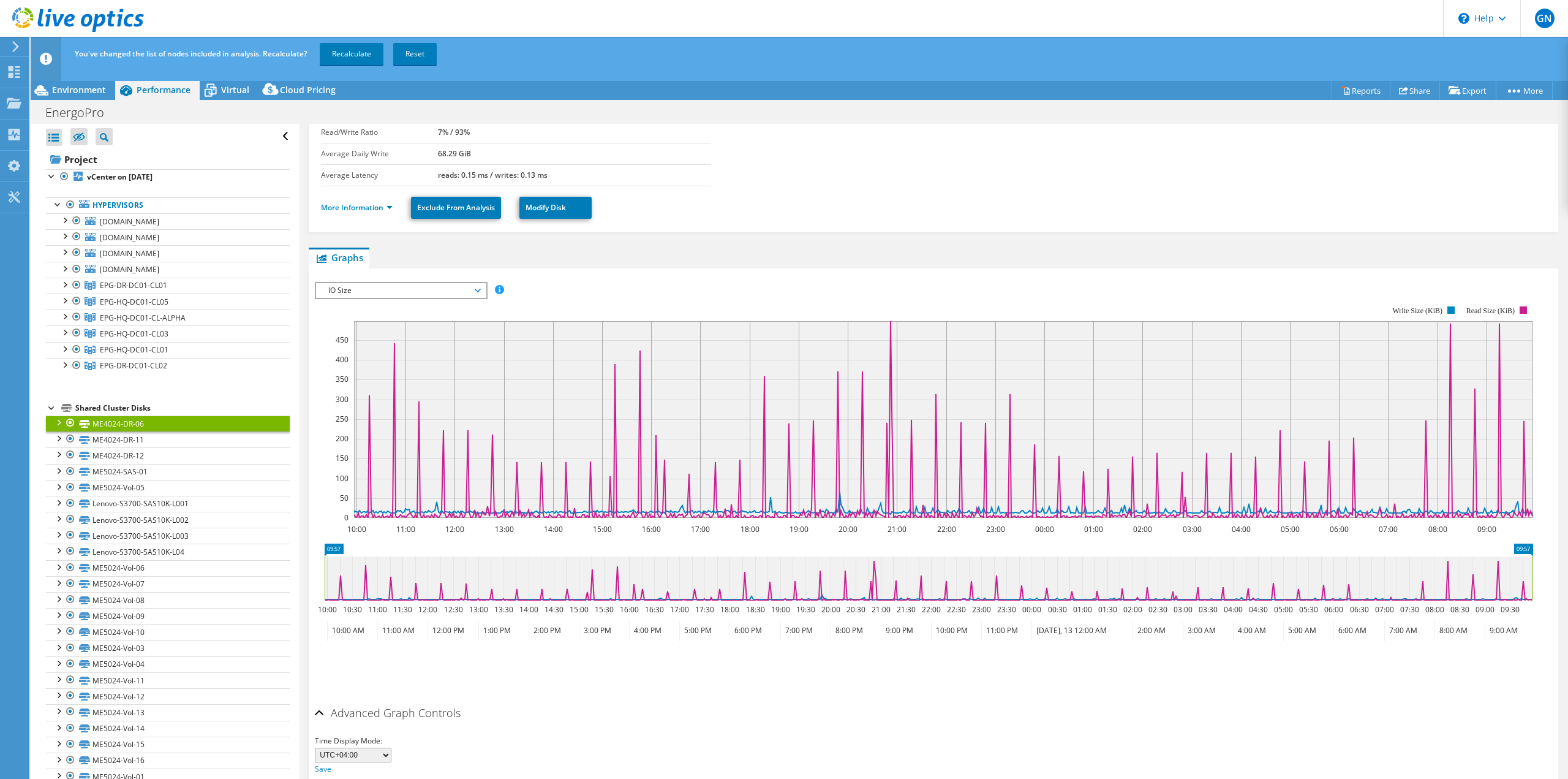
scroll to position [160, 0]
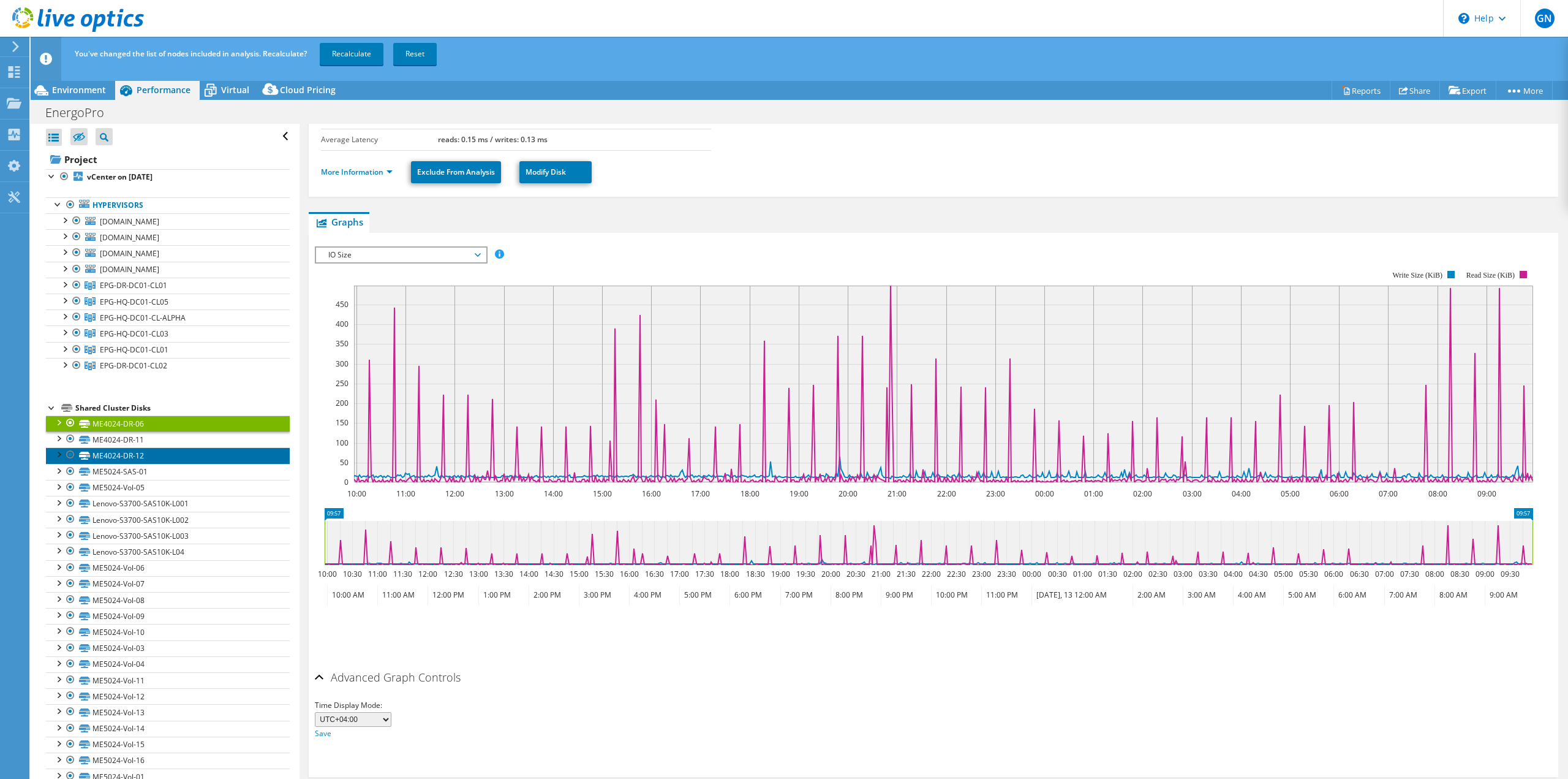
click at [172, 450] on link "ME4024-DR-12" at bounding box center [167, 455] width 244 height 16
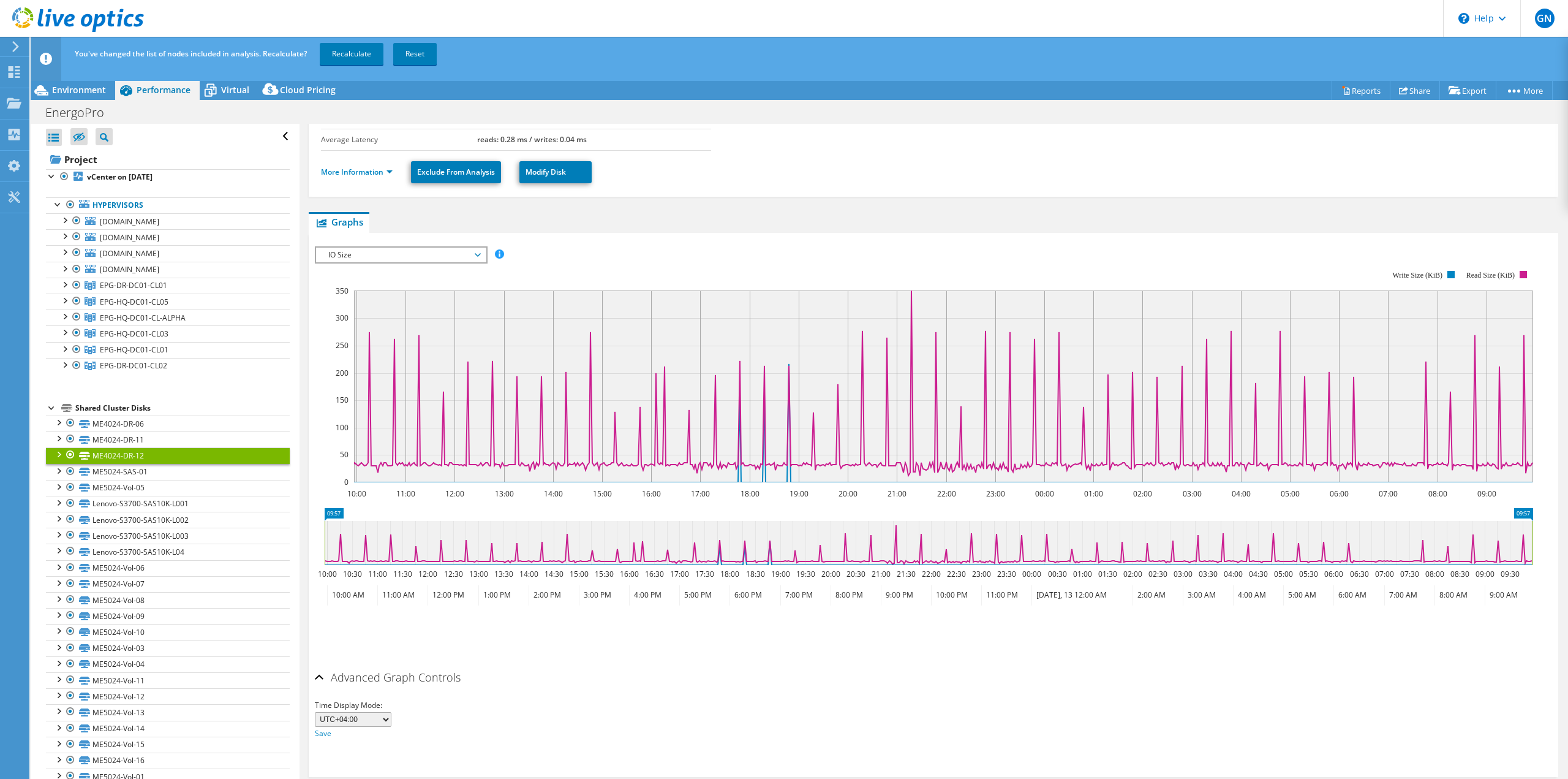
click at [387, 256] on span "IO Size" at bounding box center [401, 255] width 157 height 14
click at [382, 268] on li "IOPS" at bounding box center [401, 270] width 169 height 14
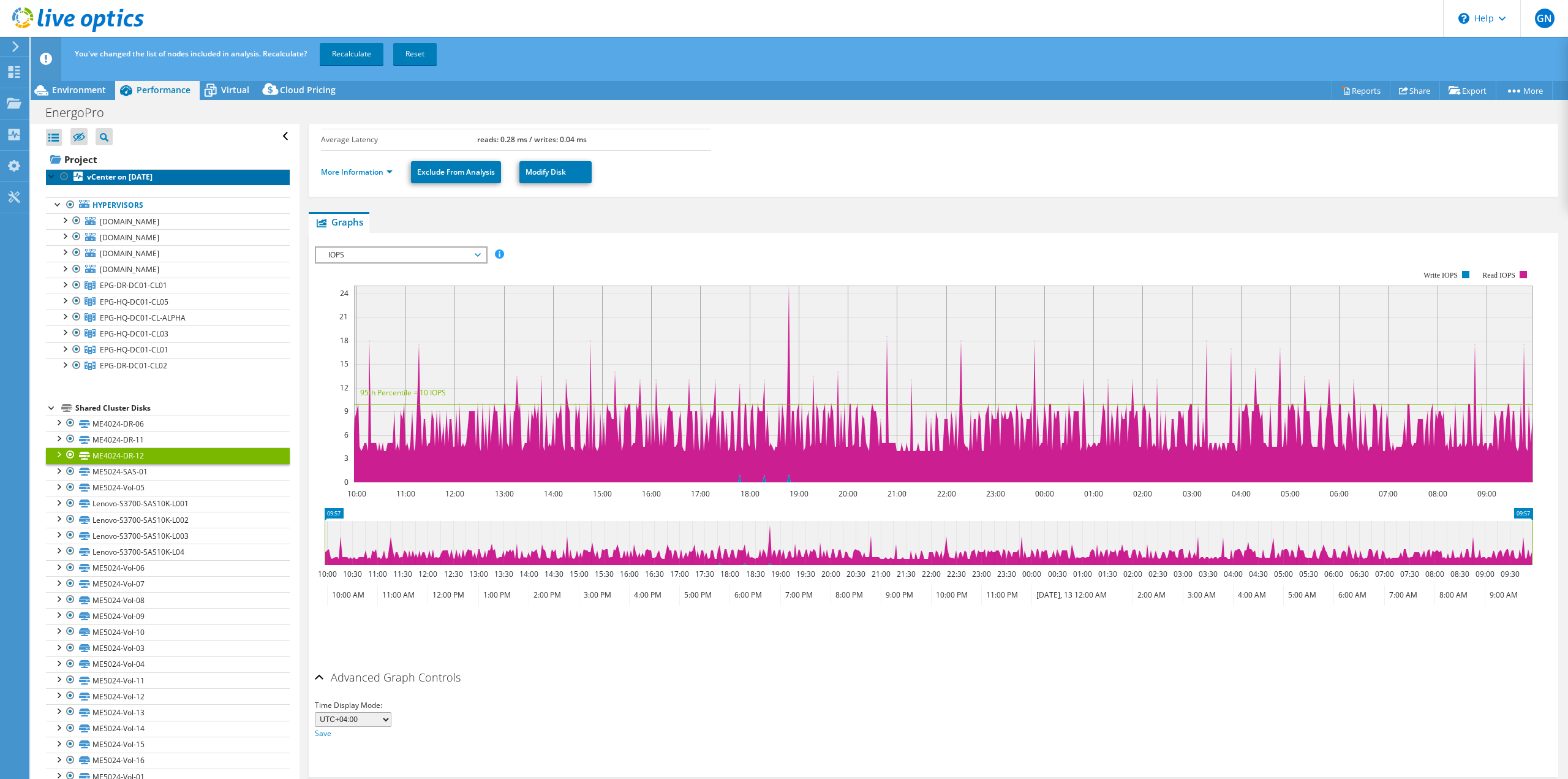
click at [127, 181] on b "vCenter on [DATE]" at bounding box center [120, 177] width 65 height 10
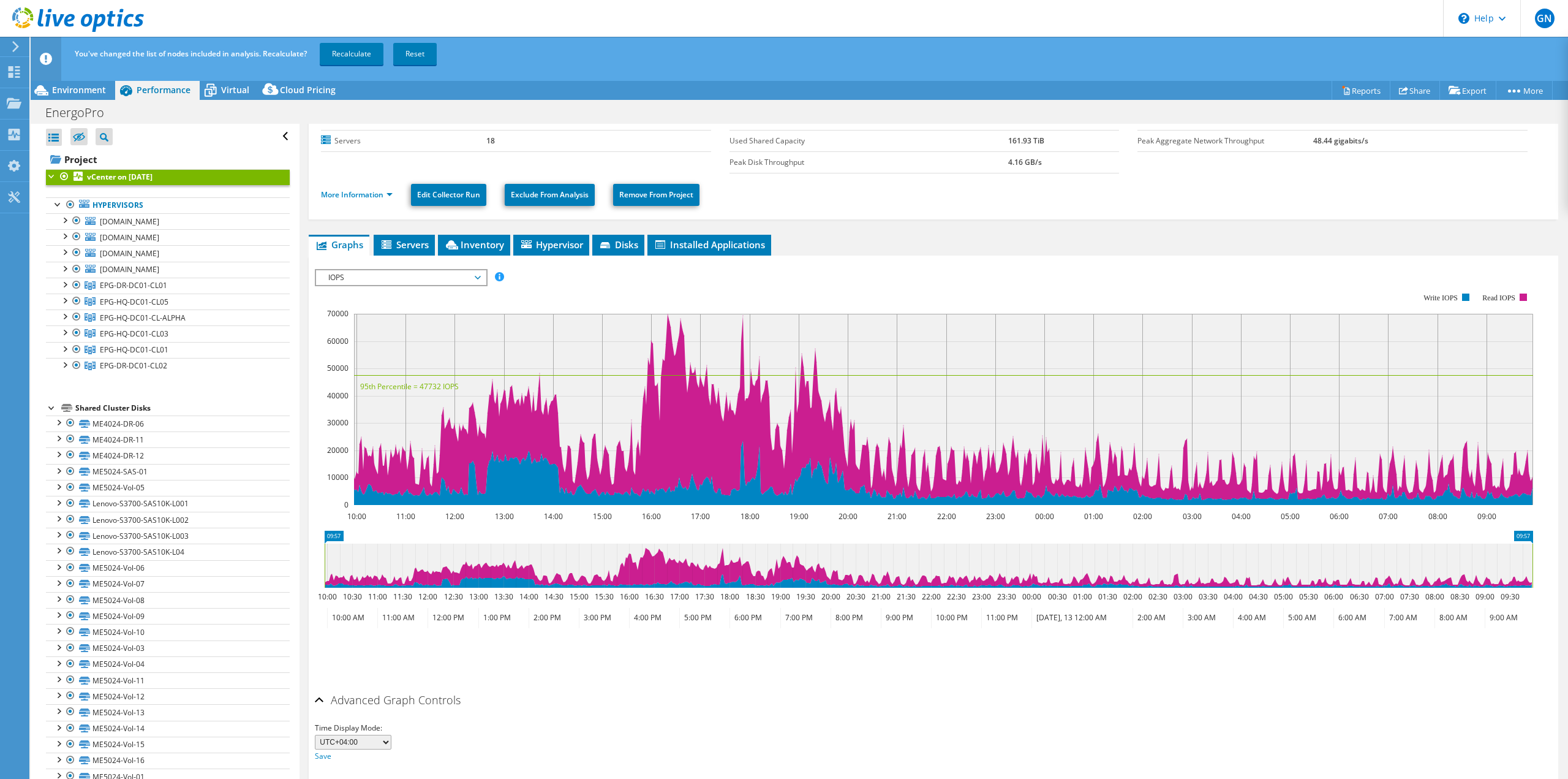
scroll to position [117, 0]
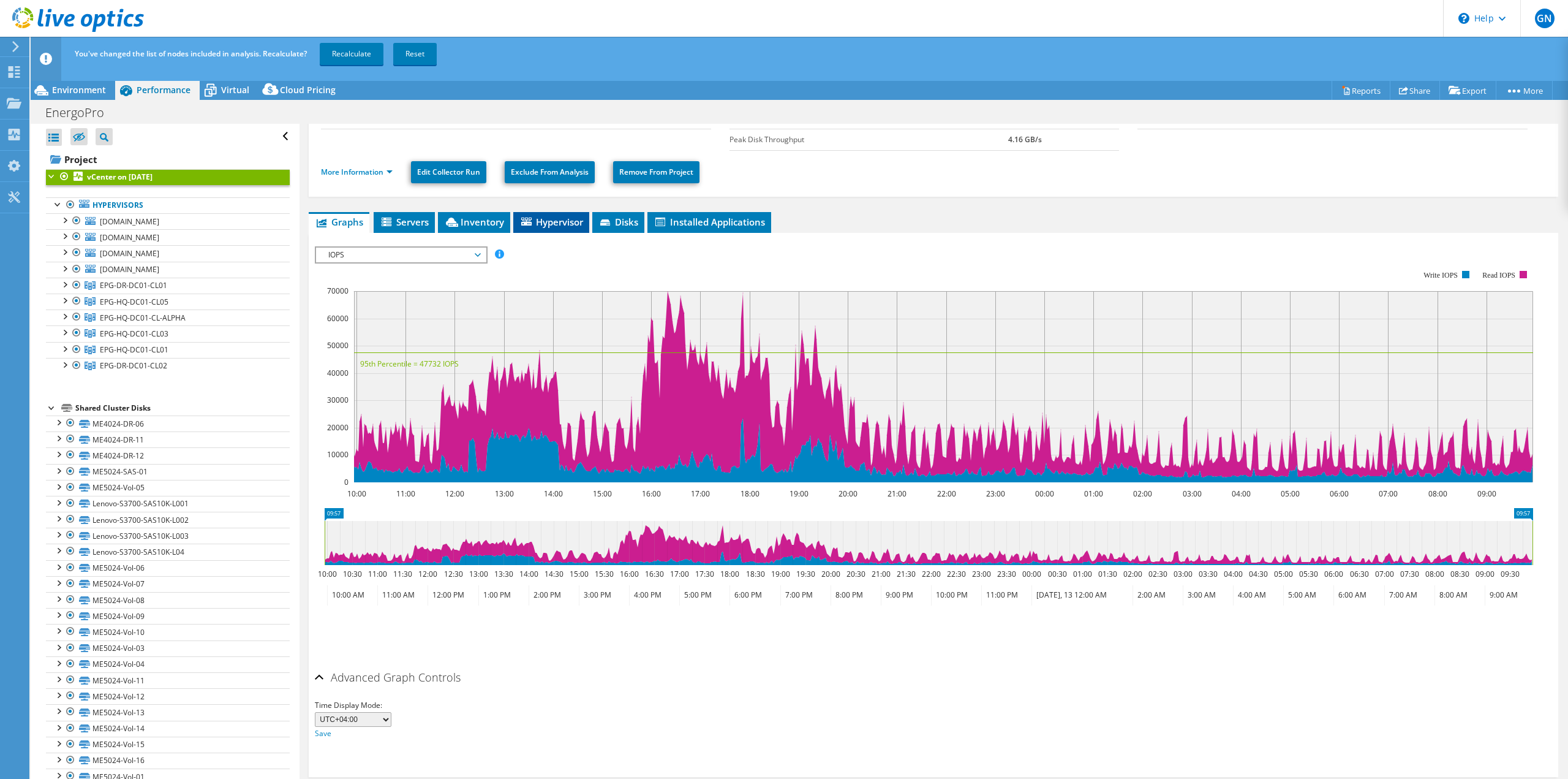
click at [540, 222] on span "Hypervisor" at bounding box center [551, 222] width 64 height 12
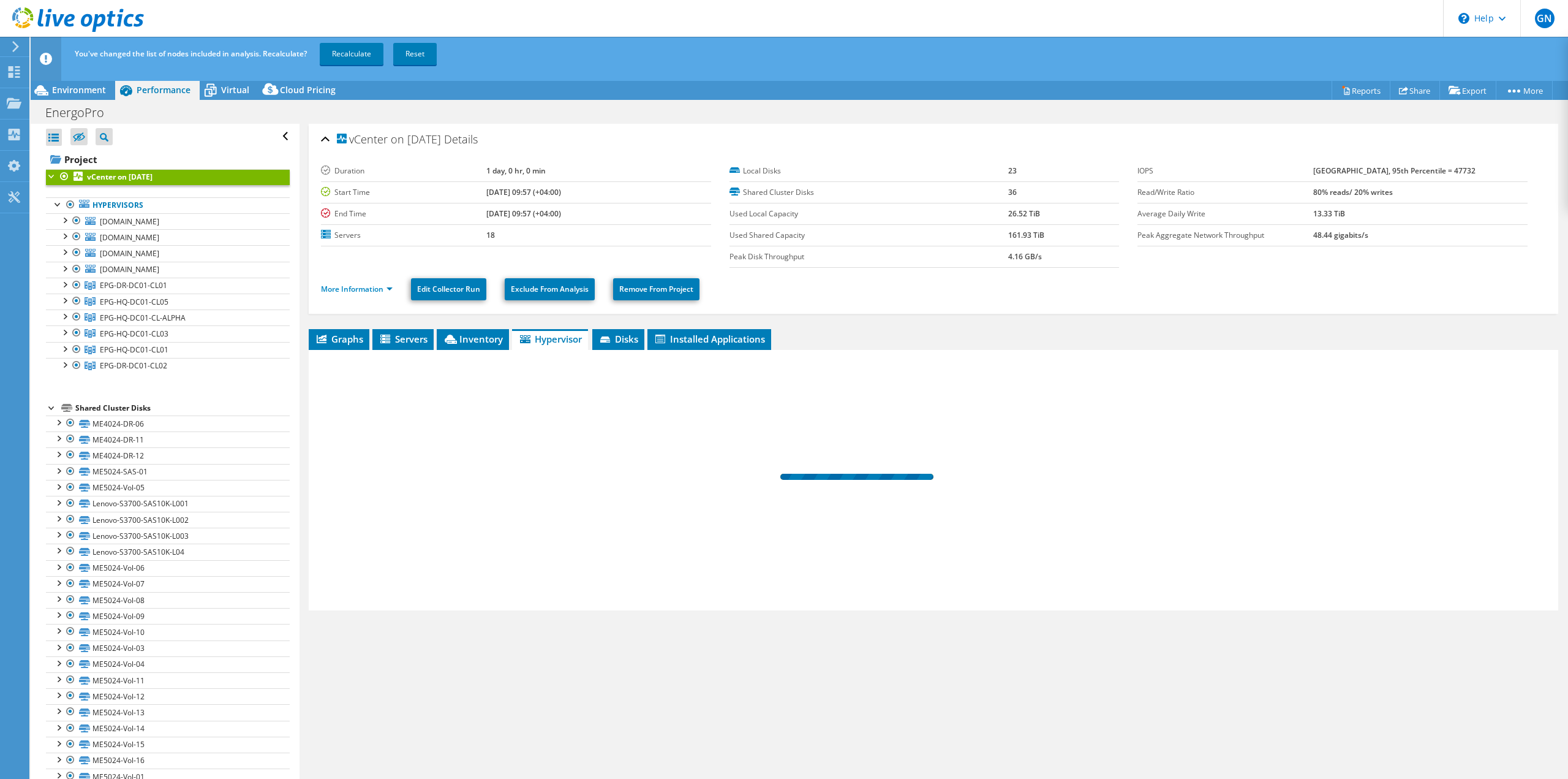
scroll to position [0, 0]
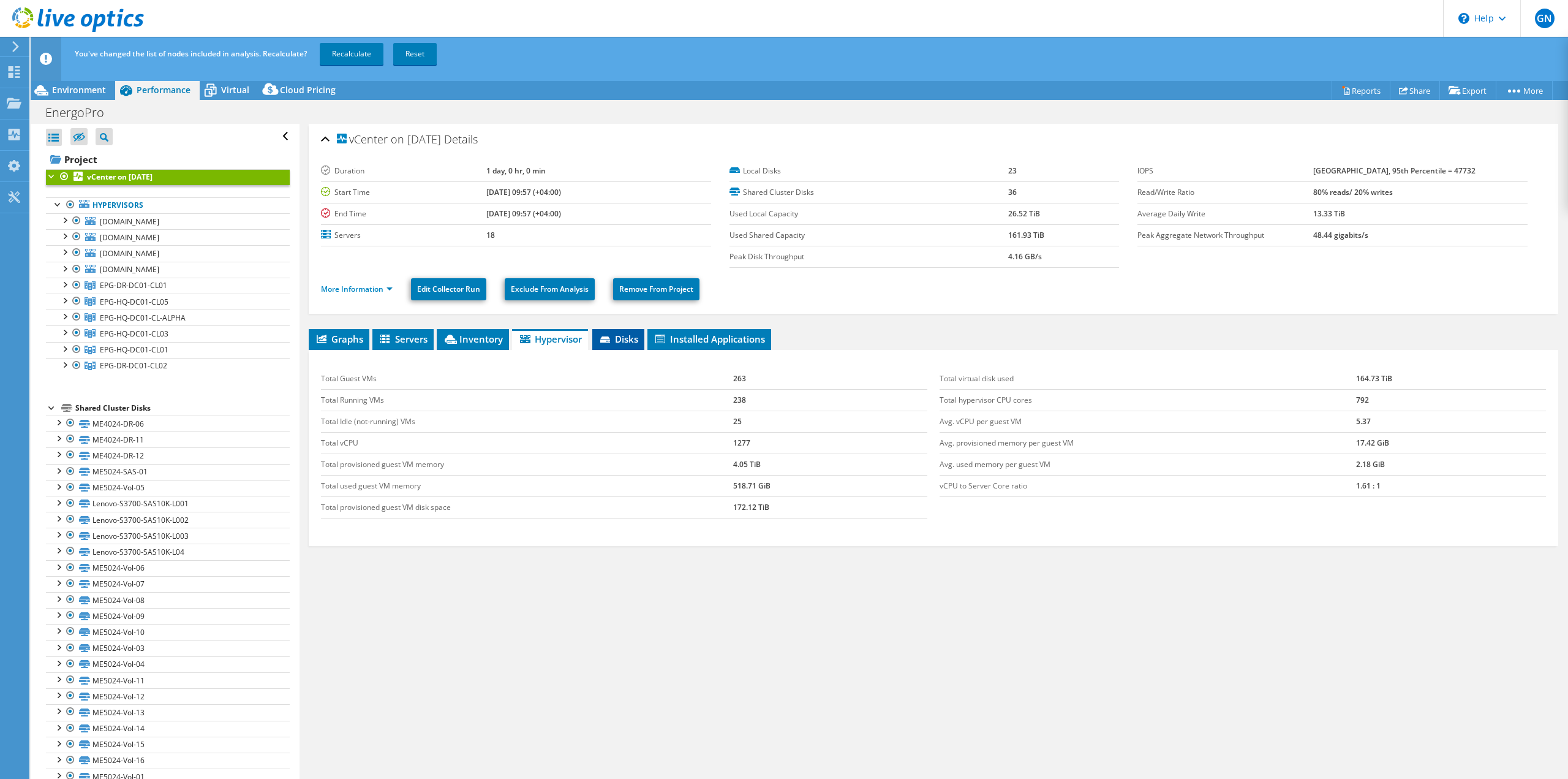
click at [630, 340] on span "Disks" at bounding box center [618, 338] width 40 height 12
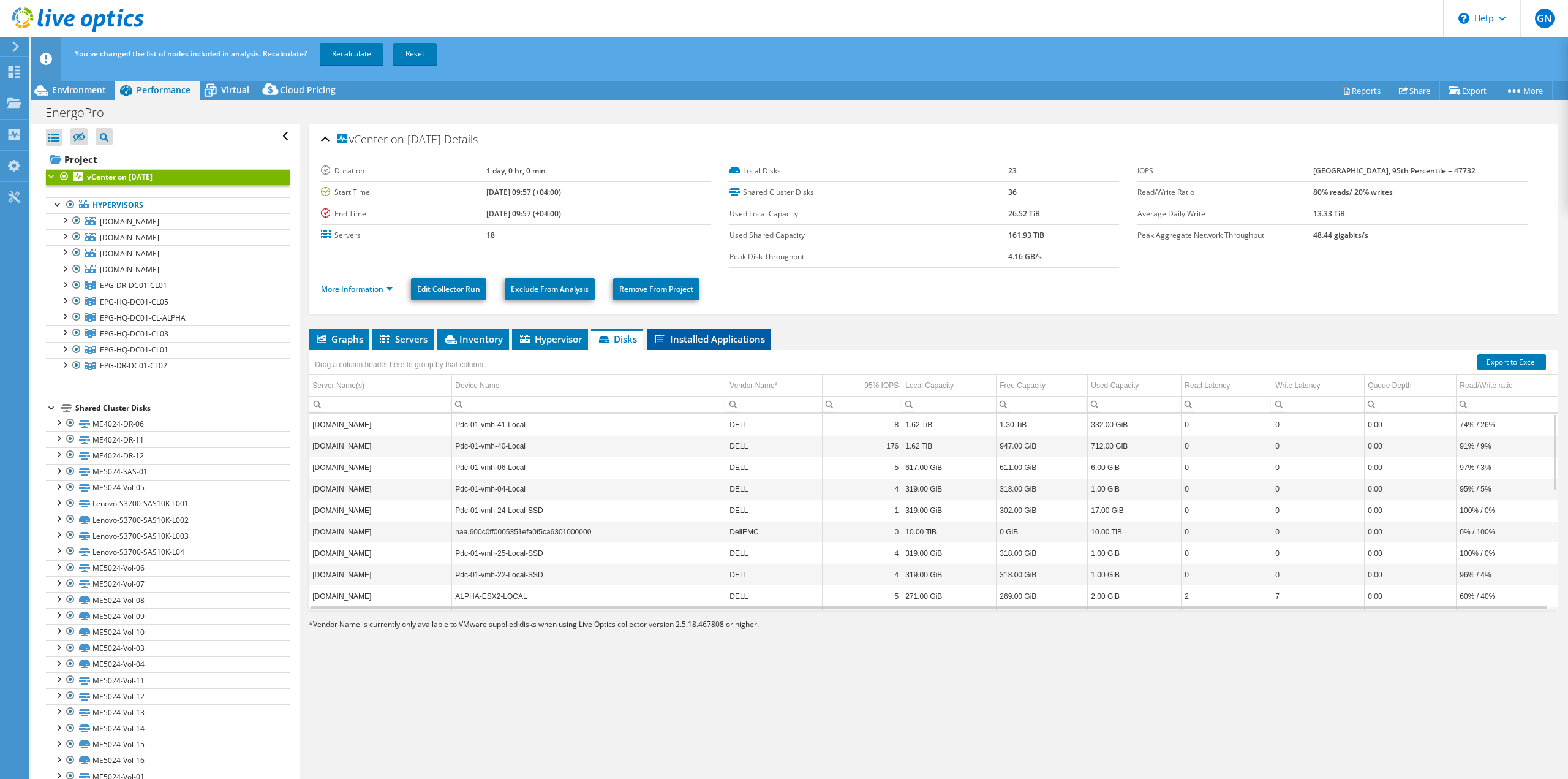
click at [692, 340] on span "Installed Applications" at bounding box center [709, 338] width 112 height 12
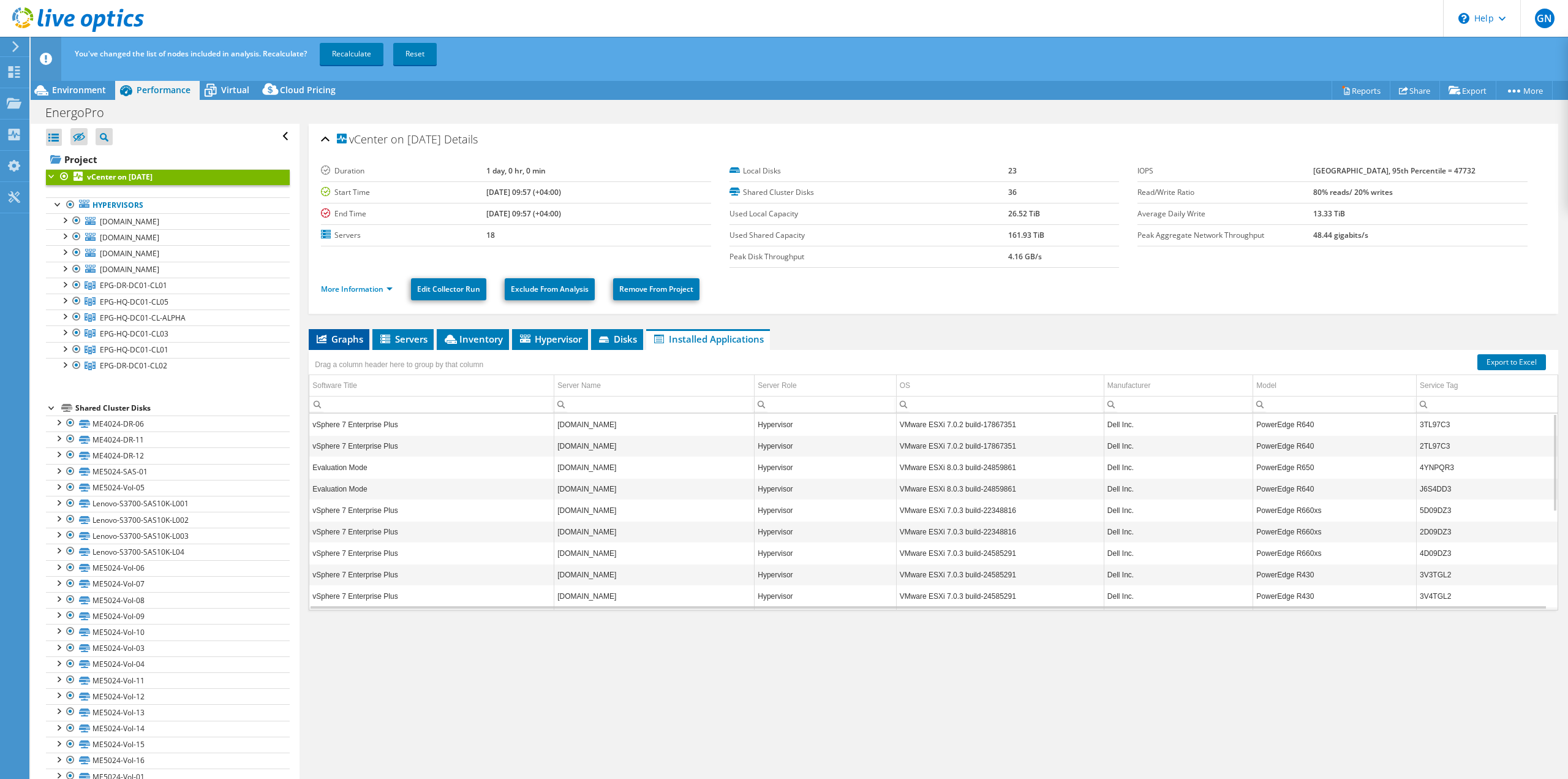
click at [347, 336] on span "Graphs" at bounding box center [339, 338] width 49 height 12
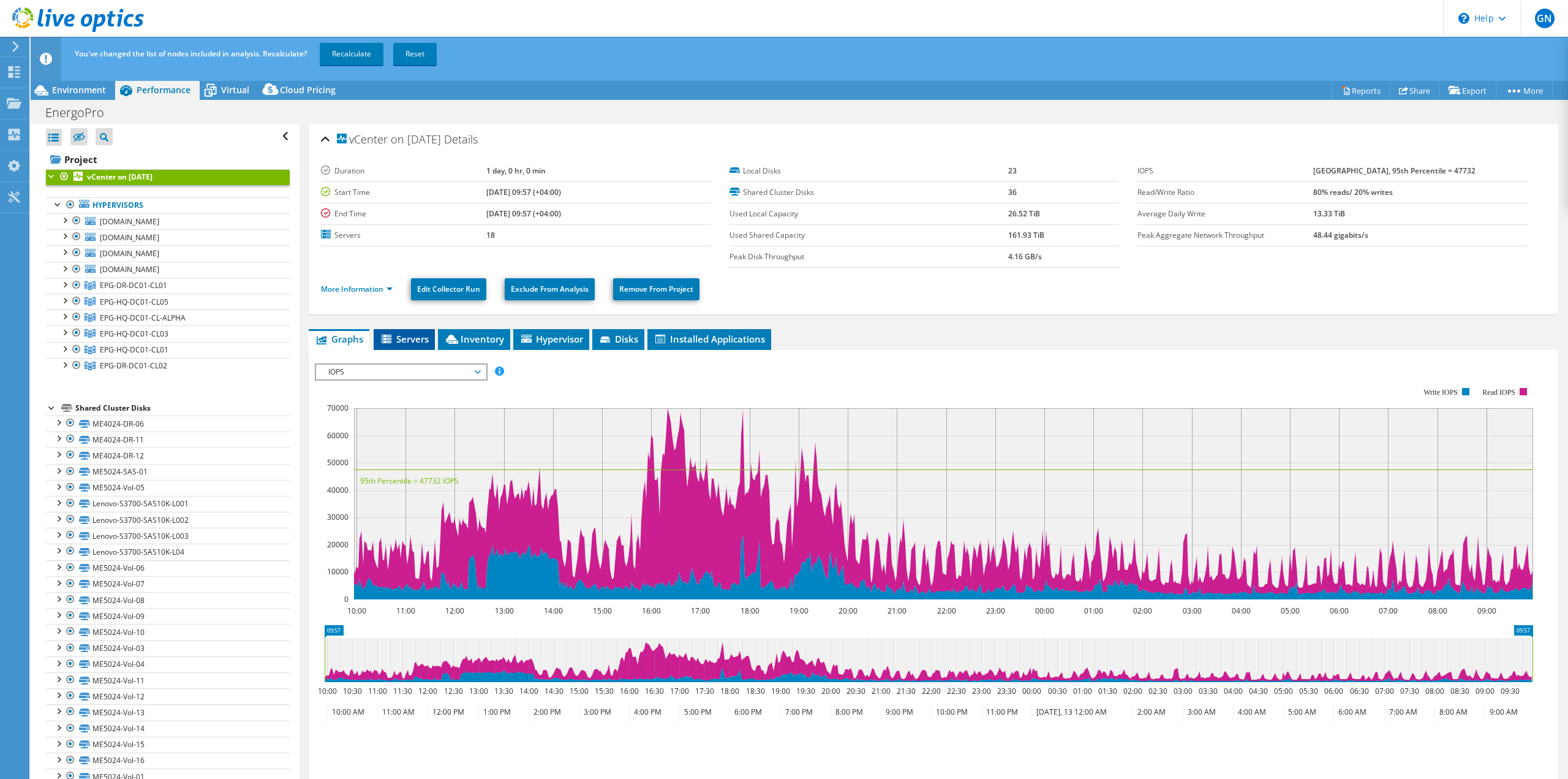
click at [413, 336] on span "Servers" at bounding box center [404, 338] width 49 height 12
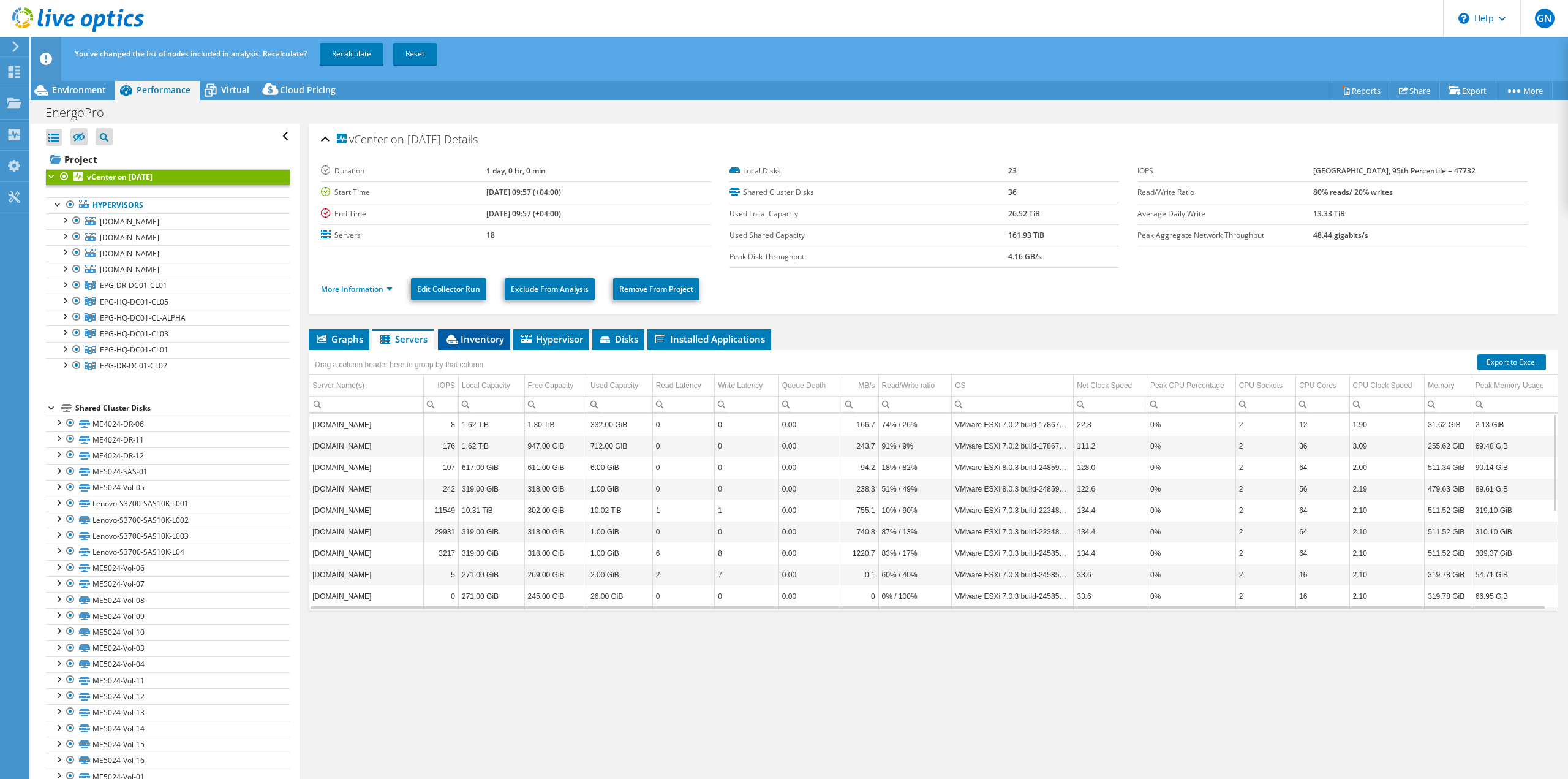
click at [443, 338] on li "Inventory" at bounding box center [474, 339] width 72 height 21
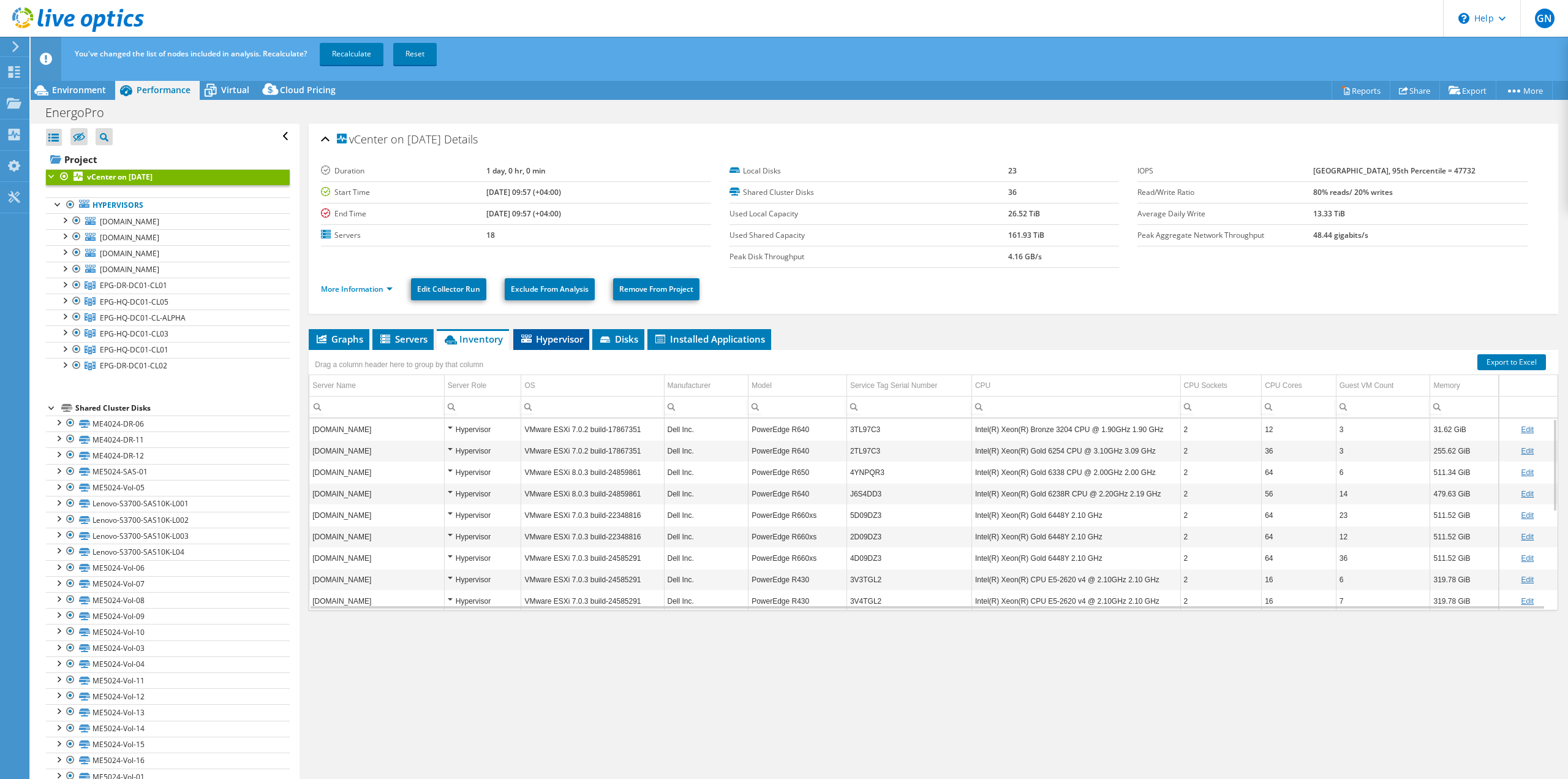
click at [546, 343] on span "Hypervisor" at bounding box center [551, 338] width 64 height 12
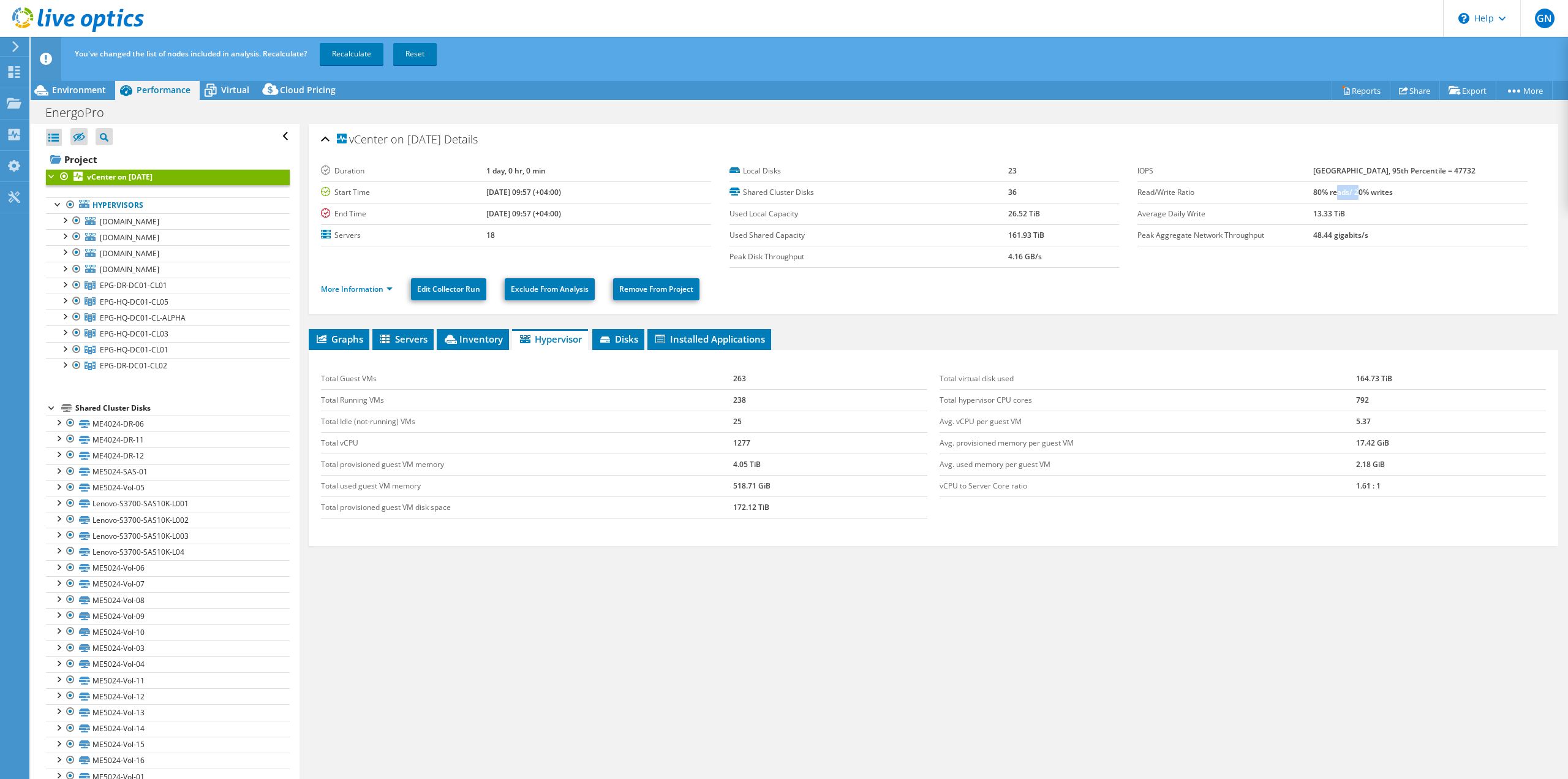
drag, startPoint x: 1345, startPoint y: 191, endPoint x: 1367, endPoint y: 190, distance: 22.0
click at [1367, 190] on b "80% reads/ 20% writes" at bounding box center [1353, 192] width 80 height 10
click at [353, 291] on link "More Information" at bounding box center [356, 289] width 72 height 10
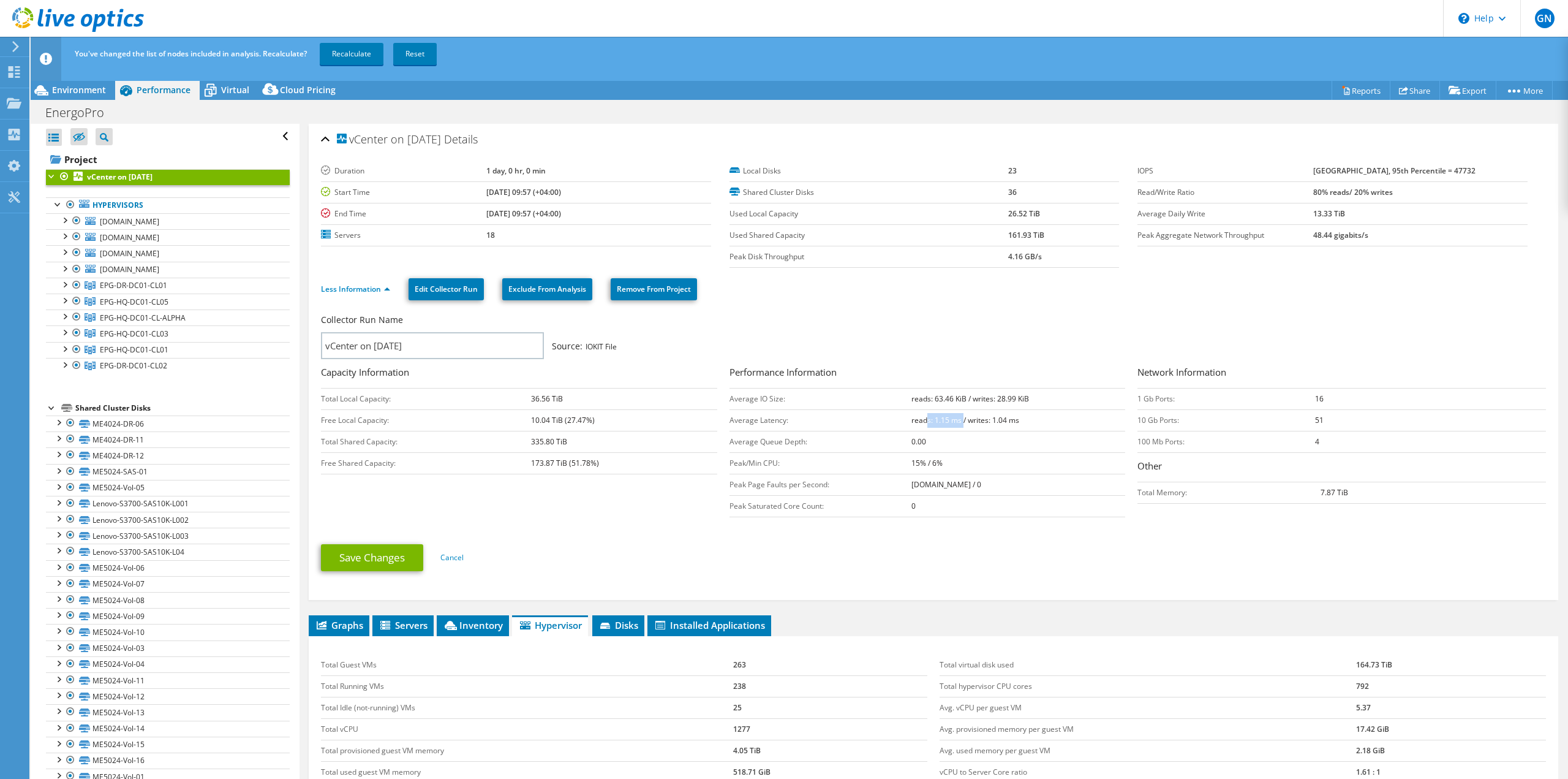
drag, startPoint x: 928, startPoint y: 425, endPoint x: 957, endPoint y: 423, distance: 29.1
click at [957, 423] on td "reads: 1.15 ms / writes: 1.04 ms" at bounding box center [1018, 420] width 214 height 22
drag, startPoint x: 926, startPoint y: 404, endPoint x: 954, endPoint y: 399, distance: 28.4
click at [954, 399] on td "reads: 63.46 KiB / writes: 28.99 KiB" at bounding box center [1018, 399] width 214 height 22
click at [954, 399] on b "reads: 63.46 KiB / writes: 28.99 KiB" at bounding box center [970, 399] width 117 height 10
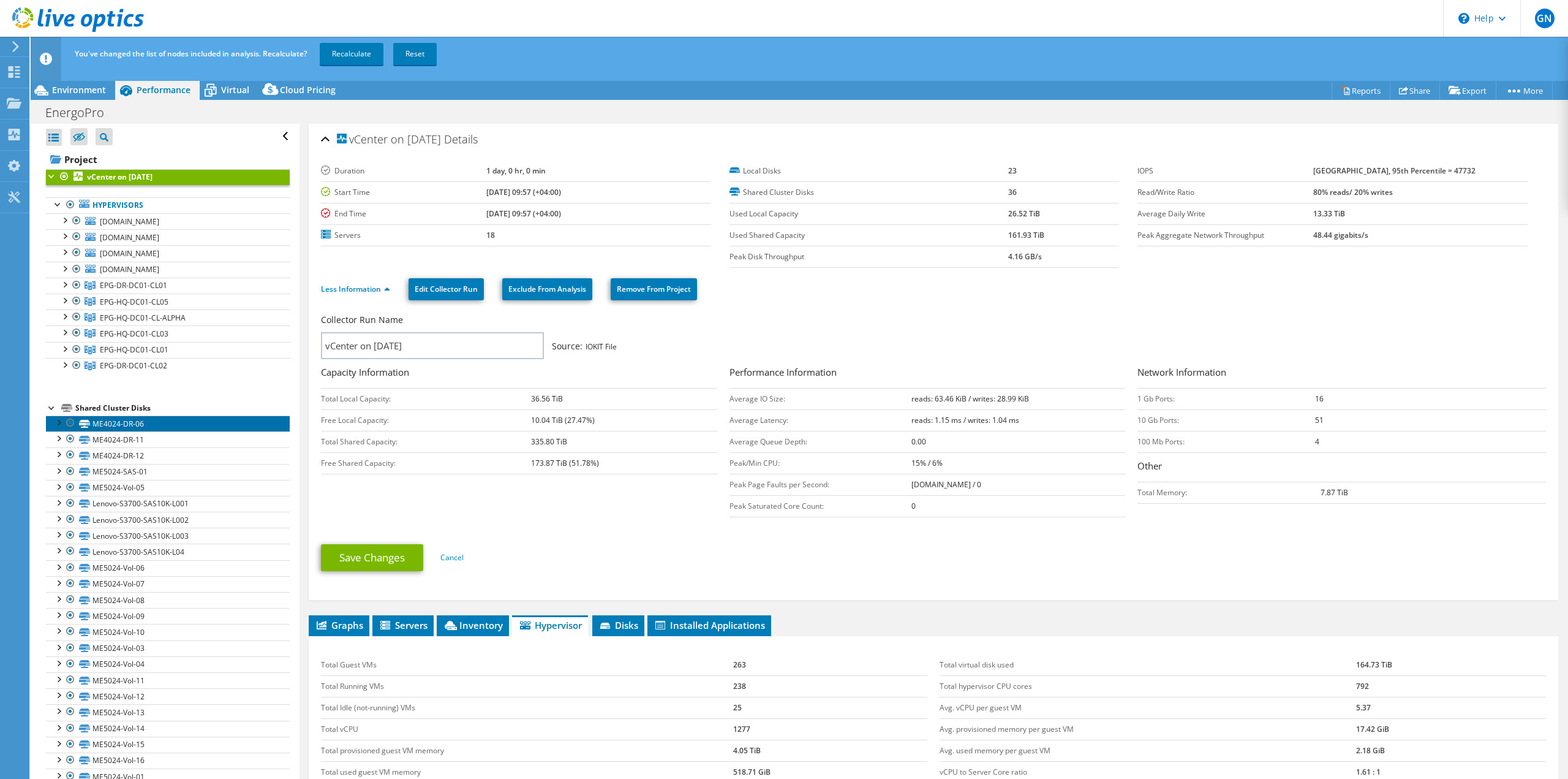
click at [116, 427] on link "ME4024-DR-06" at bounding box center [167, 423] width 244 height 16
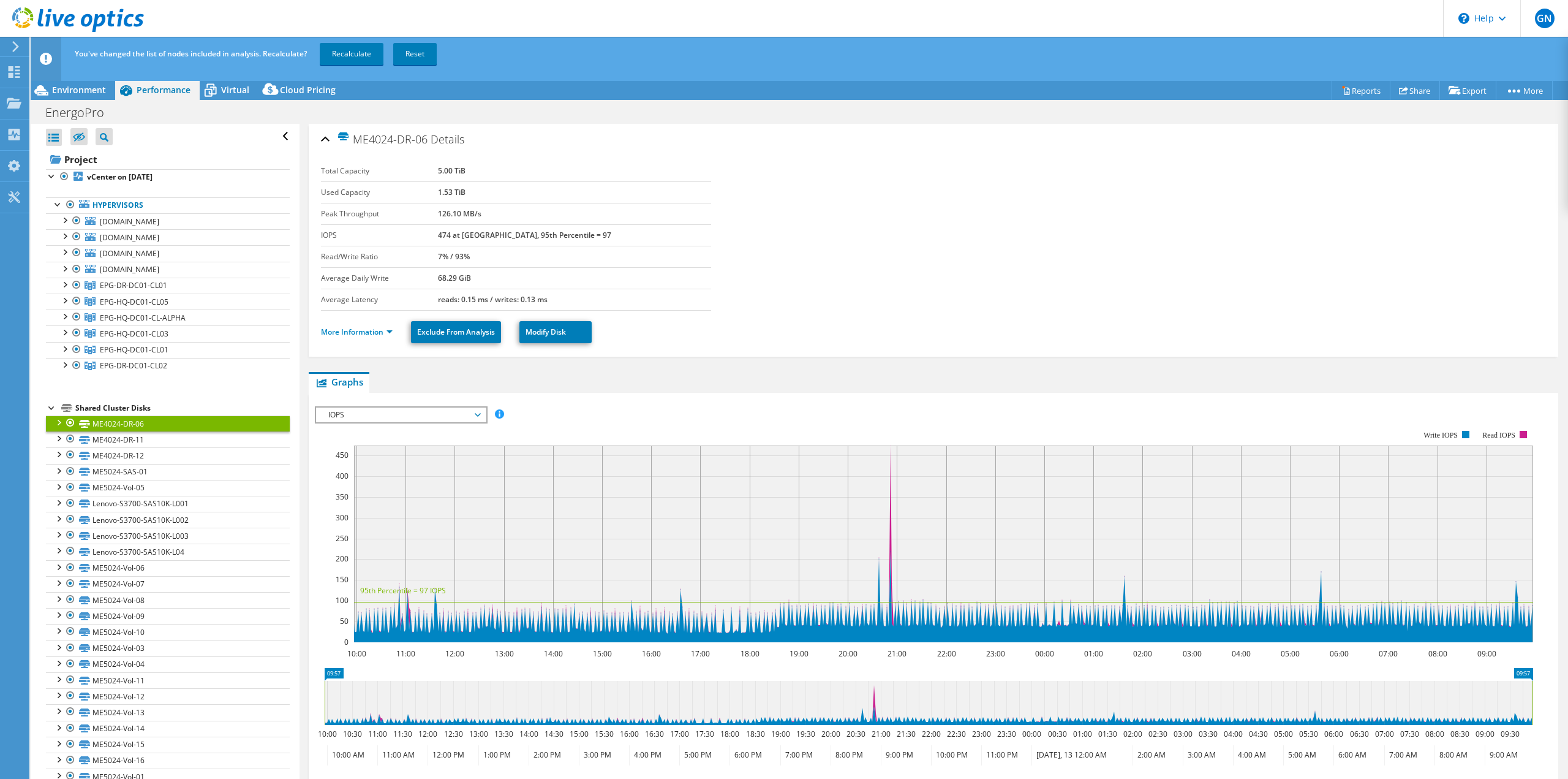
click at [363, 338] on li "More Information" at bounding box center [360, 332] width 79 height 14
click at [368, 331] on link "More Information" at bounding box center [356, 332] width 72 height 10
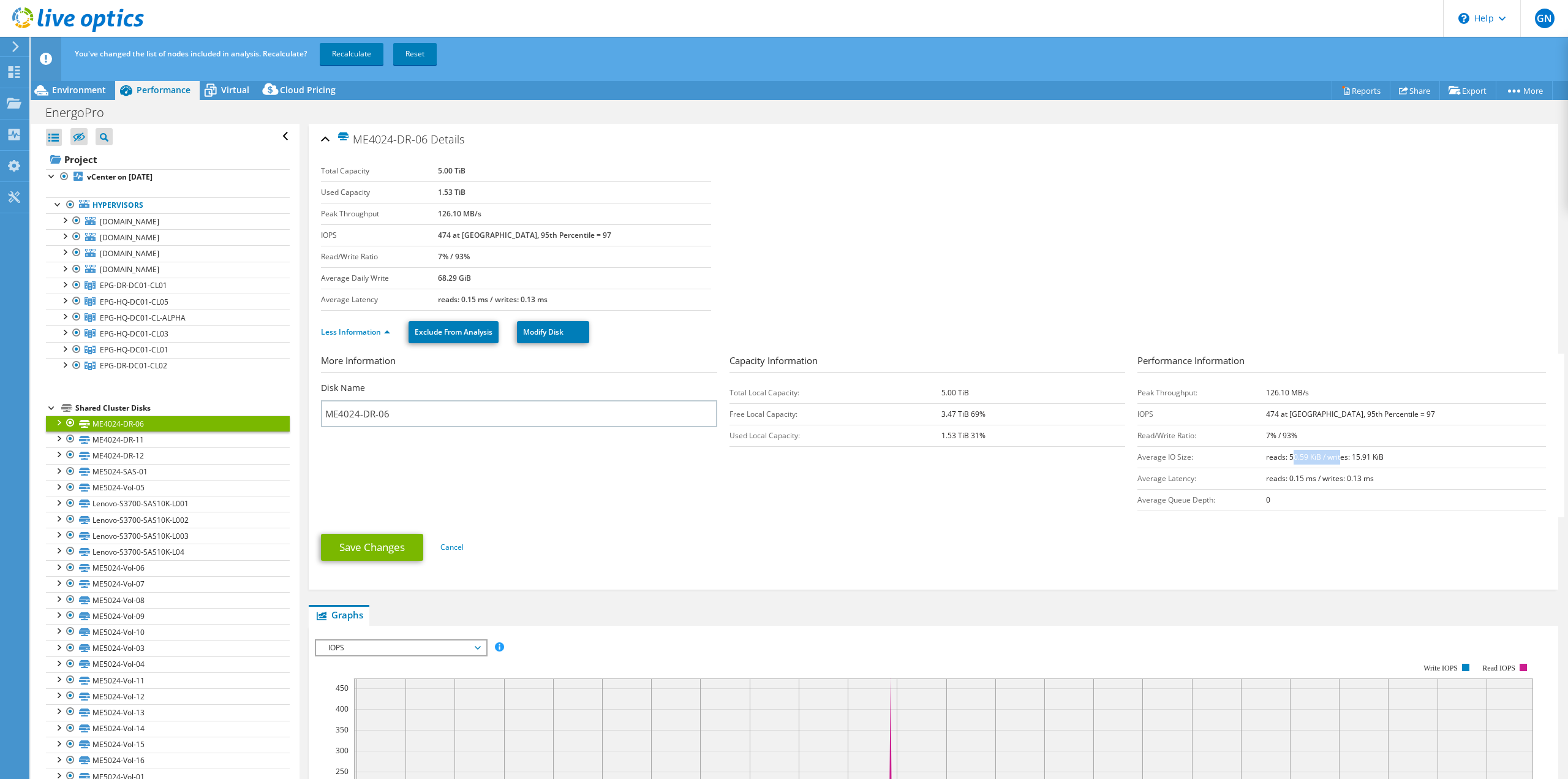
click at [1367, 454] on b "reads: 50.59 KiB / writes: 15.91 KiB" at bounding box center [1325, 457] width 117 height 10
drag, startPoint x: 1339, startPoint y: 471, endPoint x: 1375, endPoint y: 472, distance: 36.0
click at [1375, 472] on td "reads: 0.15 ms / writes: 0.13 ms" at bounding box center [1406, 478] width 280 height 22
click at [1374, 473] on b "reads: 0.15 ms / writes: 0.13 ms" at bounding box center [1320, 478] width 108 height 10
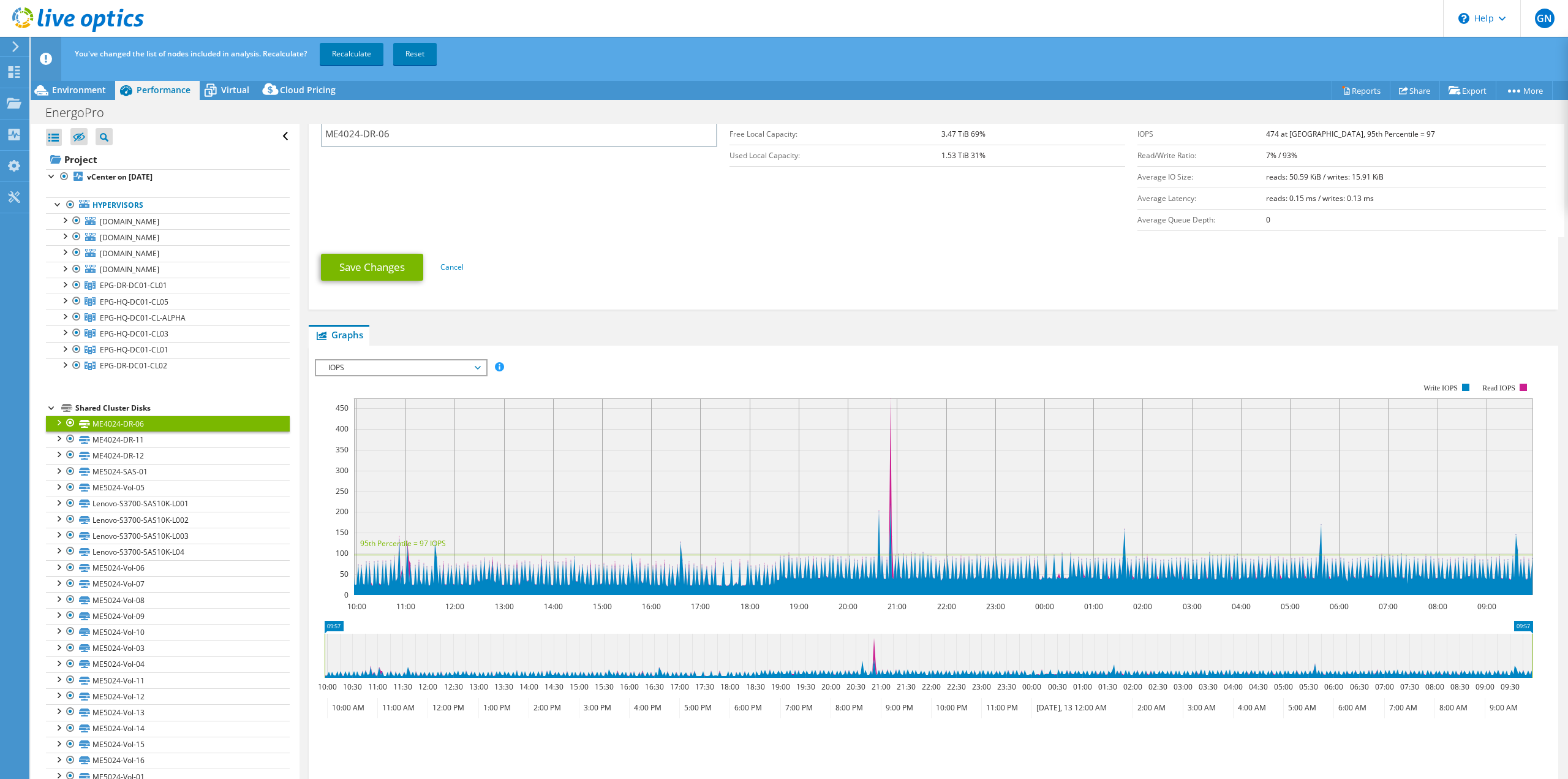
scroll to position [307, 0]
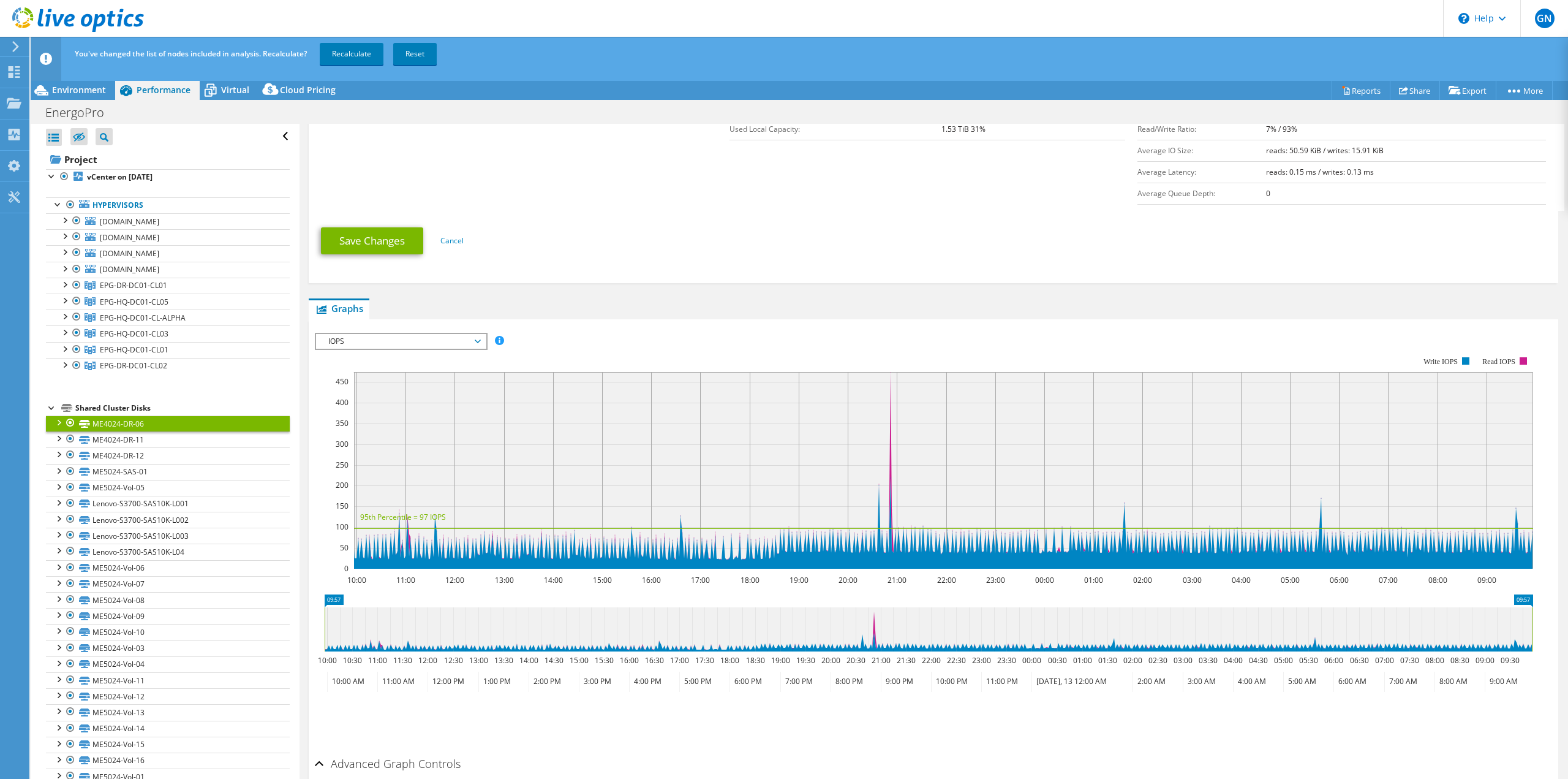
click at [423, 343] on span "IOPS" at bounding box center [401, 341] width 157 height 14
click at [403, 386] on li "IO Size" at bounding box center [401, 386] width 169 height 14
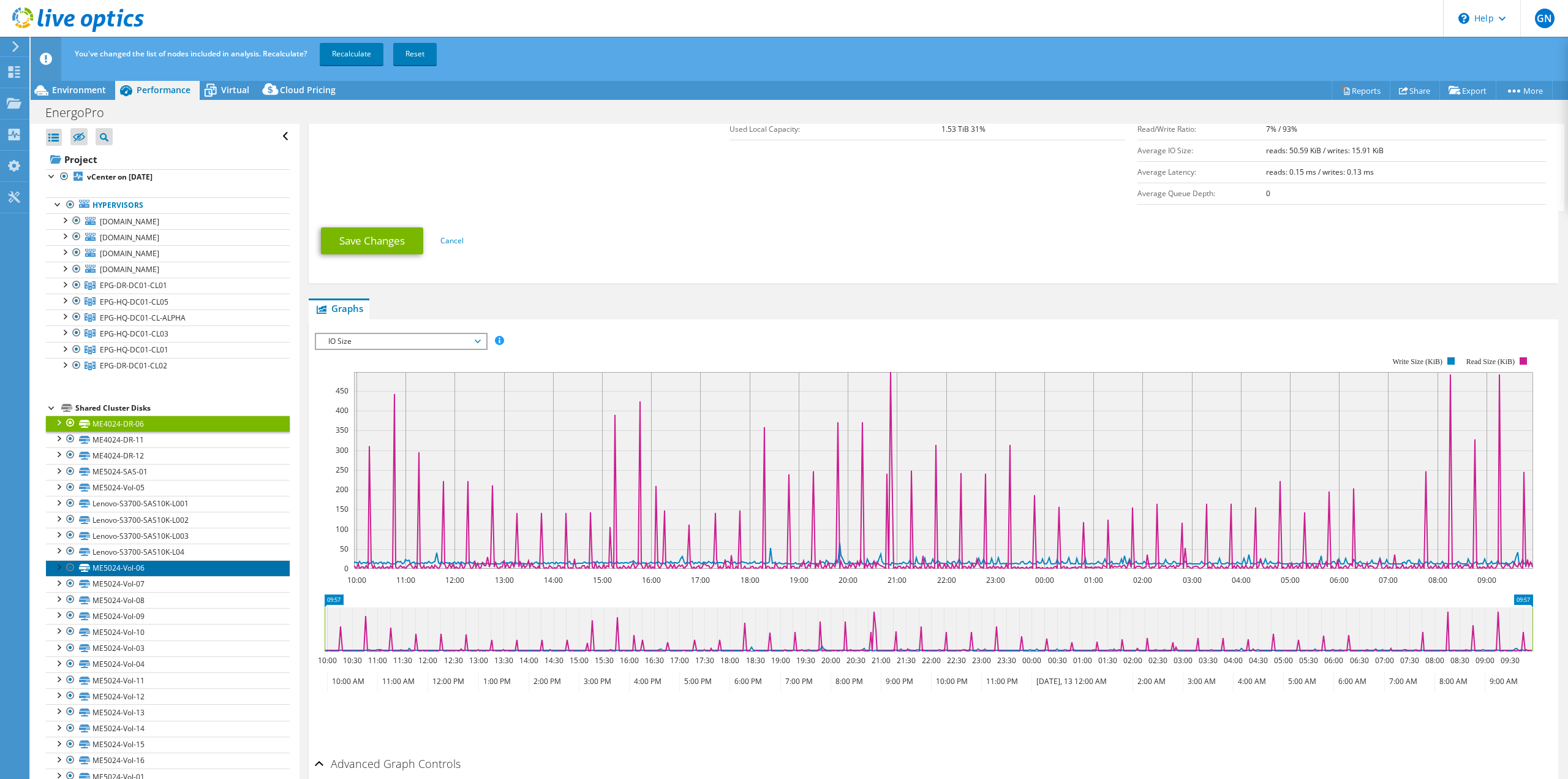
click at [130, 567] on link "ME5024-Vol-06" at bounding box center [167, 568] width 244 height 16
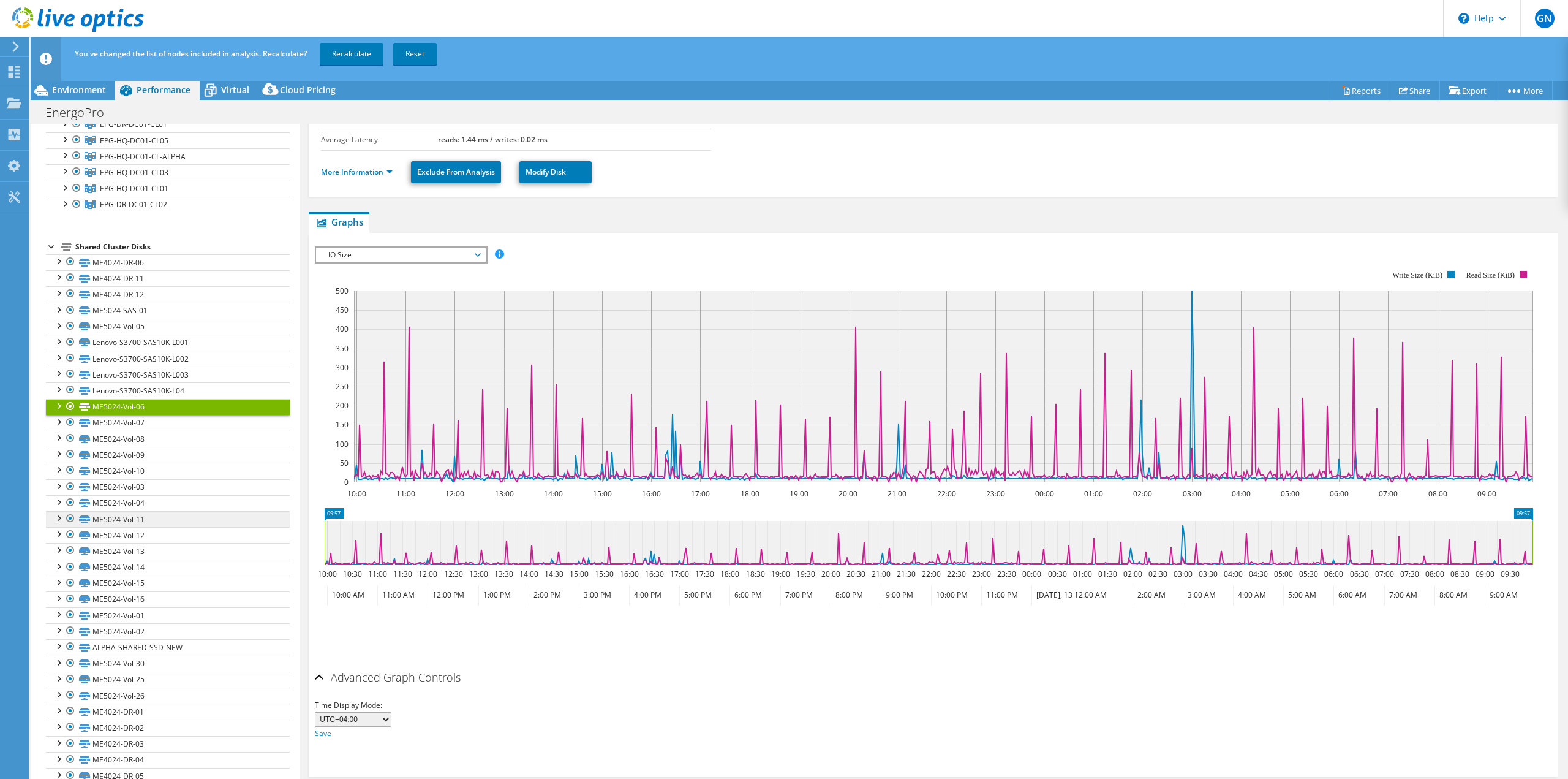
scroll to position [184, 0]
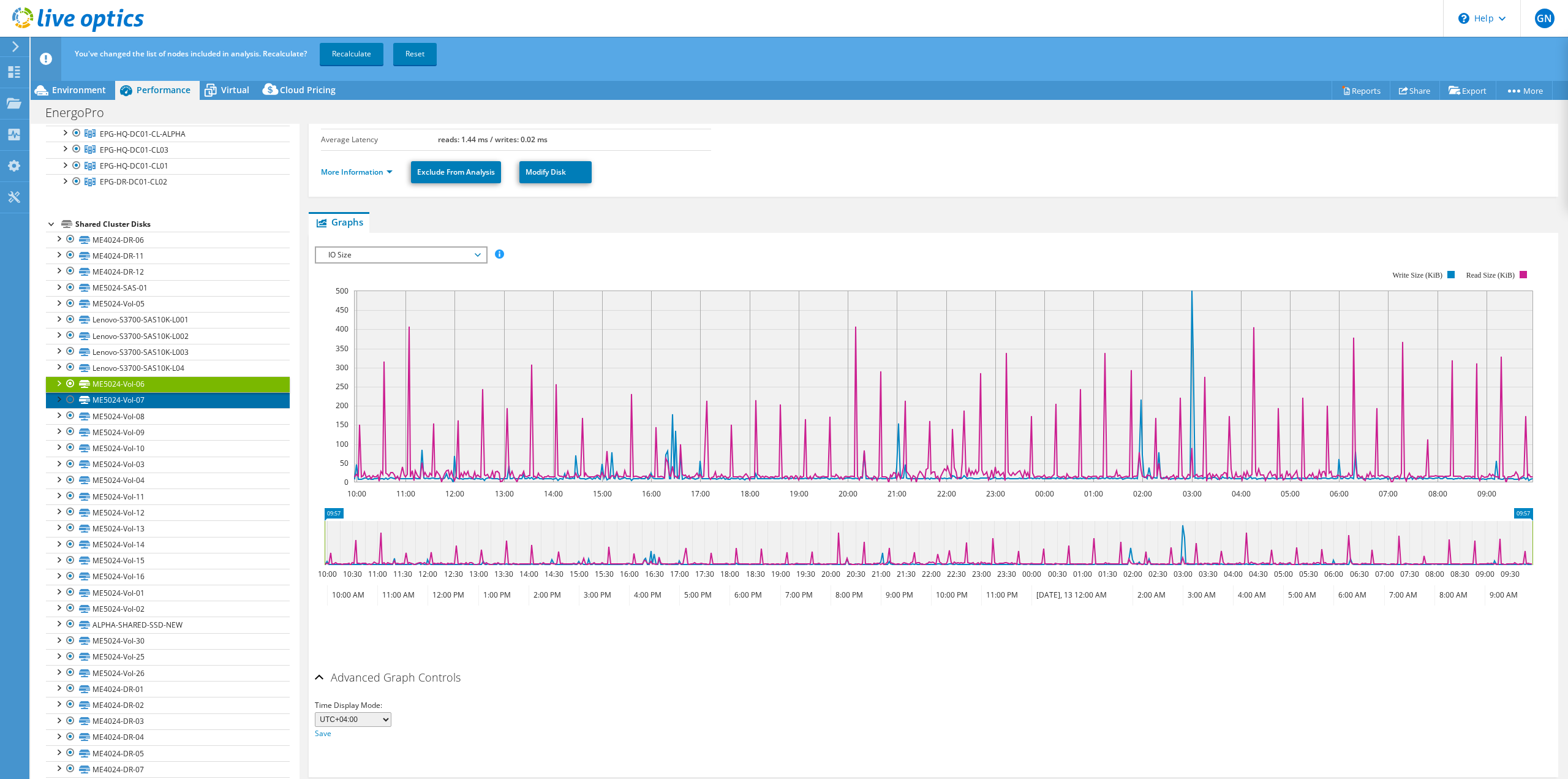
click at [138, 401] on link "ME5024-Vol-07" at bounding box center [167, 400] width 244 height 16
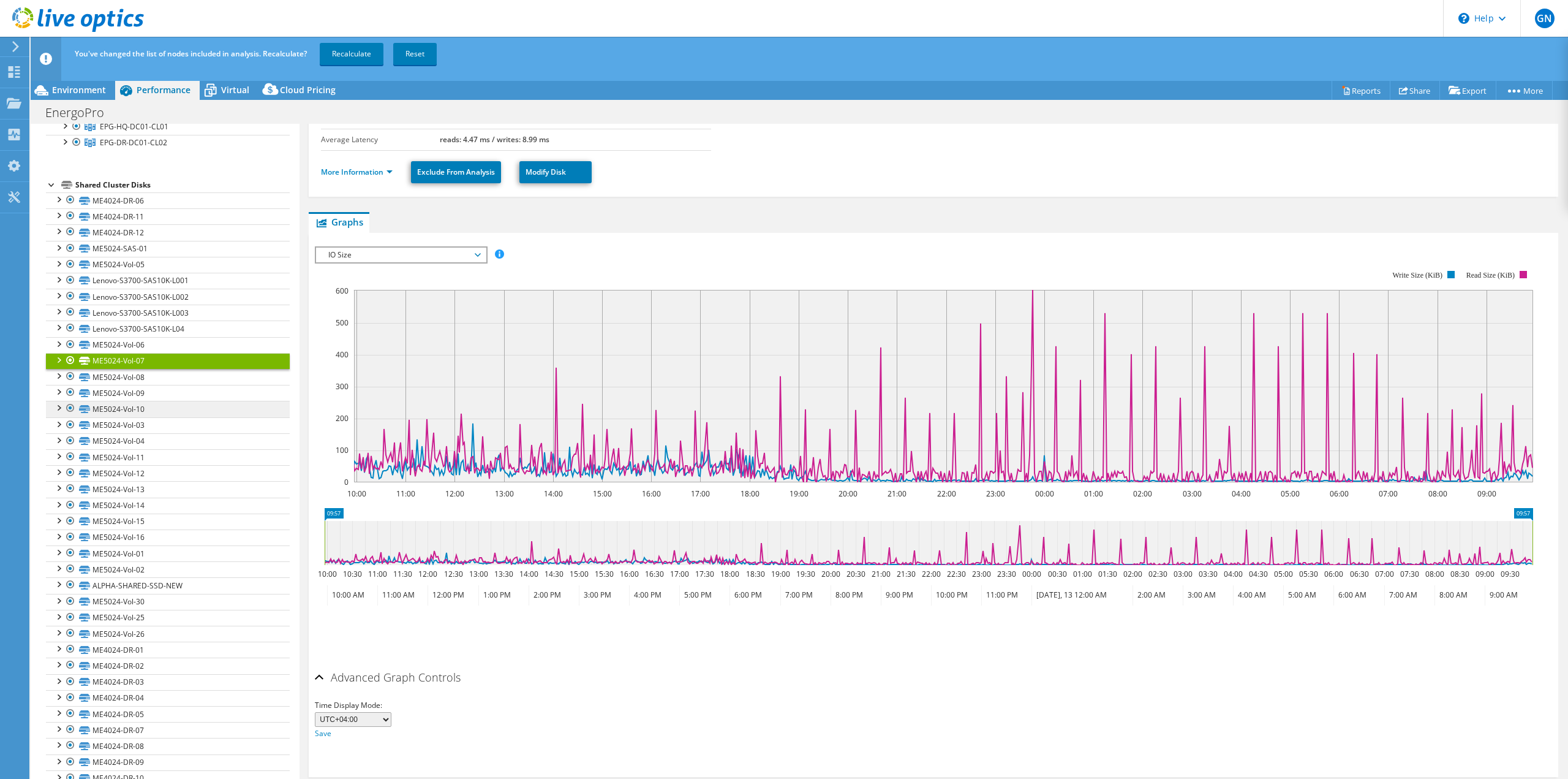
scroll to position [225, 0]
click at [131, 378] on link "ME5024-Vol-08" at bounding box center [167, 375] width 244 height 16
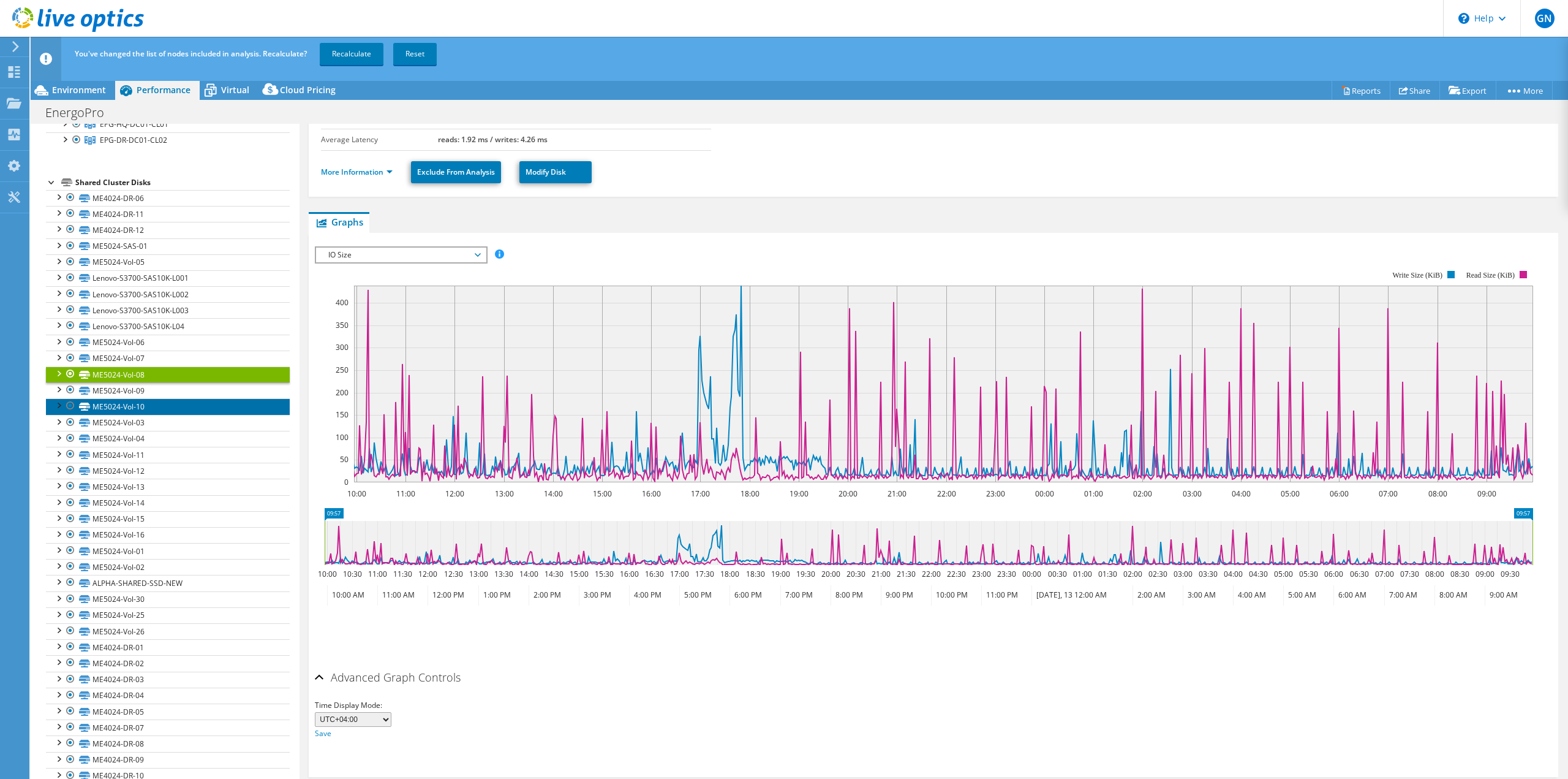
click at [129, 401] on link "ME5024-Vol-10" at bounding box center [167, 407] width 244 height 16
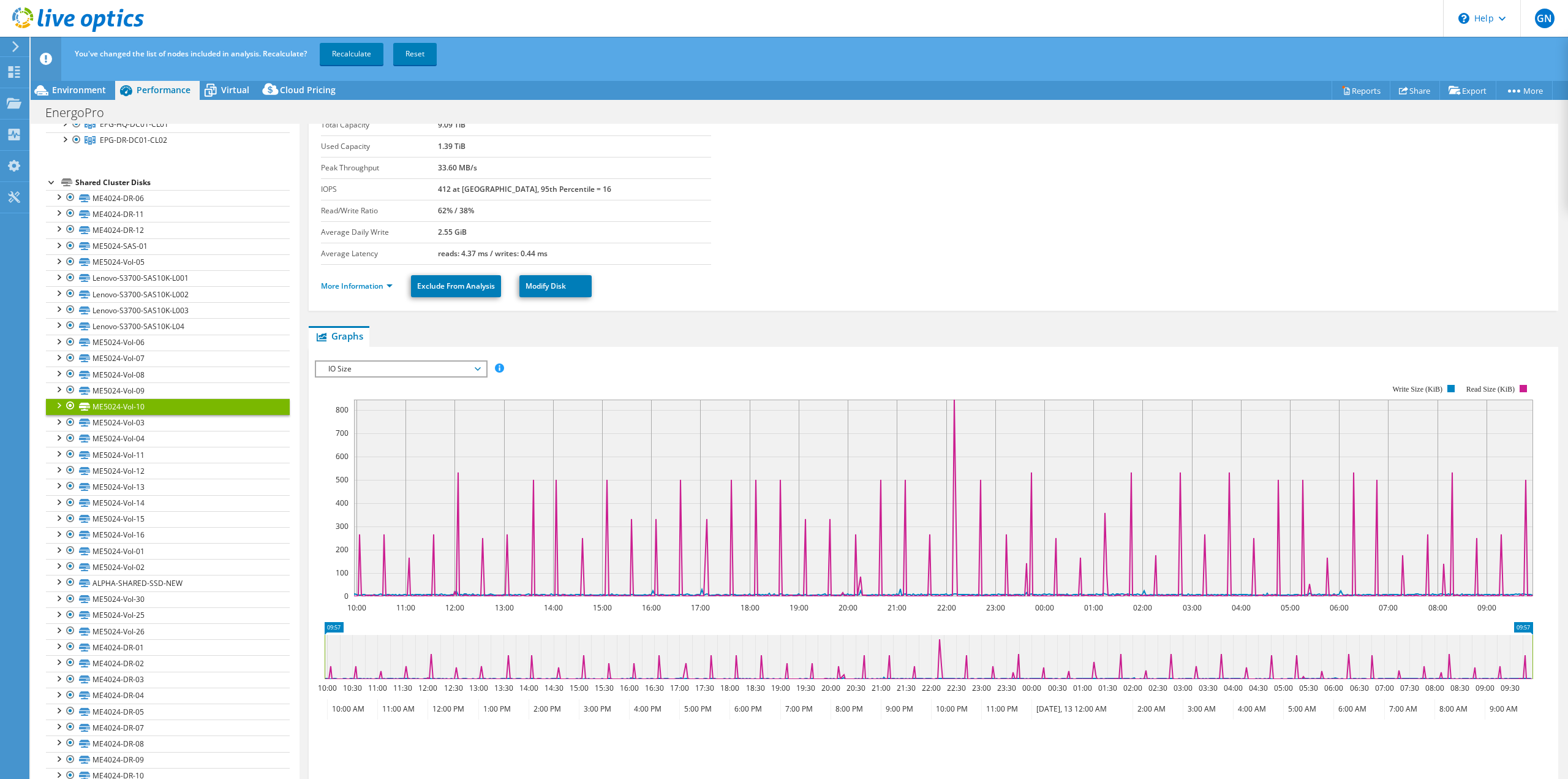
scroll to position [0, 0]
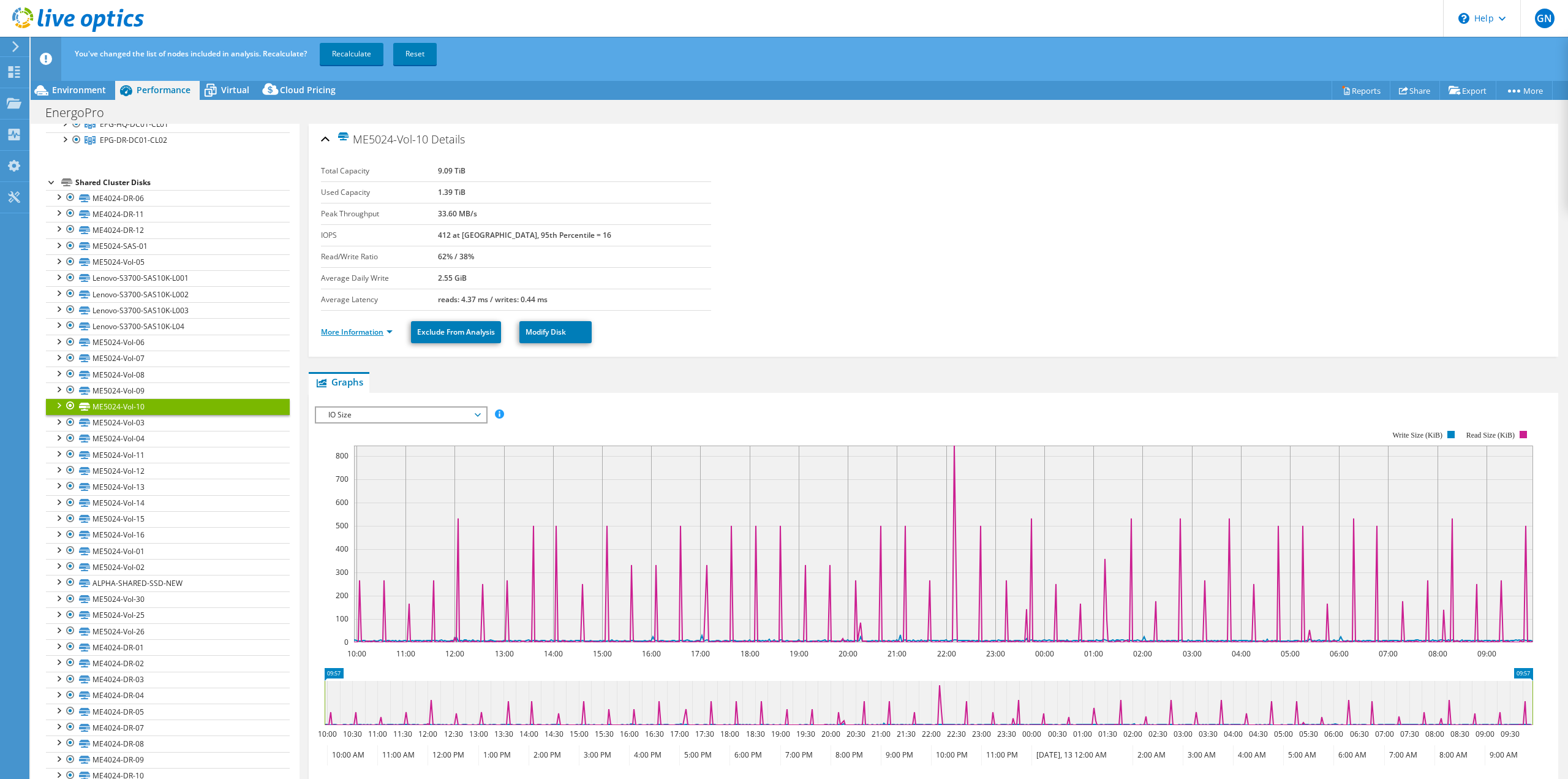
click at [379, 335] on link "More Information" at bounding box center [356, 332] width 72 height 10
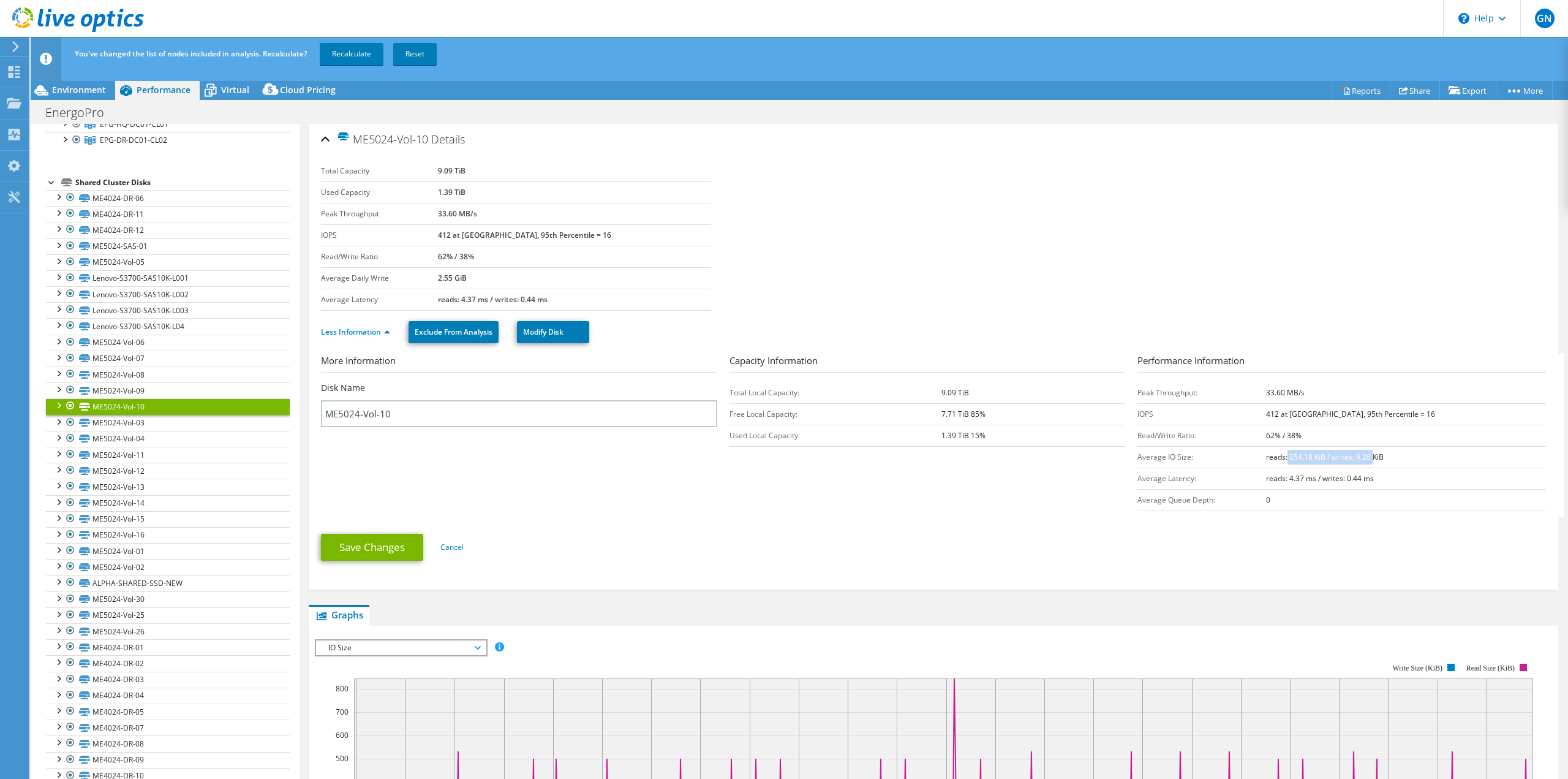
drag, startPoint x: 1314, startPoint y: 457, endPoint x: 1399, endPoint y: 454, distance: 85.1
click at [1383, 454] on b "reads: 254.18 KiB / writes: 9.26 KiB" at bounding box center [1325, 457] width 117 height 10
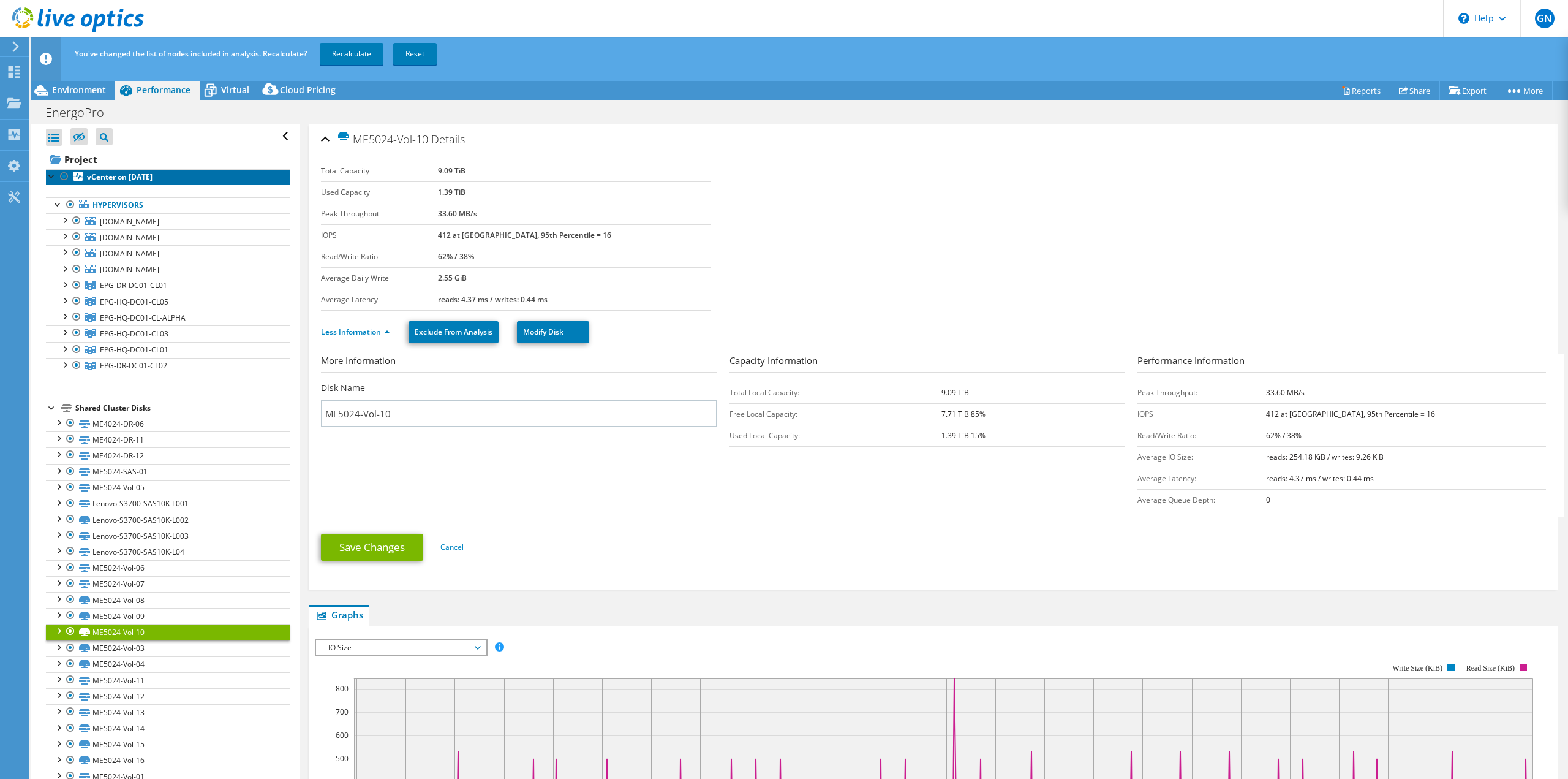
click at [125, 177] on b "vCenter on [DATE]" at bounding box center [120, 177] width 65 height 10
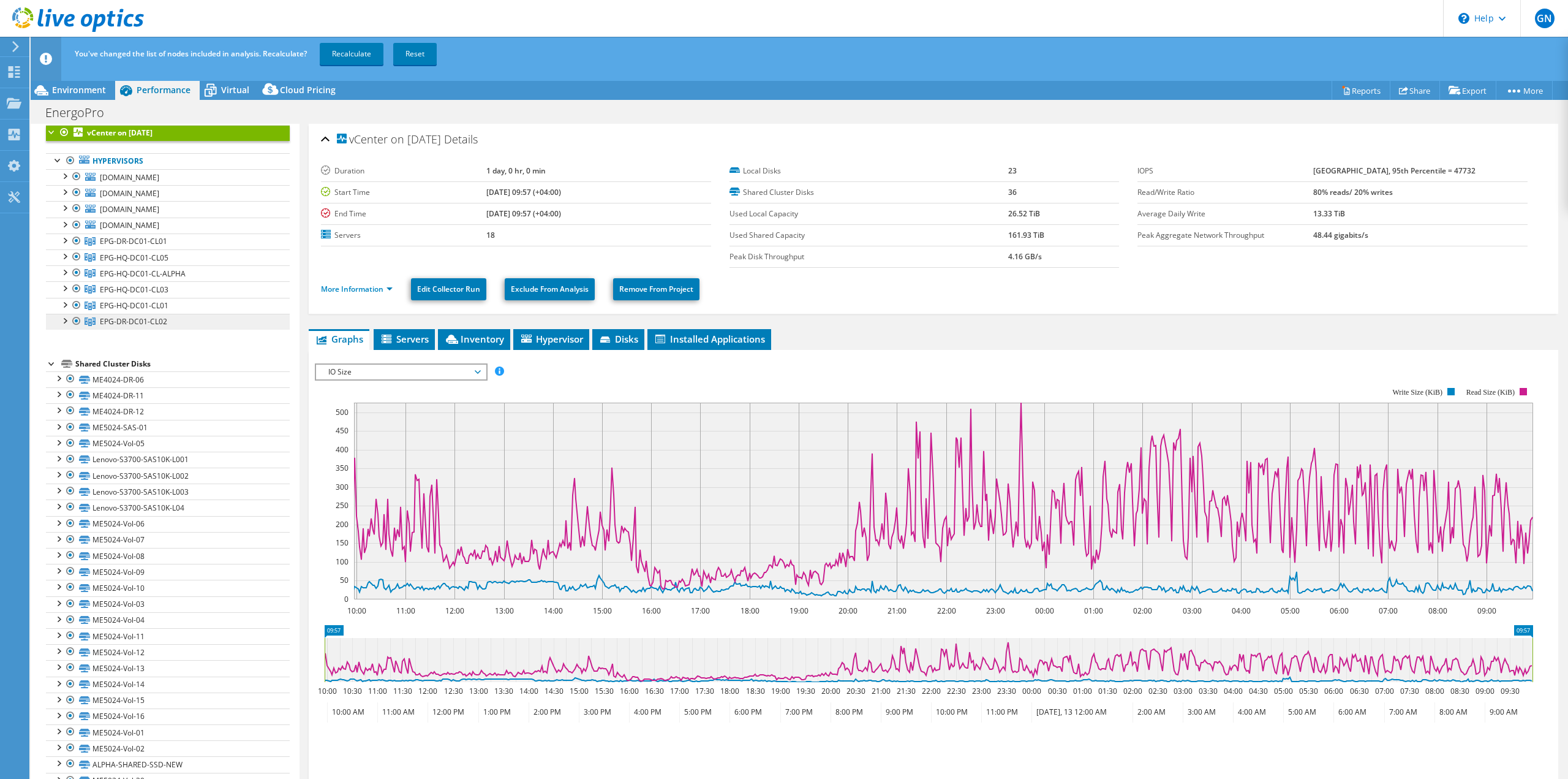
scroll to position [225, 0]
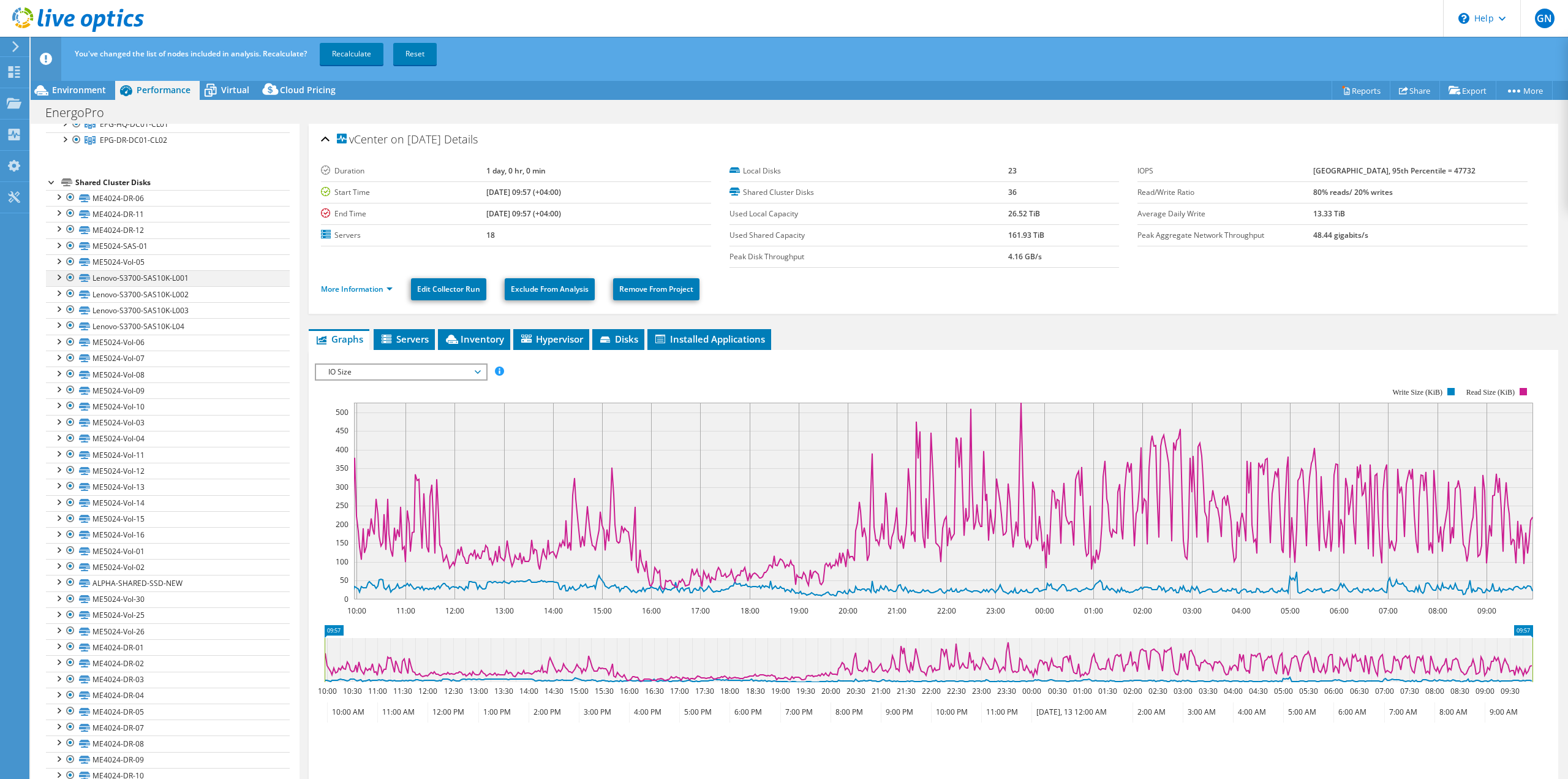
click at [70, 277] on div at bounding box center [70, 278] width 12 height 14
click at [73, 291] on div at bounding box center [70, 293] width 12 height 14
click at [69, 308] on div at bounding box center [70, 309] width 12 height 14
click at [69, 327] on div at bounding box center [70, 325] width 12 height 14
click at [63, 276] on div at bounding box center [58, 276] width 12 height 12
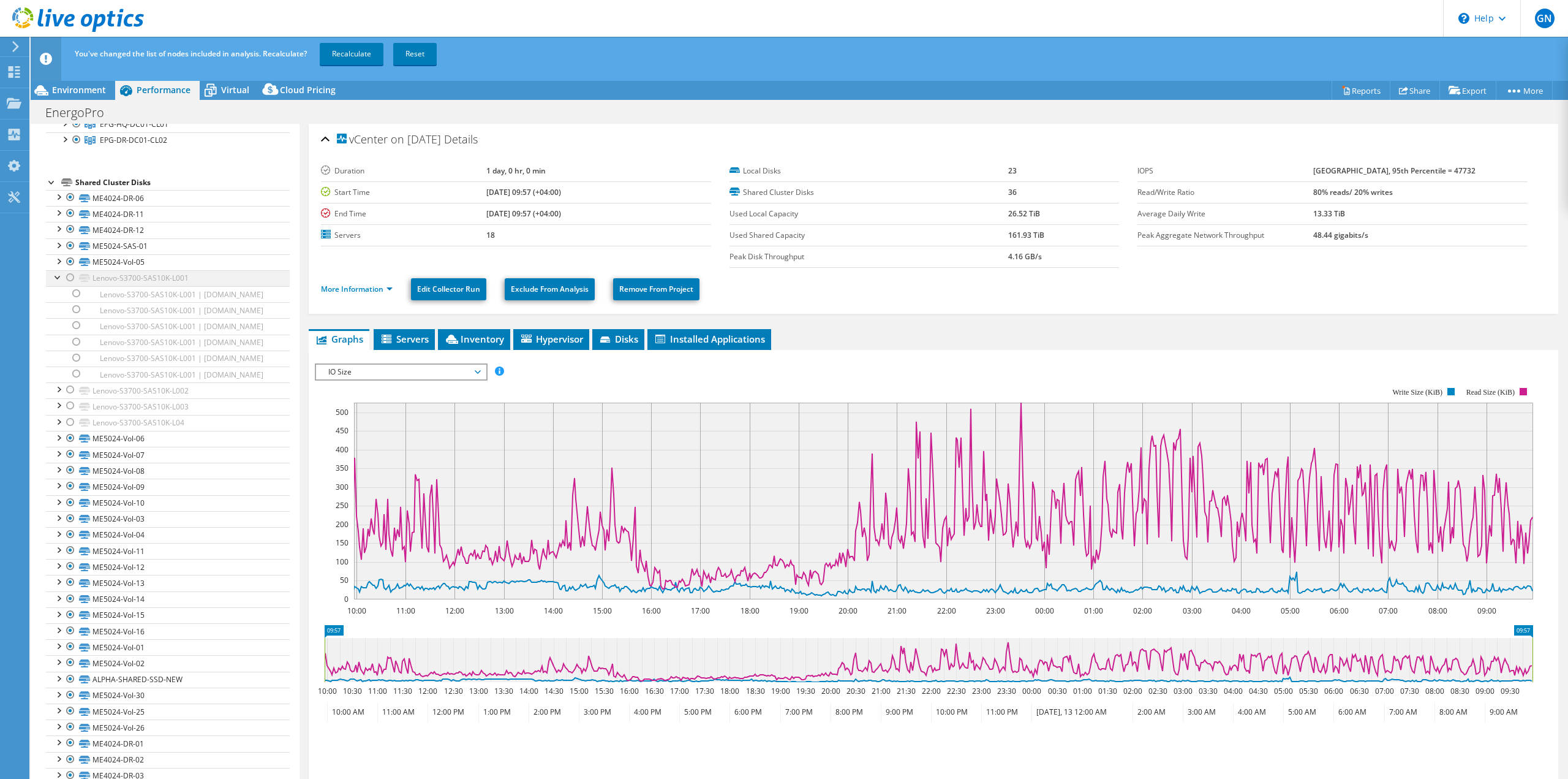
click at [57, 275] on div at bounding box center [58, 276] width 12 height 12
click at [71, 278] on div at bounding box center [70, 278] width 12 height 14
click at [68, 291] on div at bounding box center [70, 293] width 12 height 14
click at [70, 306] on div at bounding box center [70, 309] width 12 height 14
click at [64, 323] on div at bounding box center [70, 325] width 12 height 14
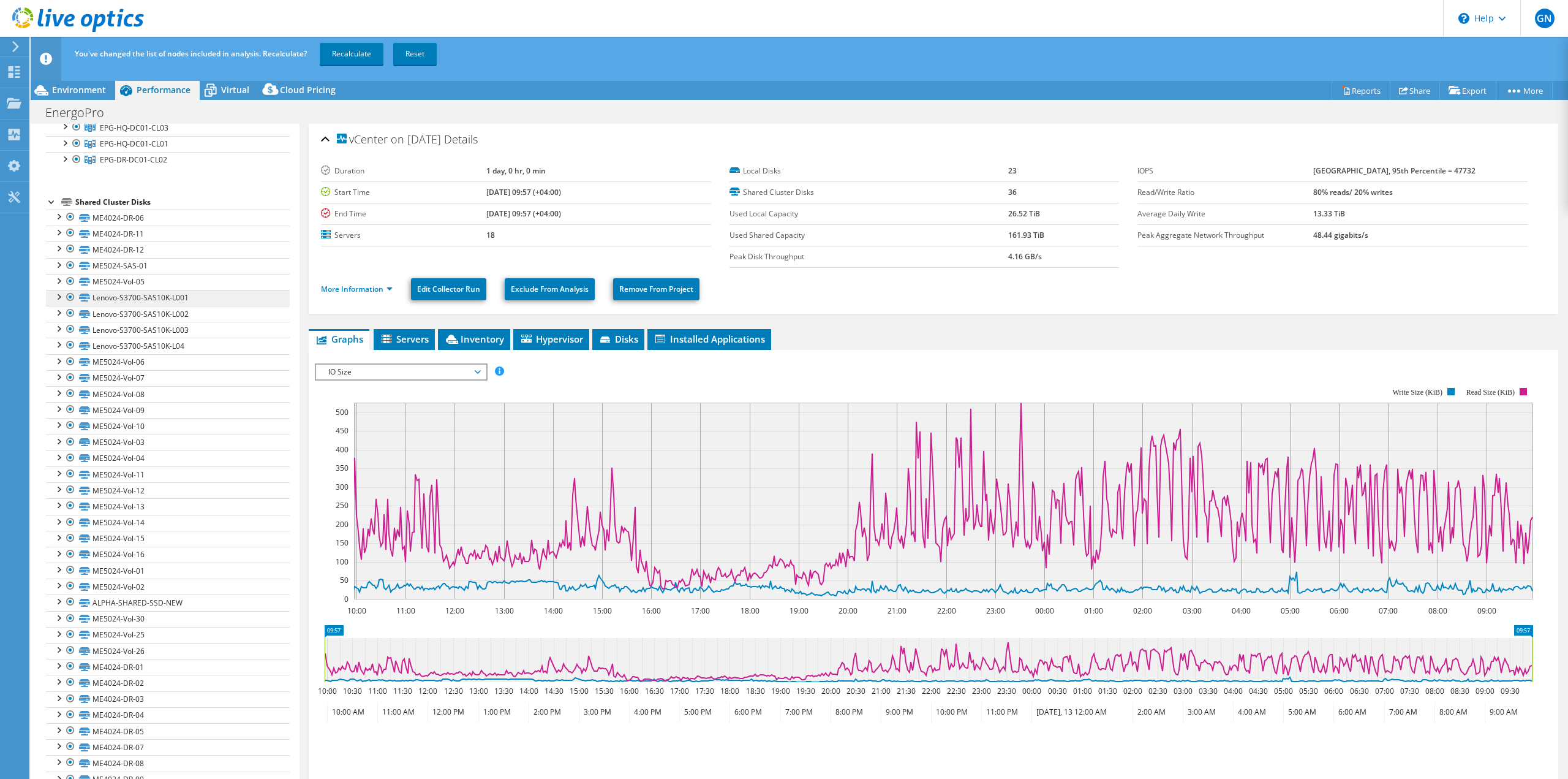
scroll to position [164, 0]
click at [47, 244] on div at bounding box center [51, 242] width 12 height 12
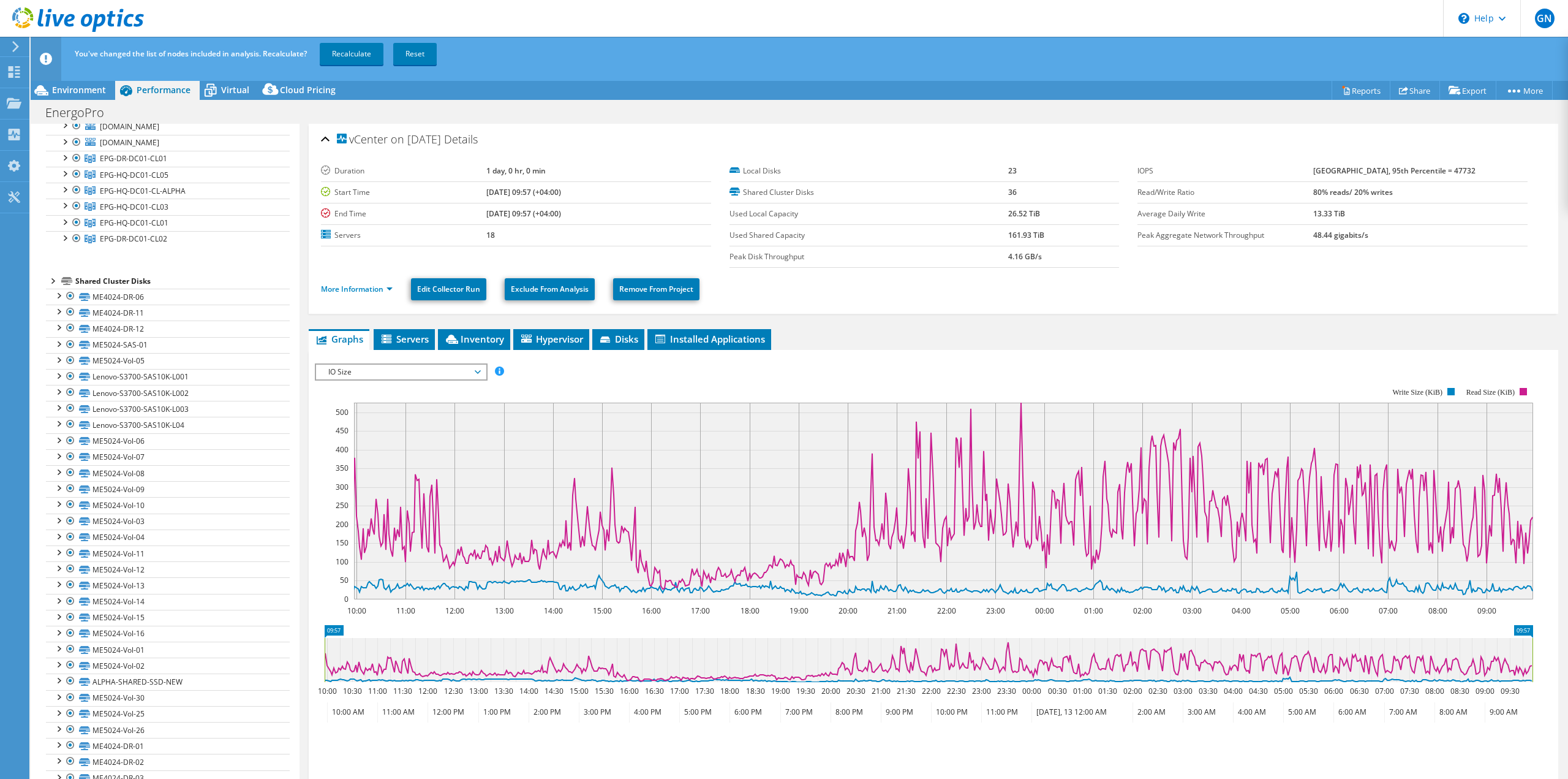
scroll to position [0, 0]
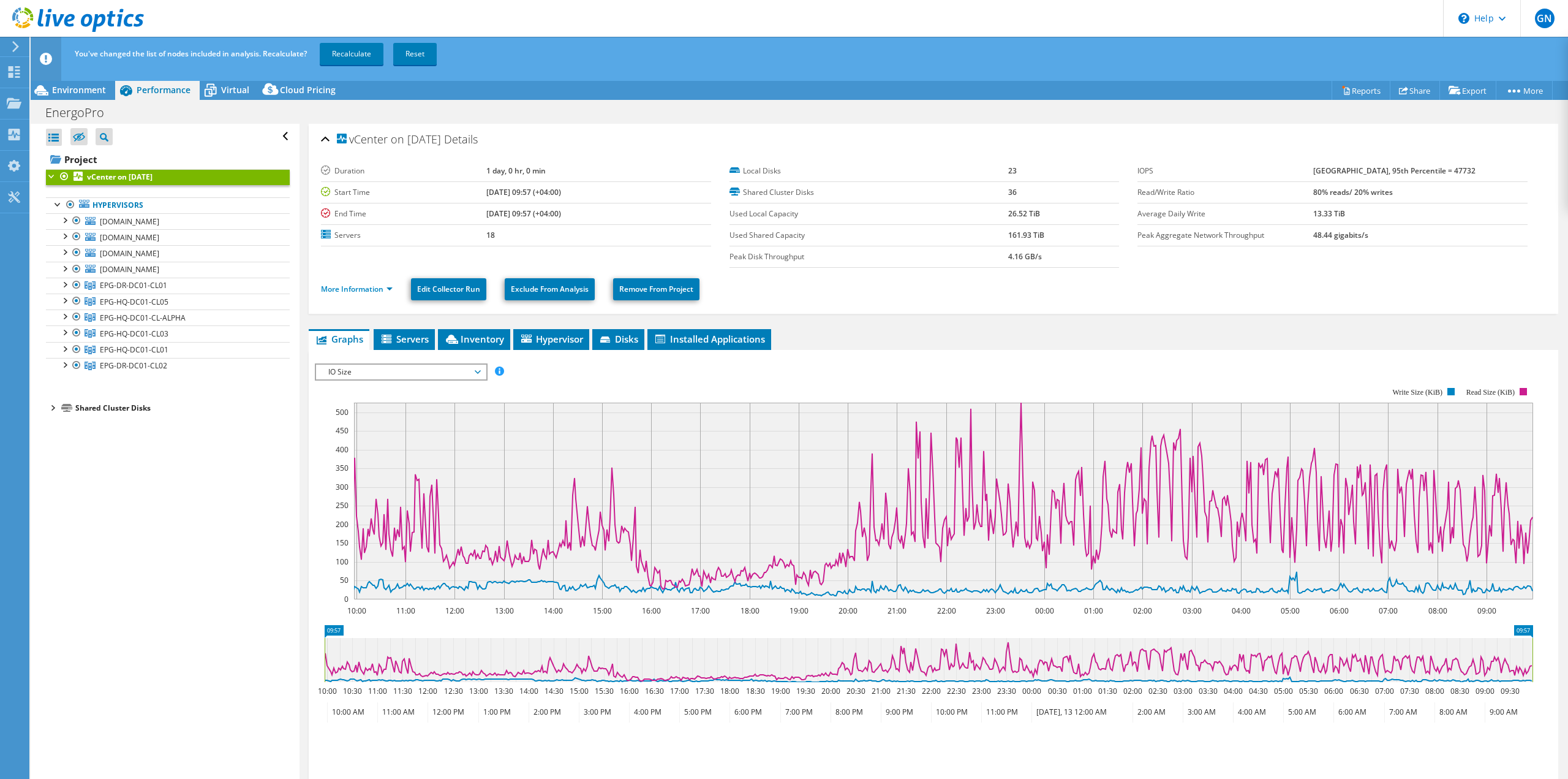
click at [52, 411] on div at bounding box center [51, 407] width 12 height 12
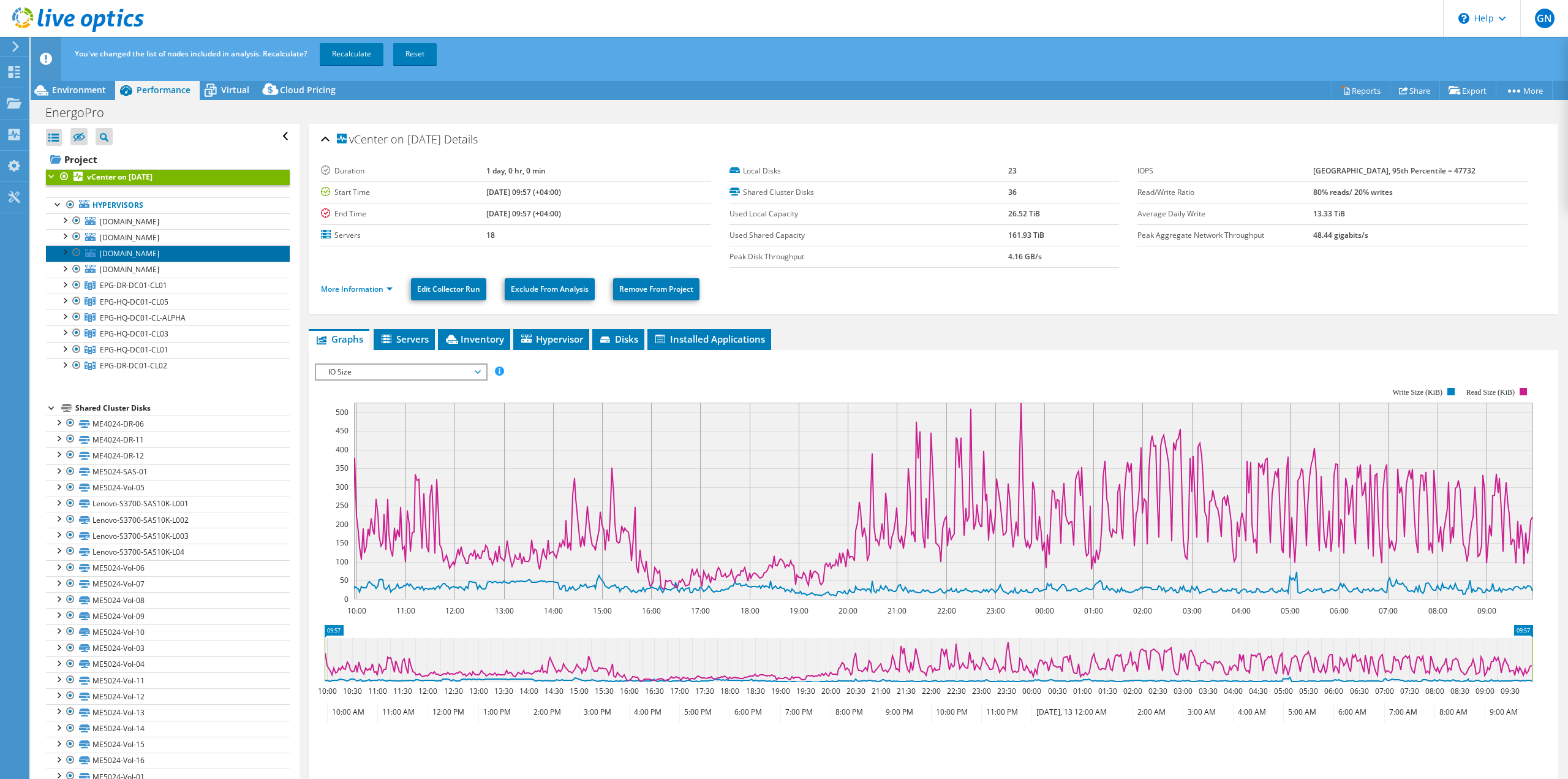
click at [159, 256] on span "[DOMAIN_NAME]" at bounding box center [130, 253] width 59 height 10
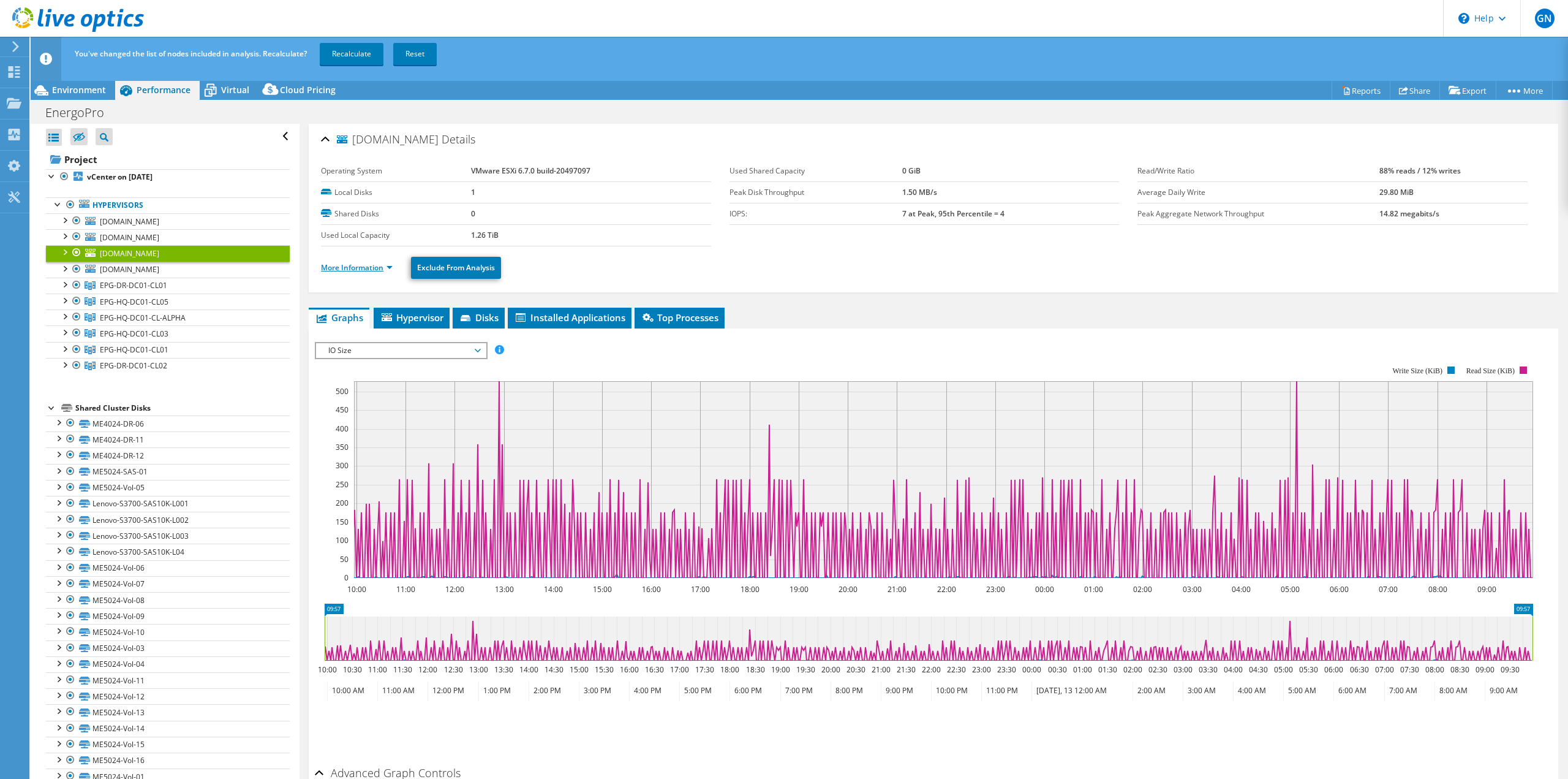
click at [364, 265] on link "More Information" at bounding box center [356, 267] width 72 height 10
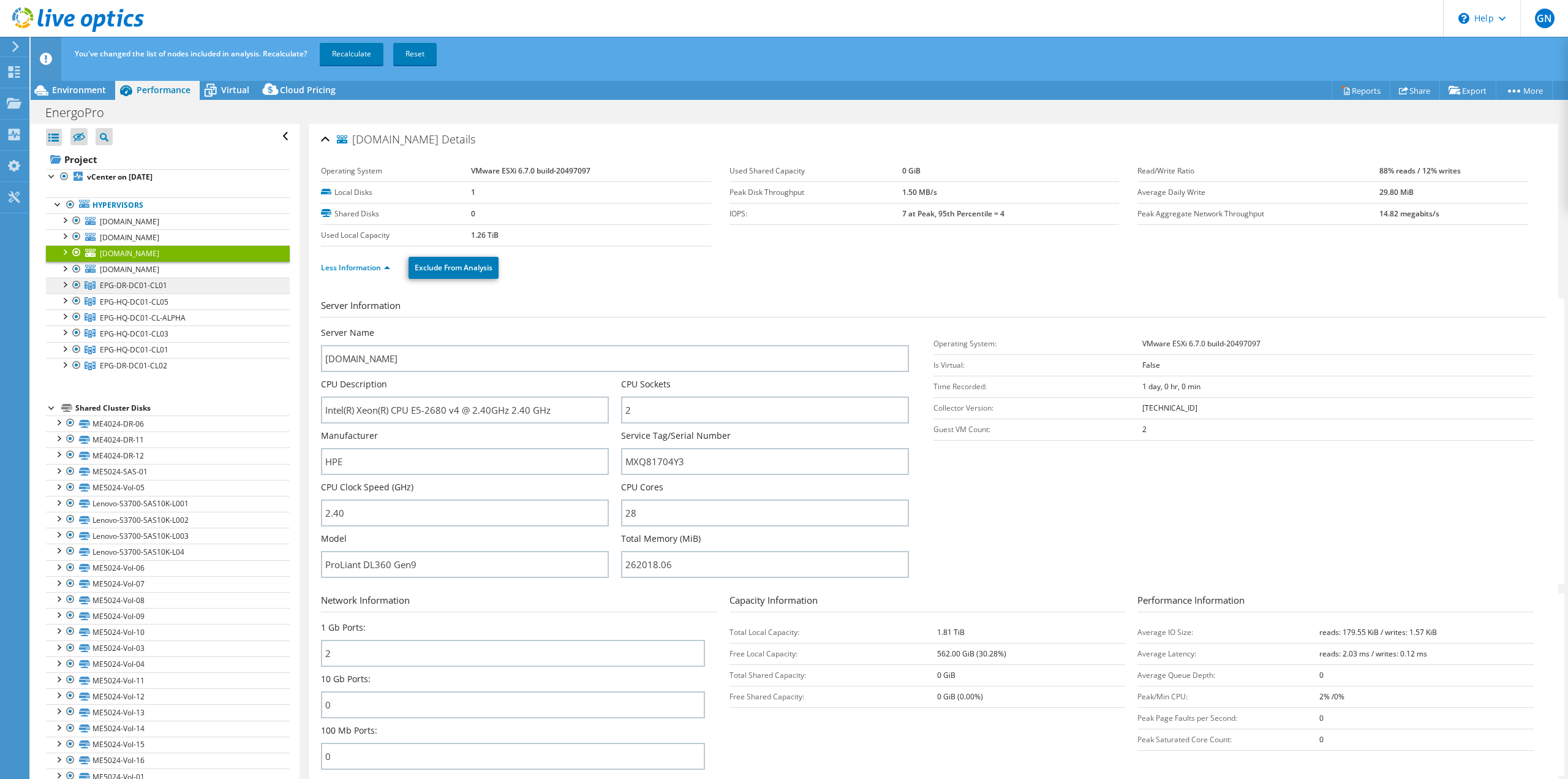
click at [162, 288] on span "EPG-DR-DC01-CL01" at bounding box center [133, 285] width 67 height 10
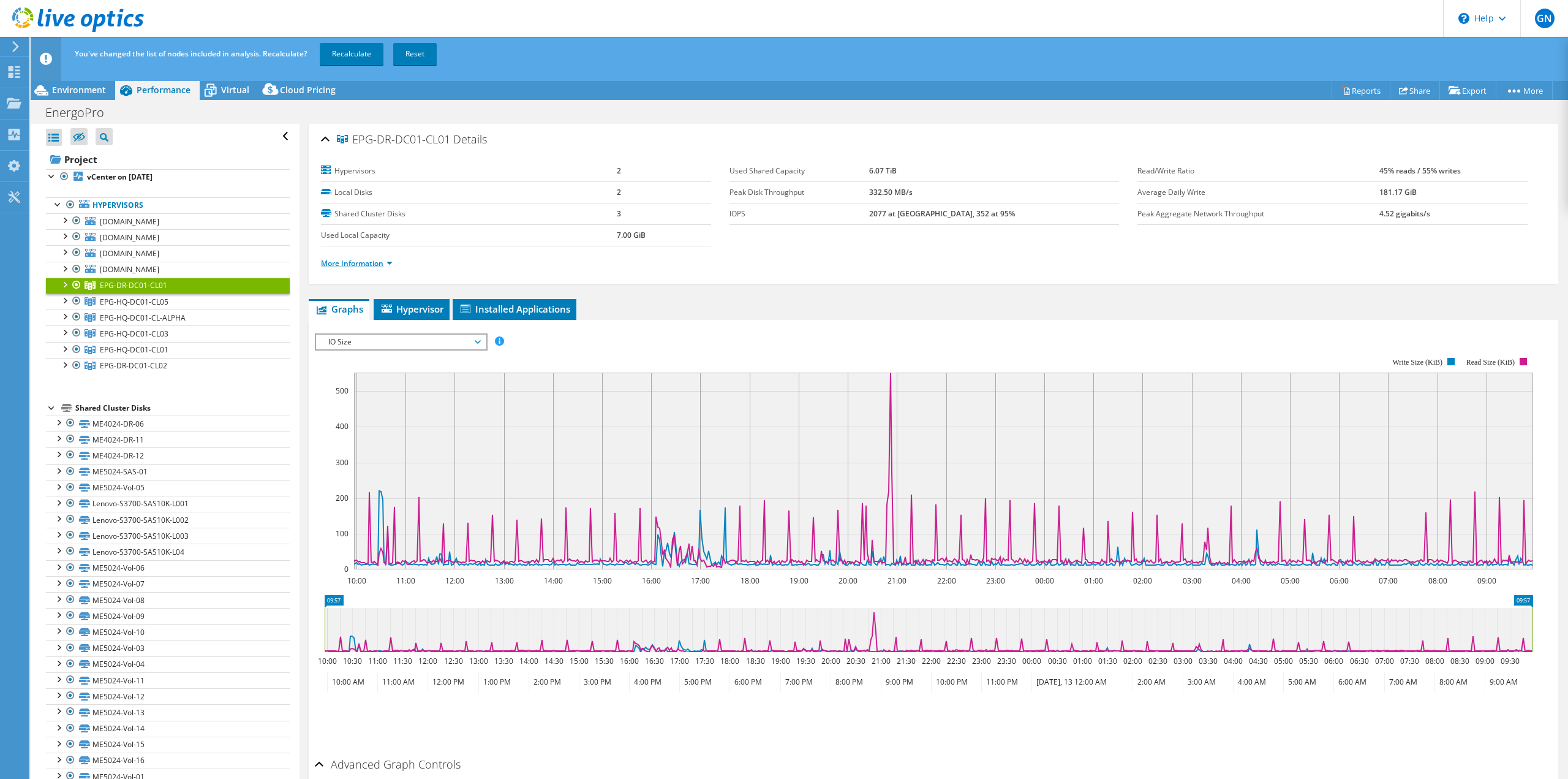
click at [361, 263] on link "More Information" at bounding box center [356, 263] width 72 height 10
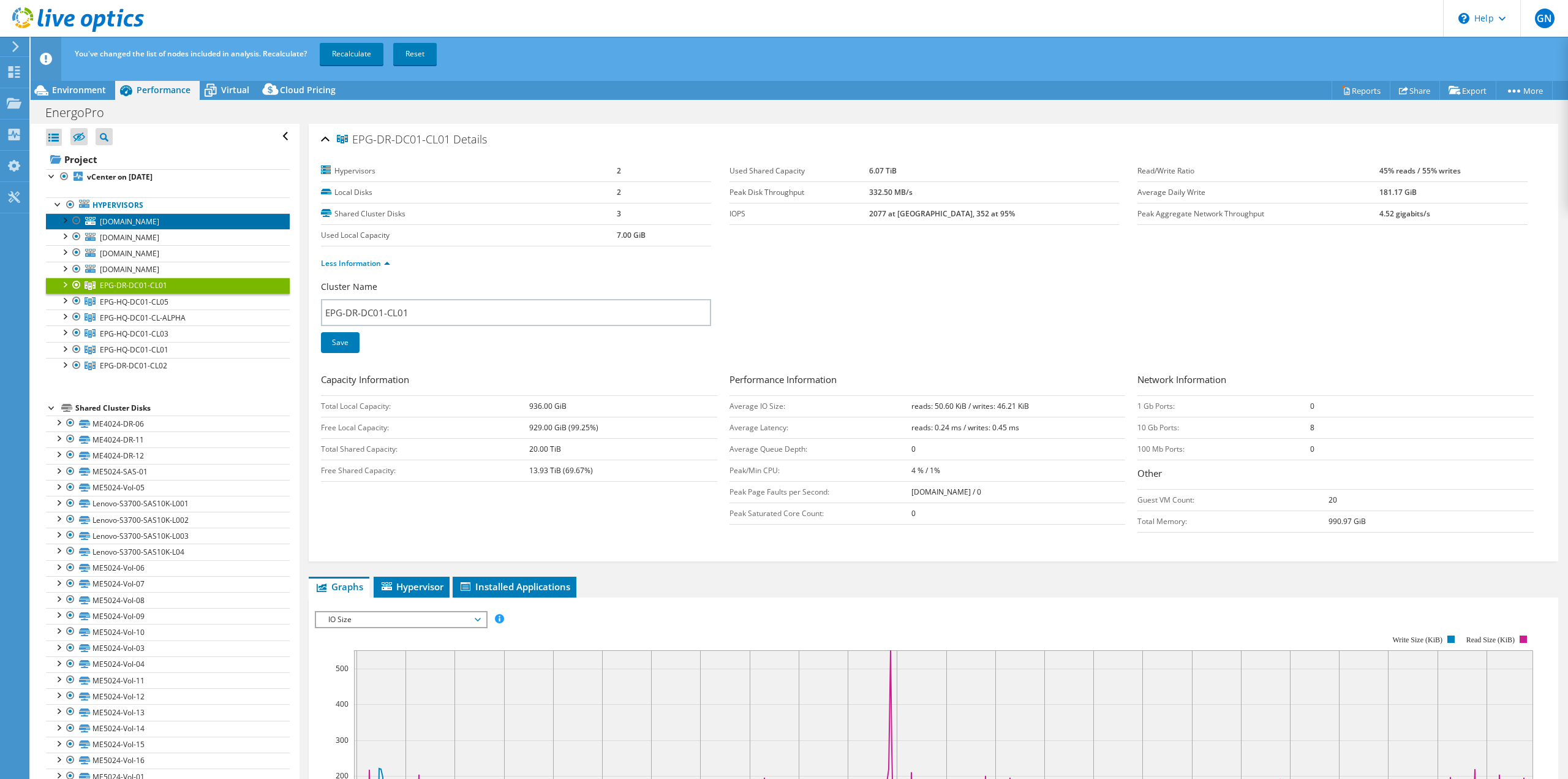
click at [204, 222] on link "[DOMAIN_NAME]" at bounding box center [167, 221] width 244 height 16
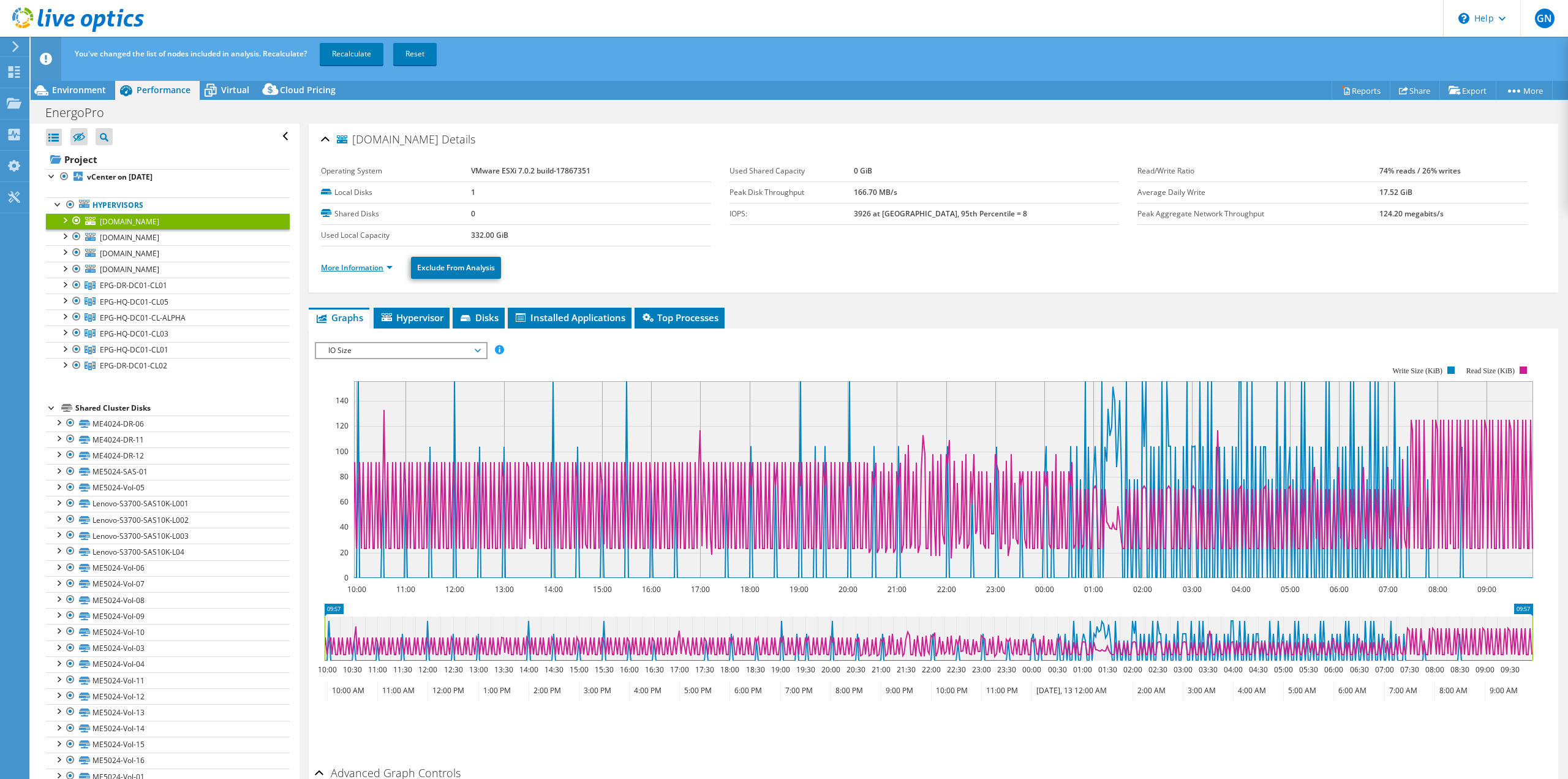
click at [341, 266] on link "More Information" at bounding box center [356, 267] width 72 height 10
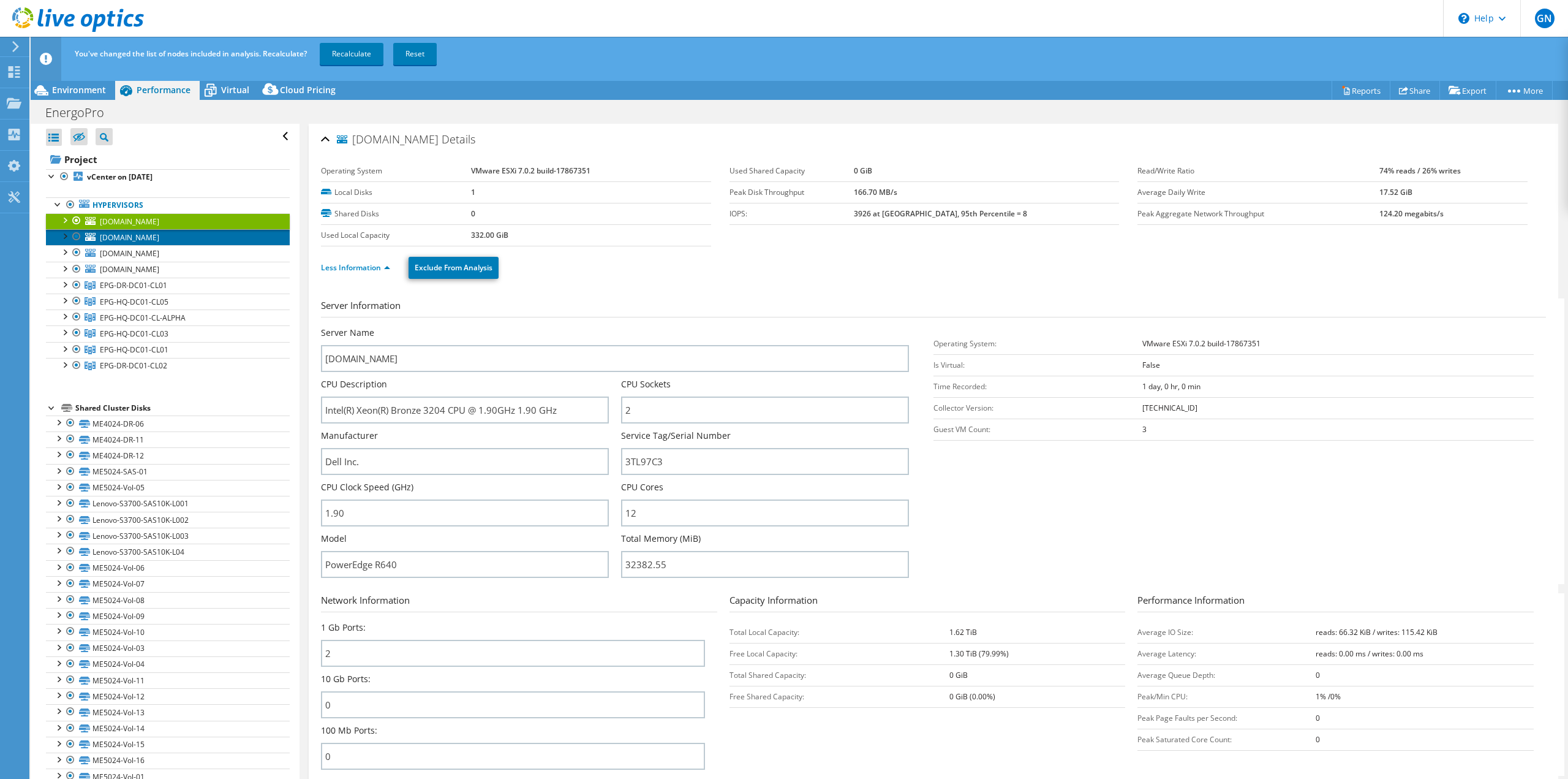
click at [135, 243] on link "[DOMAIN_NAME]" at bounding box center [167, 237] width 244 height 16
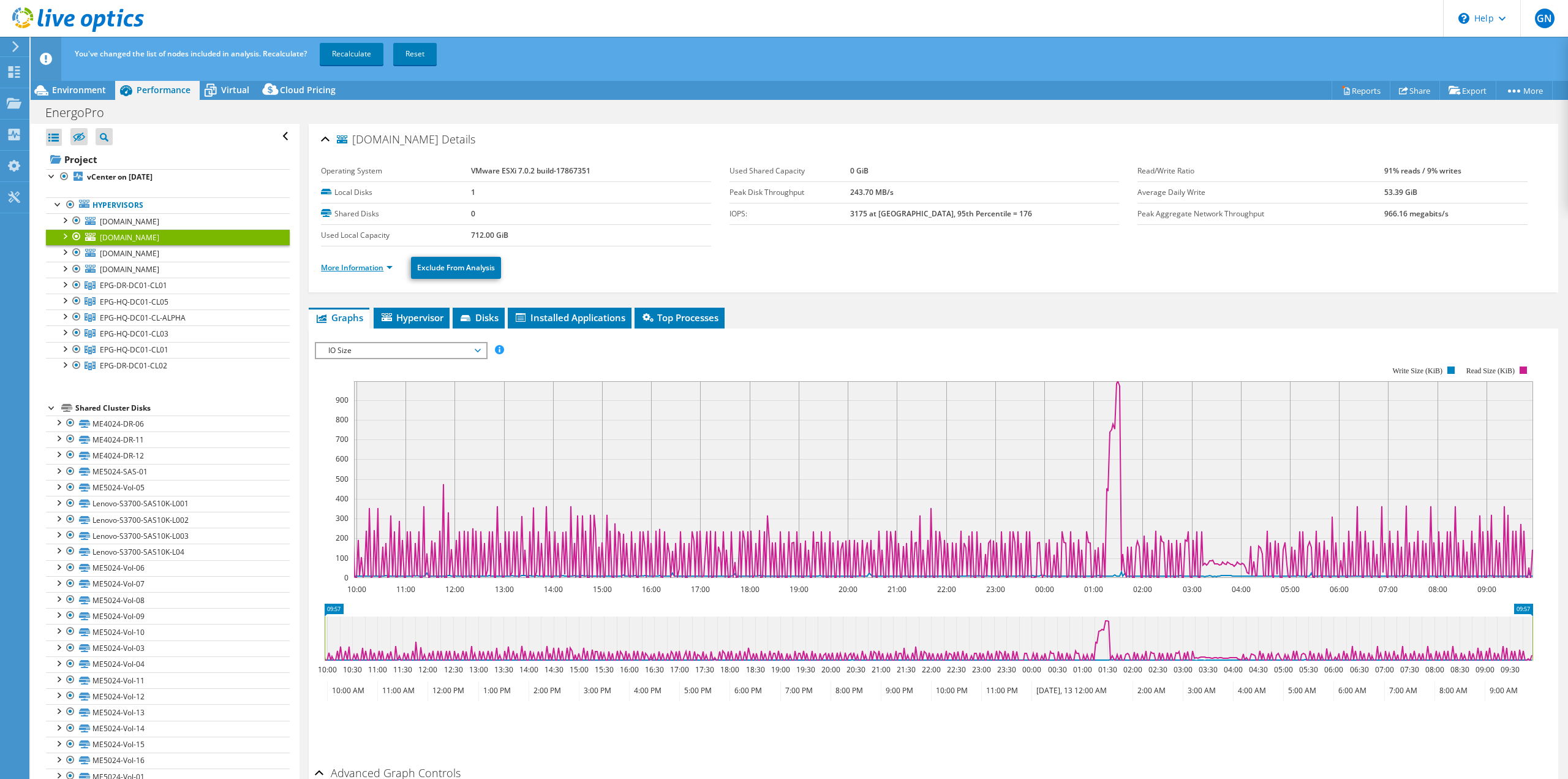
click at [346, 269] on link "More Information" at bounding box center [356, 267] width 72 height 10
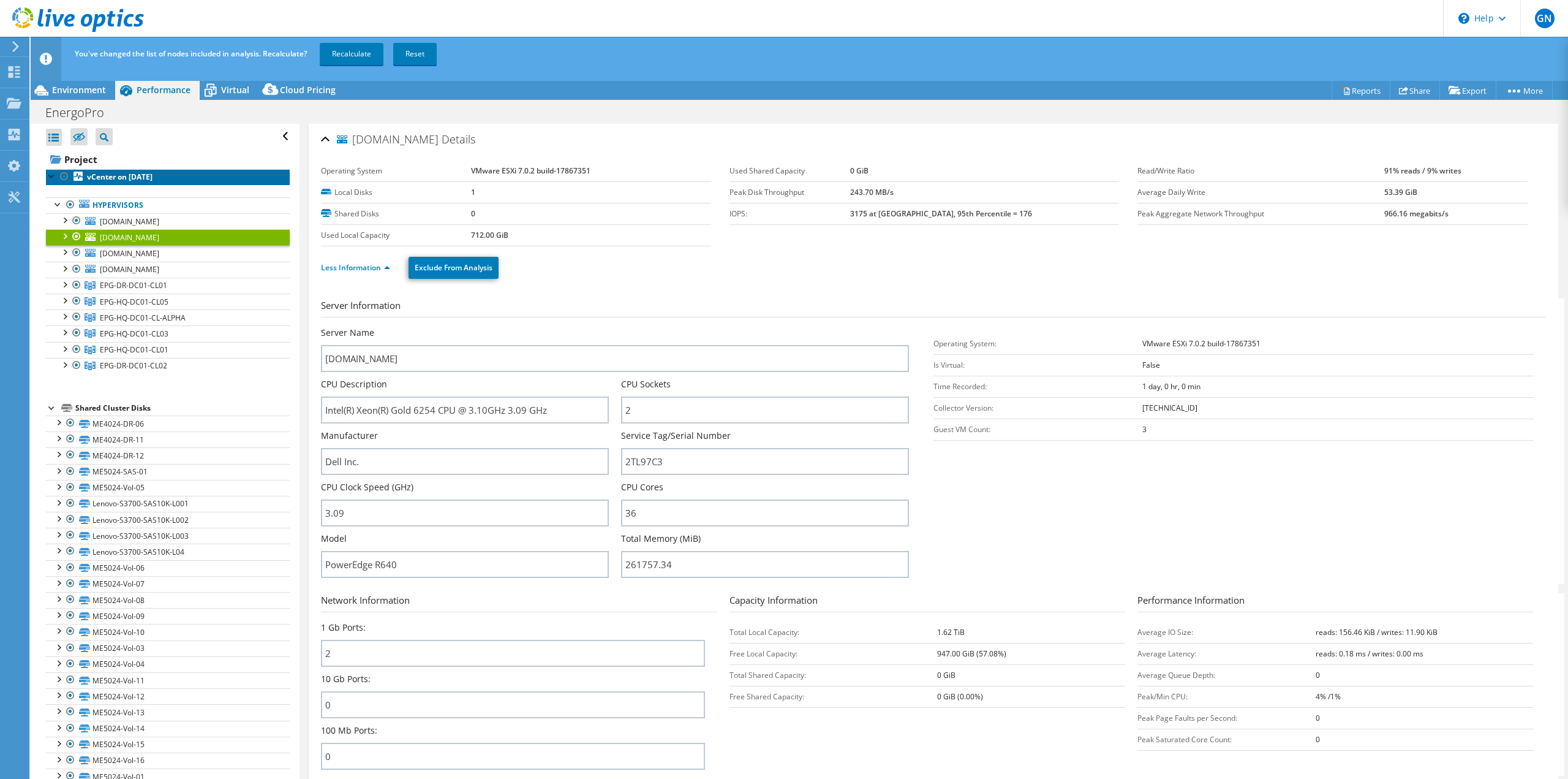
click at [153, 177] on b "vCenter on [DATE]" at bounding box center [120, 177] width 65 height 10
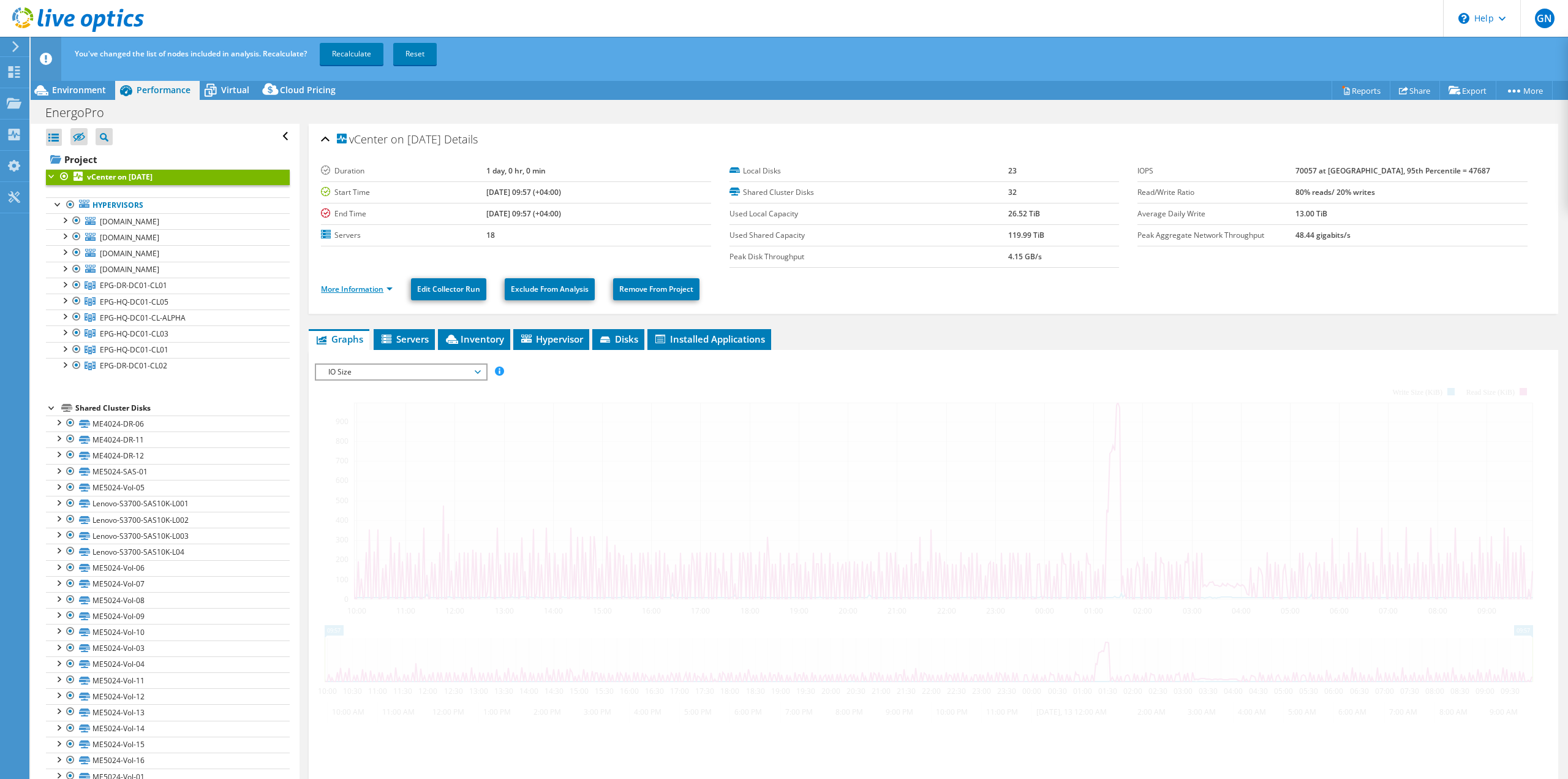
click at [362, 288] on link "More Information" at bounding box center [356, 289] width 72 height 10
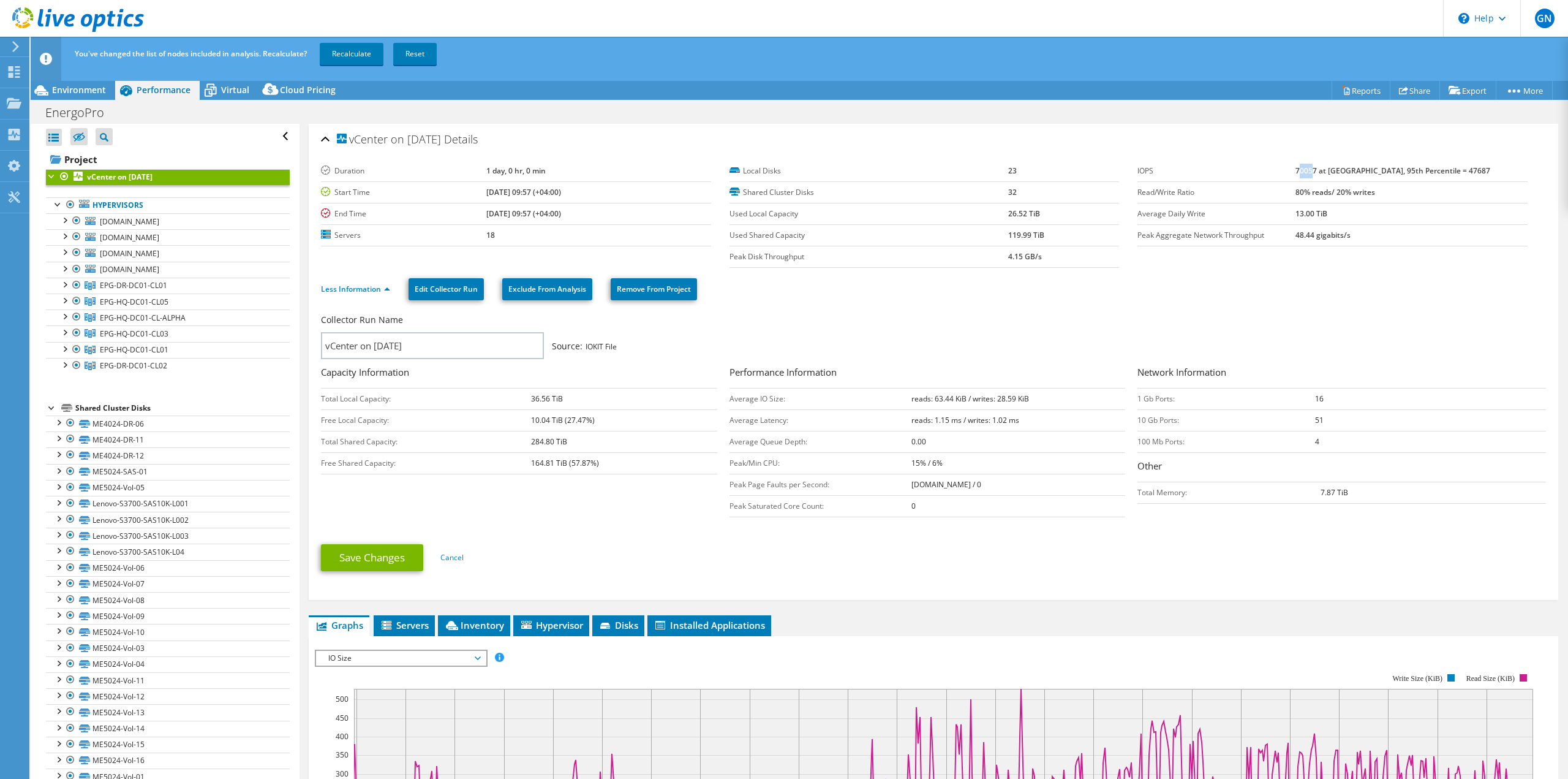
drag, startPoint x: 1329, startPoint y: 169, endPoint x: 1341, endPoint y: 169, distance: 12.0
click at [1341, 169] on b "70057 at Peak, 95th Percentile = 47687" at bounding box center [1392, 170] width 195 height 10
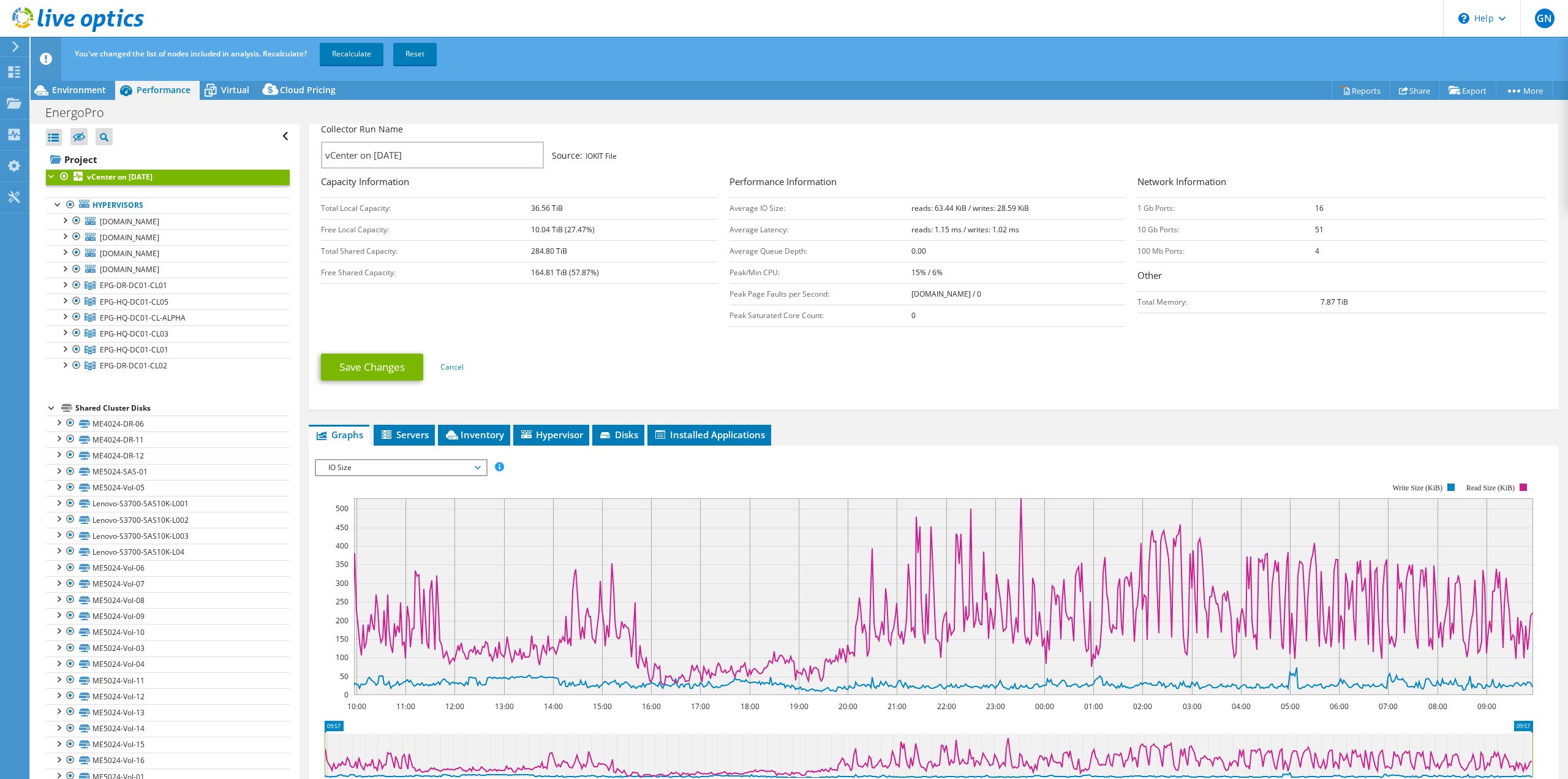
scroll to position [367, 0]
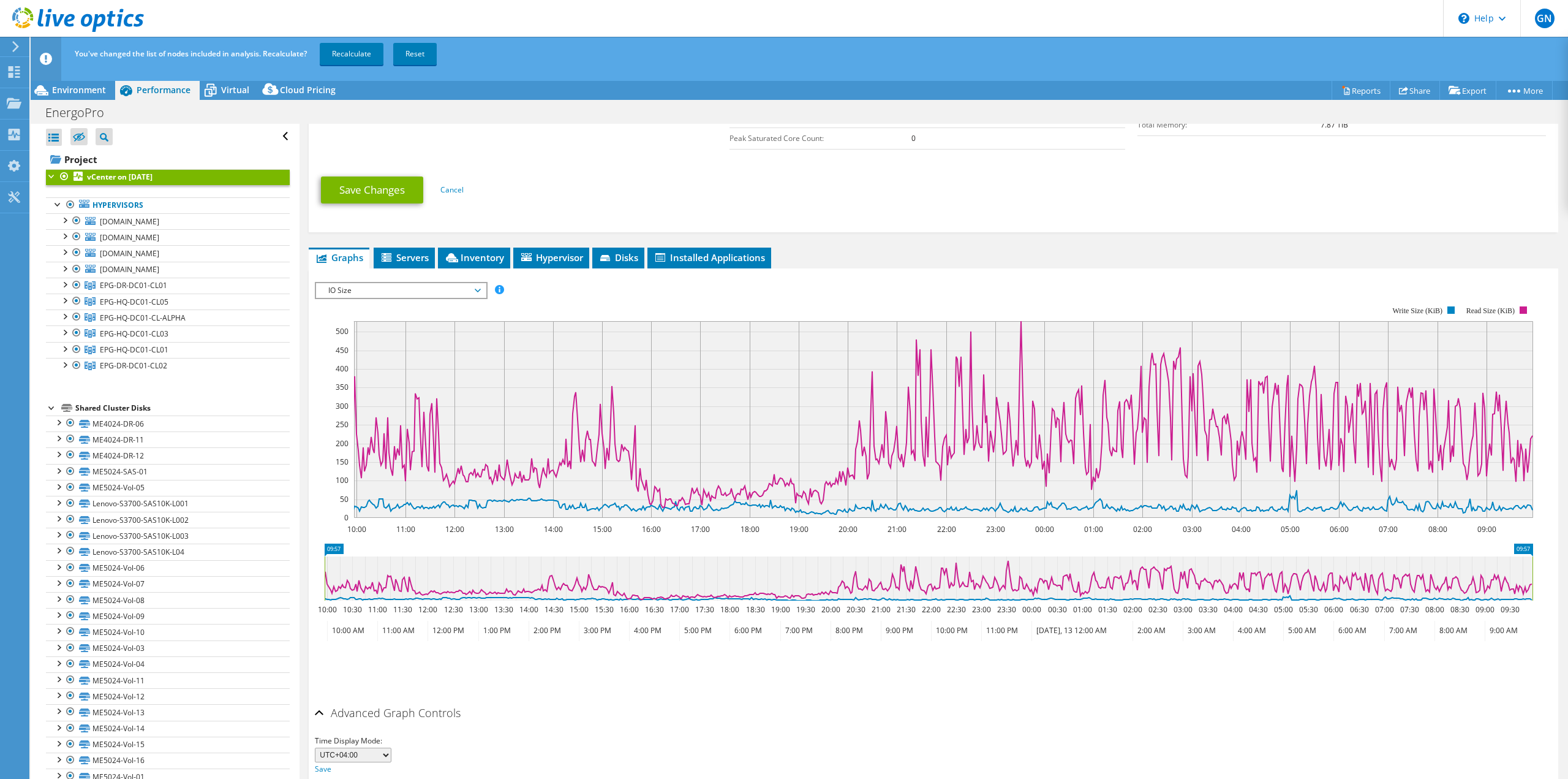
click at [393, 280] on div "IOPS Disk Throughput IO Size Latency Queue Depth CPU Percentage Memory Page Fau…" at bounding box center [934, 488] width 1237 height 425
click at [371, 292] on span "IO Size" at bounding box center [401, 291] width 157 height 14
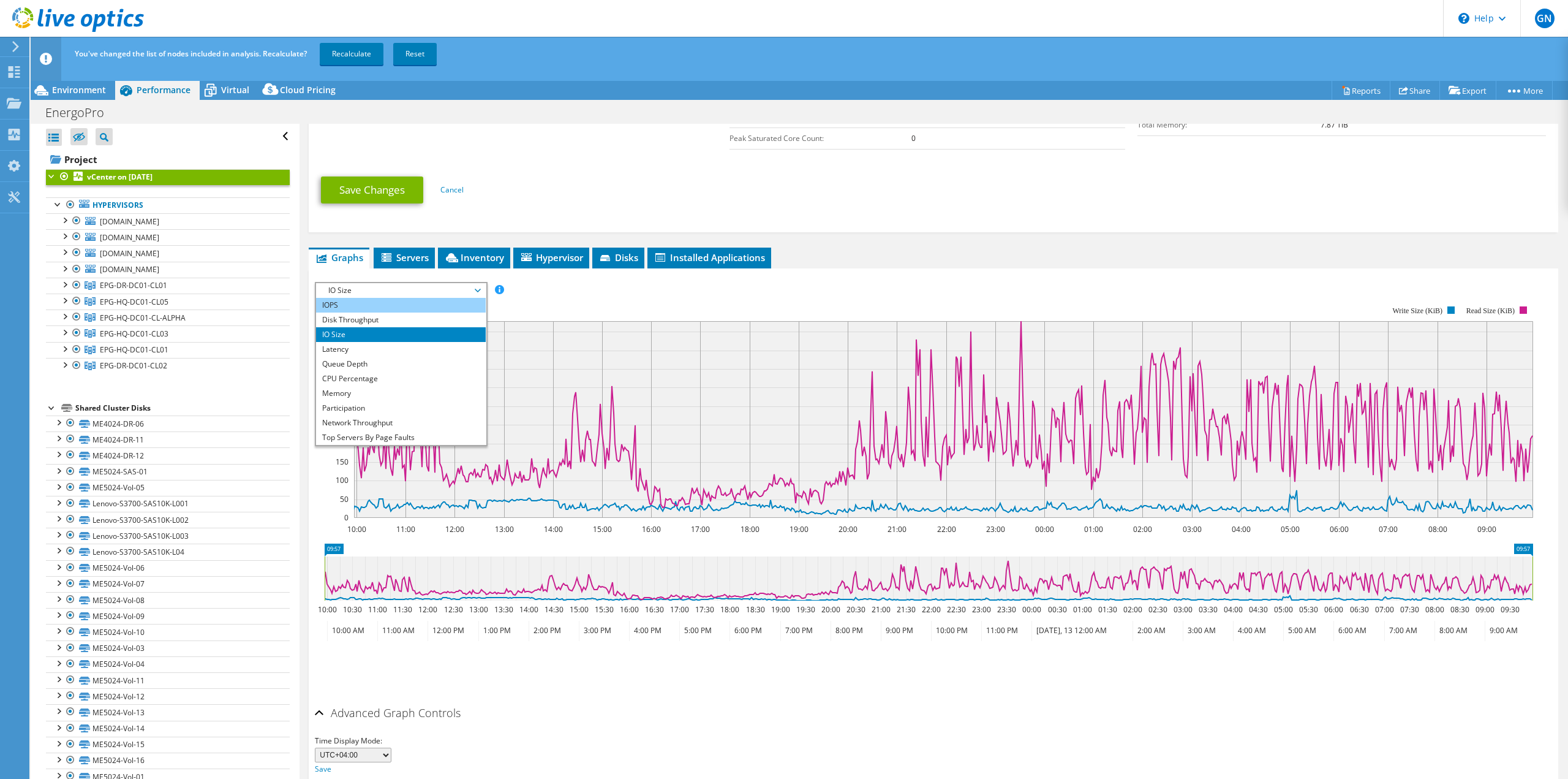
click at [364, 304] on li "IOPS" at bounding box center [401, 305] width 169 height 14
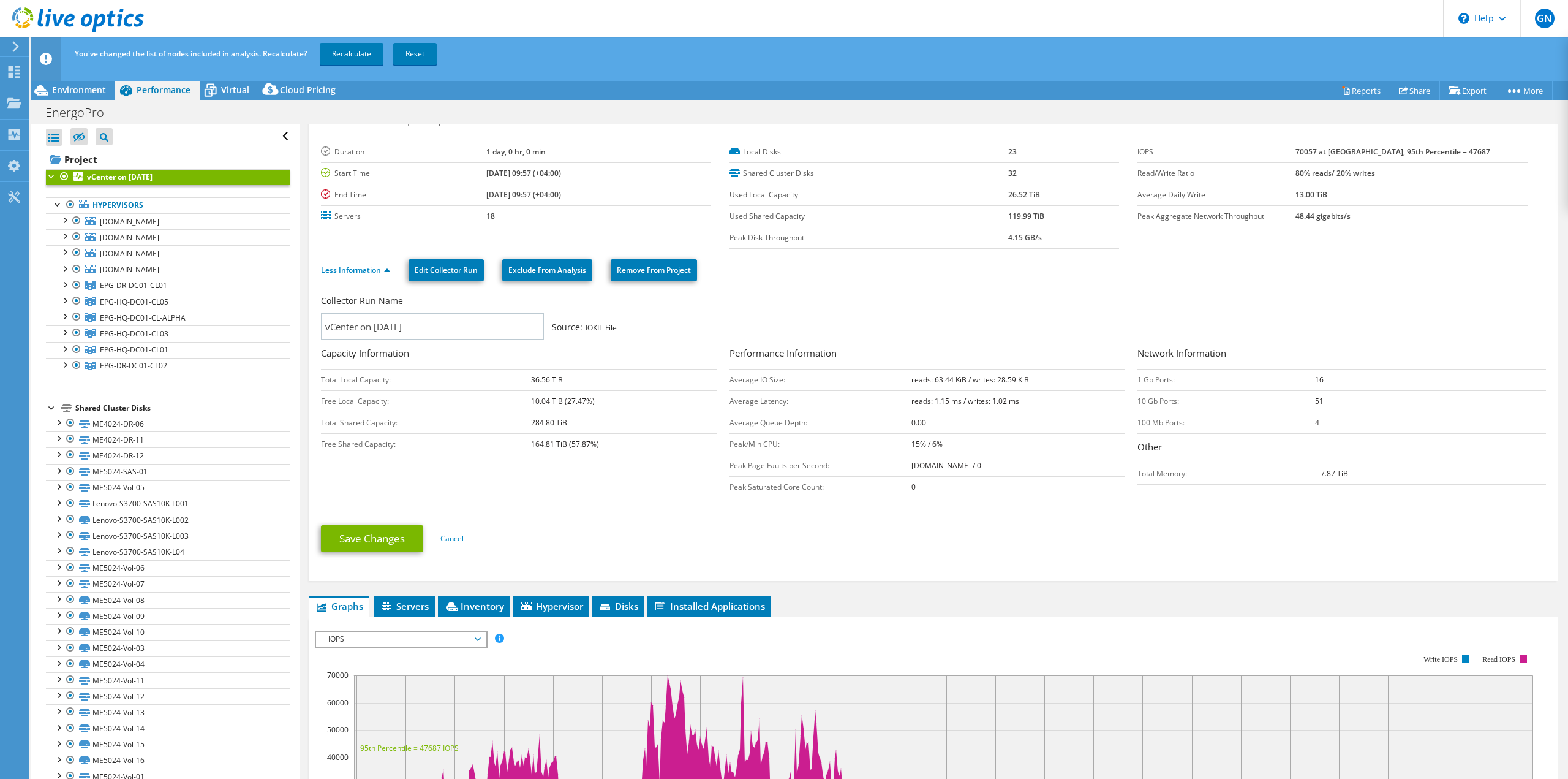
scroll to position [0, 0]
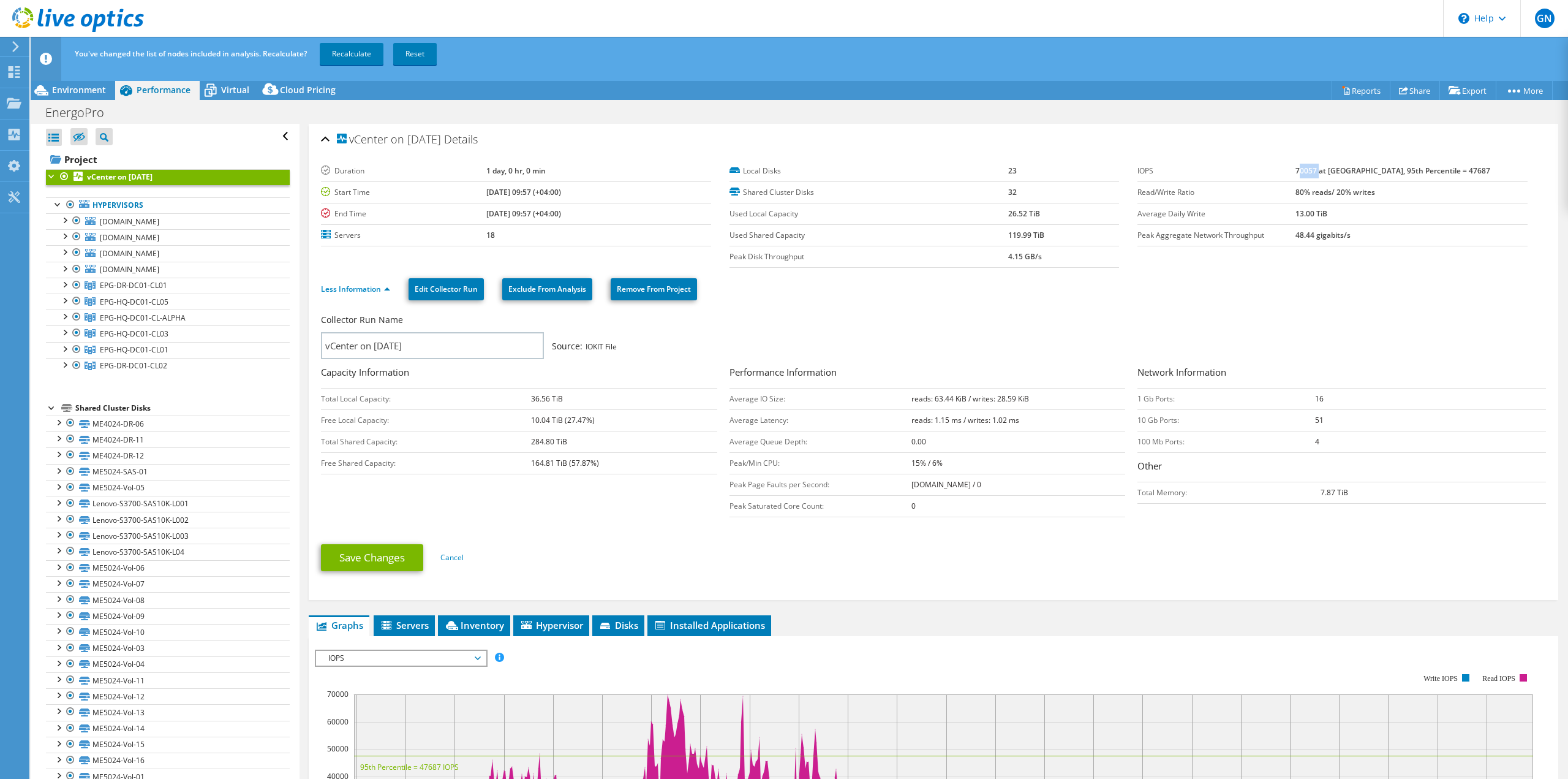
drag, startPoint x: 1328, startPoint y: 170, endPoint x: 1346, endPoint y: 170, distance: 18.0
click at [1346, 170] on b "70057 at Peak, 95th Percentile = 47687" at bounding box center [1392, 170] width 195 height 10
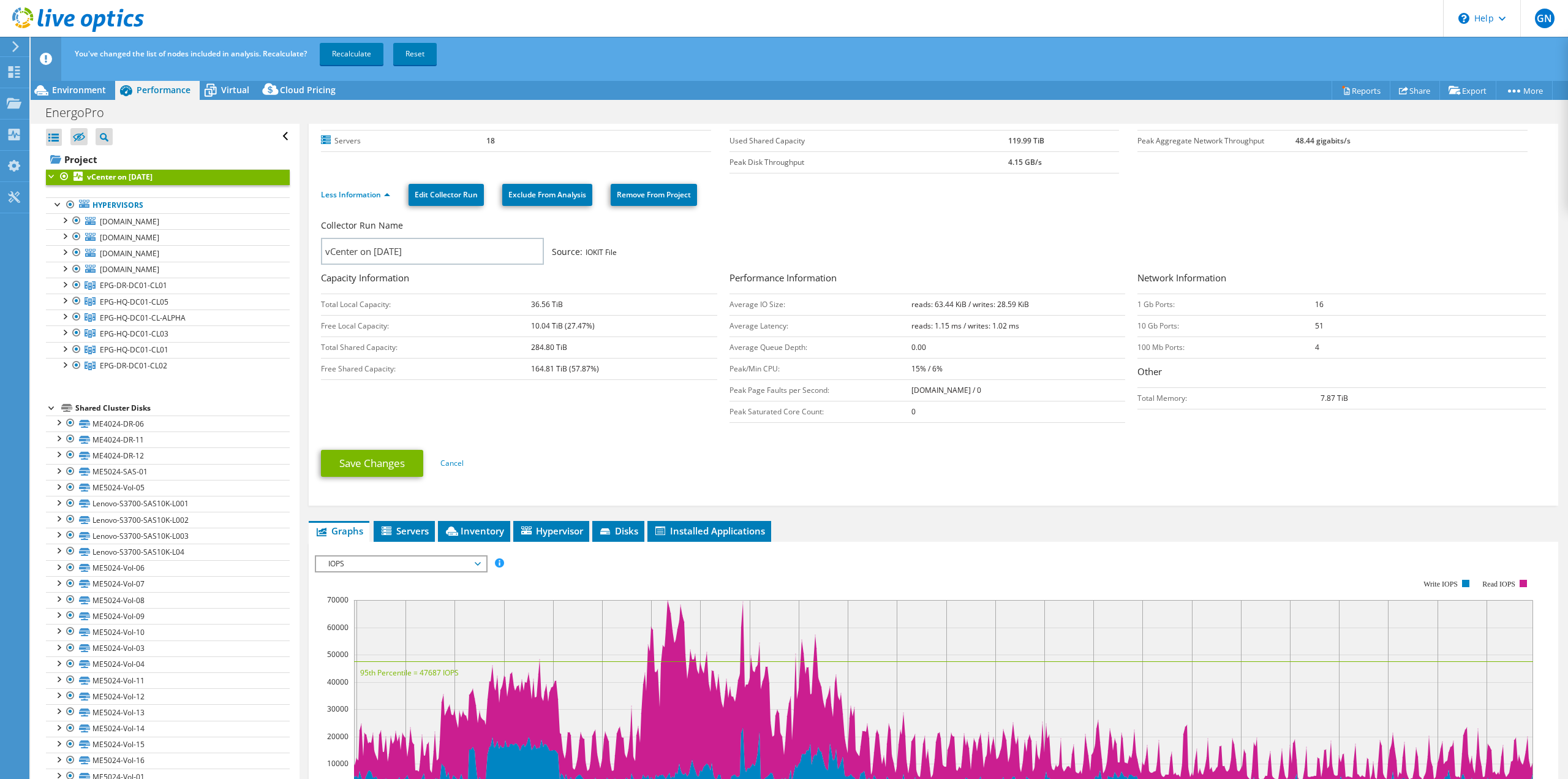
scroll to position [403, 0]
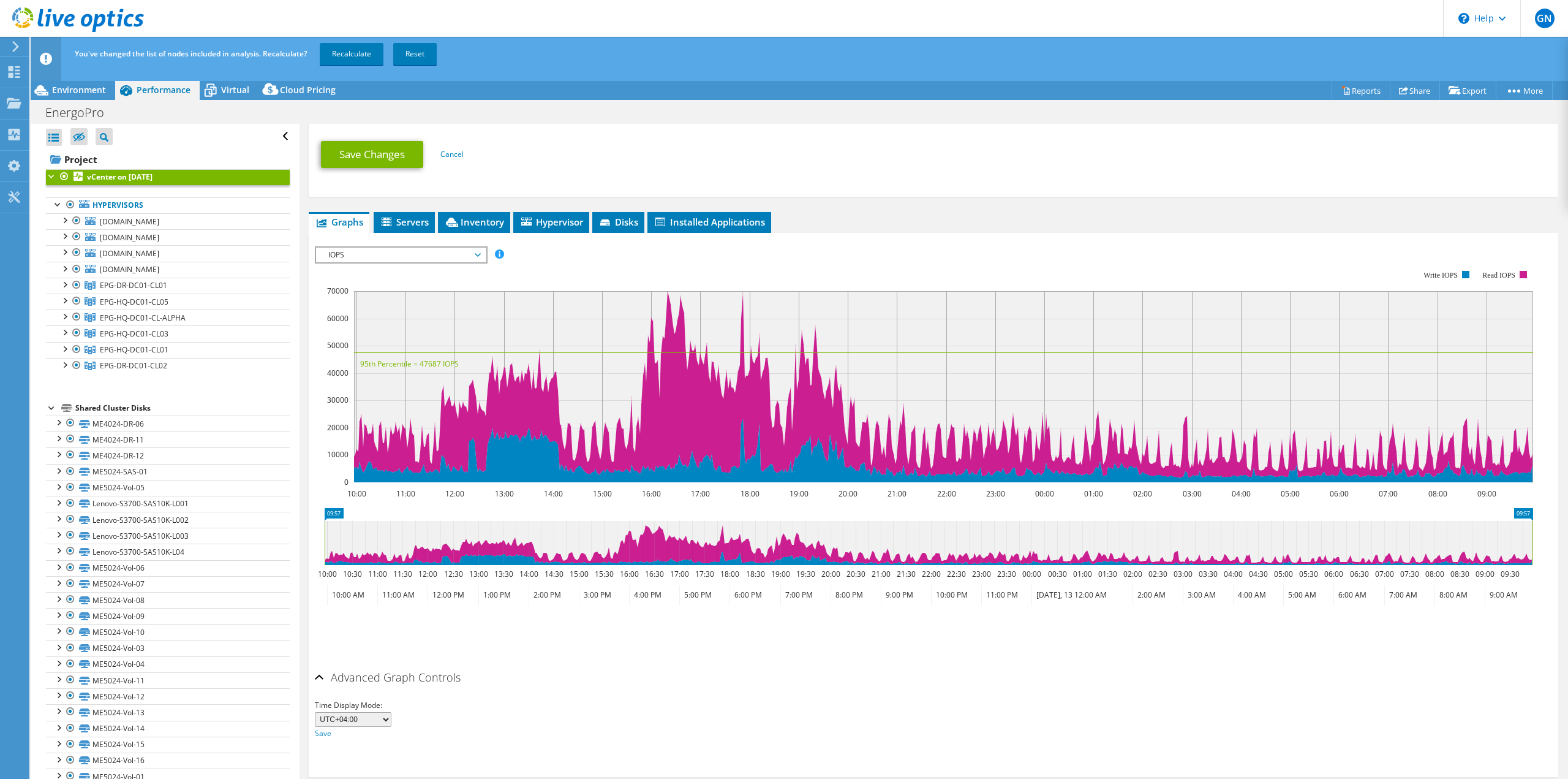
click at [375, 254] on span "IOPS" at bounding box center [401, 255] width 157 height 14
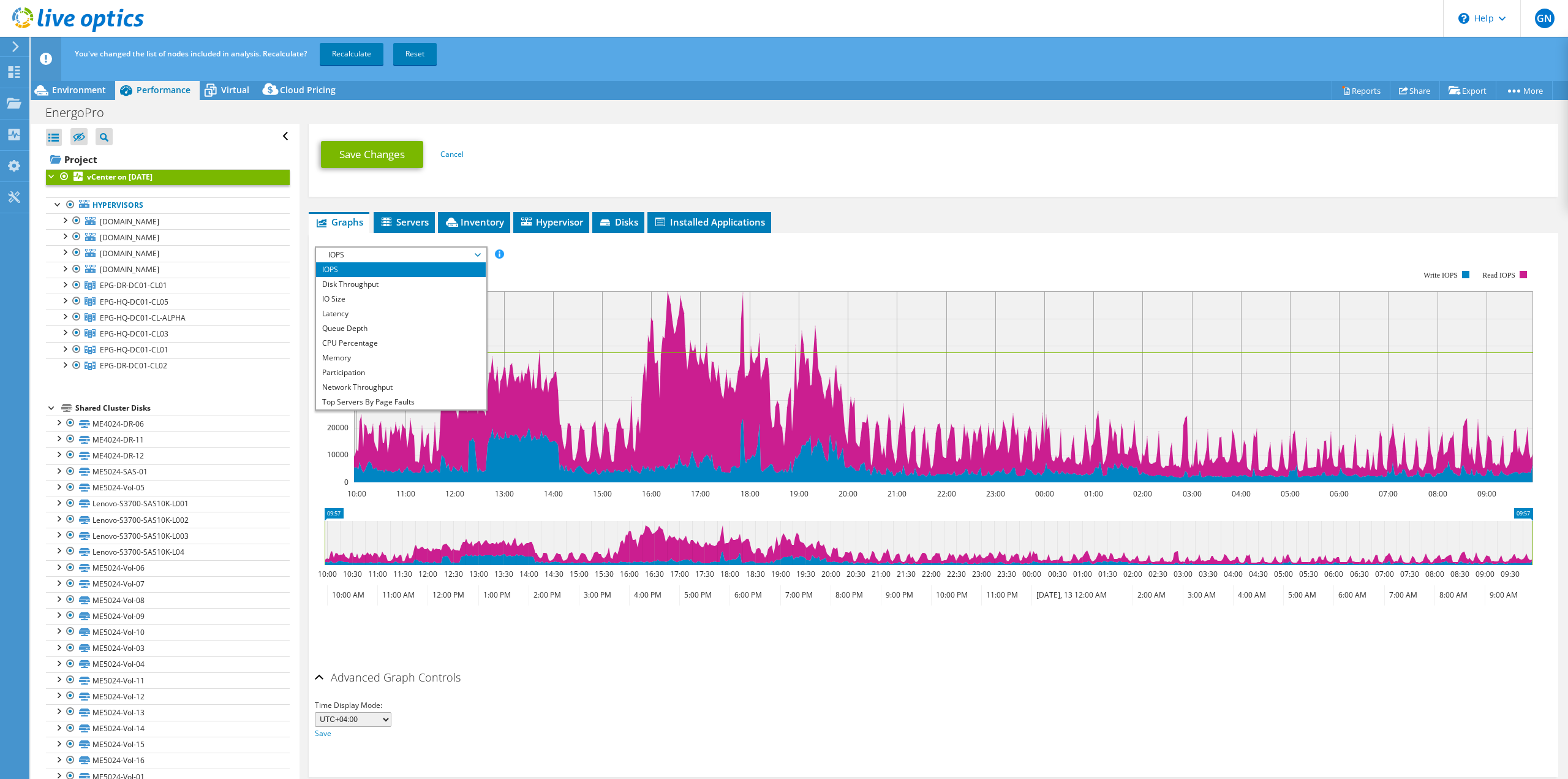
click at [981, 188] on div "Collector Run Name vCenter on 8/13/2025 Source: IOKIT File Capacity Information…" at bounding box center [933, 50] width 1225 height 286
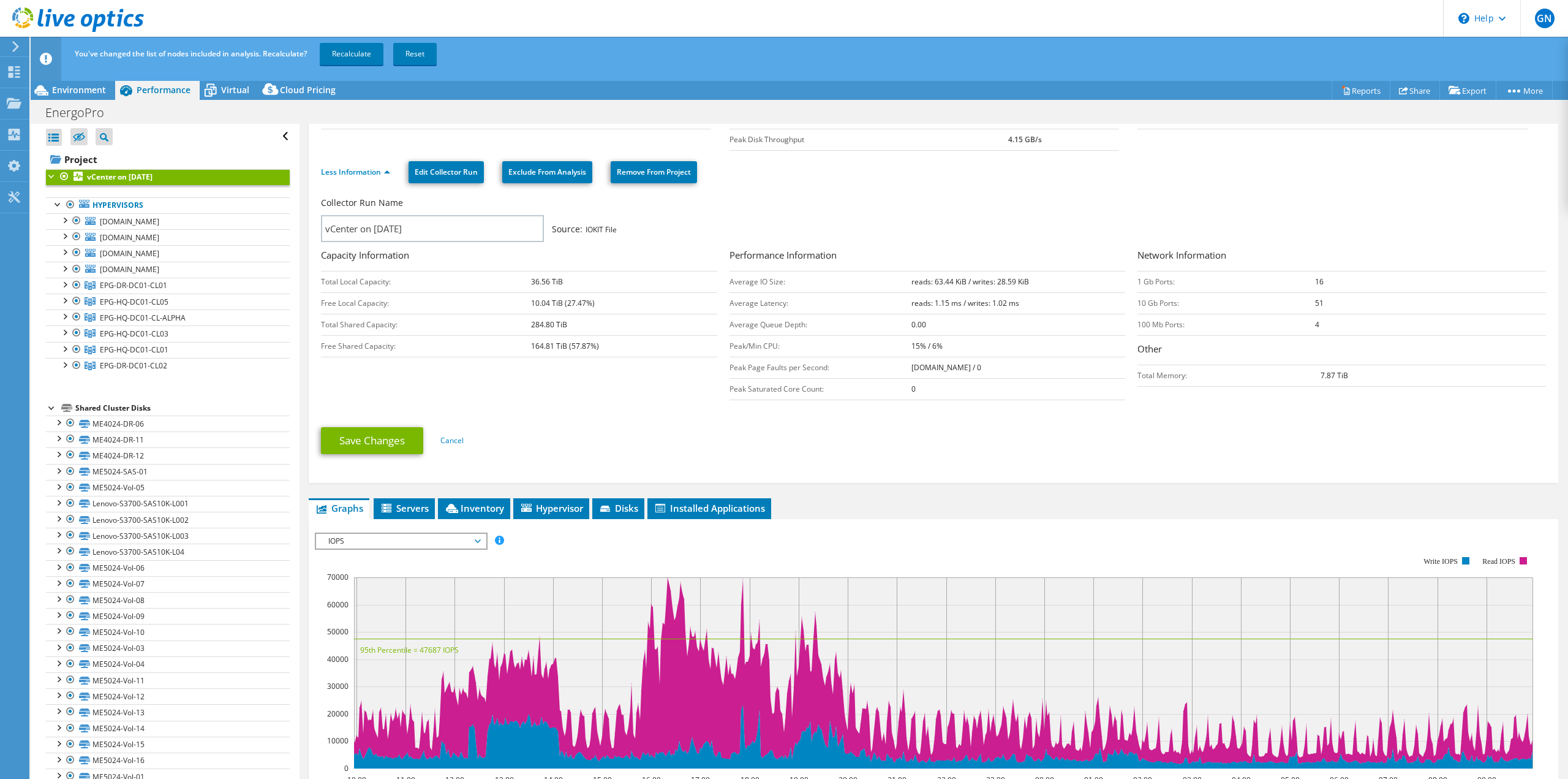
scroll to position [0, 0]
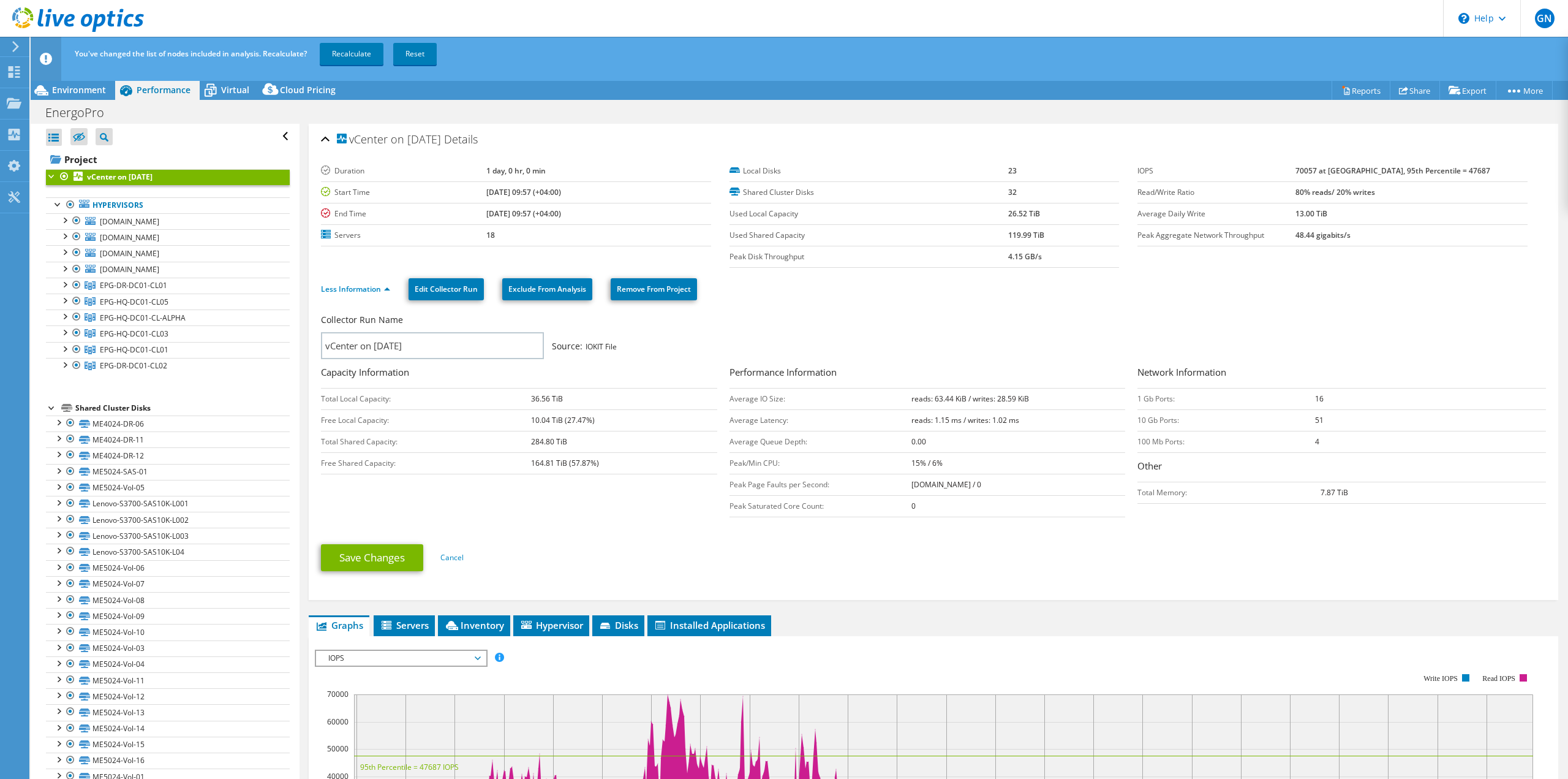
drag, startPoint x: 904, startPoint y: 398, endPoint x: 1016, endPoint y: 399, distance: 112.0
click at [1015, 399] on tr "Average IO Size: reads: 63.44 KiB / writes: 28.59 KiB" at bounding box center [927, 399] width 396 height 22
click at [1018, 399] on b "reads: 63.44 KiB / writes: 28.59 KiB" at bounding box center [970, 399] width 117 height 10
drag, startPoint x: 1018, startPoint y: 397, endPoint x: 894, endPoint y: 391, distance: 124.1
click at [894, 391] on tr "Average IO Size: reads: 63.44 KiB / writes: 28.59 KiB" at bounding box center [927, 399] width 396 height 22
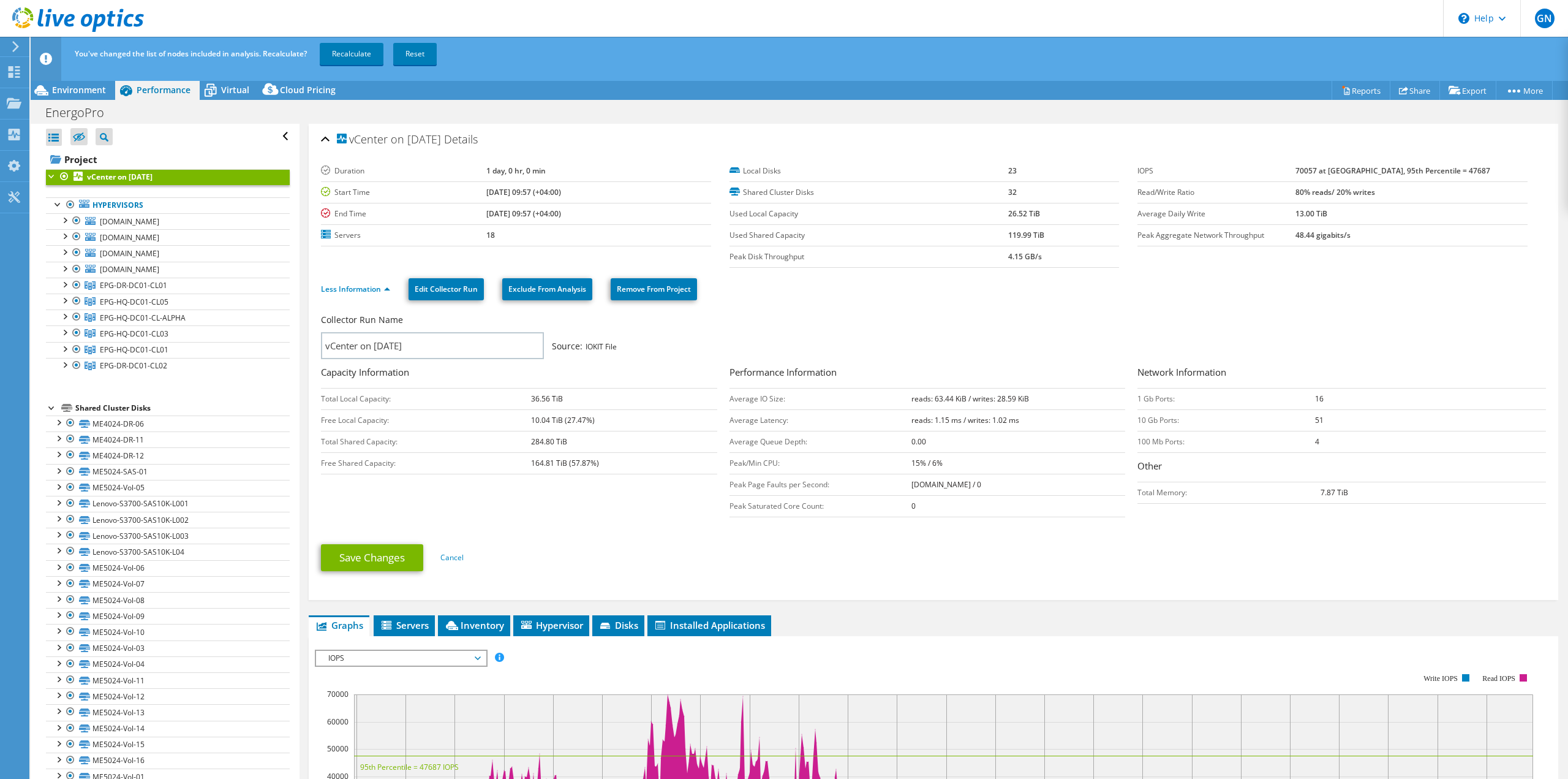
click at [894, 391] on td "Average IO Size:" at bounding box center [820, 399] width 182 height 22
drag, startPoint x: 897, startPoint y: 398, endPoint x: 1013, endPoint y: 410, distance: 116.6
click at [1013, 410] on tbody "Average IO Size: reads: 63.44 KiB / writes: 28.59 KiB Average Latency: reads: 1…" at bounding box center [927, 452] width 396 height 129
click at [1013, 410] on td "reads: 1.15 ms / writes: 1.02 ms" at bounding box center [1018, 420] width 214 height 22
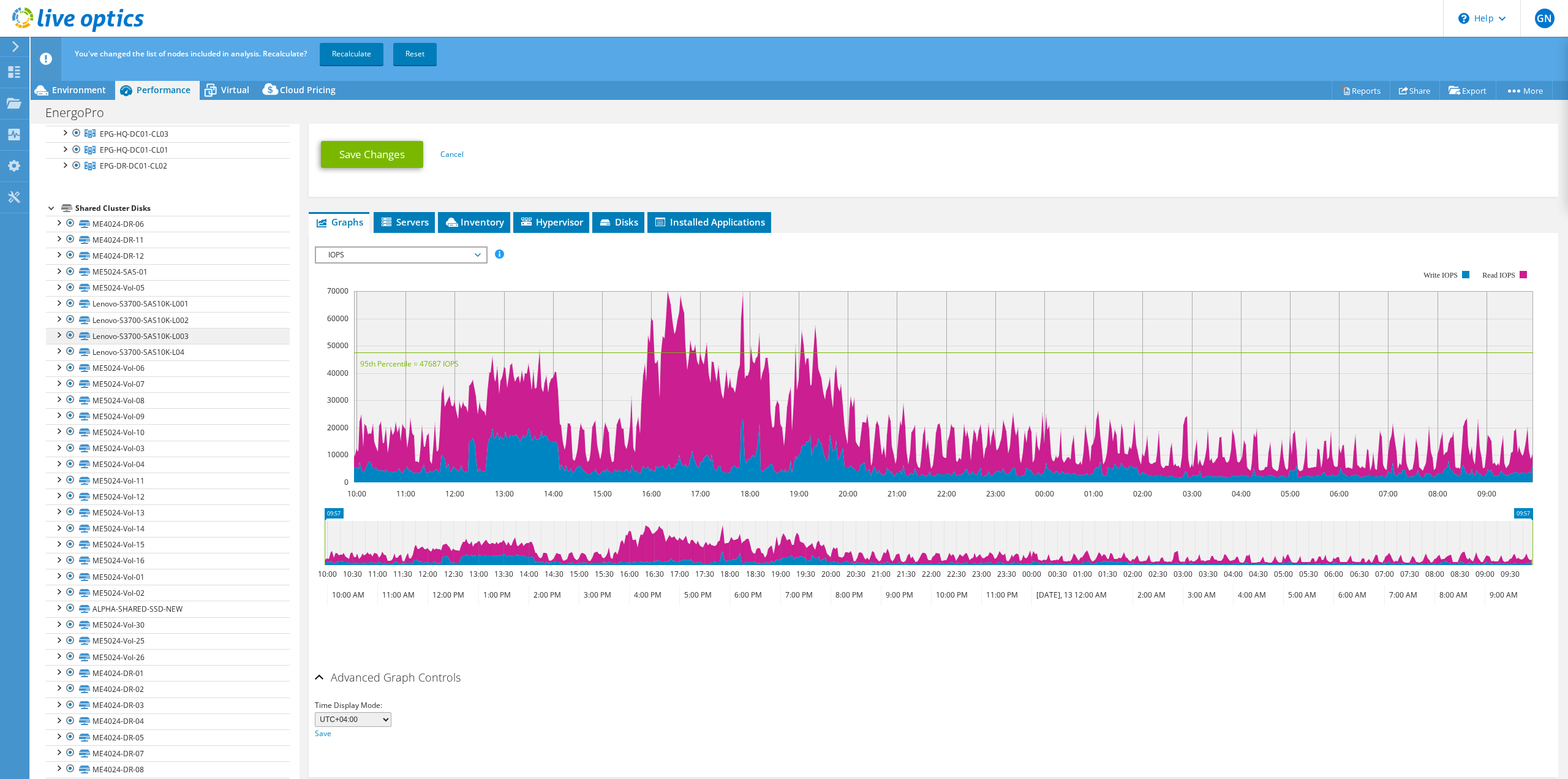
scroll to position [225, 0]
click at [70, 199] on div at bounding box center [70, 197] width 12 height 14
click at [71, 216] on div at bounding box center [70, 213] width 12 height 14
click at [66, 227] on div at bounding box center [70, 229] width 12 height 14
click at [63, 244] on div at bounding box center [58, 244] width 12 height 12
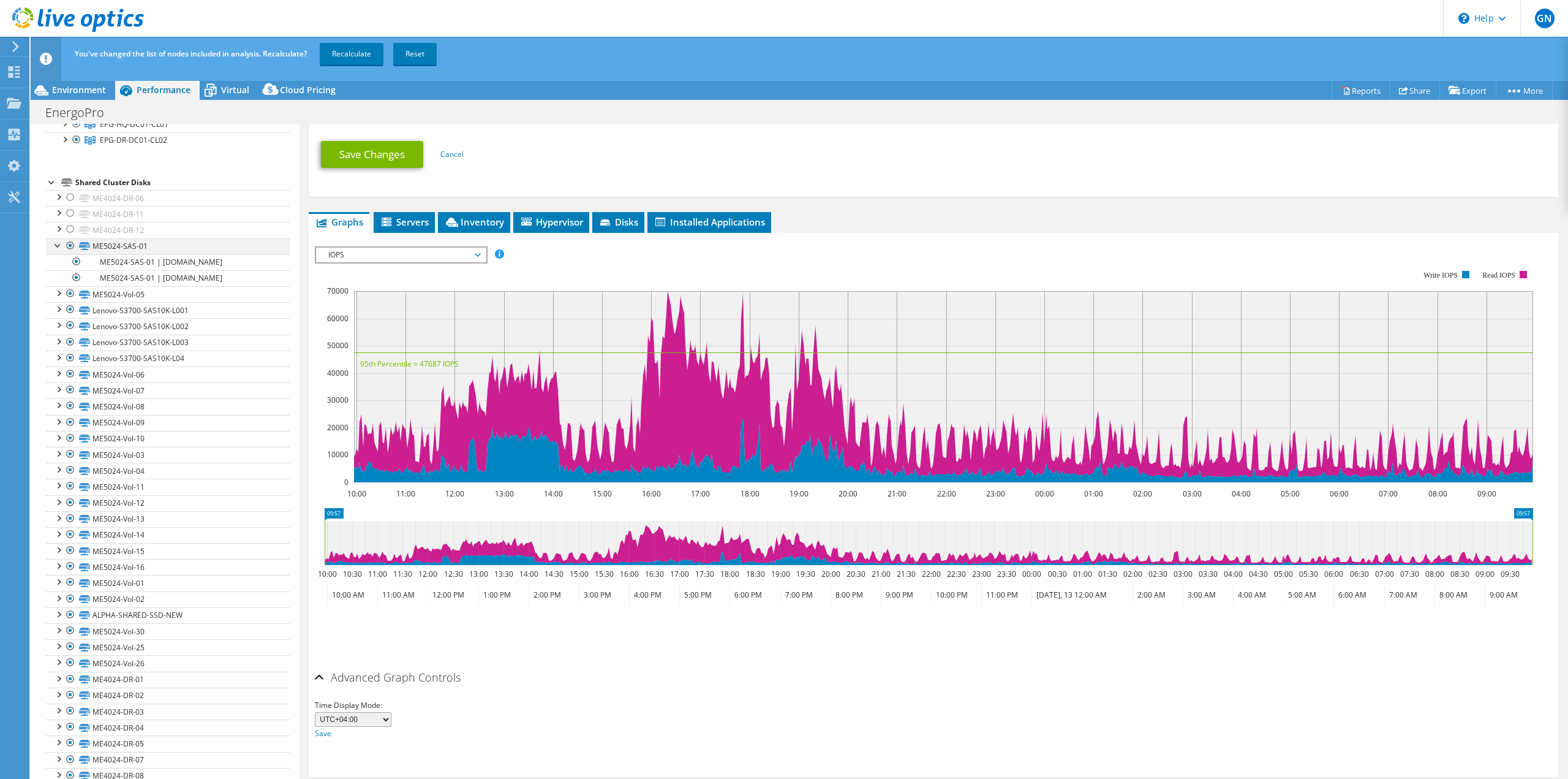
click at [68, 248] on div at bounding box center [70, 246] width 12 height 14
click at [70, 246] on div at bounding box center [70, 246] width 12 height 14
click at [56, 245] on div at bounding box center [58, 244] width 12 height 12
click at [70, 276] on div at bounding box center [70, 278] width 12 height 14
click at [70, 292] on div at bounding box center [70, 293] width 12 height 14
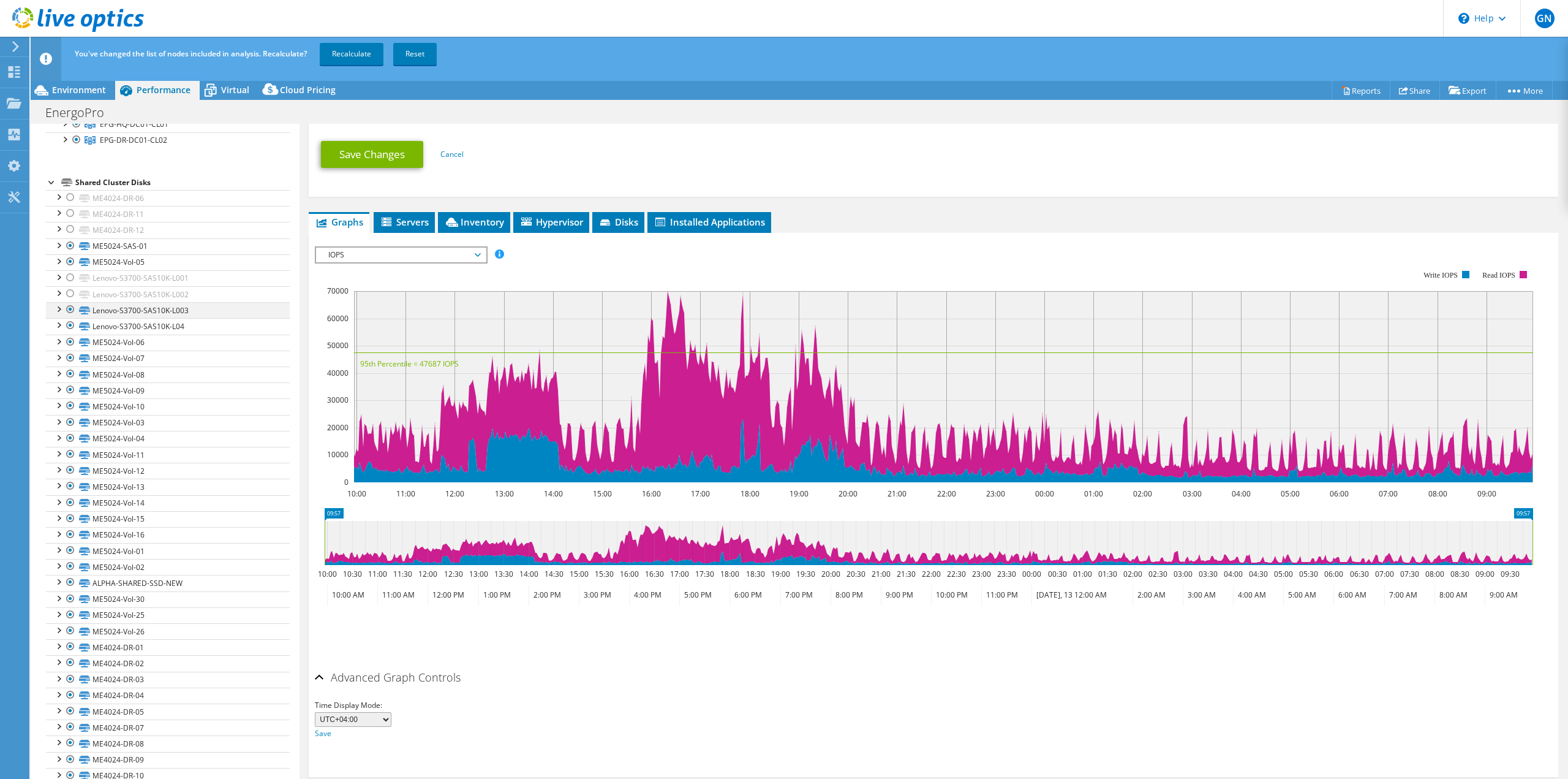
click at [68, 307] on div at bounding box center [70, 309] width 12 height 14
click at [70, 322] on div at bounding box center [70, 325] width 12 height 14
drag, startPoint x: 69, startPoint y: 581, endPoint x: 80, endPoint y: 581, distance: 11.0
click at [69, 581] on div at bounding box center [70, 582] width 12 height 14
click at [70, 645] on div at bounding box center [70, 646] width 12 height 14
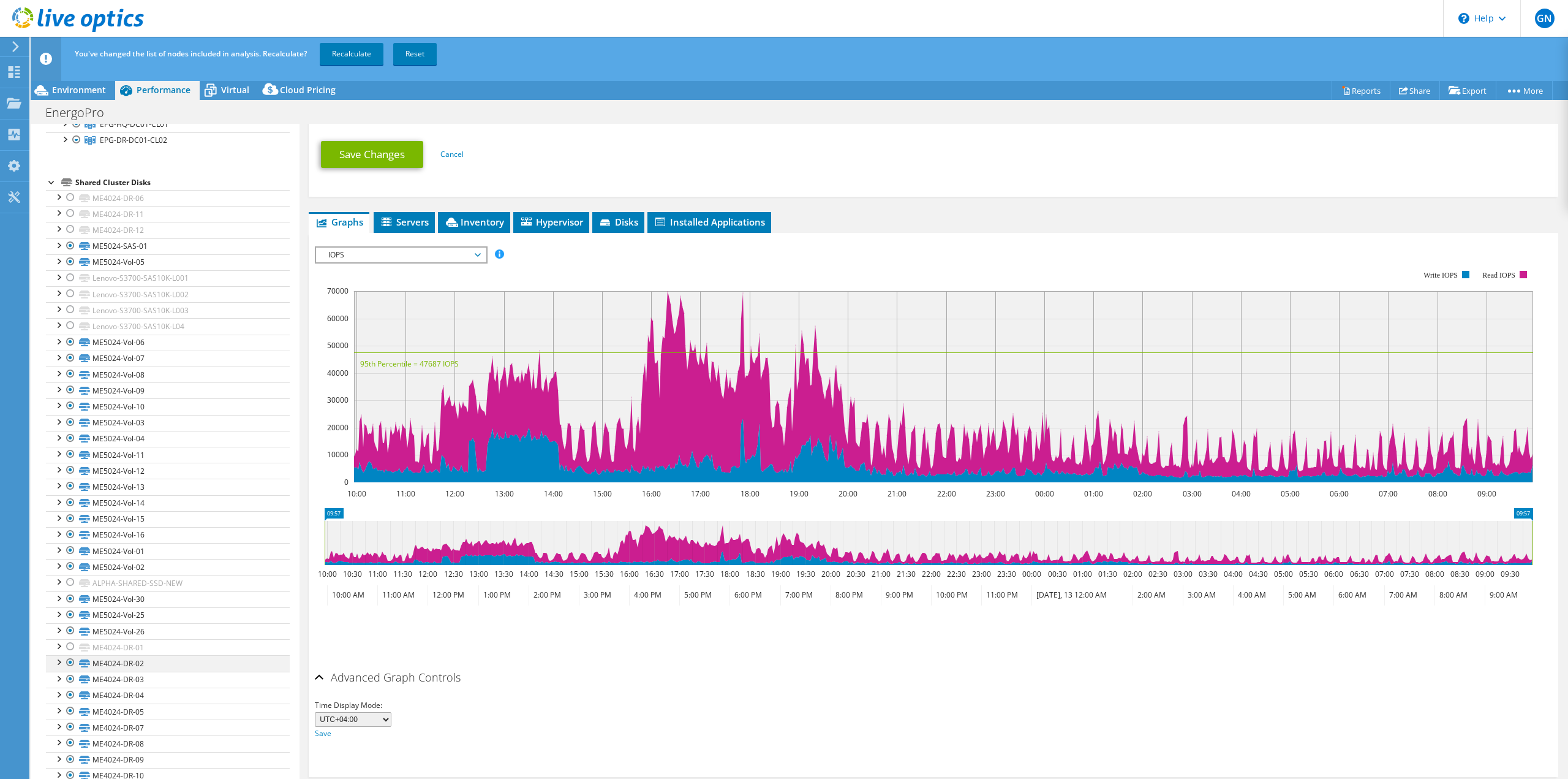
click at [69, 661] on div at bounding box center [70, 662] width 12 height 14
click at [70, 678] on div at bounding box center [70, 679] width 12 height 14
click at [68, 693] on div at bounding box center [70, 695] width 12 height 14
click at [69, 712] on div at bounding box center [70, 711] width 12 height 14
click at [72, 727] on div at bounding box center [70, 727] width 12 height 14
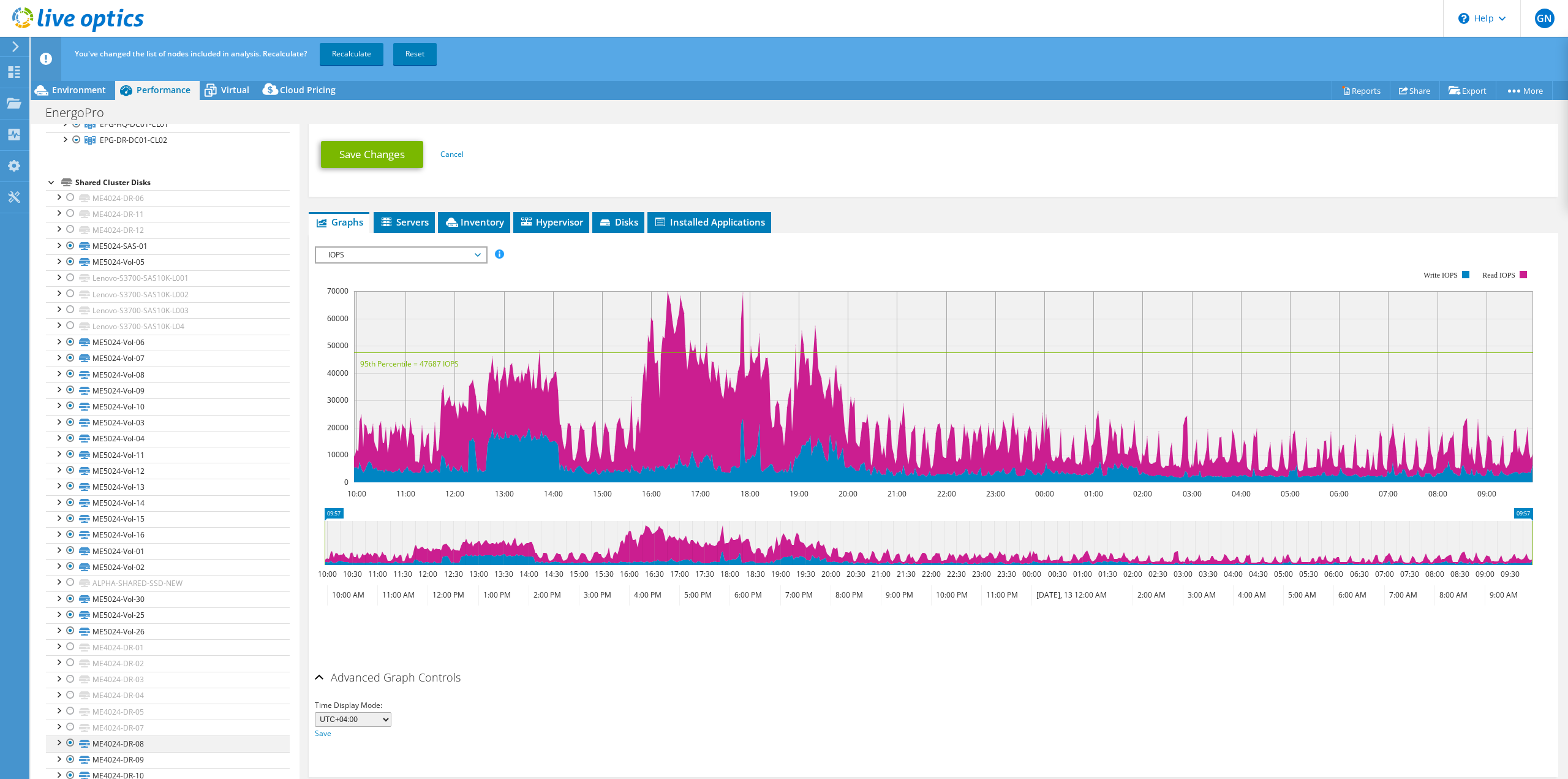
click at [72, 744] on div at bounding box center [70, 743] width 12 height 14
click at [70, 761] on div at bounding box center [70, 759] width 12 height 14
click at [70, 778] on div at bounding box center [70, 775] width 12 height 14
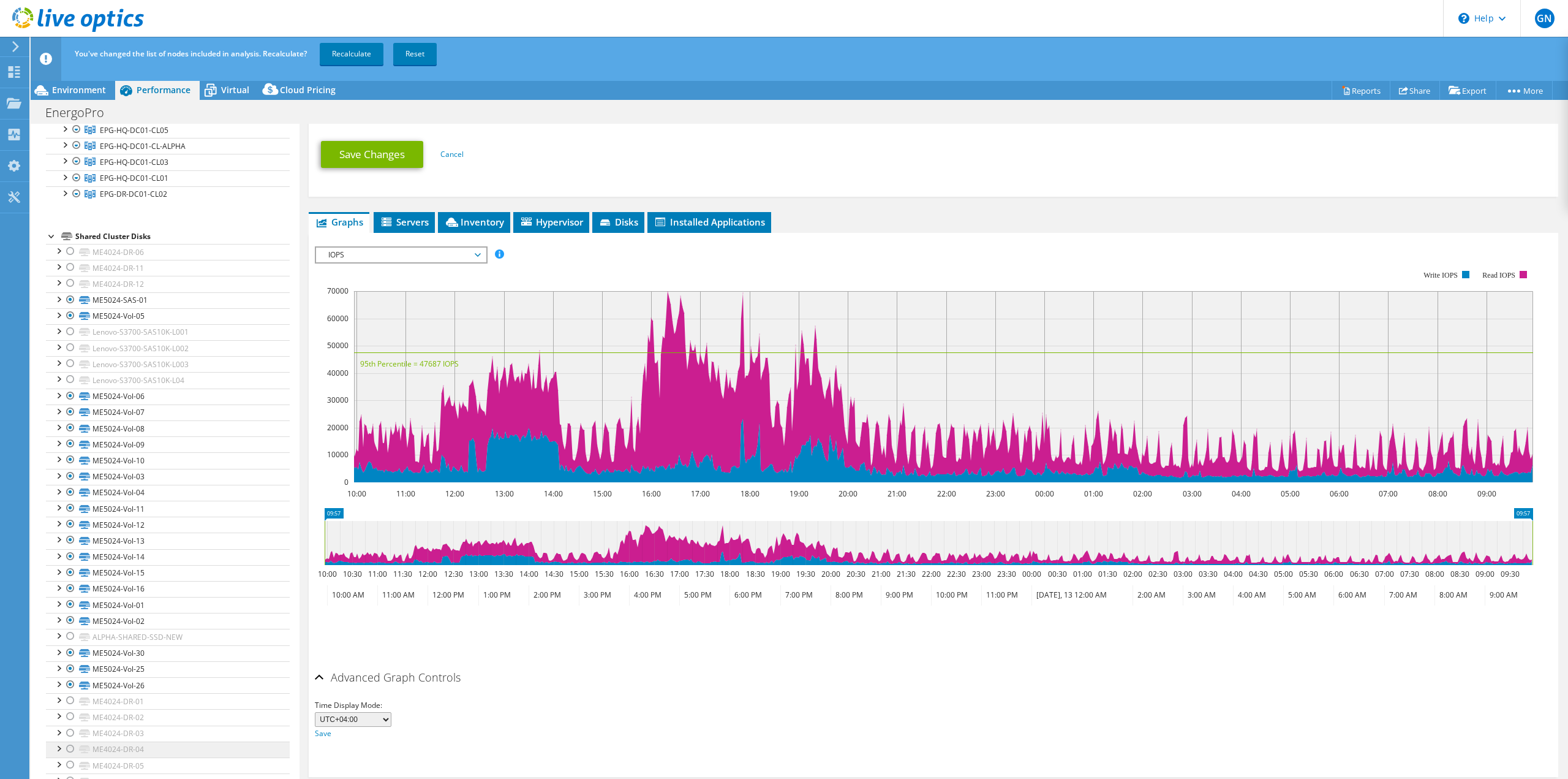
scroll to position [0, 0]
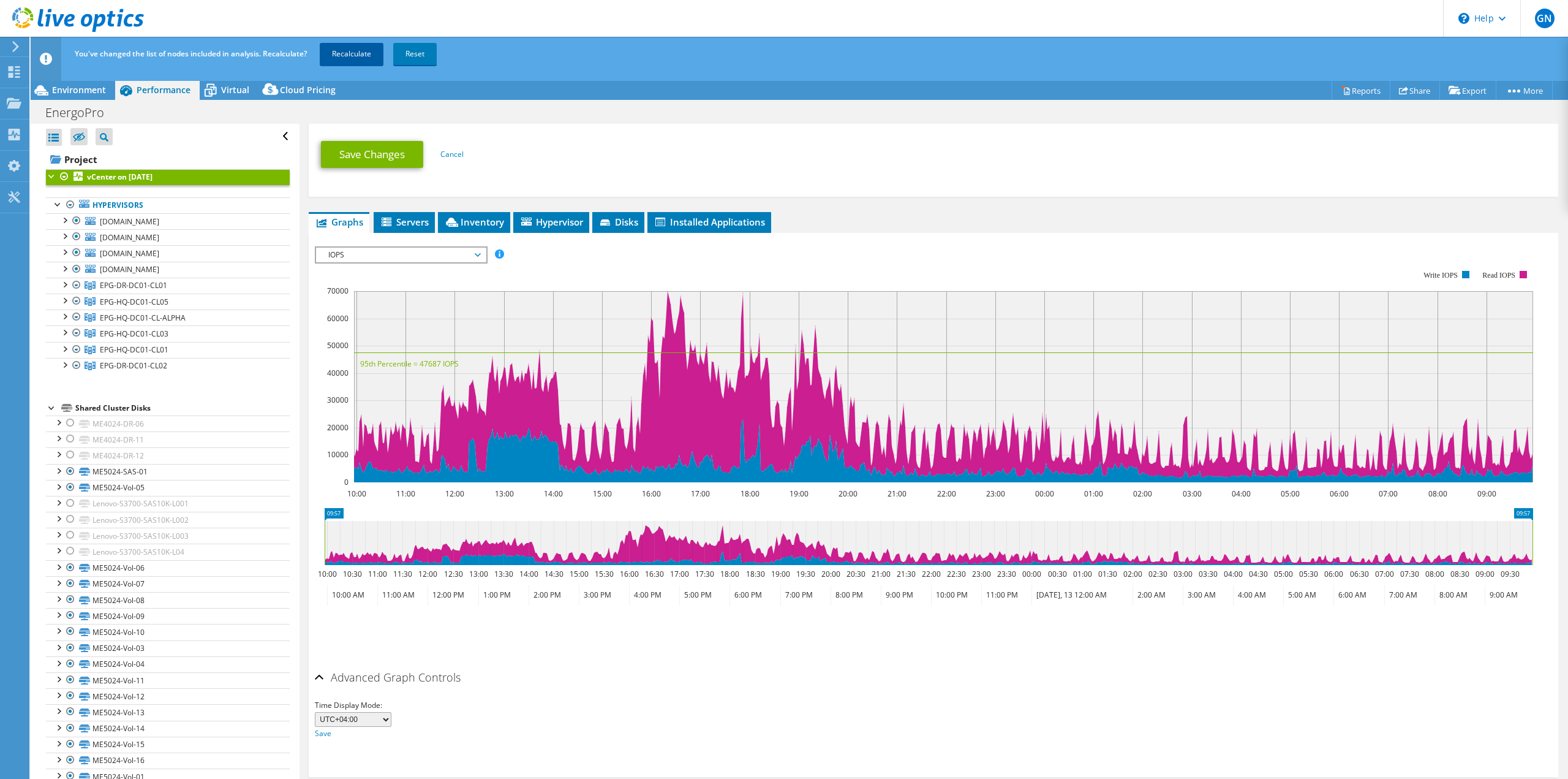
click at [349, 55] on link "Recalculate" at bounding box center [351, 54] width 64 height 22
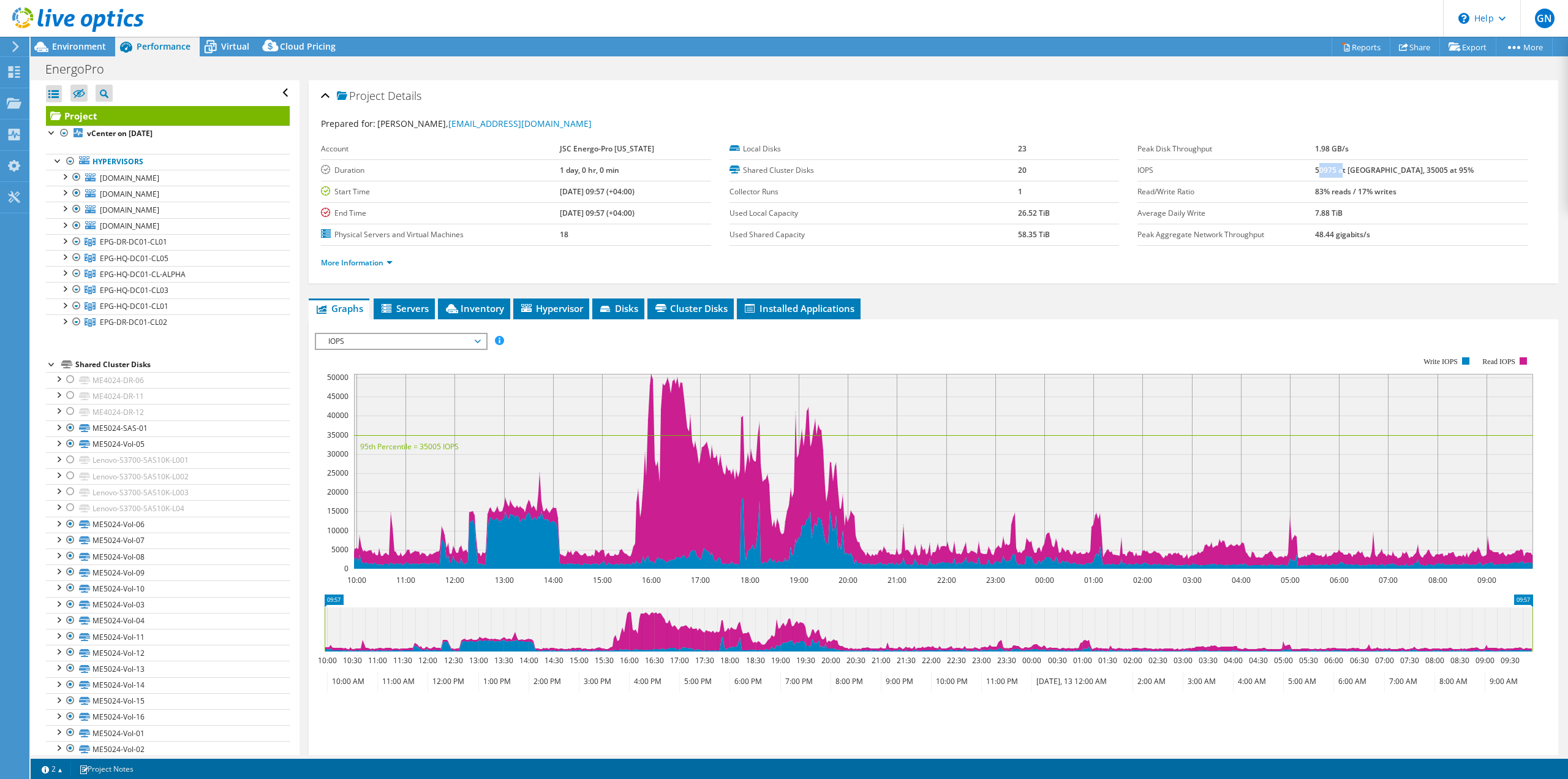
drag, startPoint x: 1359, startPoint y: 169, endPoint x: 1379, endPoint y: 167, distance: 20.1
click at [1379, 167] on b "50975 at [GEOGRAPHIC_DATA], 35005 at 95%" at bounding box center [1393, 170] width 159 height 10
click at [348, 264] on link "More Information" at bounding box center [356, 262] width 72 height 10
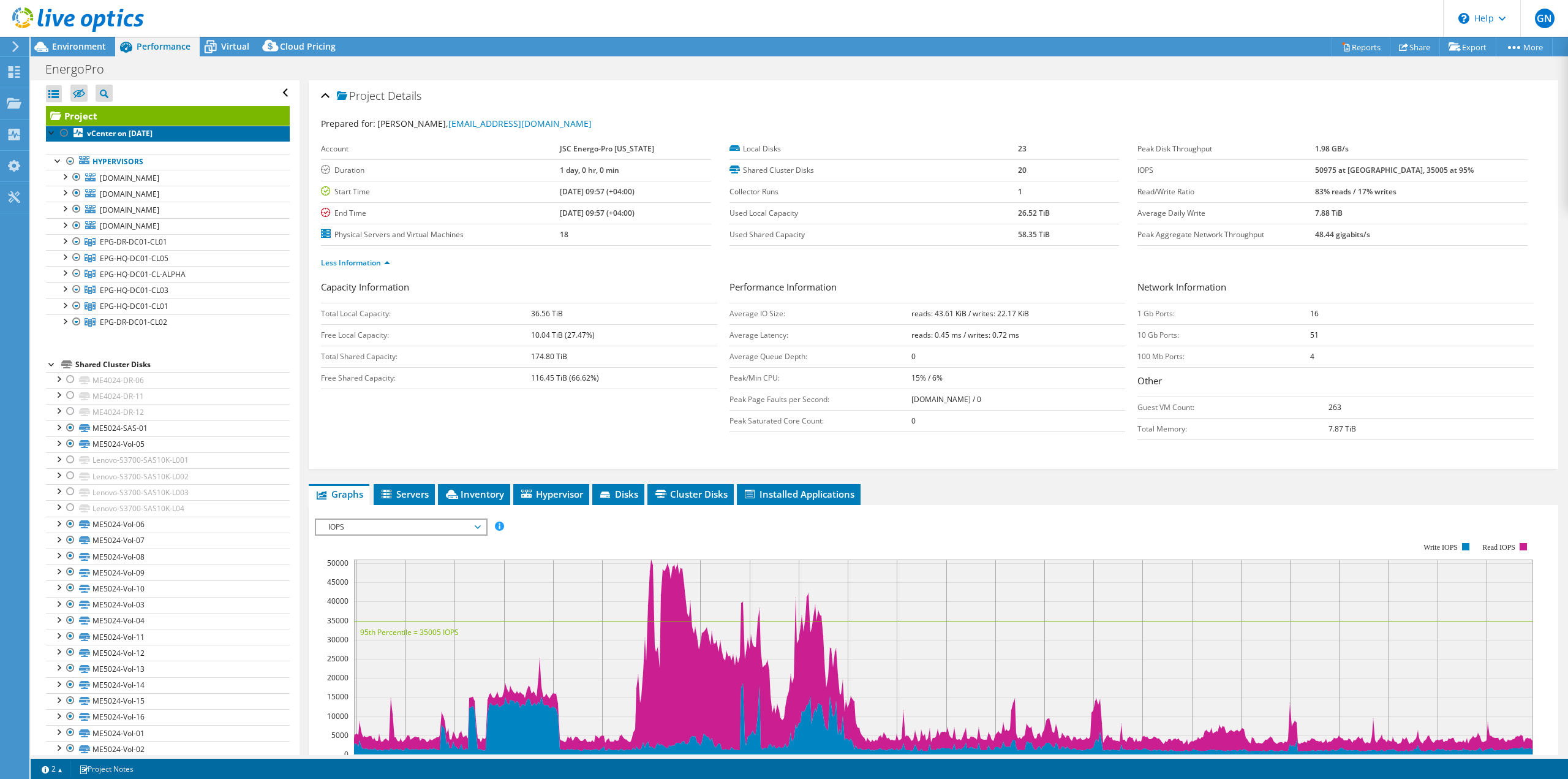
click at [137, 135] on b "vCenter on [DATE]" at bounding box center [120, 133] width 65 height 10
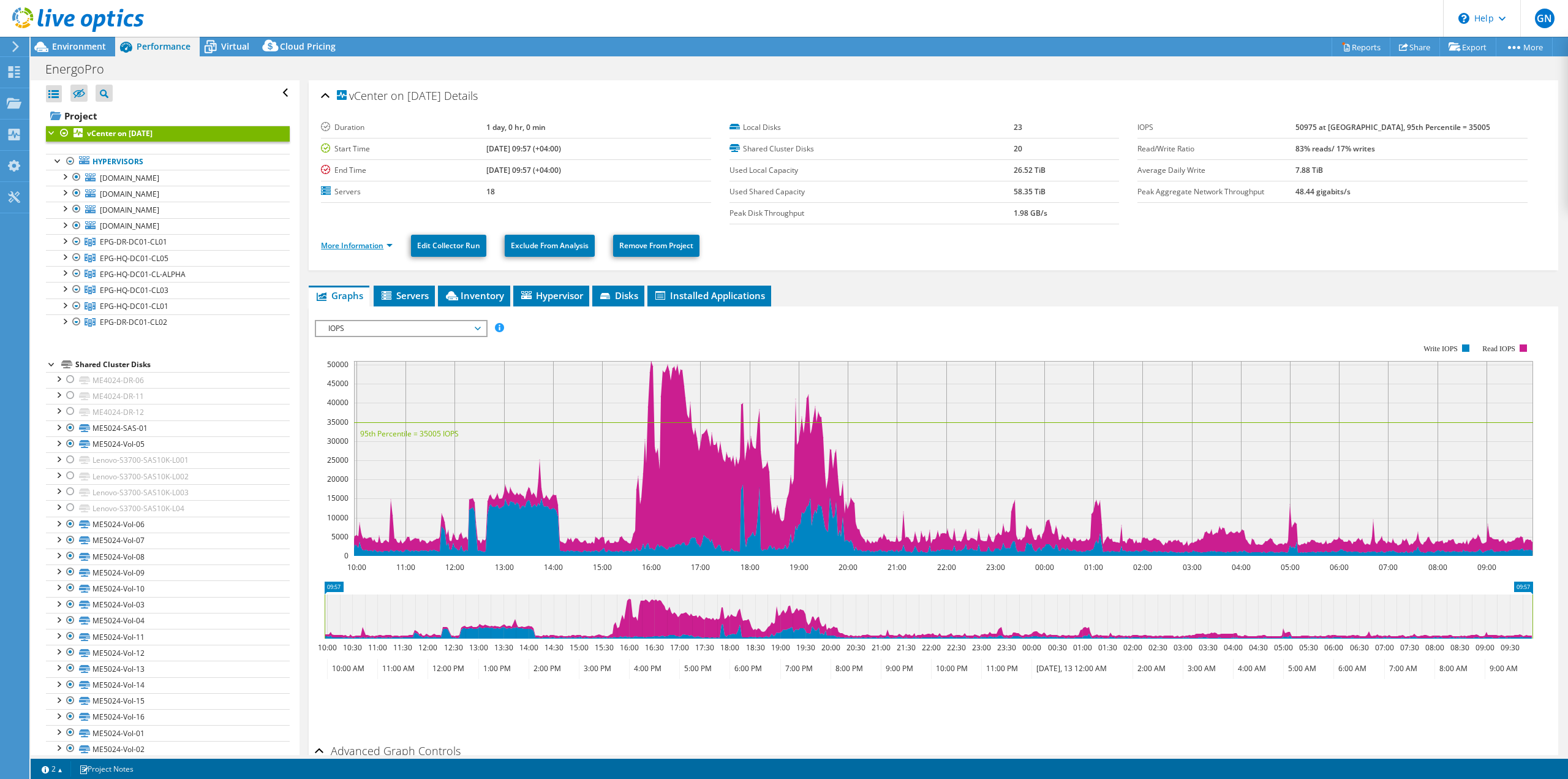
click at [366, 248] on link "More Information" at bounding box center [356, 245] width 72 height 10
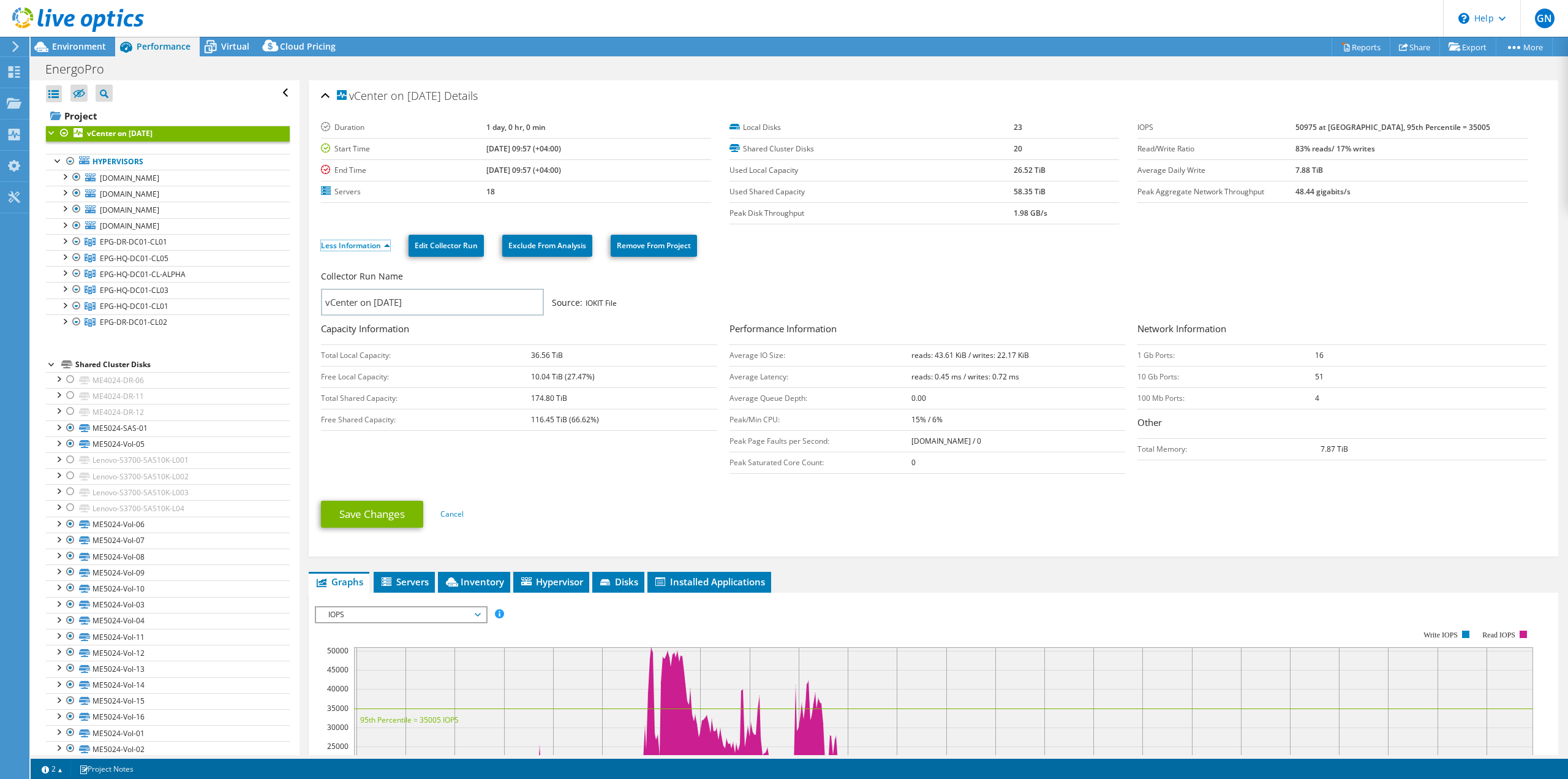
scroll to position [122, 0]
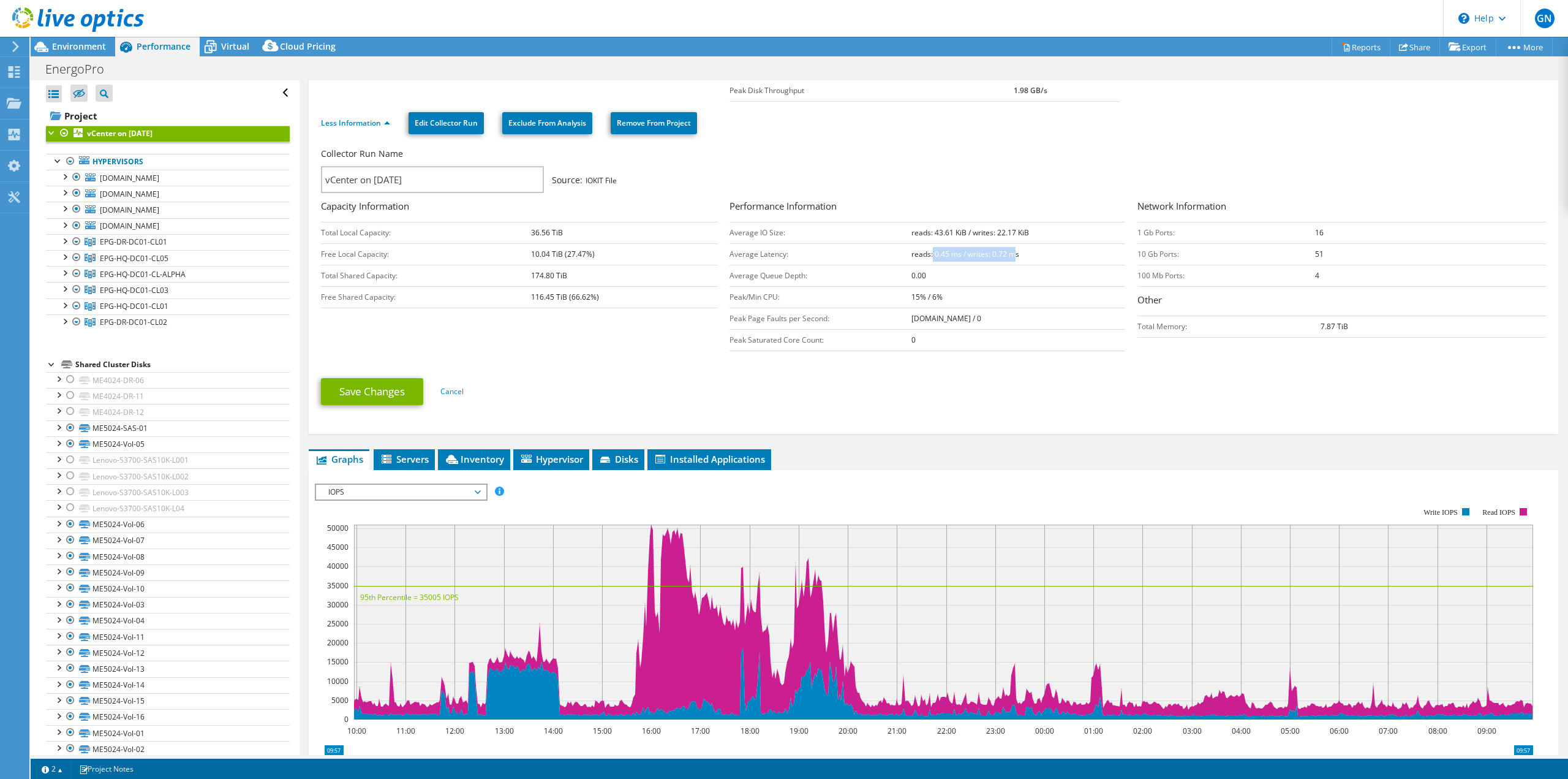
drag, startPoint x: 962, startPoint y: 254, endPoint x: 1010, endPoint y: 257, distance: 48.1
click at [1010, 257] on b "reads: 0.45 ms / writes: 0.72 ms" at bounding box center [965, 254] width 108 height 10
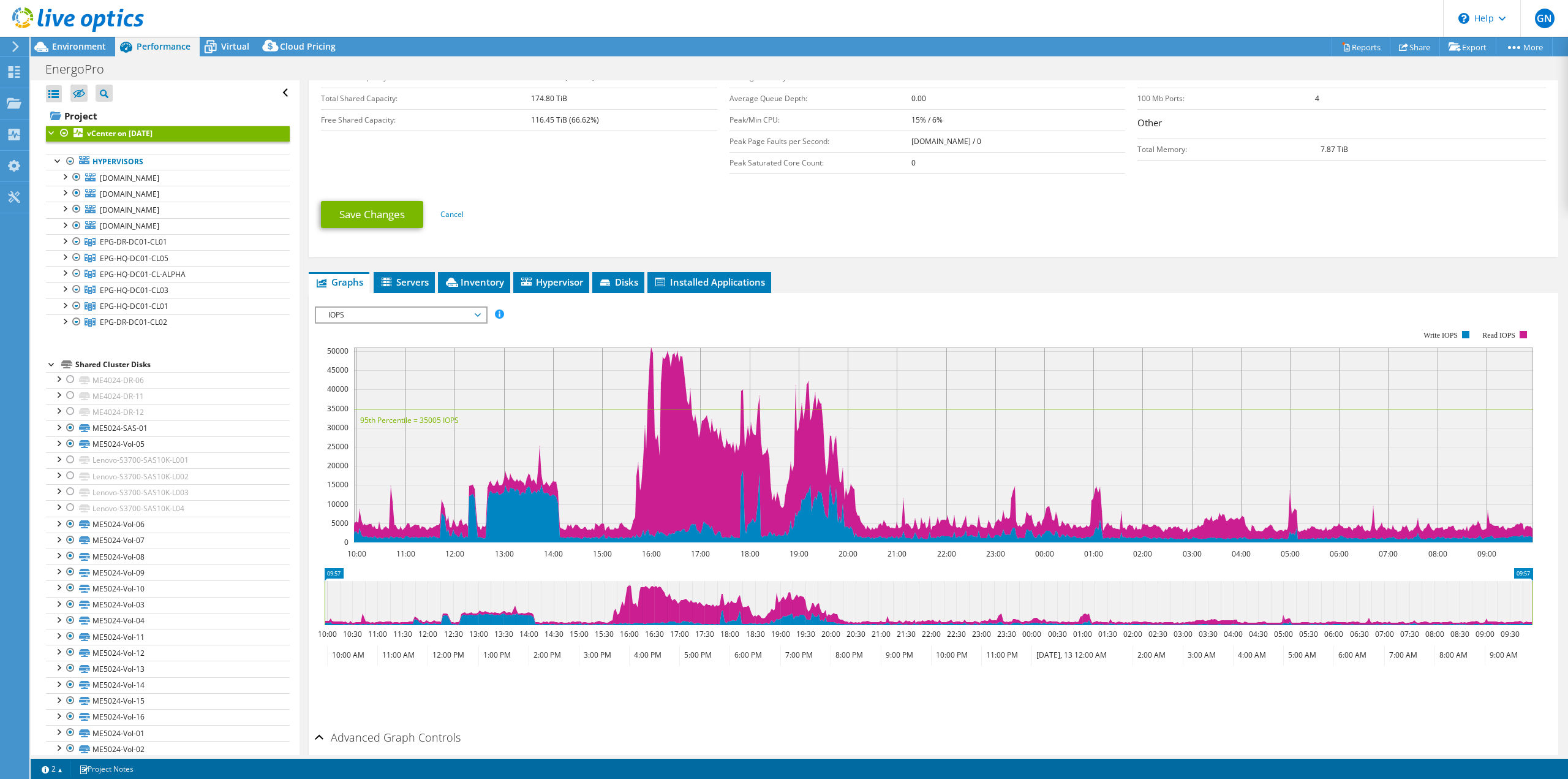
scroll to position [307, 0]
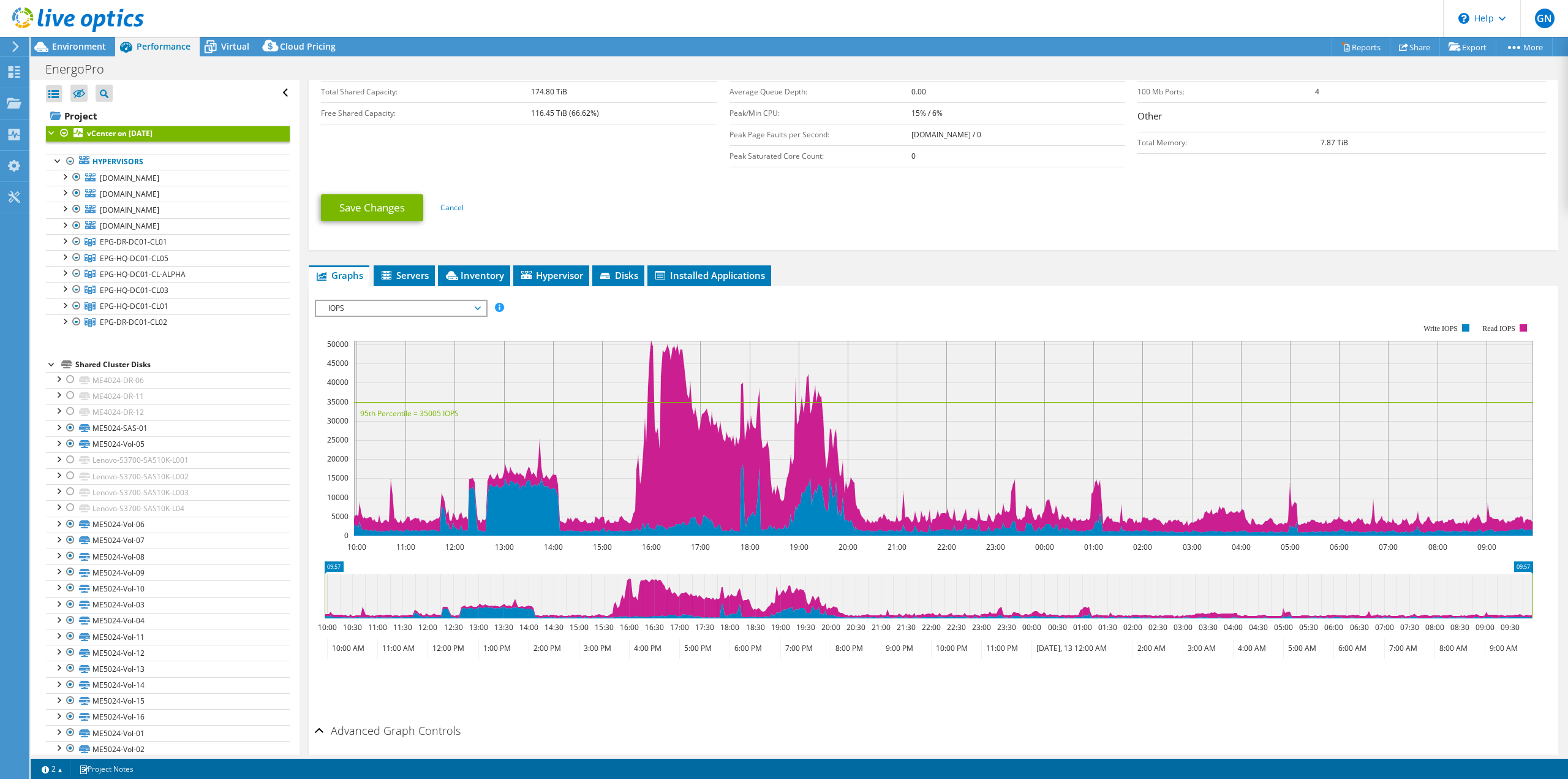
click at [345, 316] on div "IOPS IOPS Disk Throughput IO Size Latency Queue Depth CPU Percentage Memory Pag…" at bounding box center [401, 308] width 172 height 17
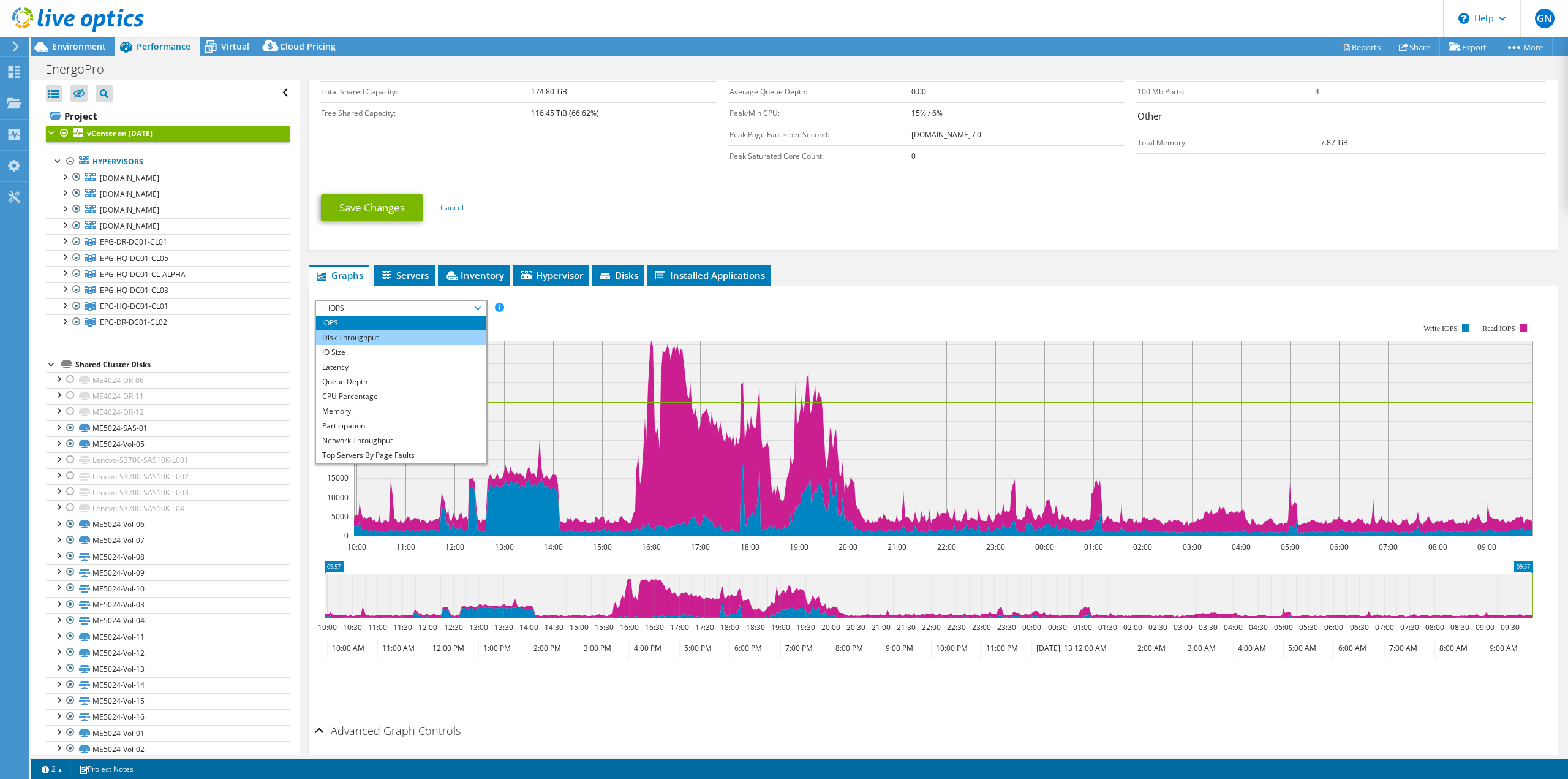
click at [371, 339] on li "Disk Throughput" at bounding box center [401, 338] width 169 height 14
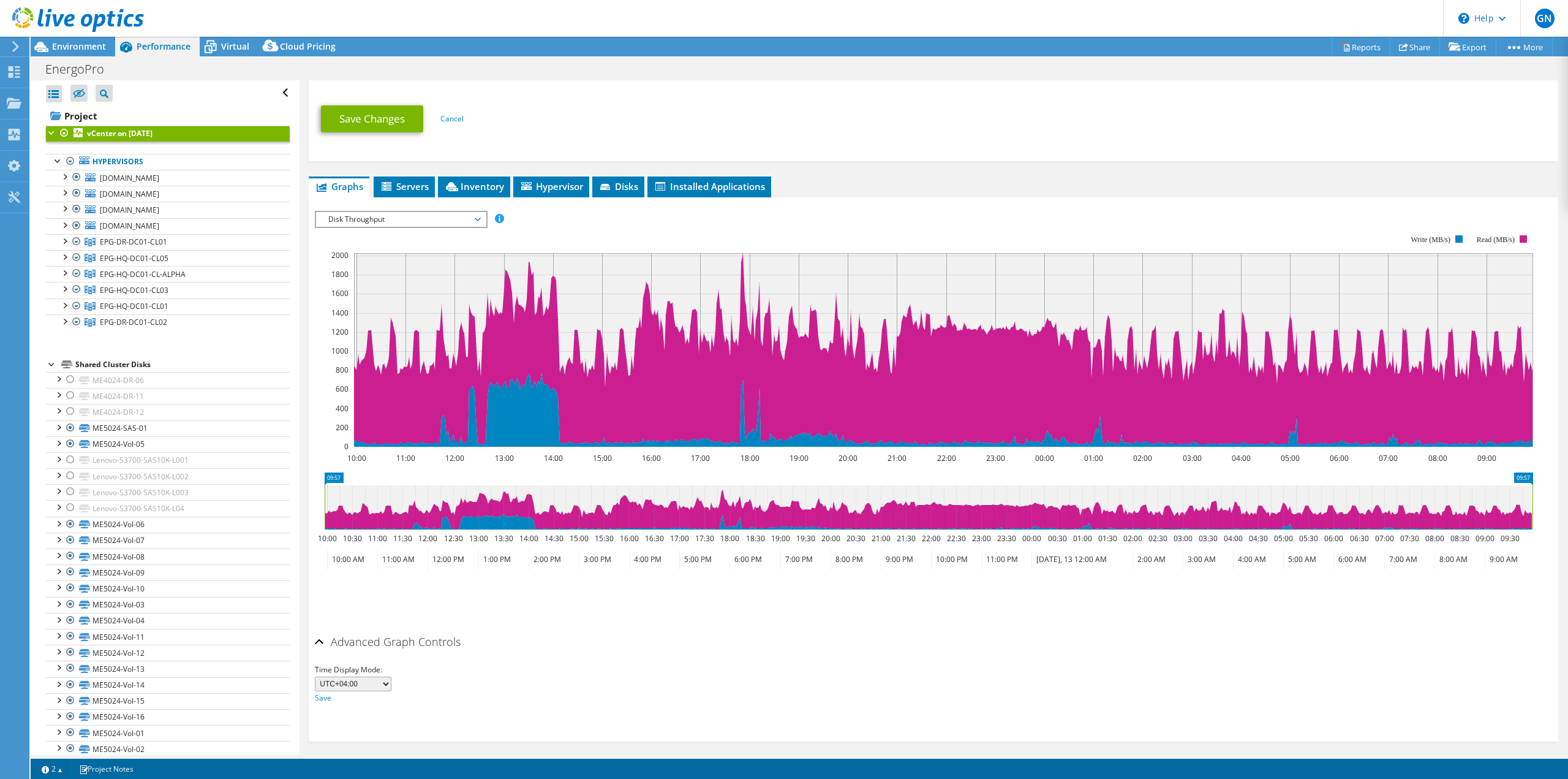
scroll to position [403, 0]
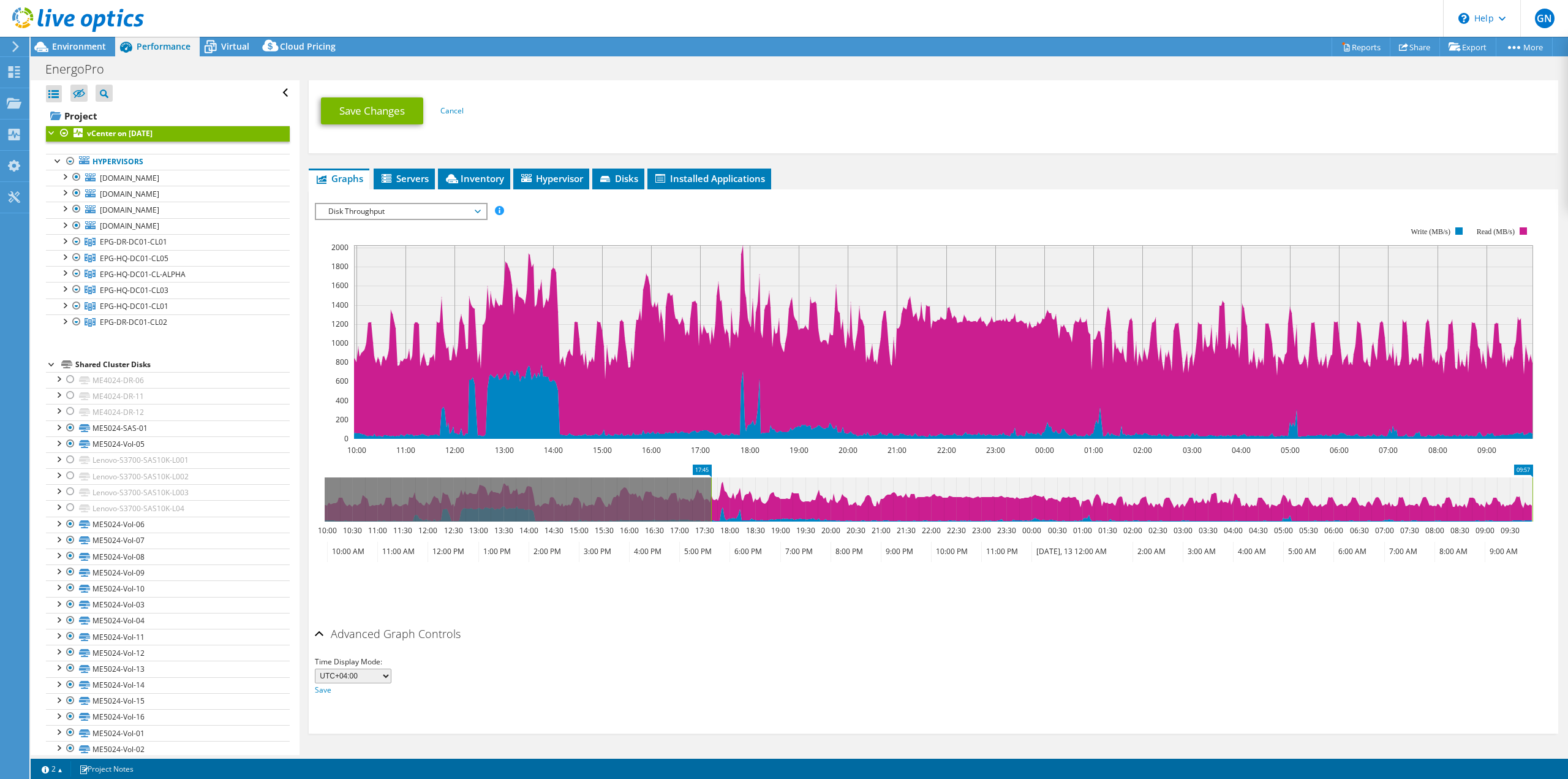
drag, startPoint x: 327, startPoint y: 468, endPoint x: 714, endPoint y: 460, distance: 387.1
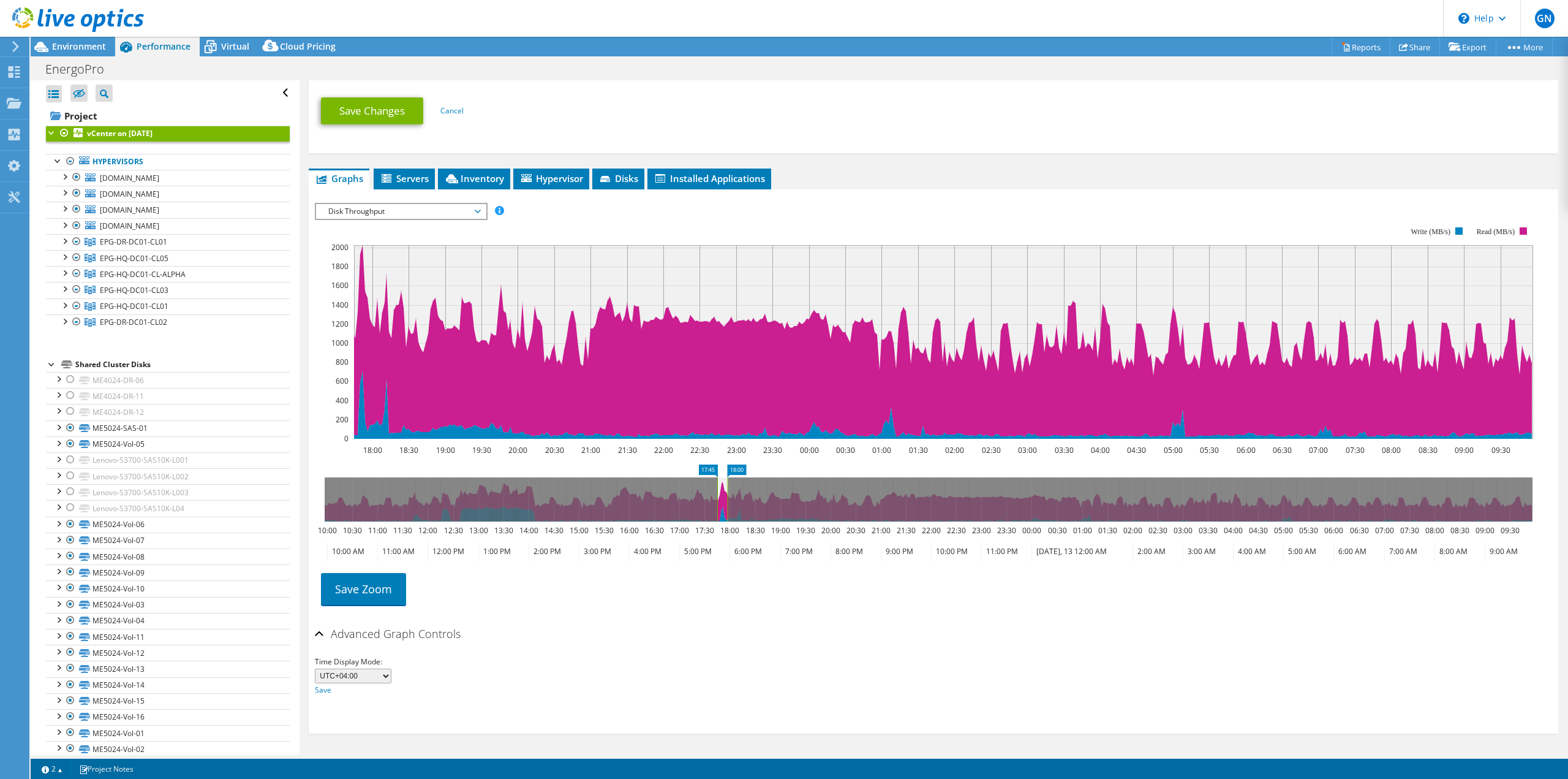
drag, startPoint x: 1520, startPoint y: 470, endPoint x: 738, endPoint y: 458, distance: 782.1
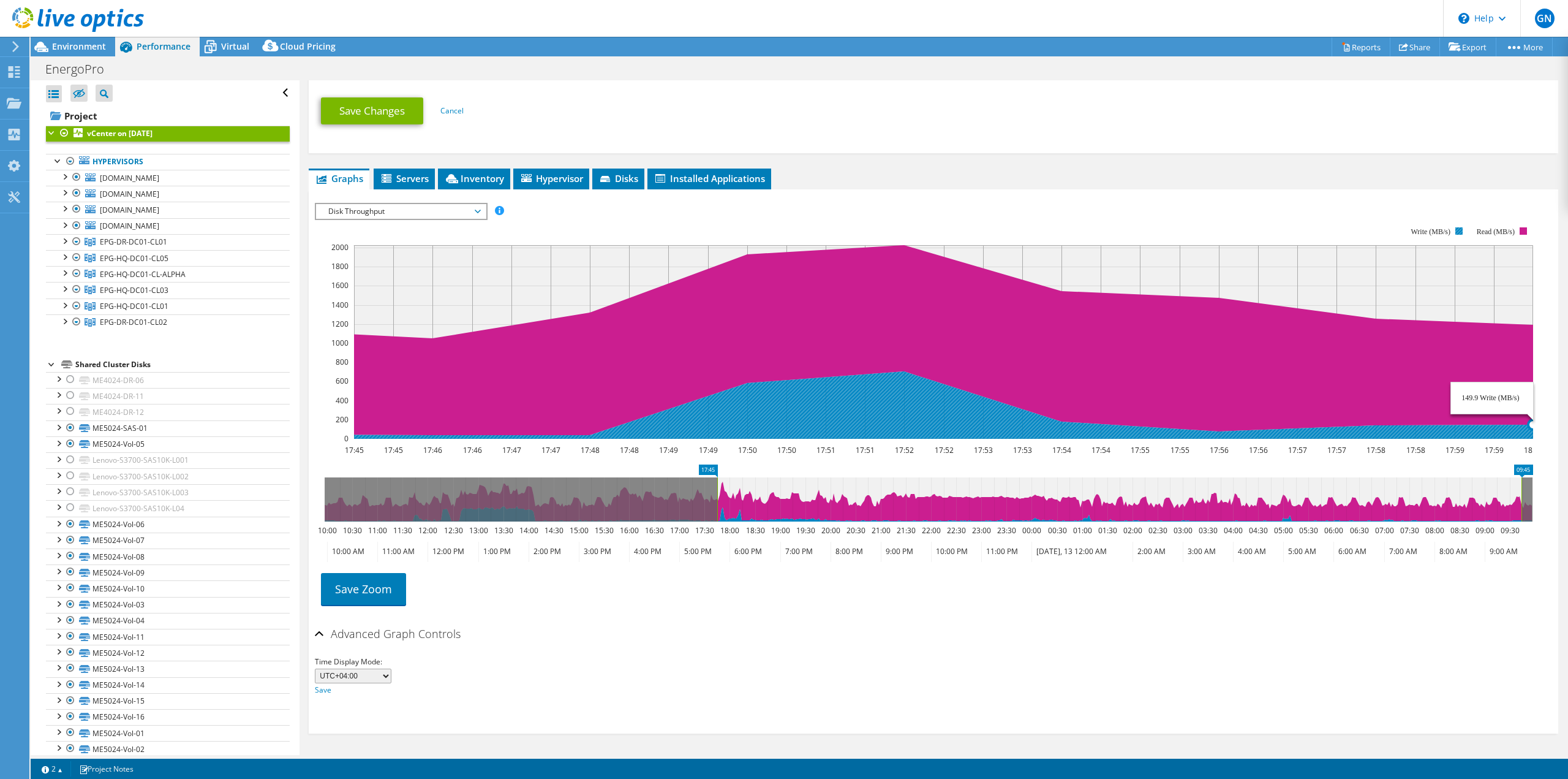
drag, startPoint x: 746, startPoint y: 472, endPoint x: 1546, endPoint y: 435, distance: 800.9
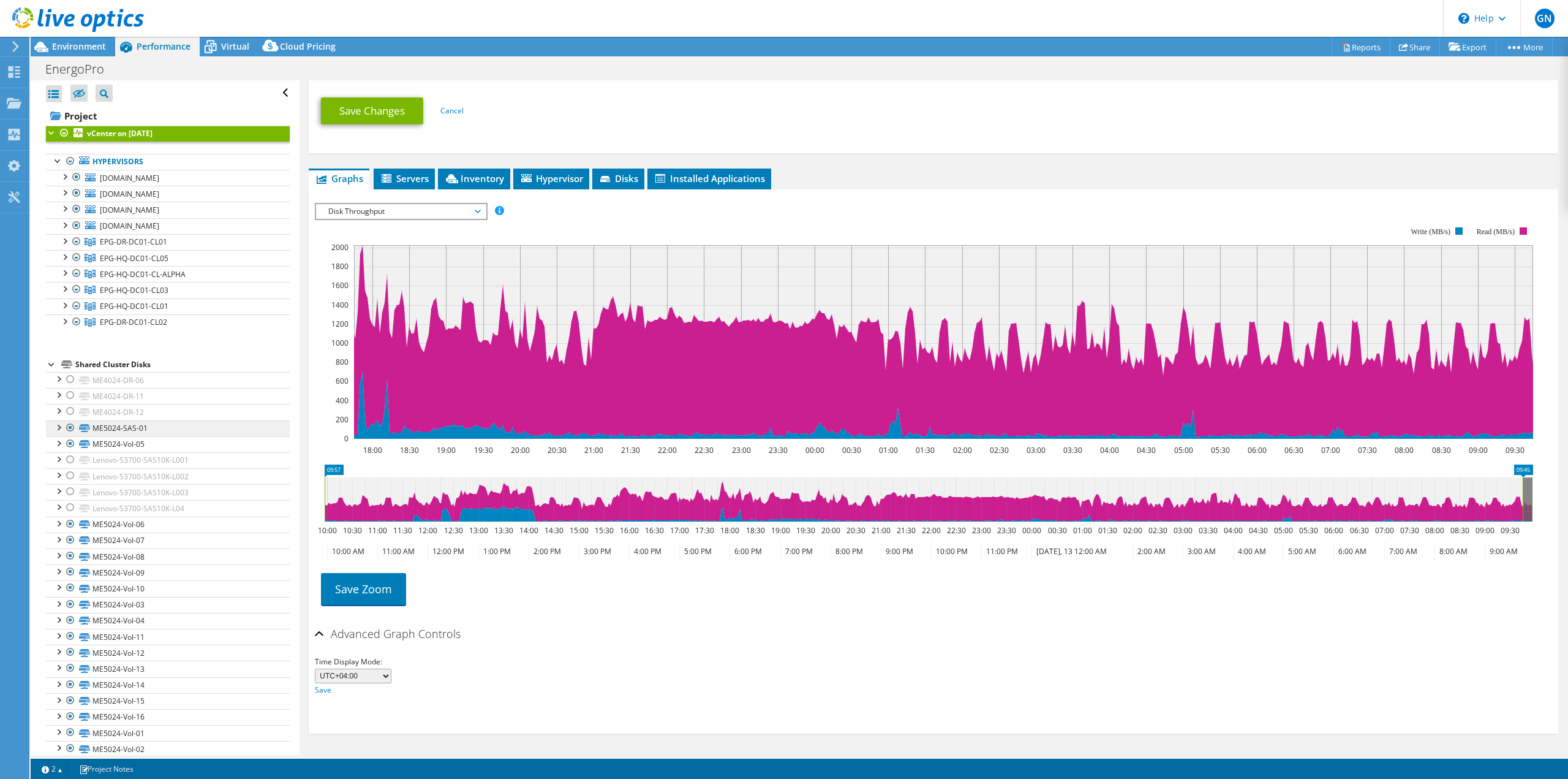
drag, startPoint x: 711, startPoint y: 467, endPoint x: 227, endPoint y: 430, distance: 485.4
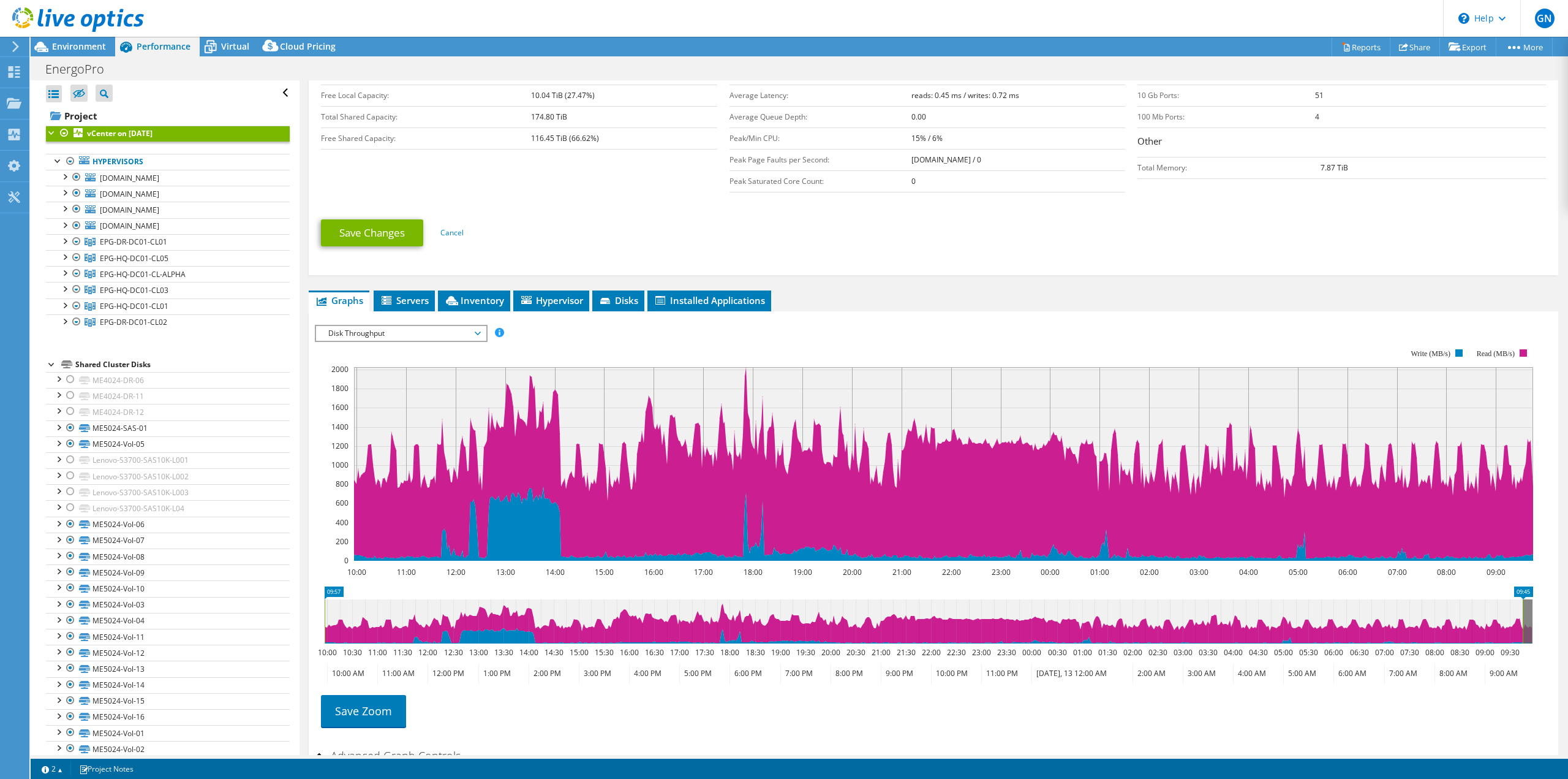
scroll to position [280, 0]
click at [414, 296] on span "Servers" at bounding box center [404, 301] width 49 height 12
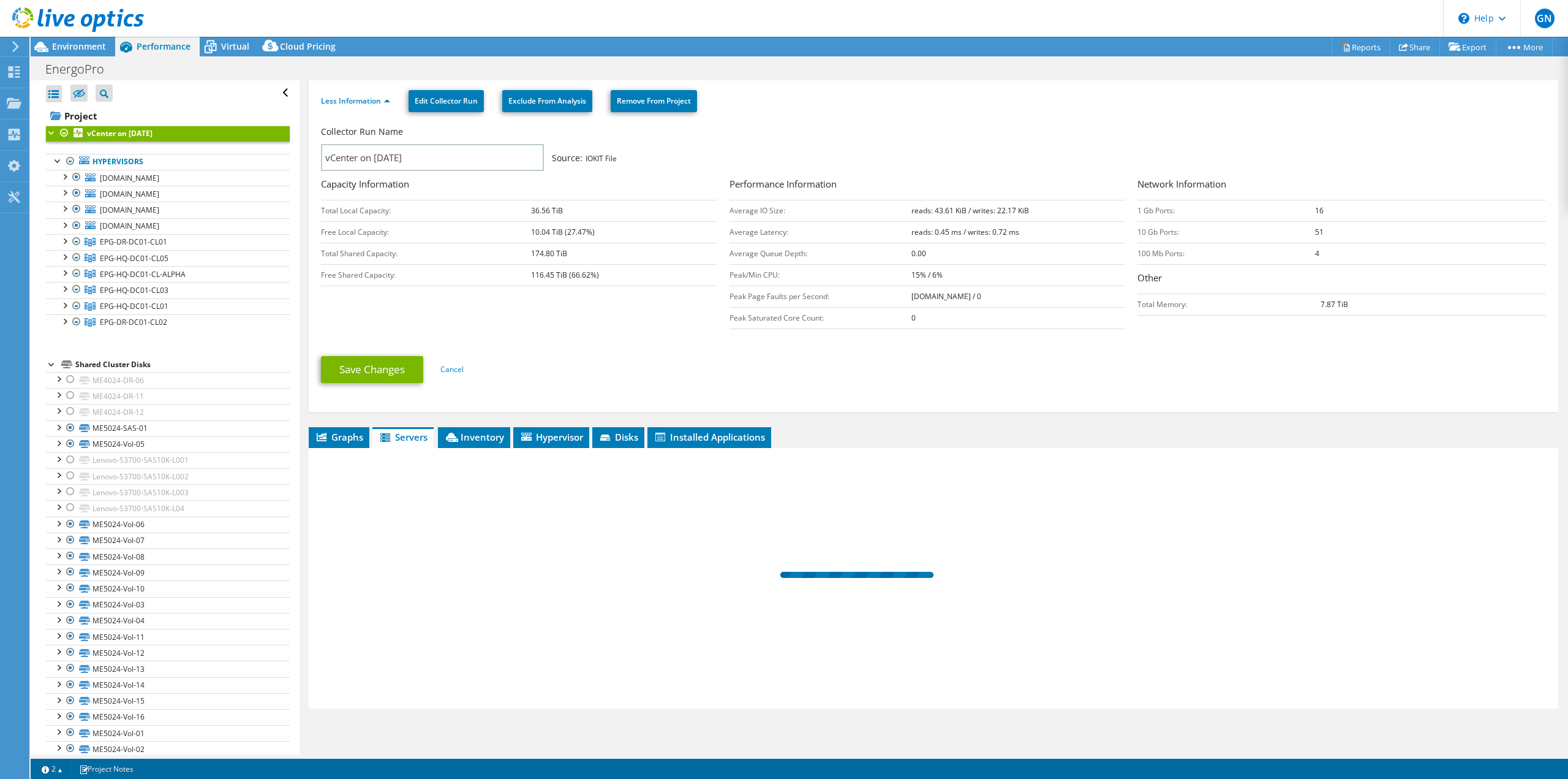
scroll to position [145, 0]
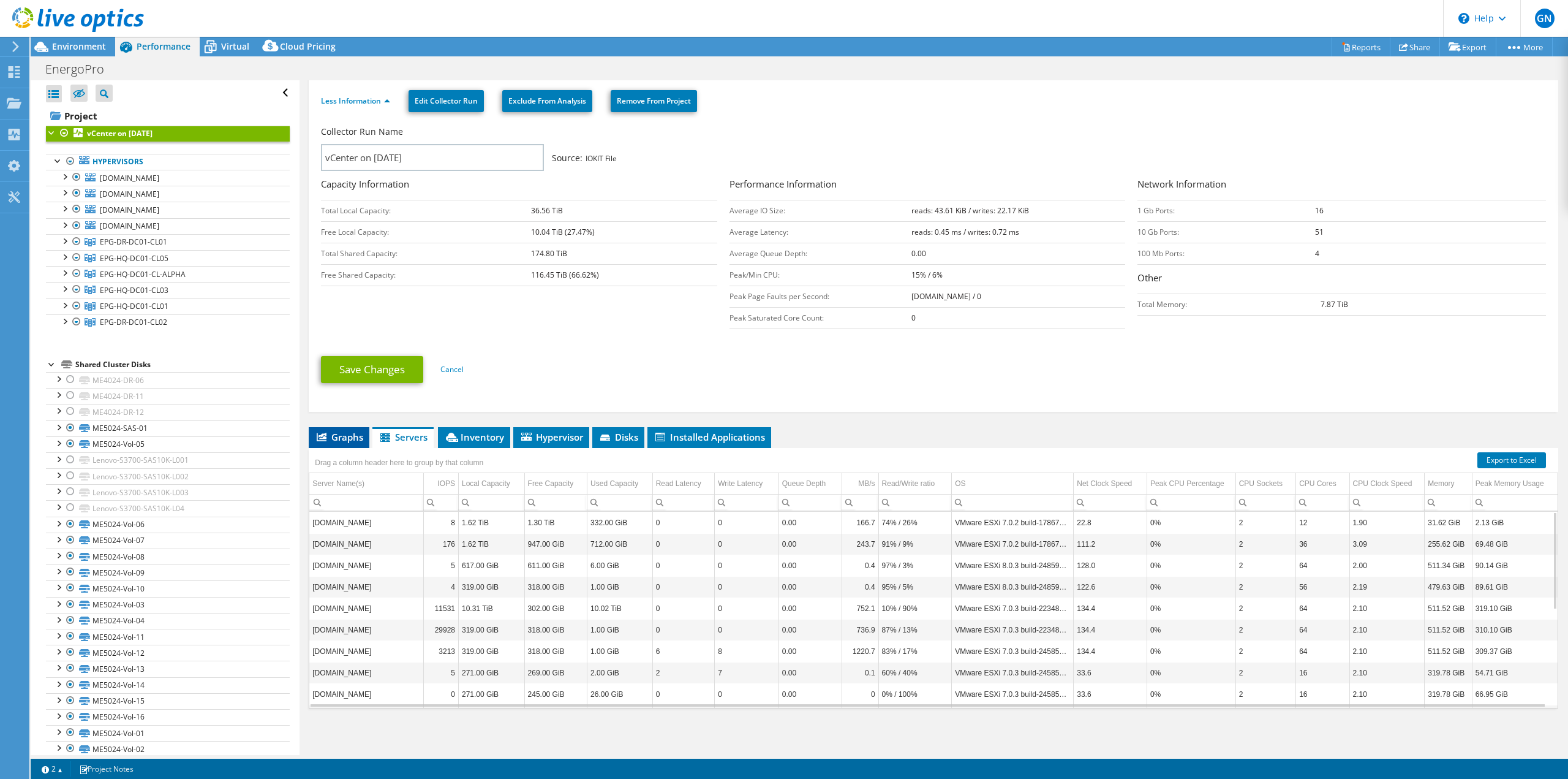
click at [335, 441] on span "Graphs" at bounding box center [339, 436] width 49 height 12
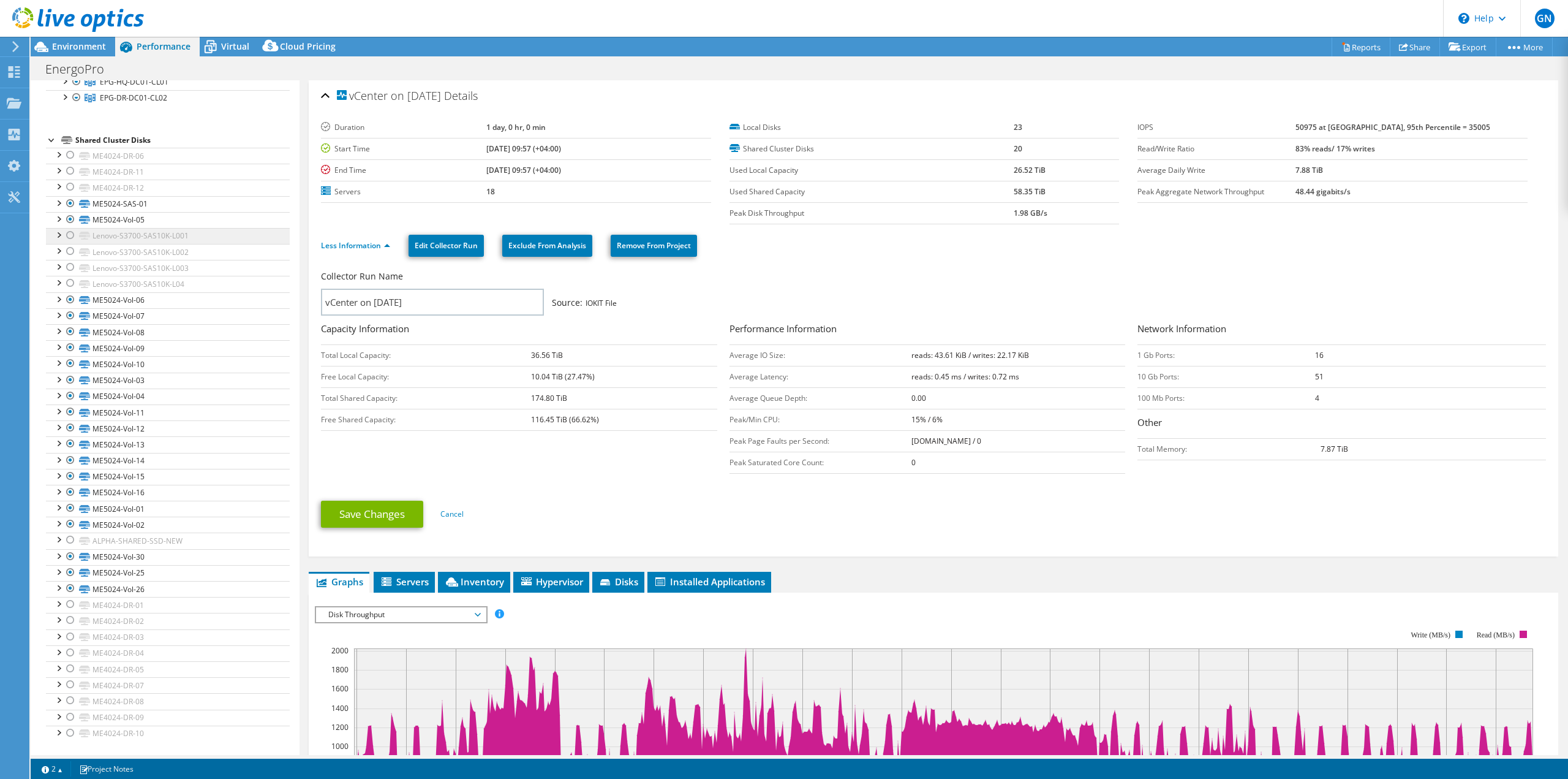
scroll to position [225, 0]
click at [57, 203] on div at bounding box center [58, 201] width 12 height 12
click at [60, 251] on div at bounding box center [58, 249] width 12 height 12
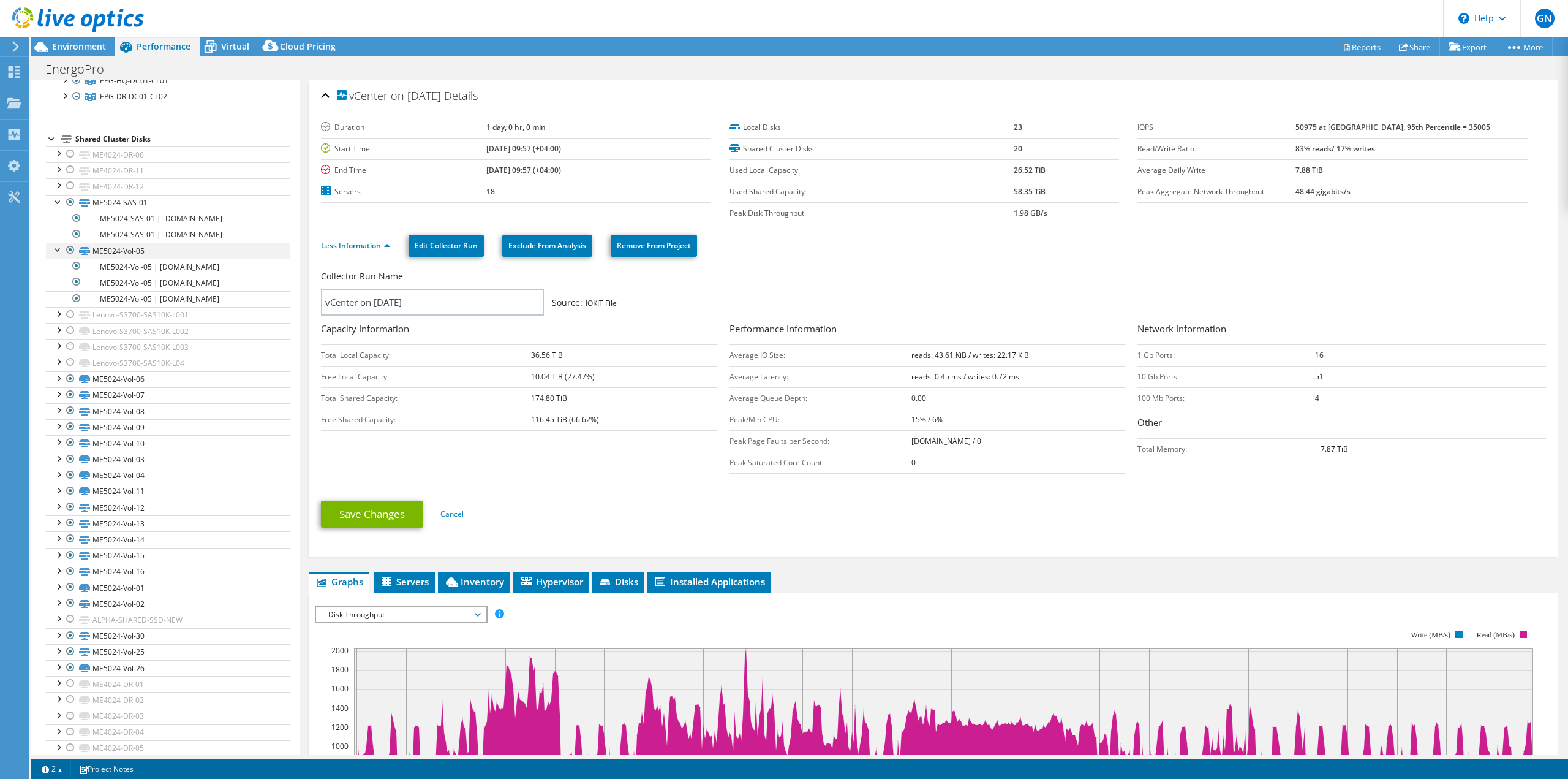
click at [60, 251] on div at bounding box center [58, 249] width 12 height 12
click at [58, 203] on div at bounding box center [58, 201] width 12 height 12
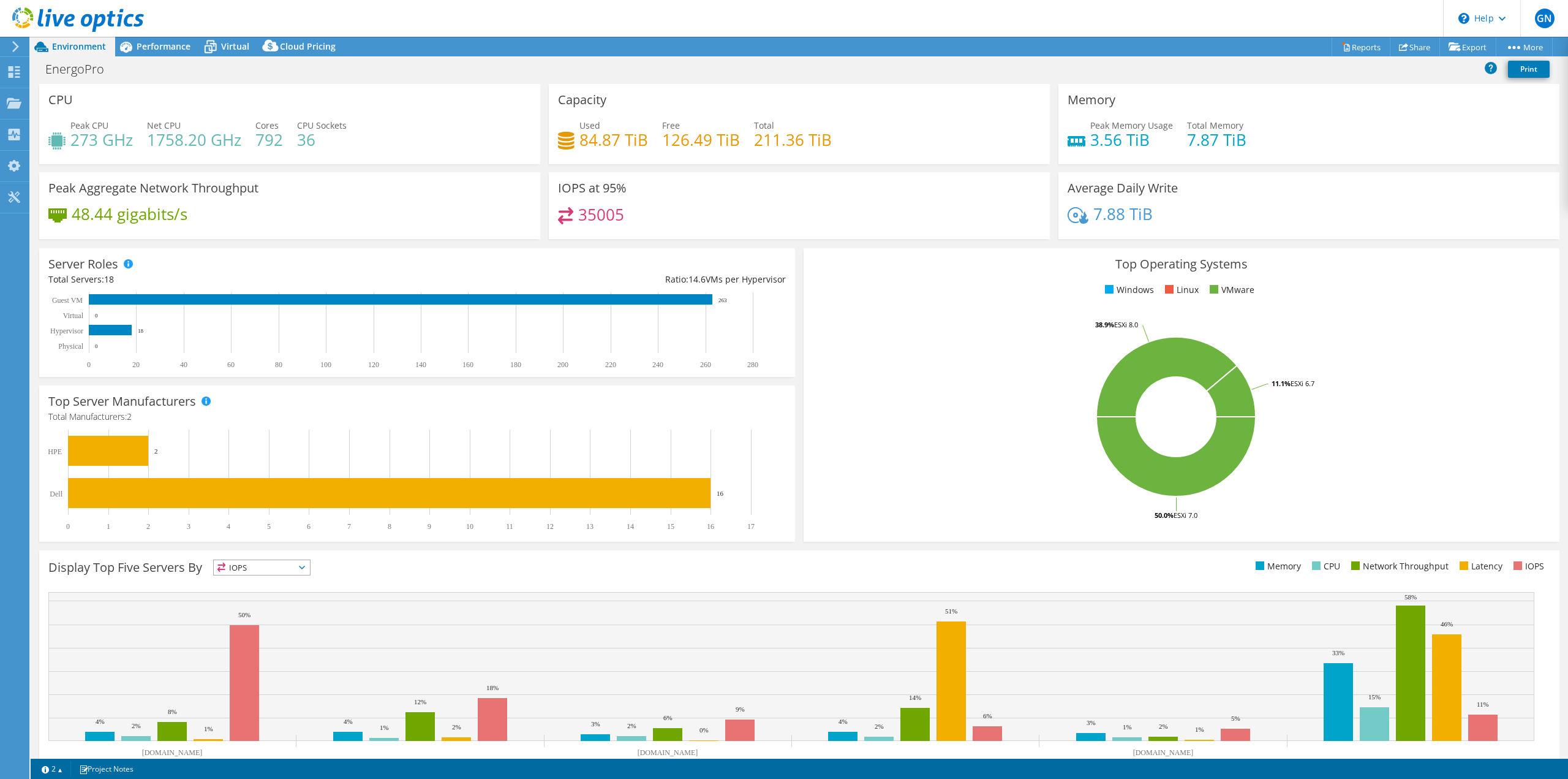
select select "USD"
